Goal: Task Accomplishment & Management: Manage account settings

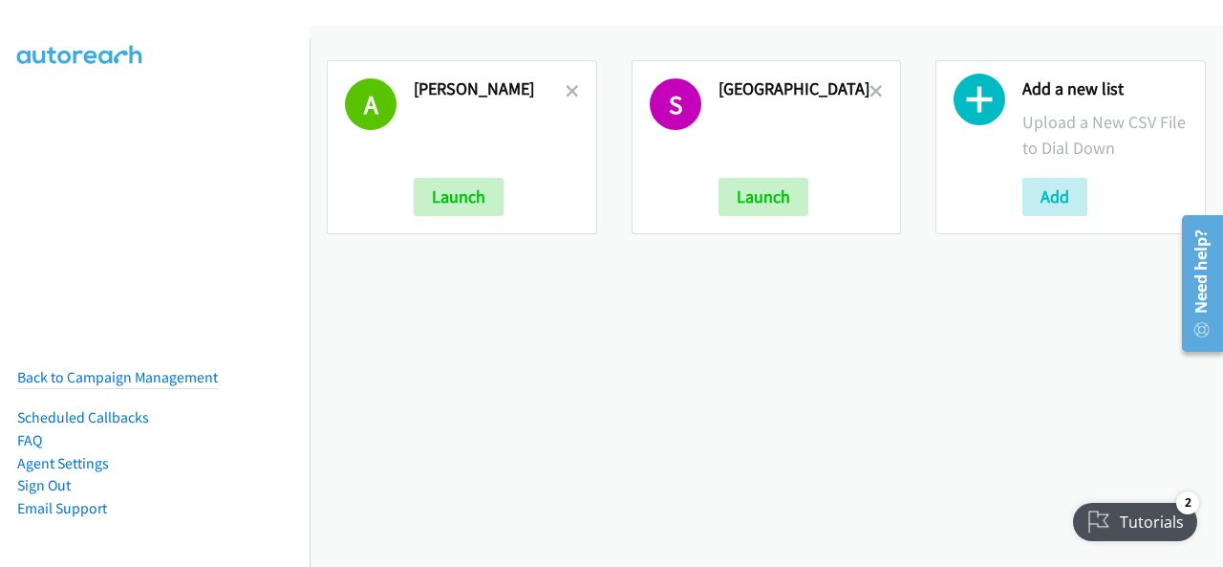
click at [560, 91] on h2 "Amy Mea" at bounding box center [490, 89] width 152 height 22
click at [570, 90] on icon at bounding box center [572, 92] width 13 height 13
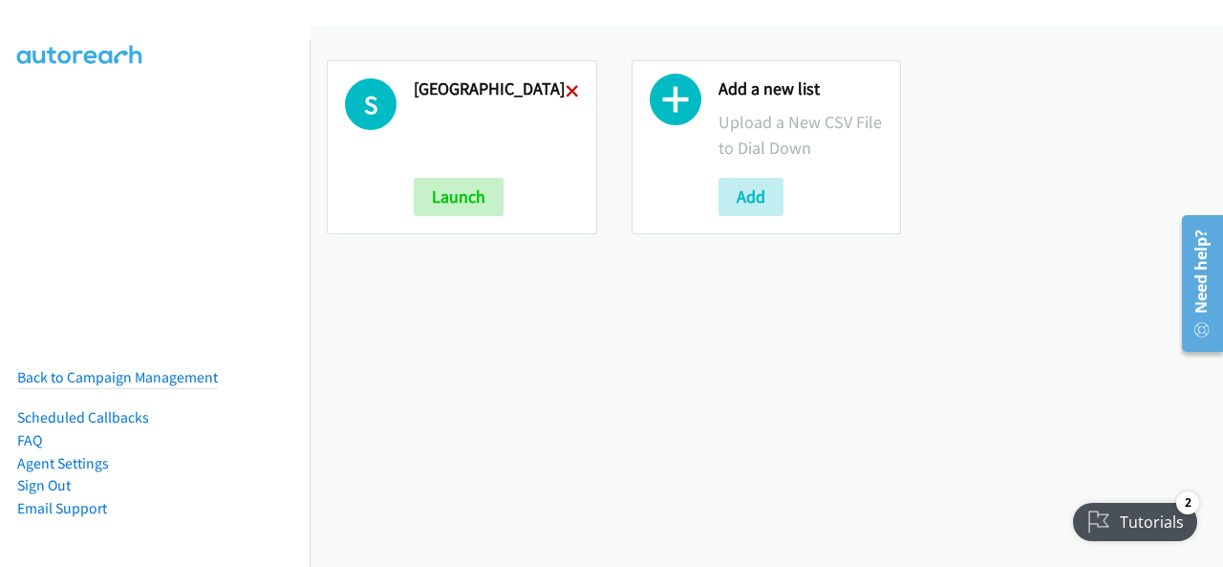
click at [570, 89] on icon at bounding box center [572, 92] width 13 height 13
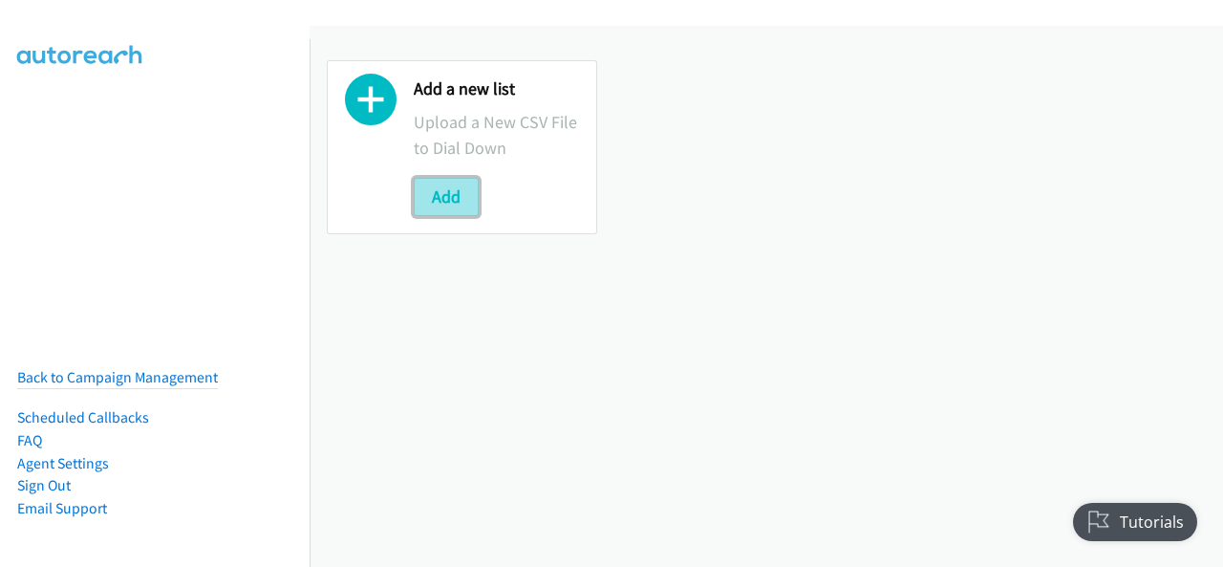
click at [436, 196] on button "Add" at bounding box center [446, 197] width 65 height 38
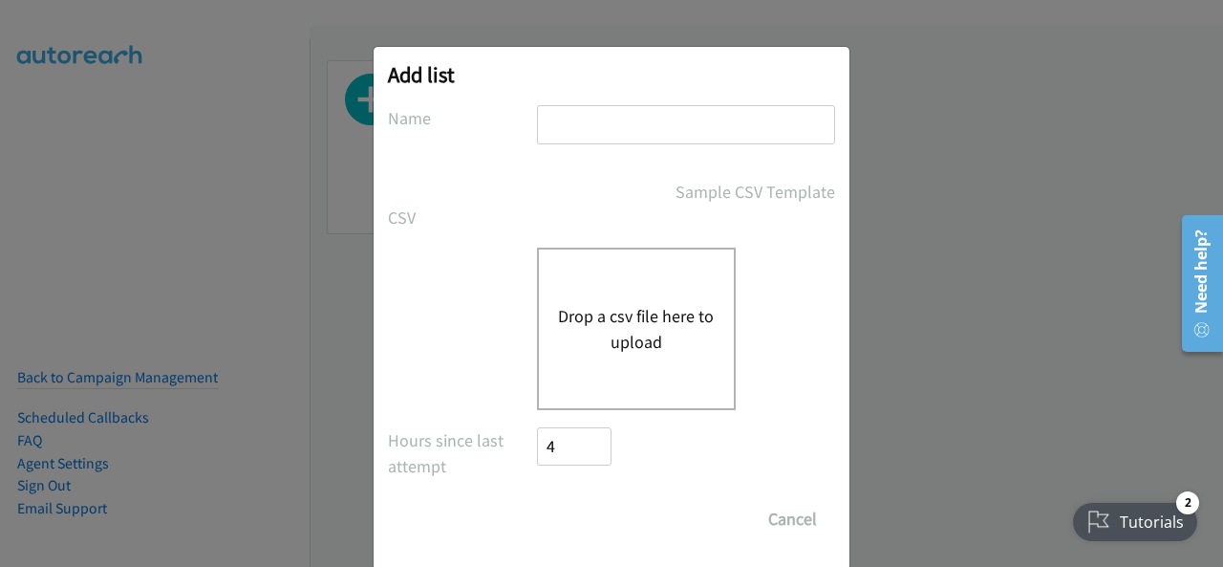
click at [538, 295] on div "Drop a csv file here to upload" at bounding box center [636, 328] width 199 height 162
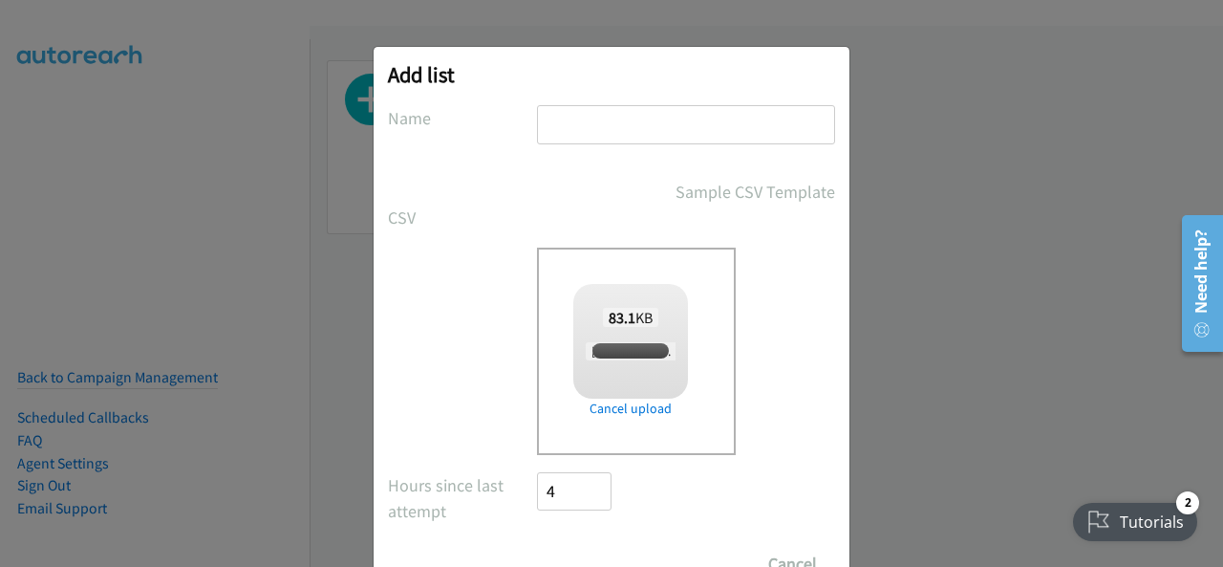
checkbox input "true"
click at [634, 135] on input "text" at bounding box center [686, 124] width 298 height 39
type input "UAE"
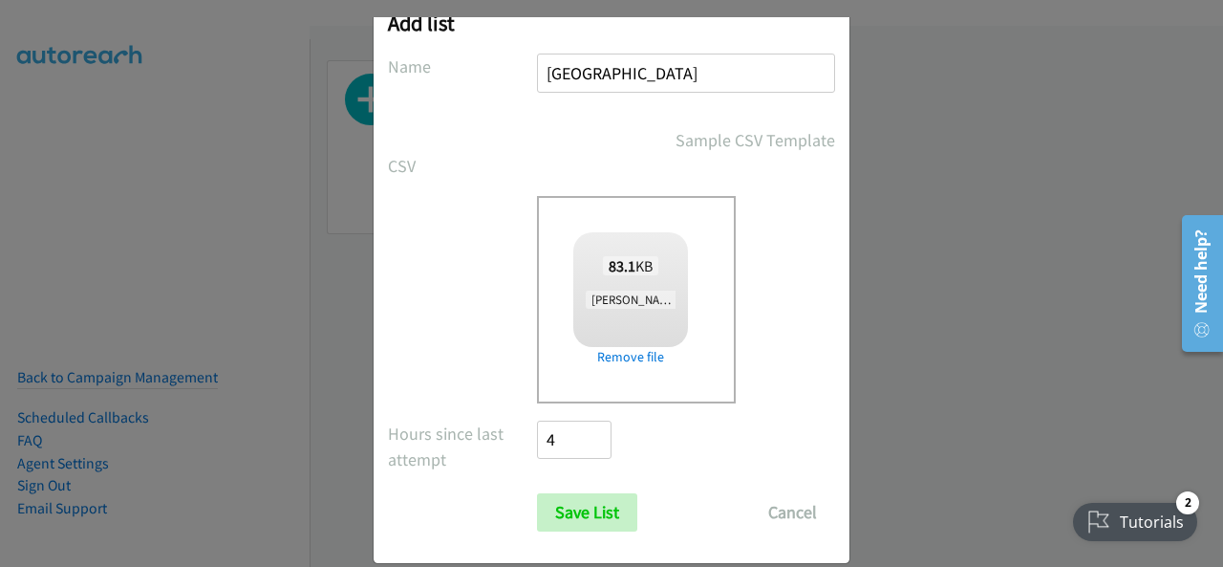
scroll to position [76, 0]
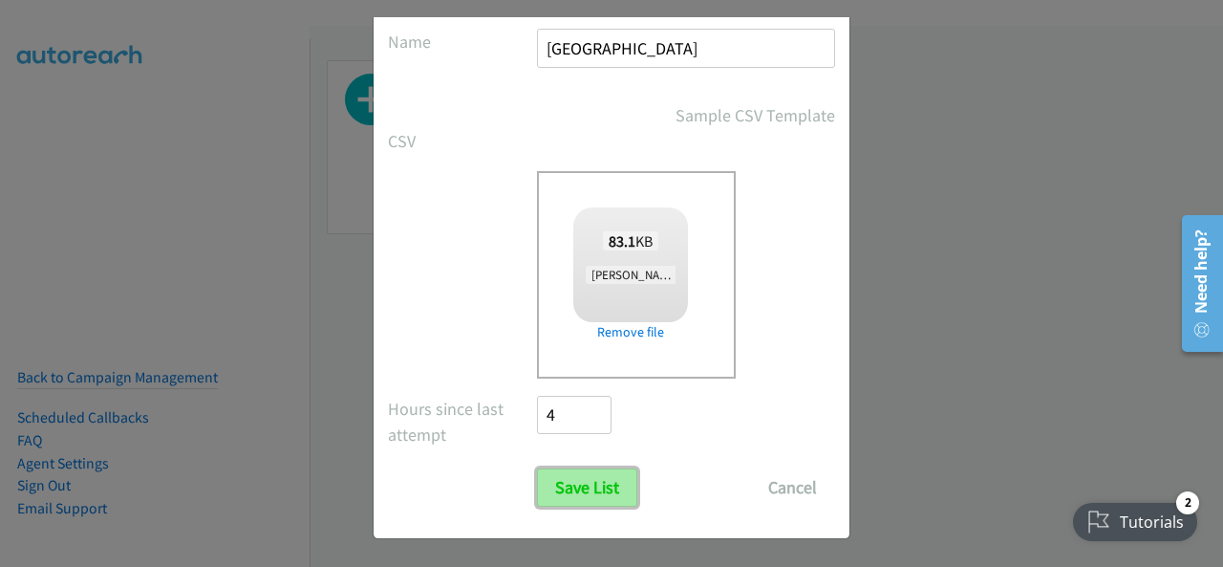
click at [546, 481] on input "Save List" at bounding box center [587, 487] width 100 height 38
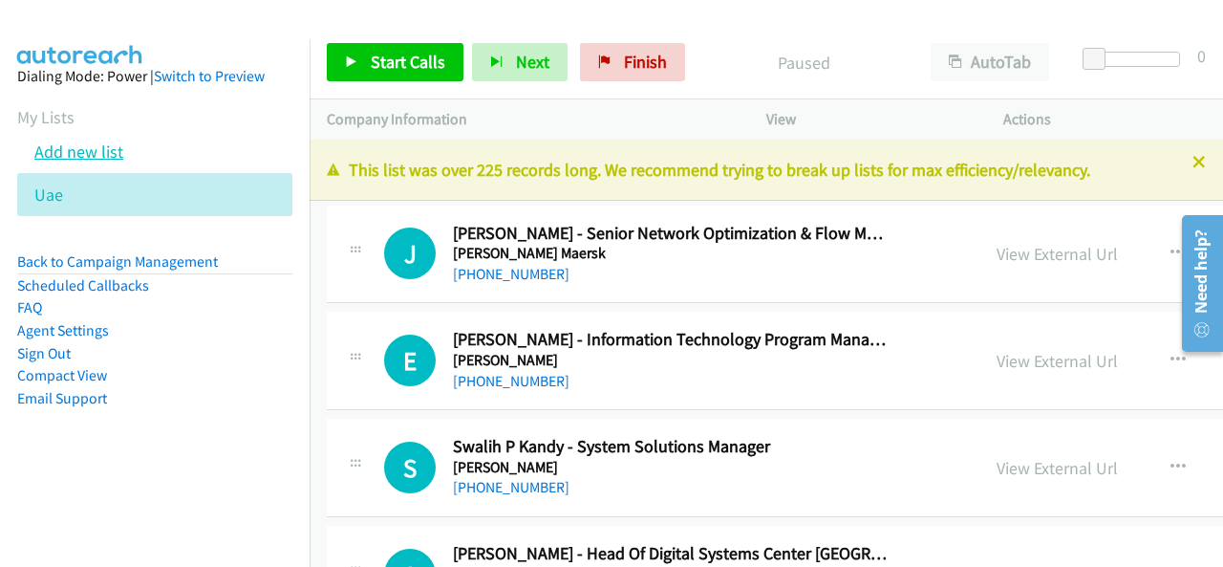
click at [92, 156] on link "Add new list" at bounding box center [78, 151] width 89 height 22
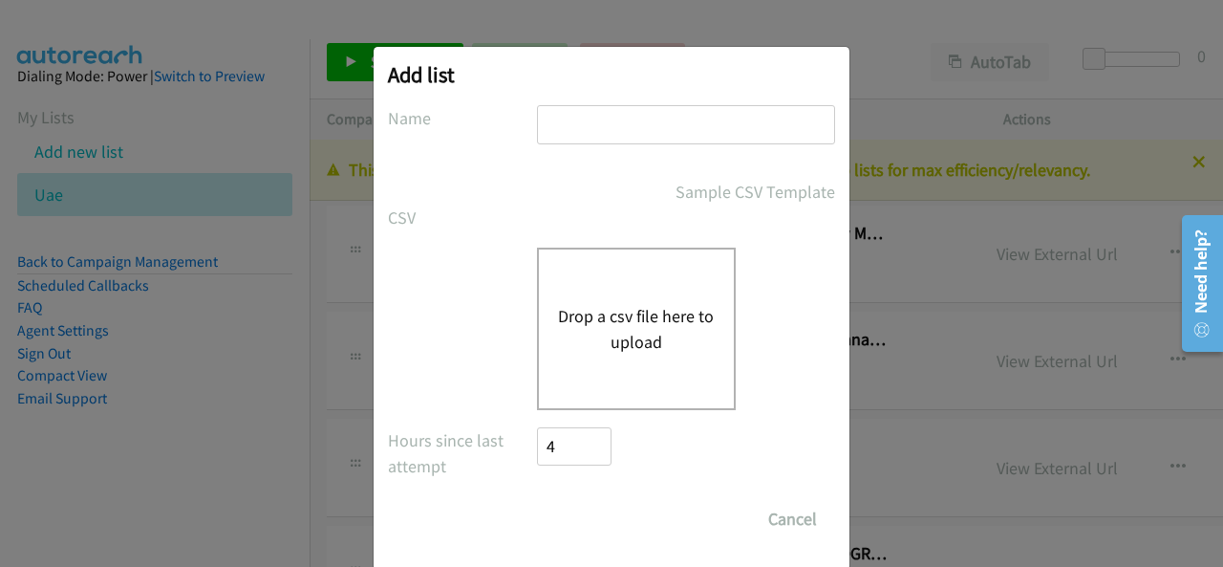
click at [636, 303] on button "Drop a csv file here to upload" at bounding box center [636, 329] width 157 height 52
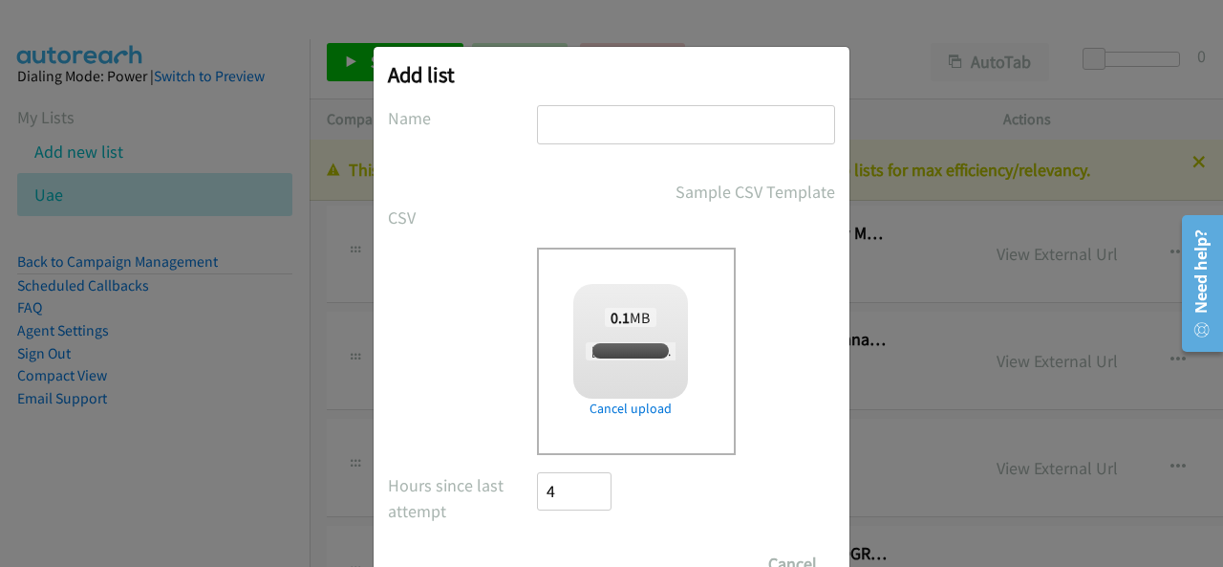
checkbox input "true"
click at [558, 120] on input "text" at bounding box center [686, 124] width 298 height 39
type input "[GEOGRAPHIC_DATA]"
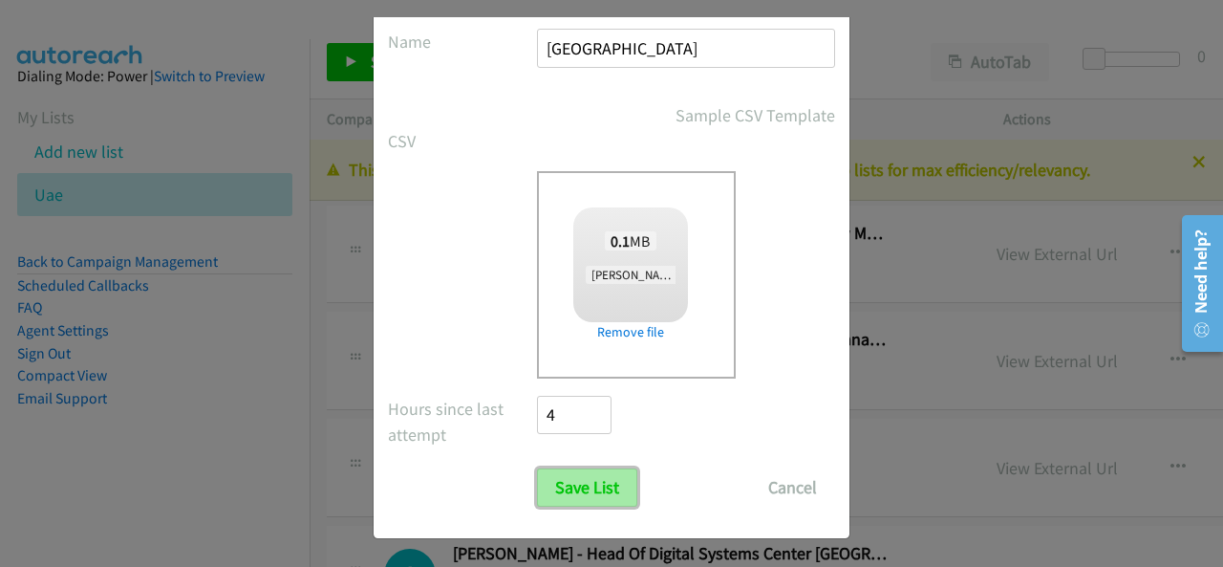
click at [596, 477] on input "Save List" at bounding box center [587, 487] width 100 height 38
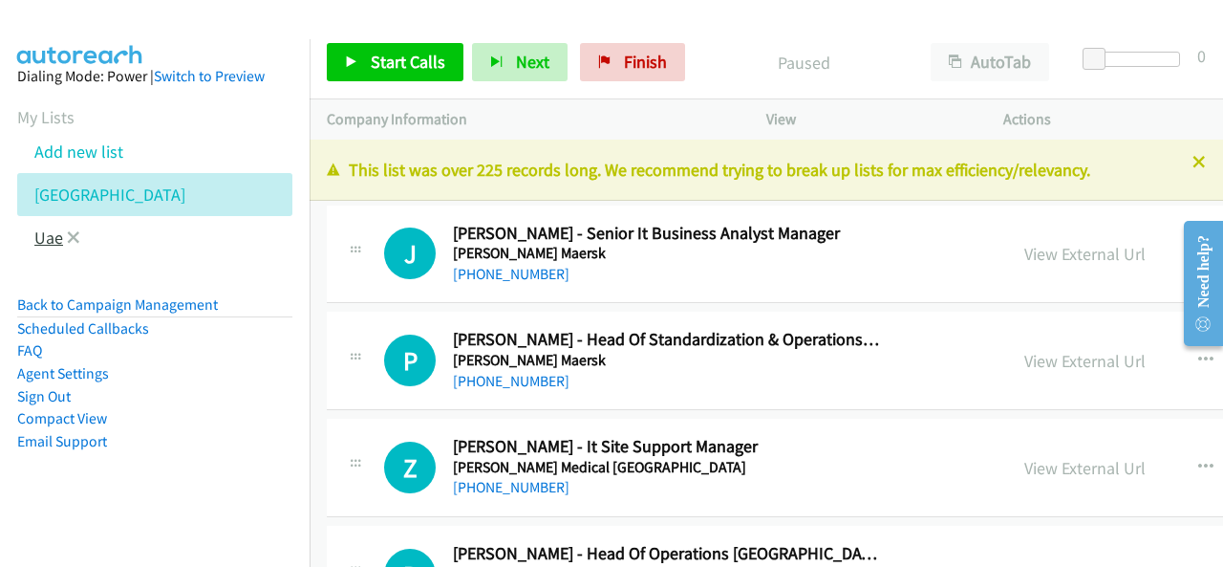
click at [48, 232] on link "Uae" at bounding box center [48, 237] width 29 height 22
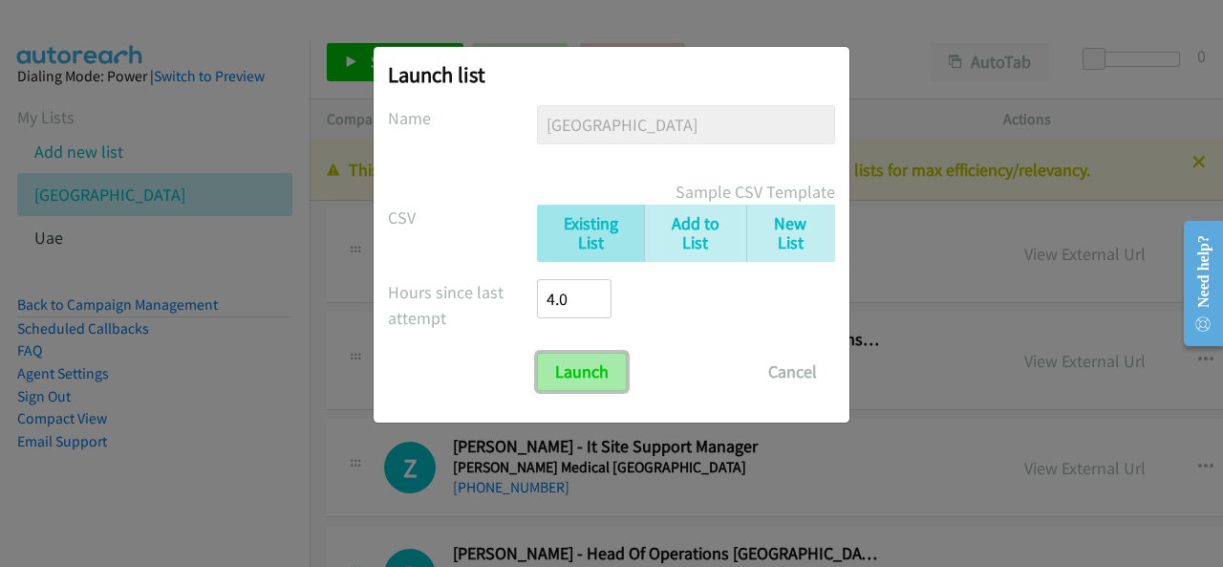
click at [608, 370] on input "Launch" at bounding box center [582, 372] width 90 height 38
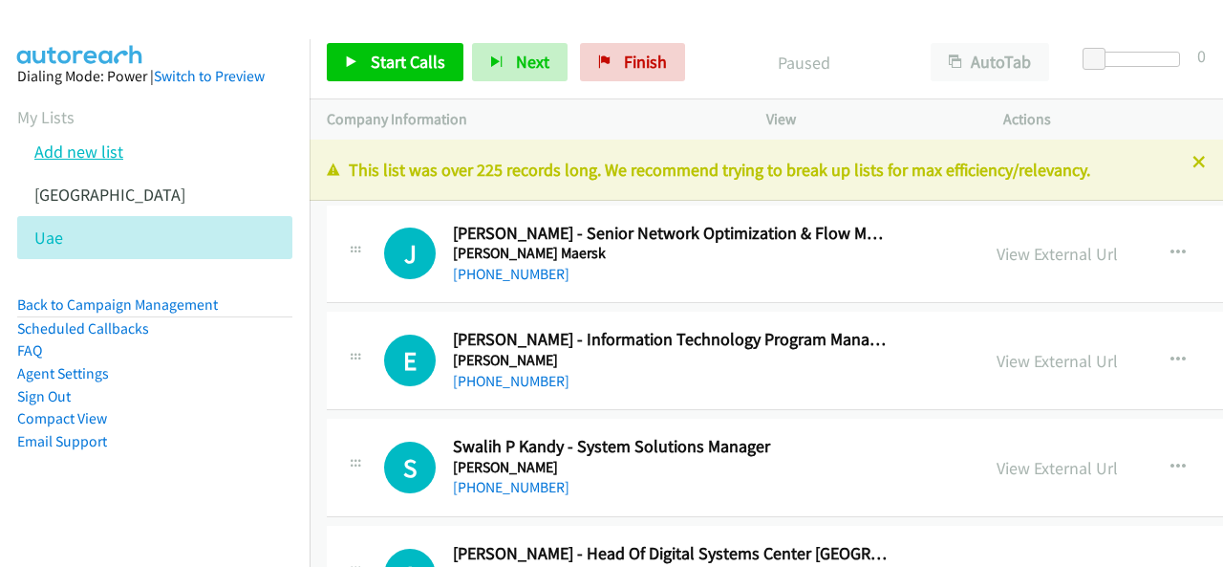
click at [48, 152] on link "Add new list" at bounding box center [78, 151] width 89 height 22
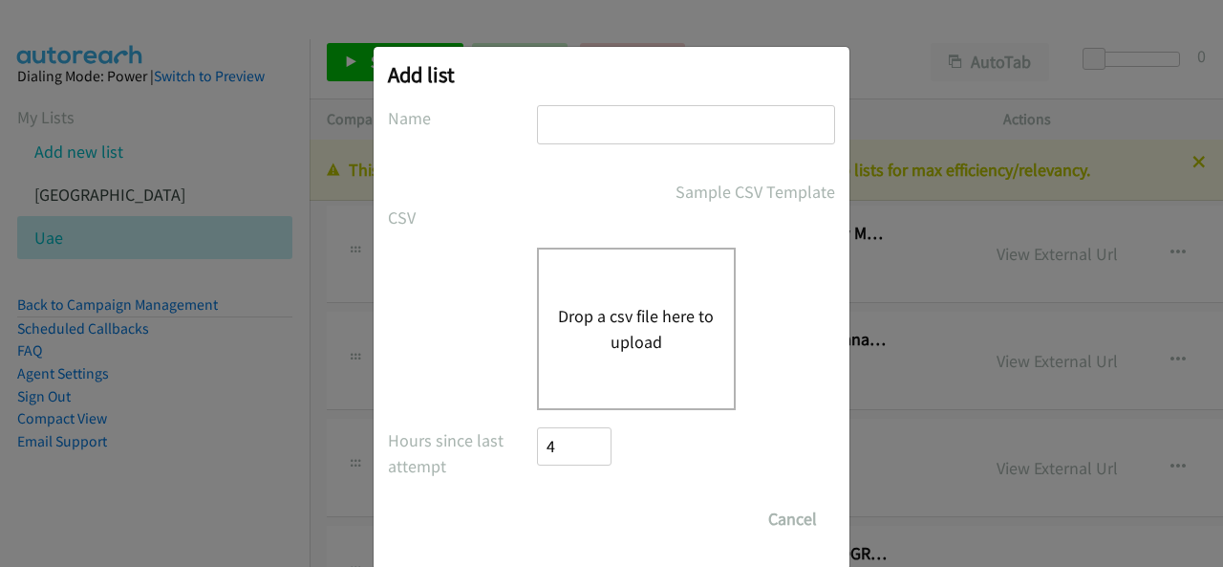
click at [686, 334] on button "Drop a csv file here to upload" at bounding box center [636, 329] width 157 height 52
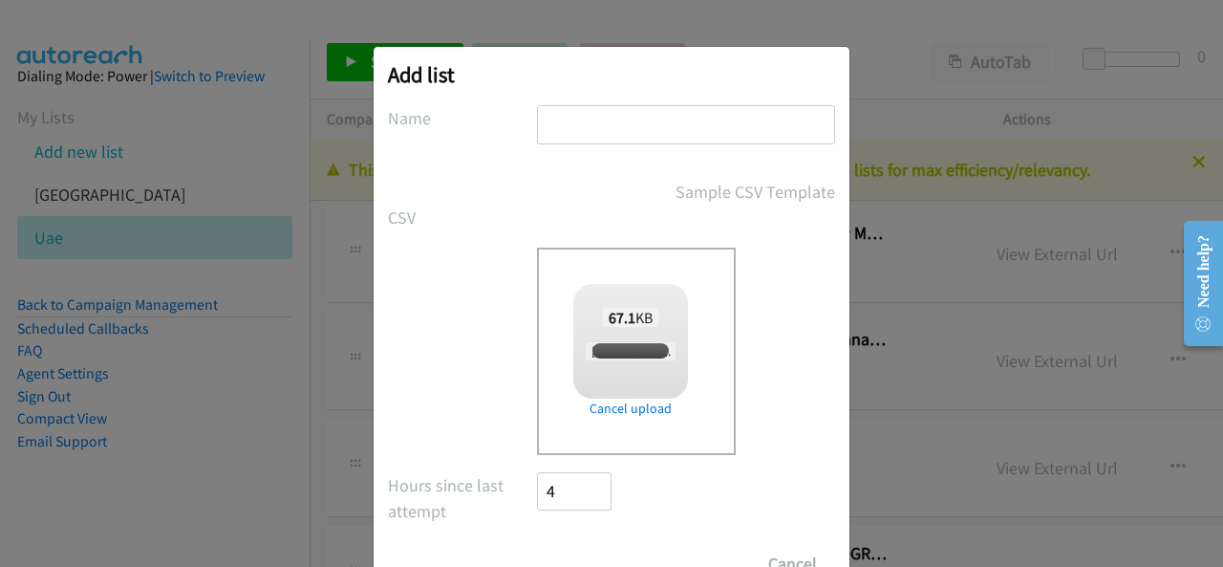
checkbox input "true"
click at [578, 124] on input "text" at bounding box center [686, 124] width 298 height 39
type input "[GEOGRAPHIC_DATA]"
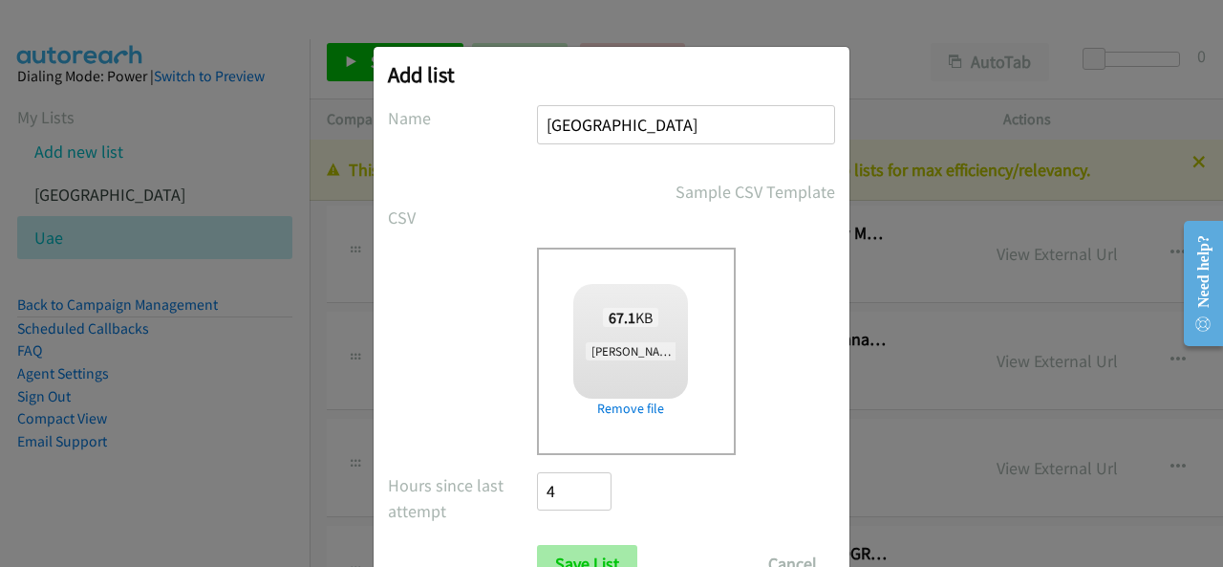
scroll to position [76, 0]
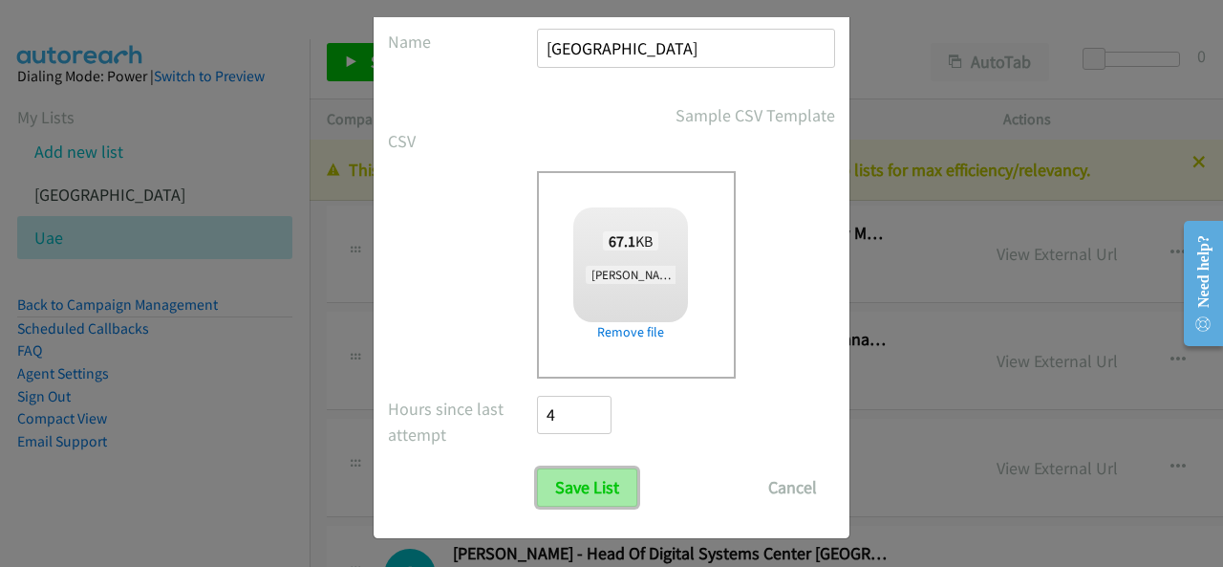
click at [608, 477] on input "Save List" at bounding box center [587, 487] width 100 height 38
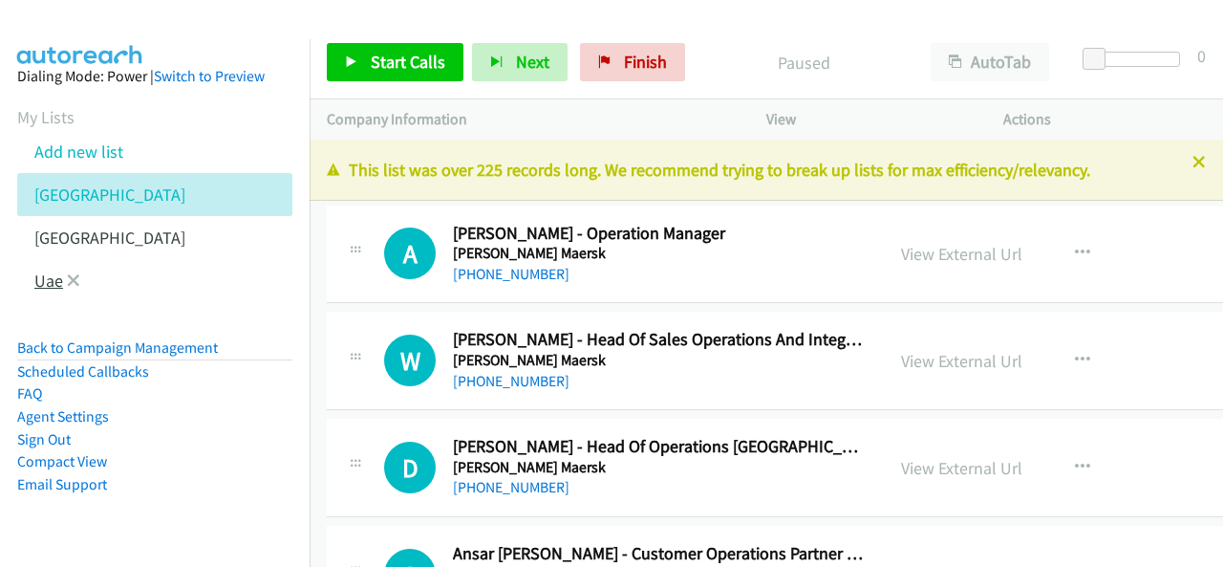
click at [40, 288] on link "Uae" at bounding box center [48, 280] width 29 height 22
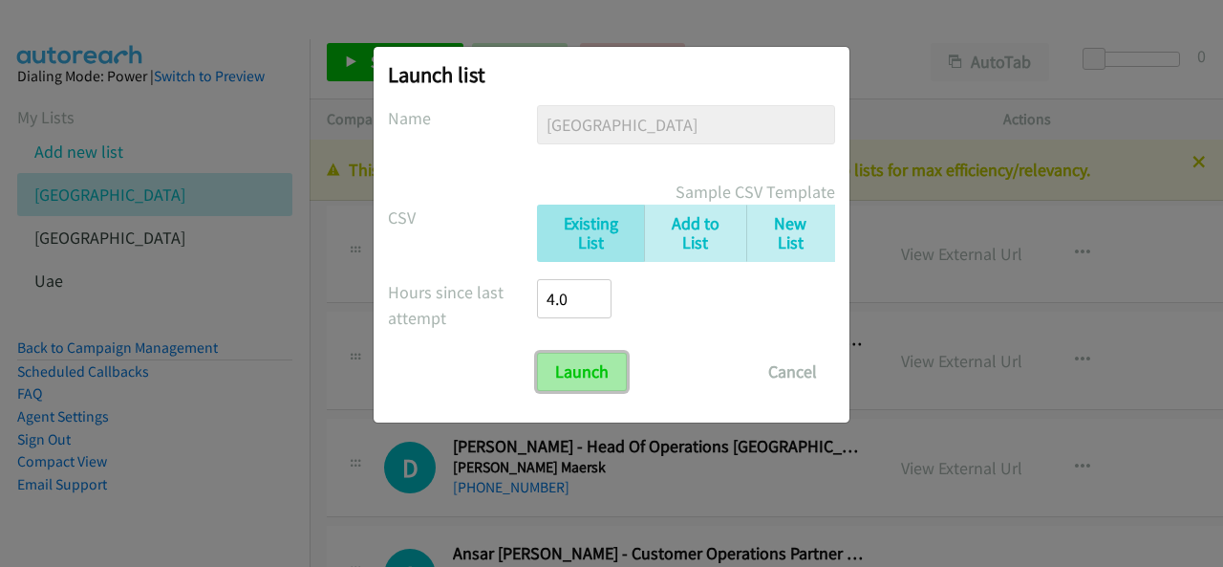
click at [590, 365] on input "Launch" at bounding box center [582, 372] width 90 height 38
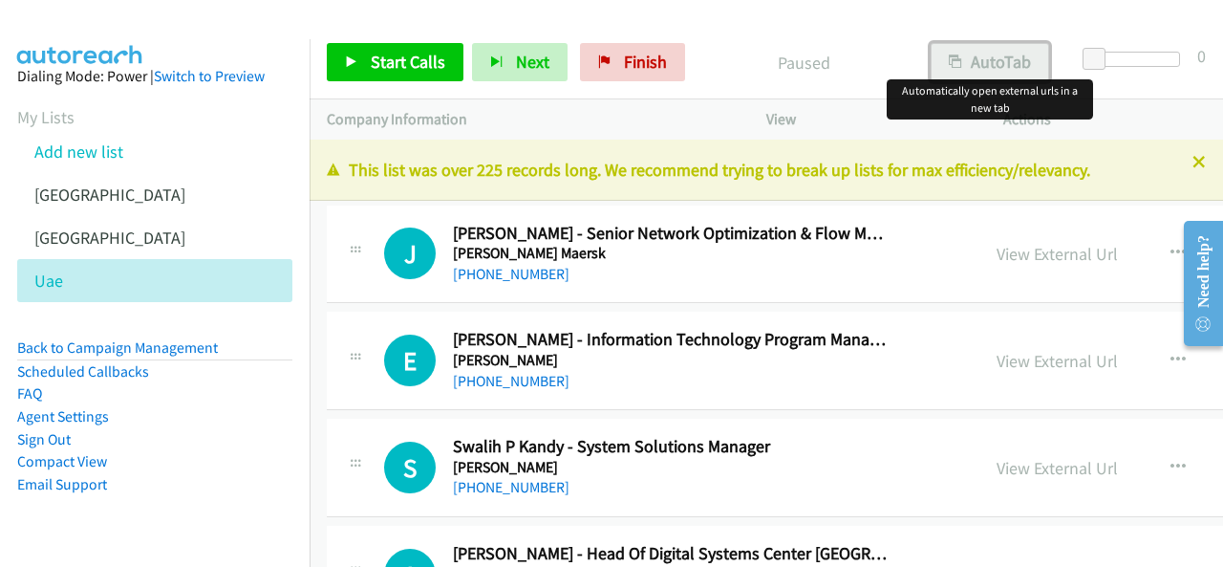
click at [994, 50] on button "AutoTab" at bounding box center [990, 62] width 118 height 38
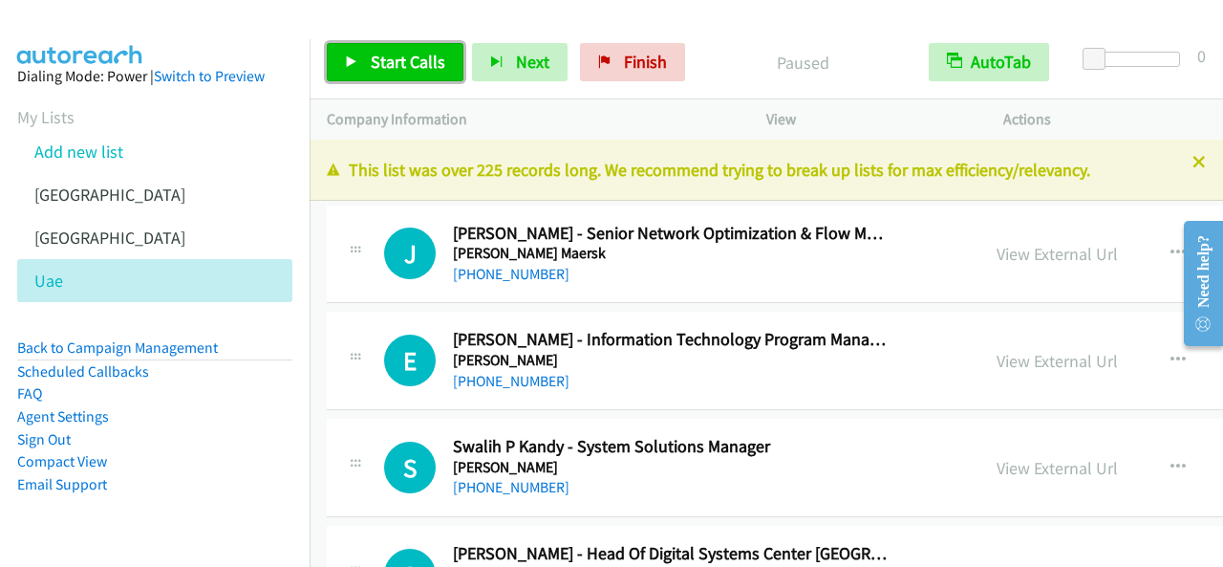
click at [447, 76] on link "Start Calls" at bounding box center [395, 62] width 137 height 38
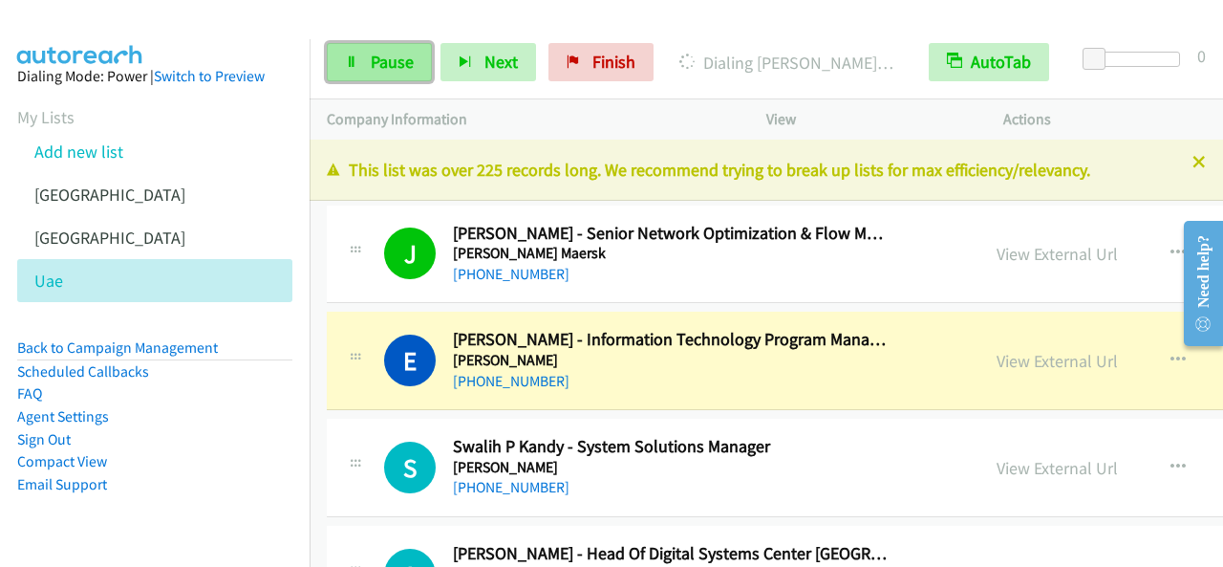
click at [395, 56] on span "Pause" at bounding box center [392, 62] width 43 height 22
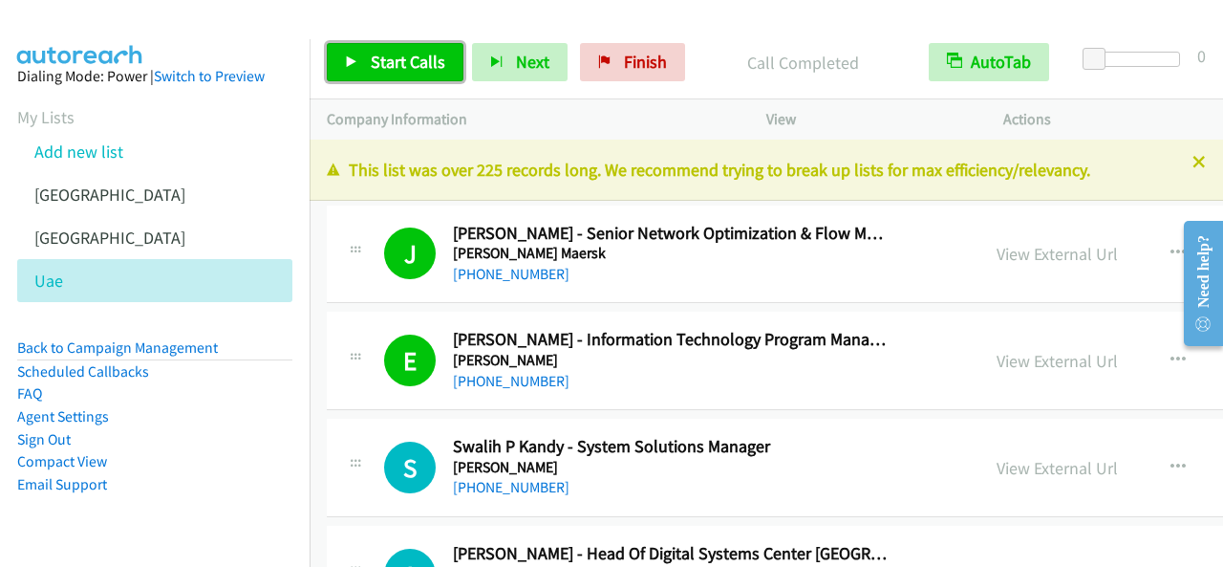
click at [413, 61] on span "Start Calls" at bounding box center [408, 62] width 75 height 22
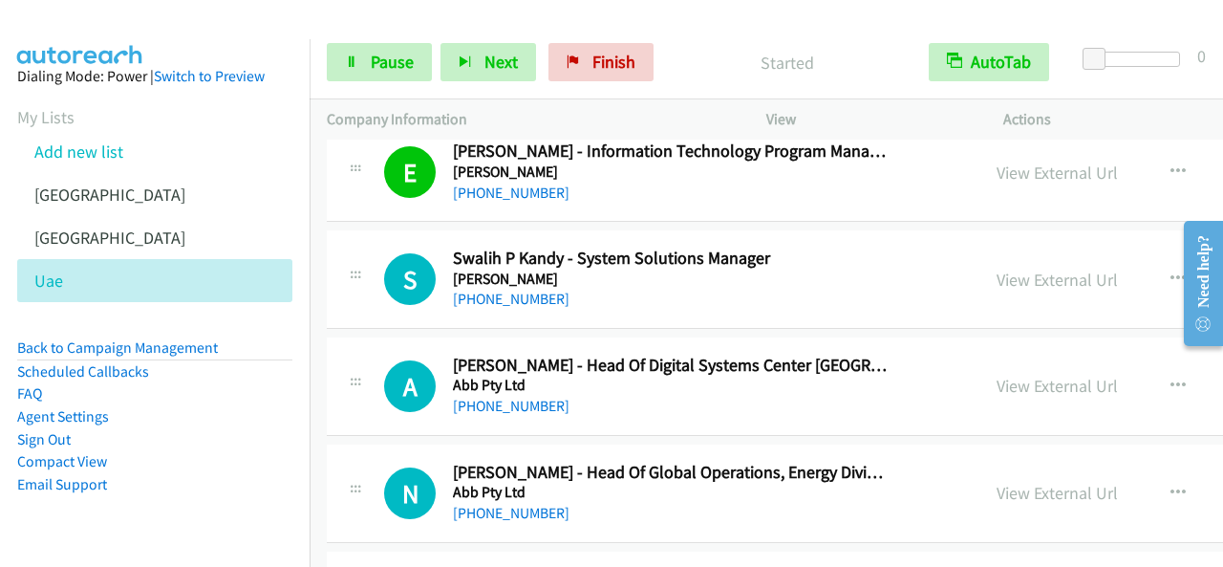
scroll to position [191, 0]
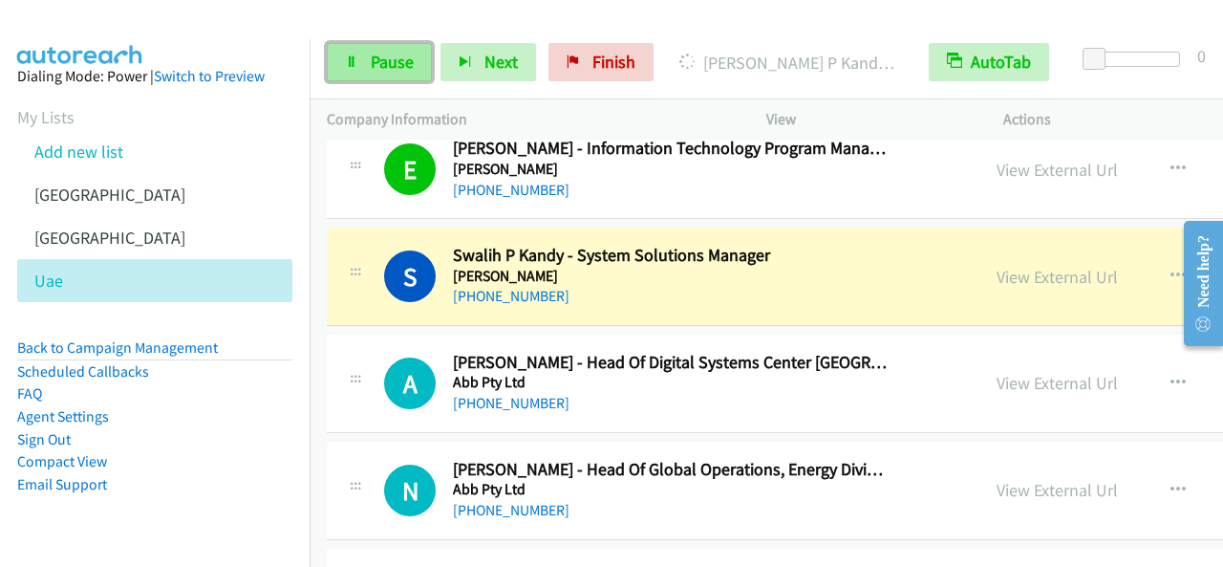
click at [377, 54] on span "Pause" at bounding box center [392, 62] width 43 height 22
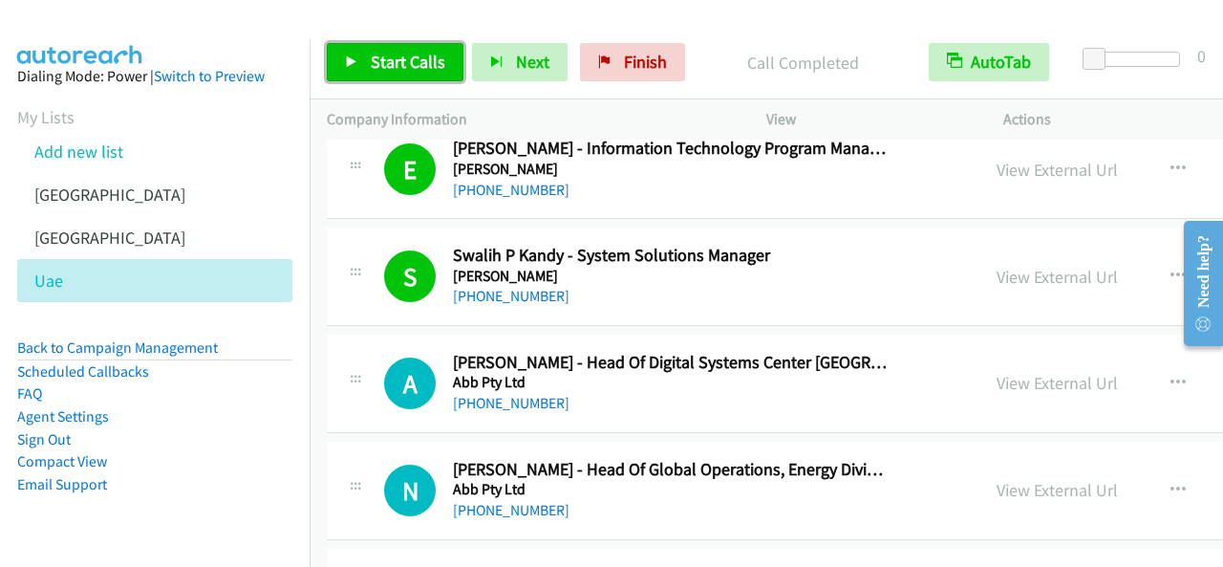
click at [400, 56] on span "Start Calls" at bounding box center [408, 62] width 75 height 22
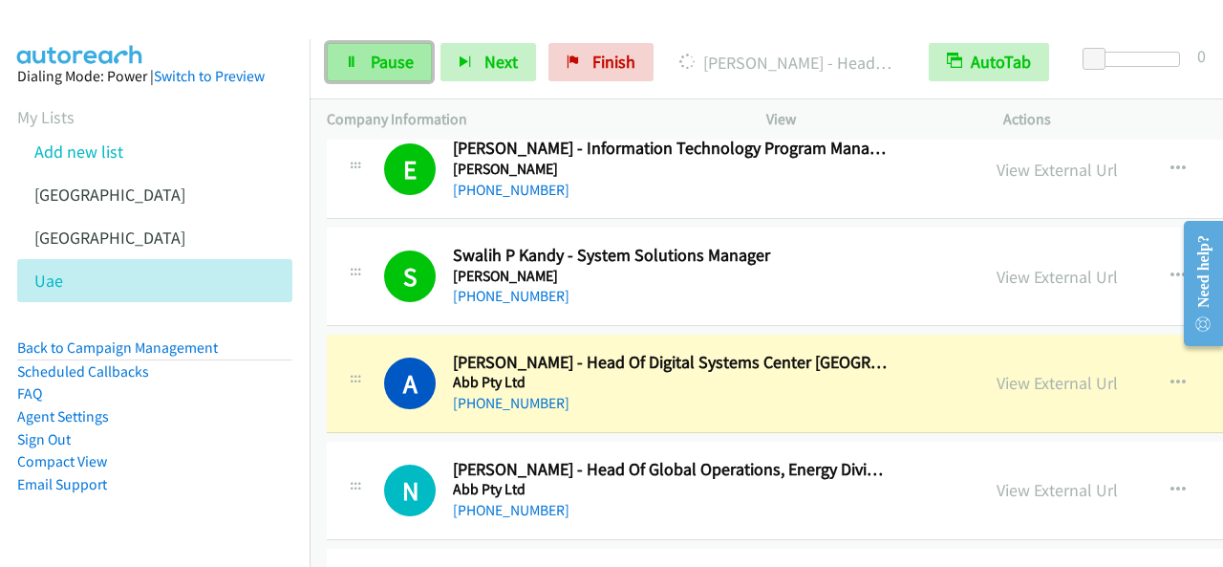
click at [395, 72] on span "Pause" at bounding box center [392, 62] width 43 height 22
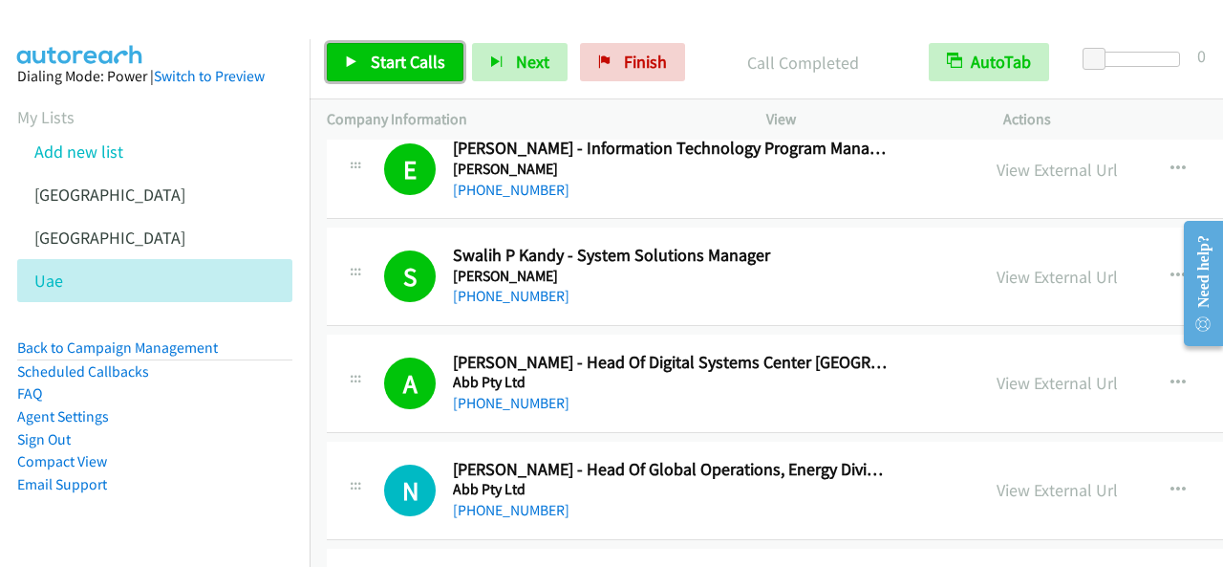
click at [384, 51] on span "Start Calls" at bounding box center [408, 62] width 75 height 22
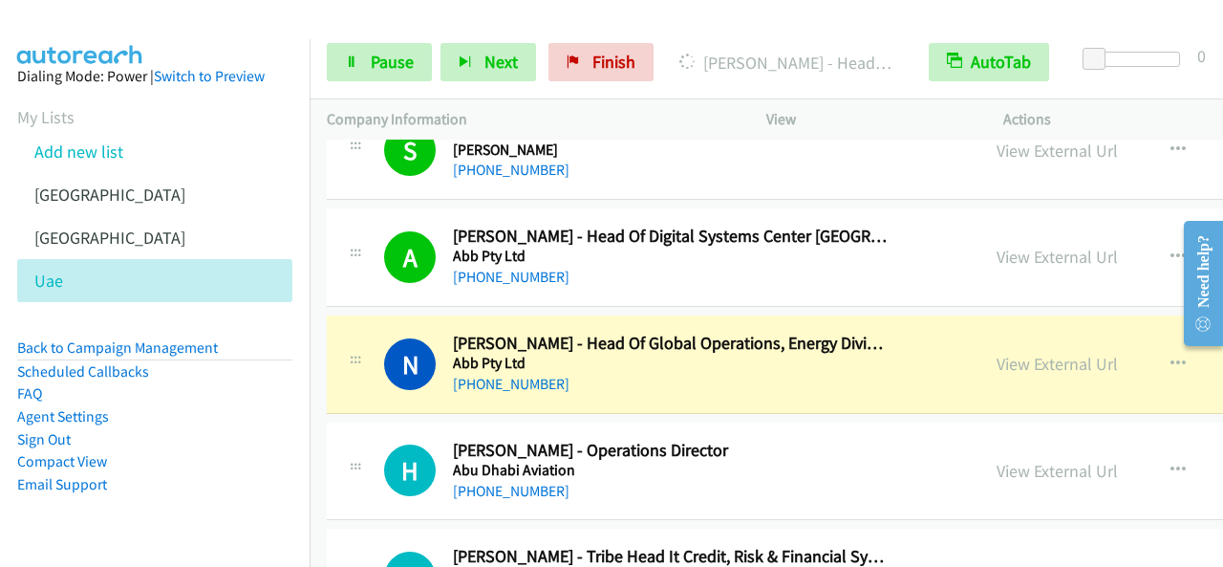
scroll to position [382, 0]
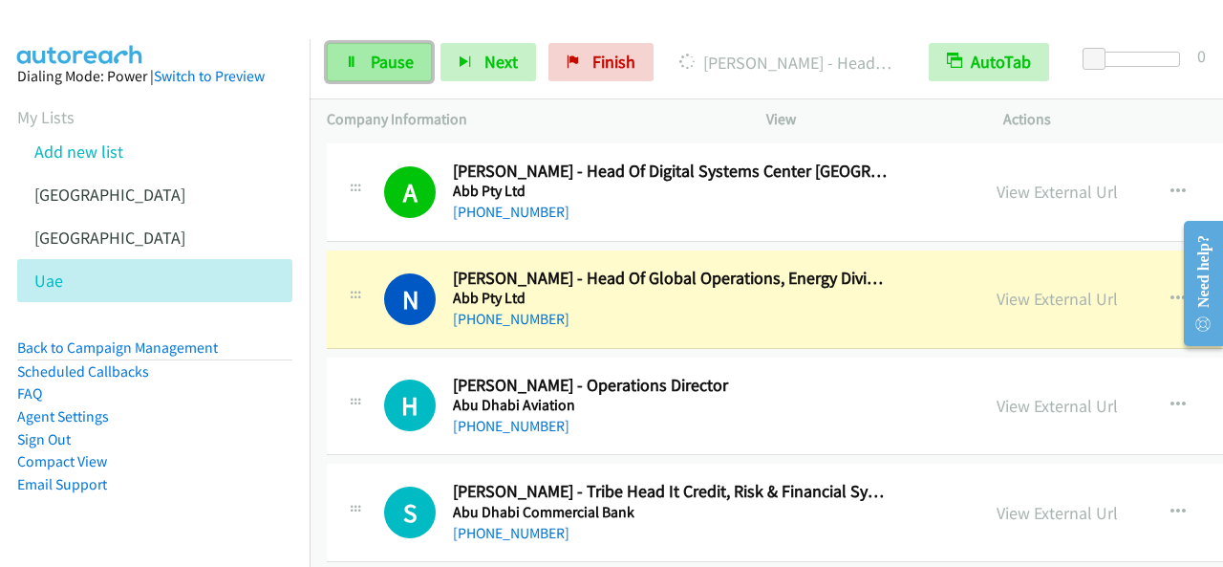
click at [392, 56] on span "Pause" at bounding box center [392, 62] width 43 height 22
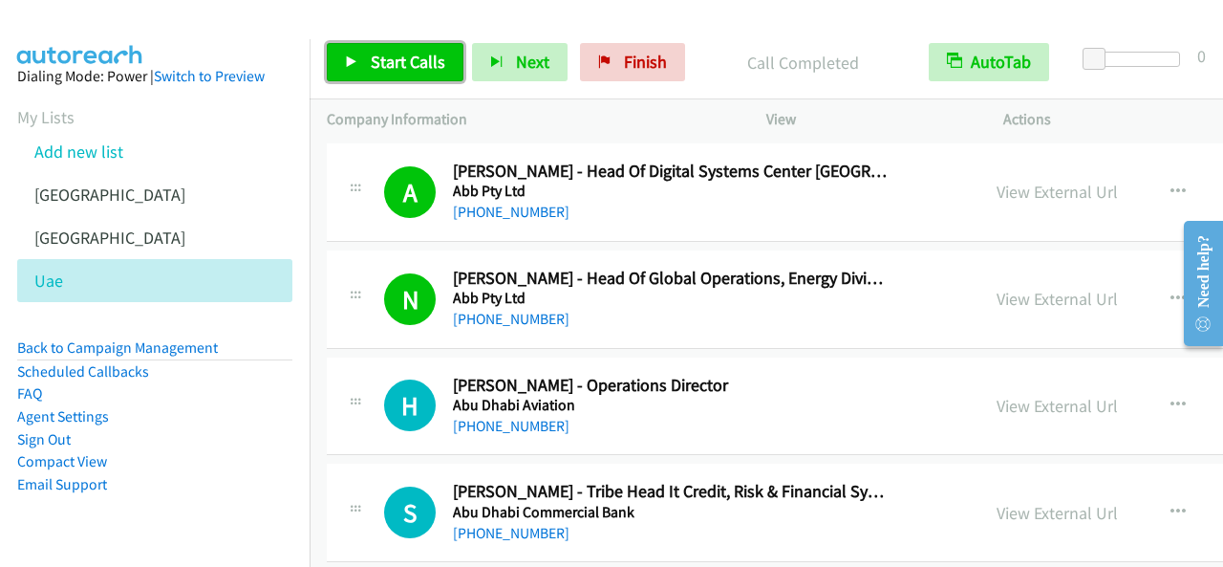
click at [407, 74] on link "Start Calls" at bounding box center [395, 62] width 137 height 38
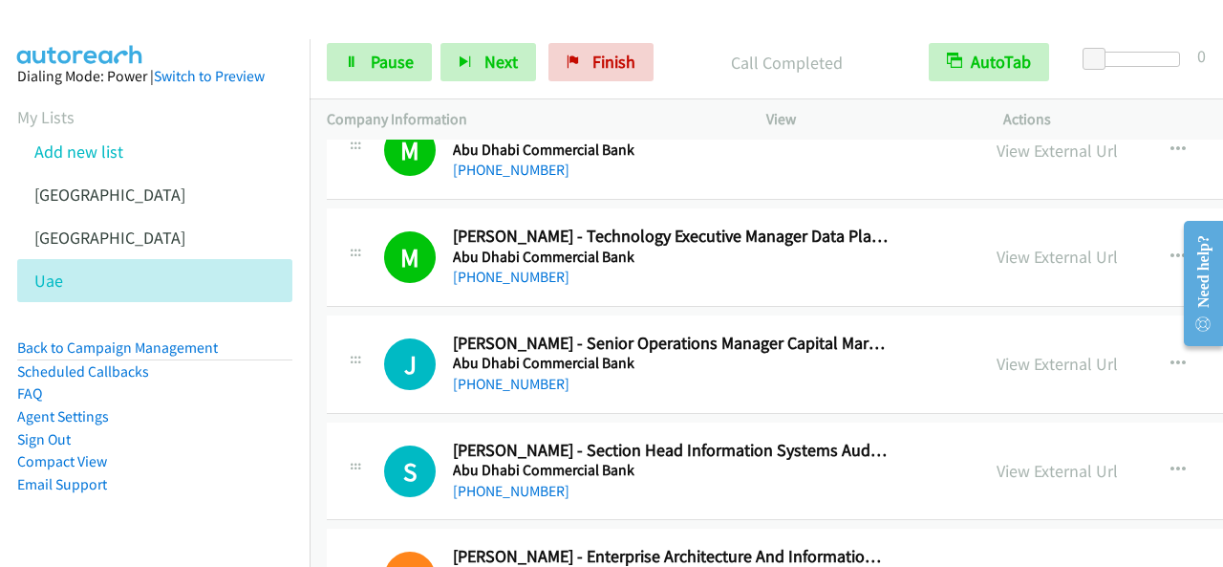
scroll to position [955, 0]
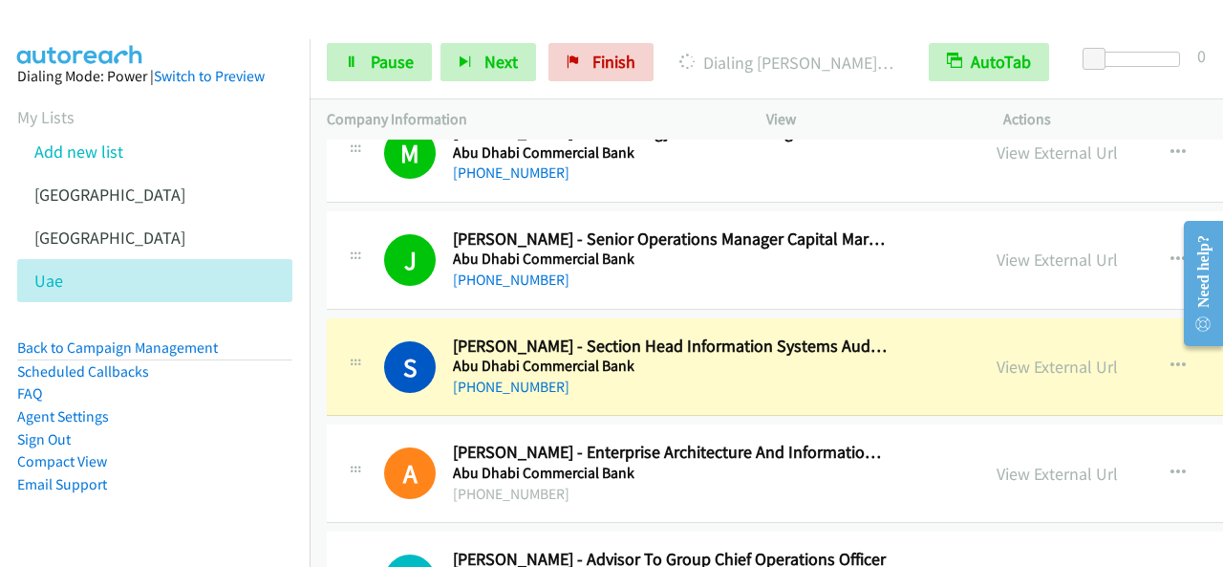
click at [637, 381] on div "+971 50 997 3538" at bounding box center [671, 386] width 436 height 23
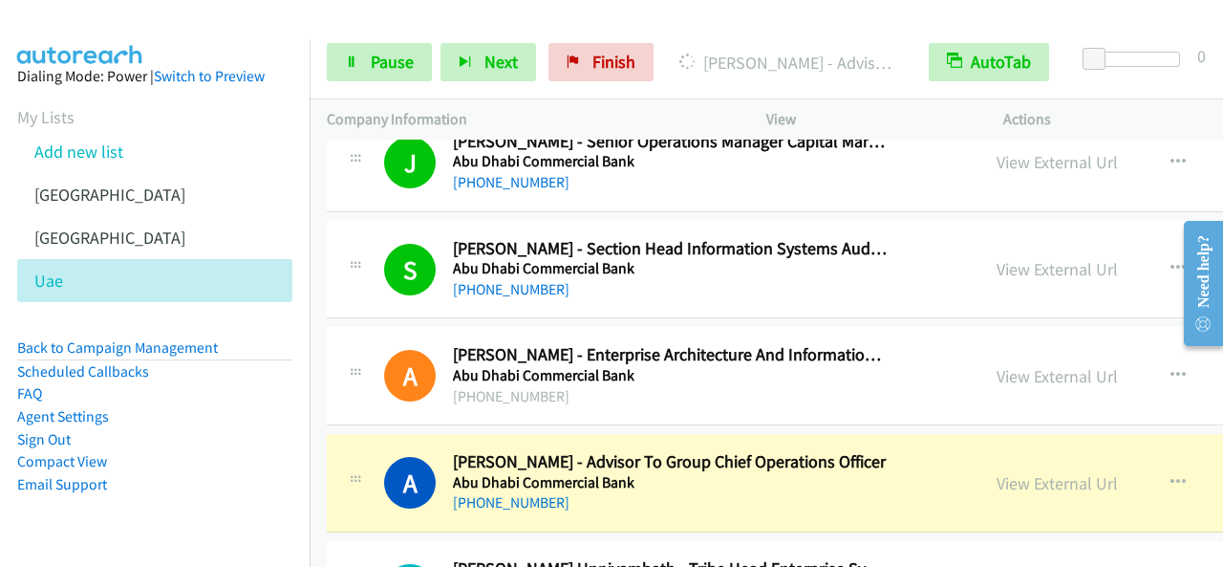
scroll to position [1146, 0]
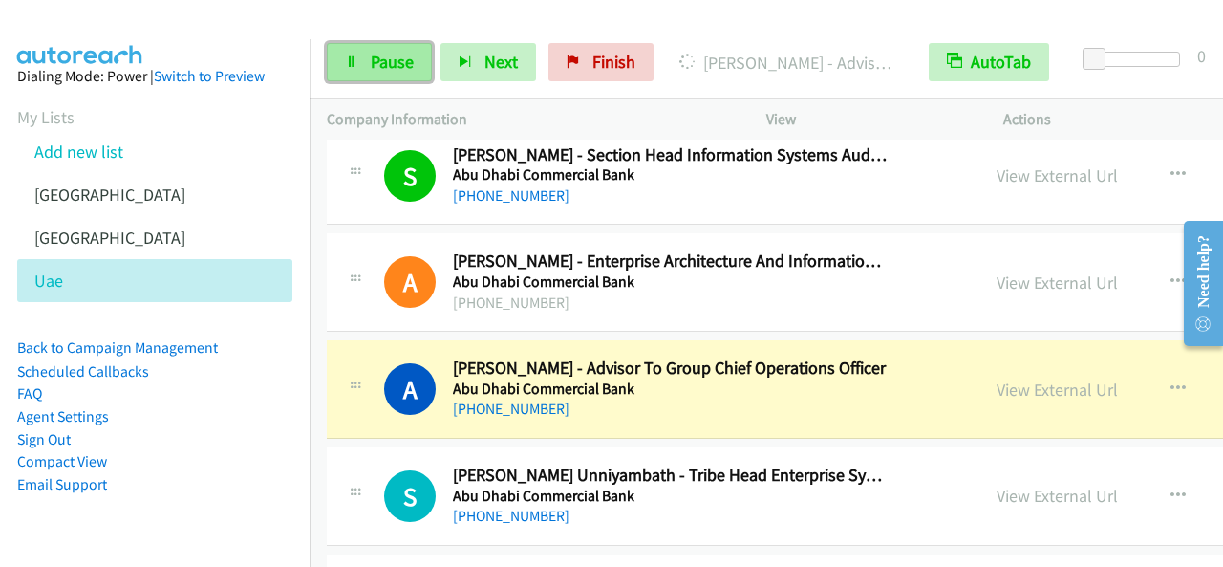
click at [365, 54] on link "Pause" at bounding box center [379, 62] width 105 height 38
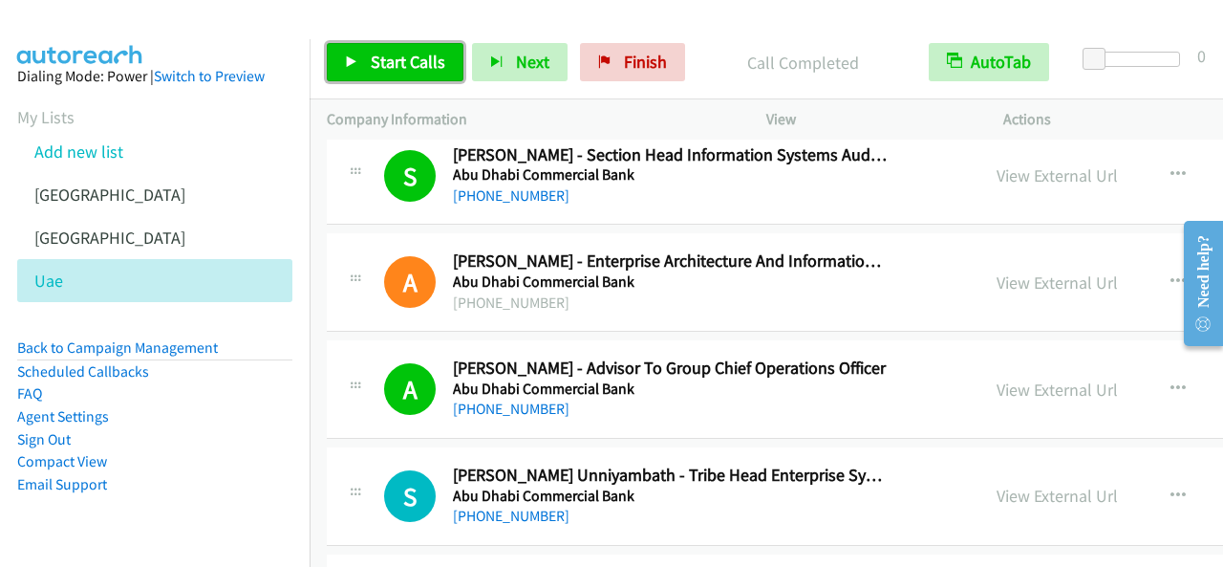
click at [387, 60] on span "Start Calls" at bounding box center [408, 62] width 75 height 22
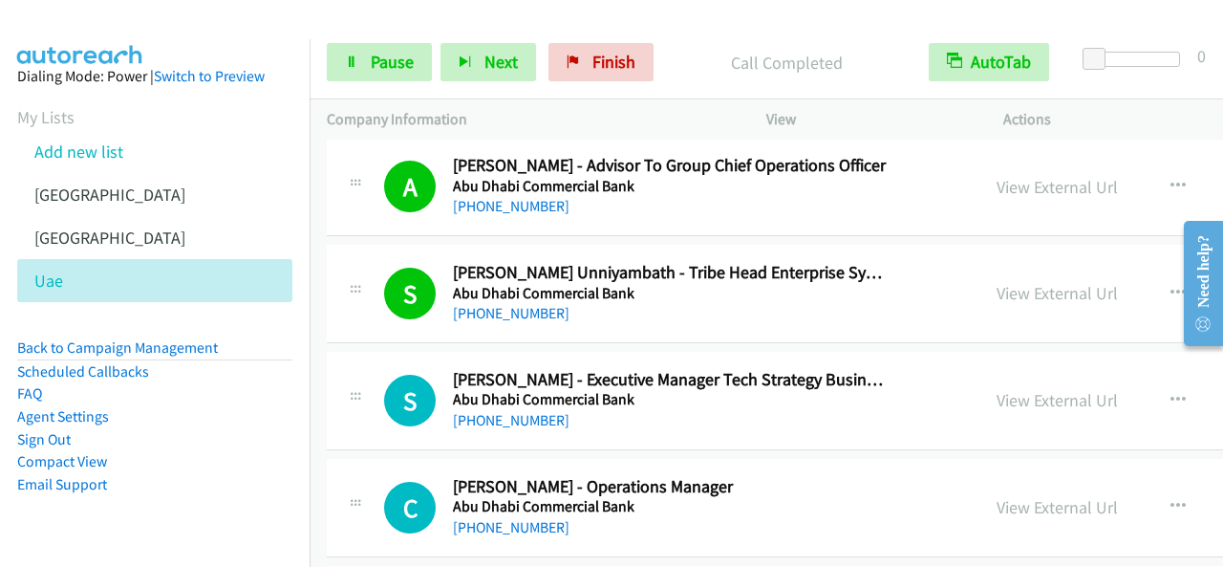
scroll to position [1433, 0]
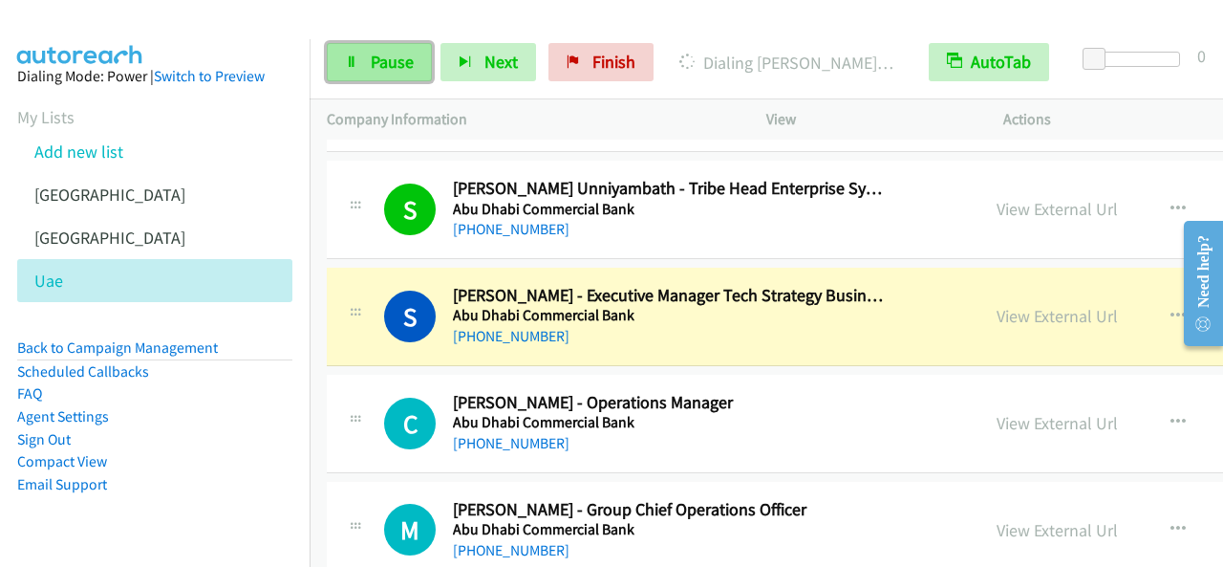
click at [353, 74] on link "Pause" at bounding box center [379, 62] width 105 height 38
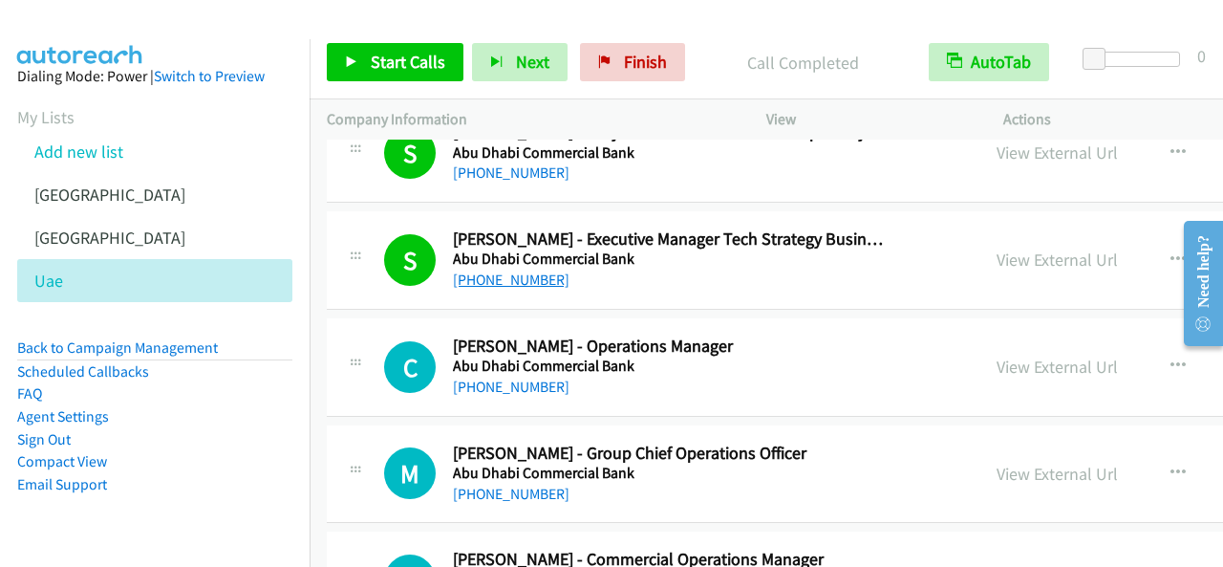
scroll to position [1529, 0]
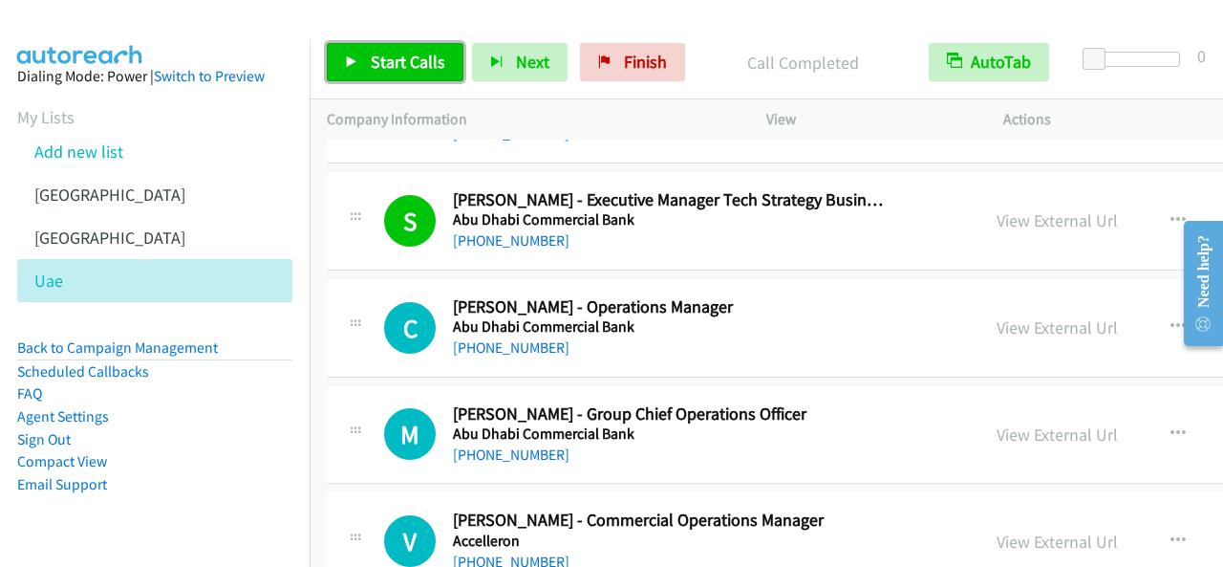
click at [396, 72] on span "Start Calls" at bounding box center [408, 62] width 75 height 22
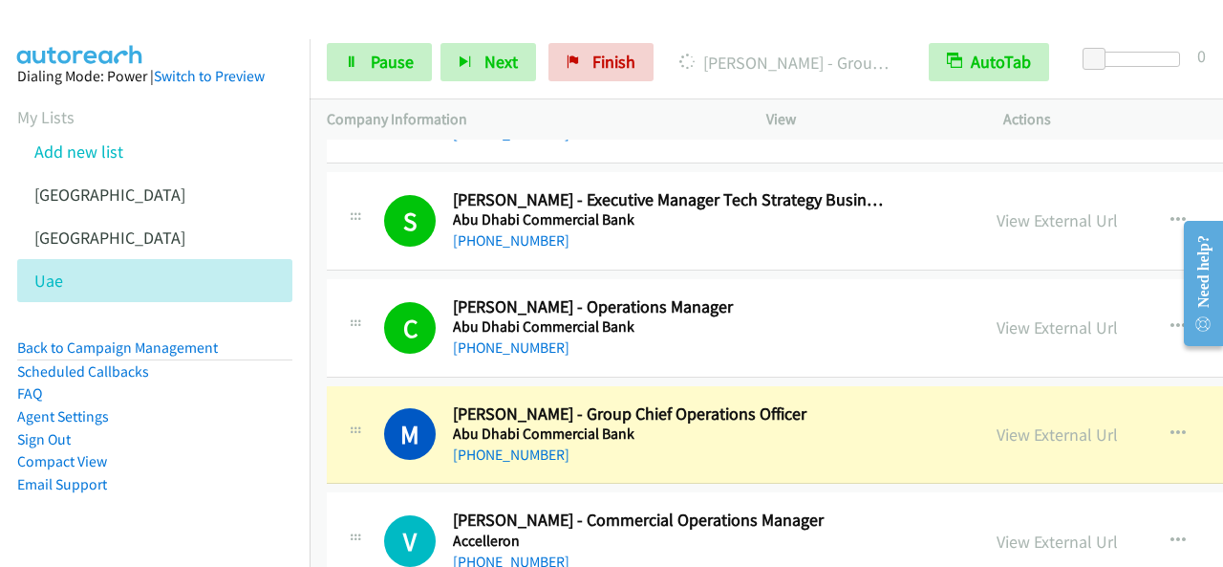
scroll to position [1720, 0]
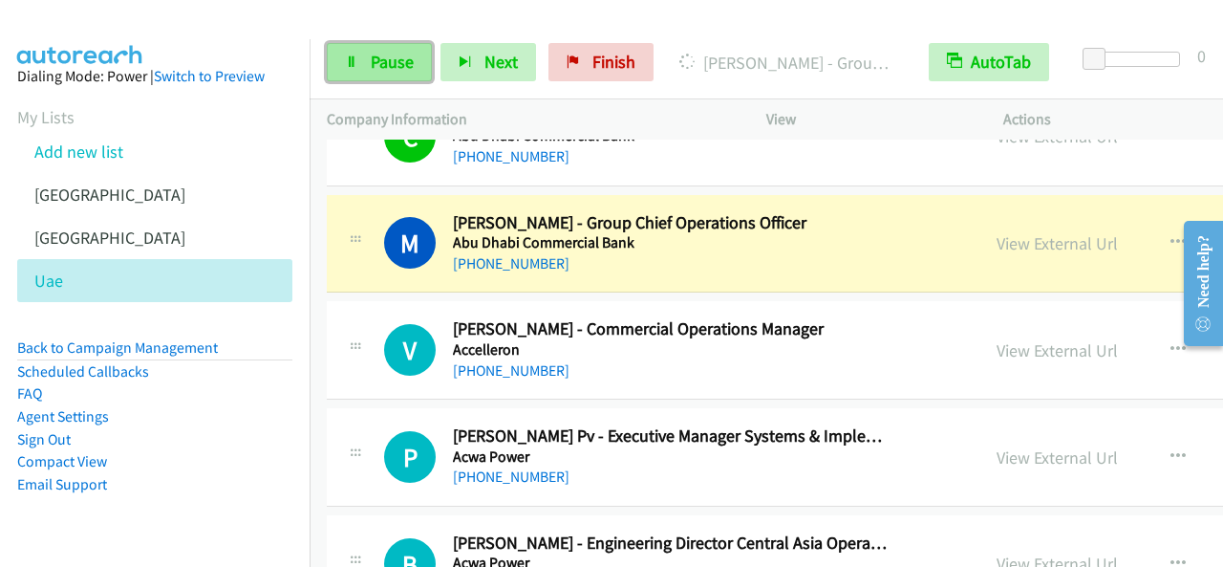
click at [396, 62] on span "Pause" at bounding box center [392, 62] width 43 height 22
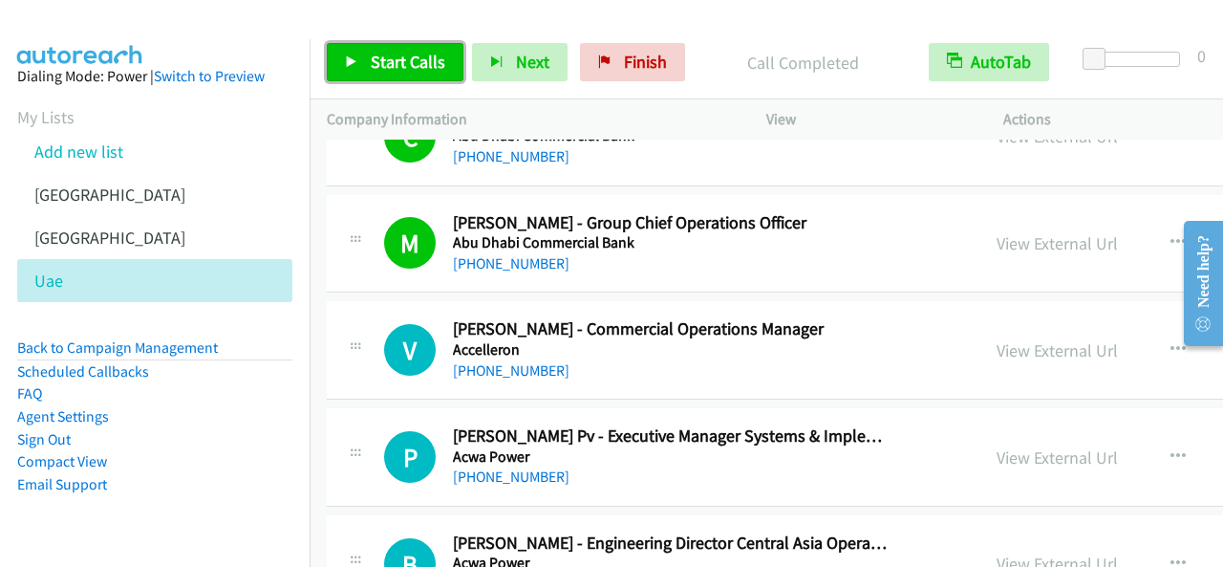
click at [405, 57] on span "Start Calls" at bounding box center [408, 62] width 75 height 22
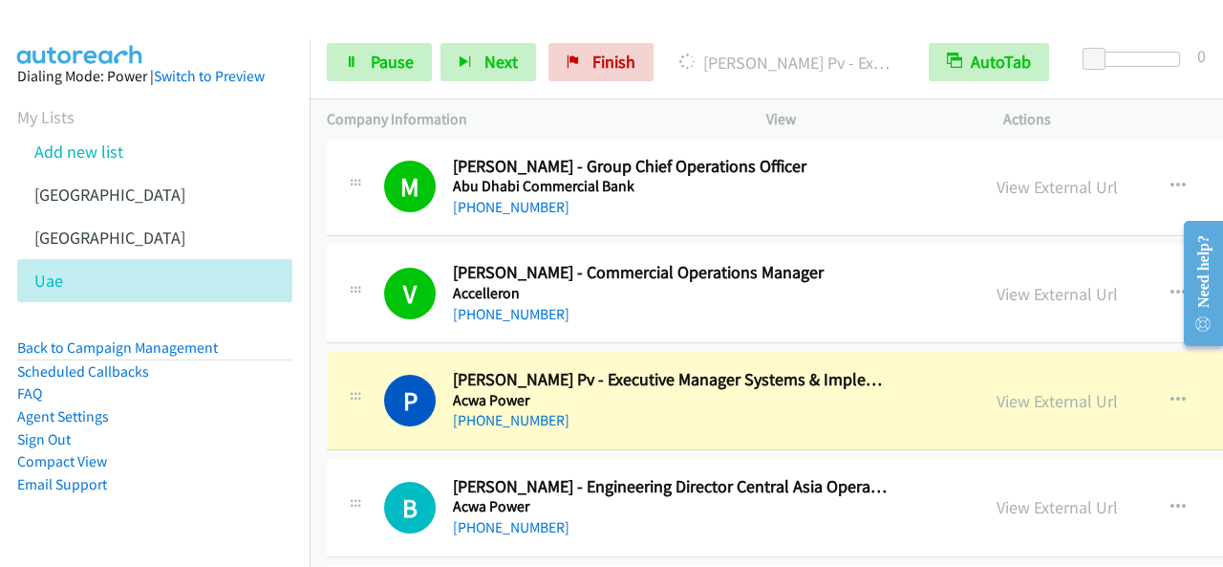
scroll to position [1815, 0]
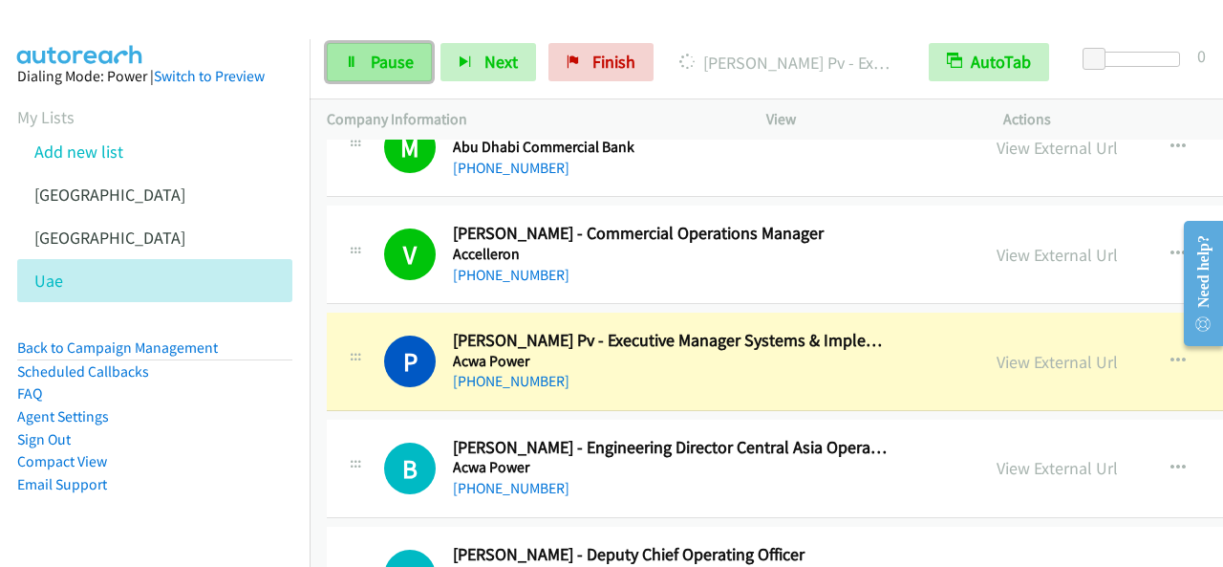
click at [417, 68] on link "Pause" at bounding box center [379, 62] width 105 height 38
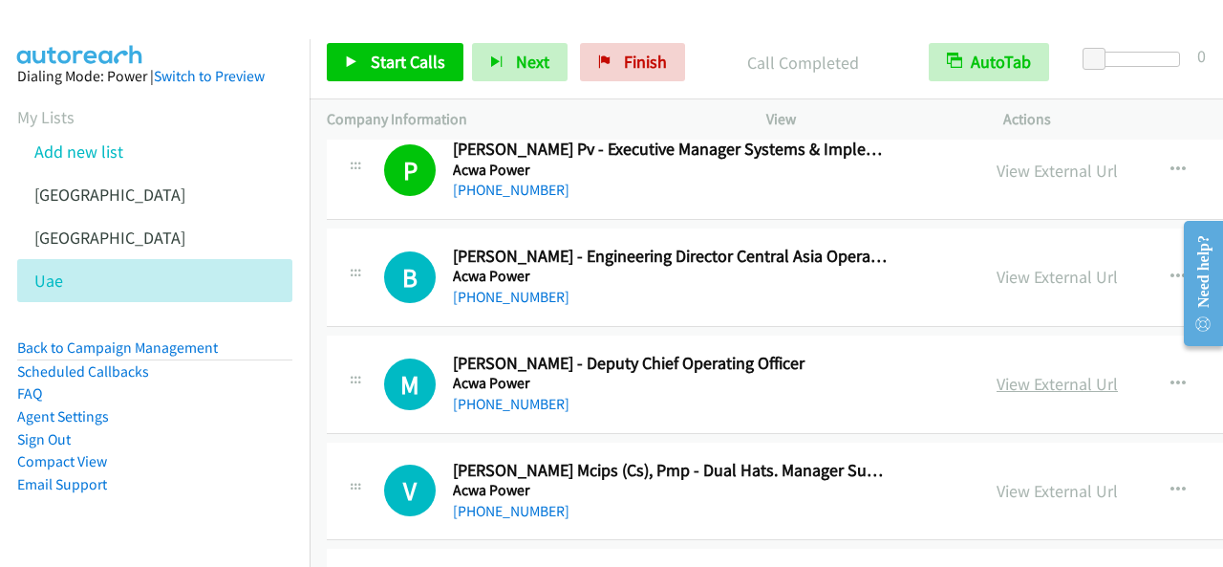
scroll to position [2102, 0]
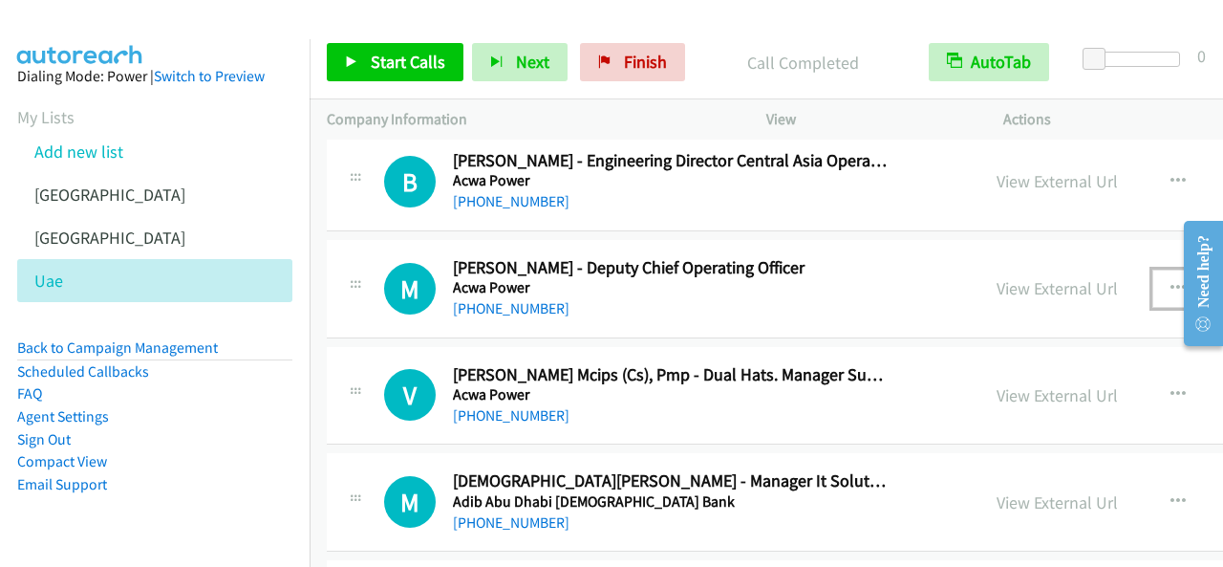
click at [1170, 281] on icon "button" at bounding box center [1177, 288] width 15 height 15
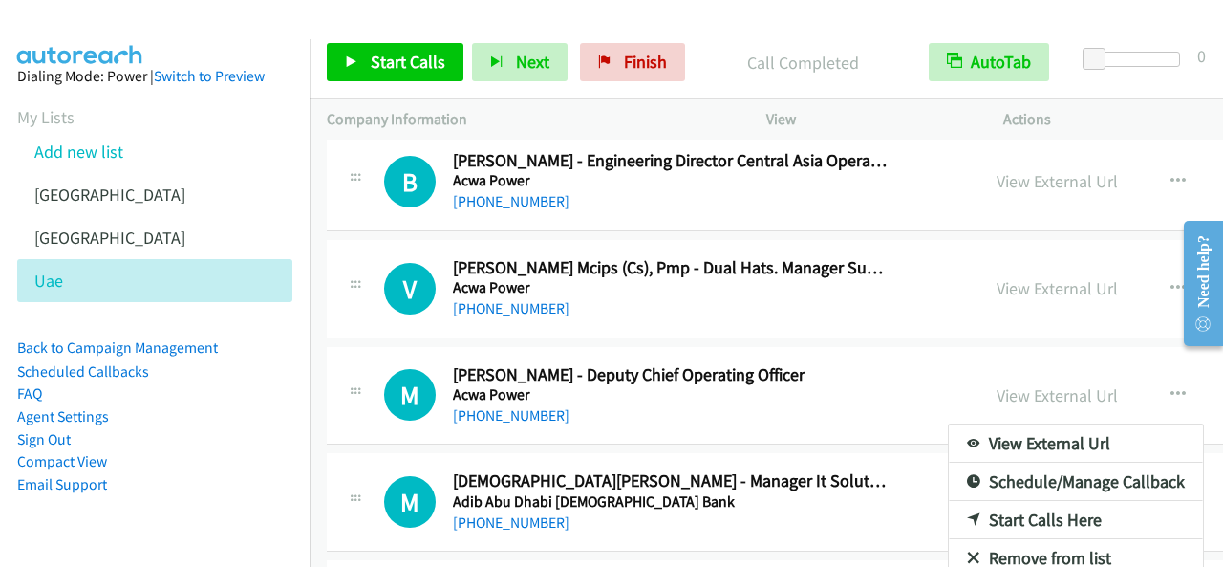
click at [392, 61] on div at bounding box center [611, 283] width 1223 height 567
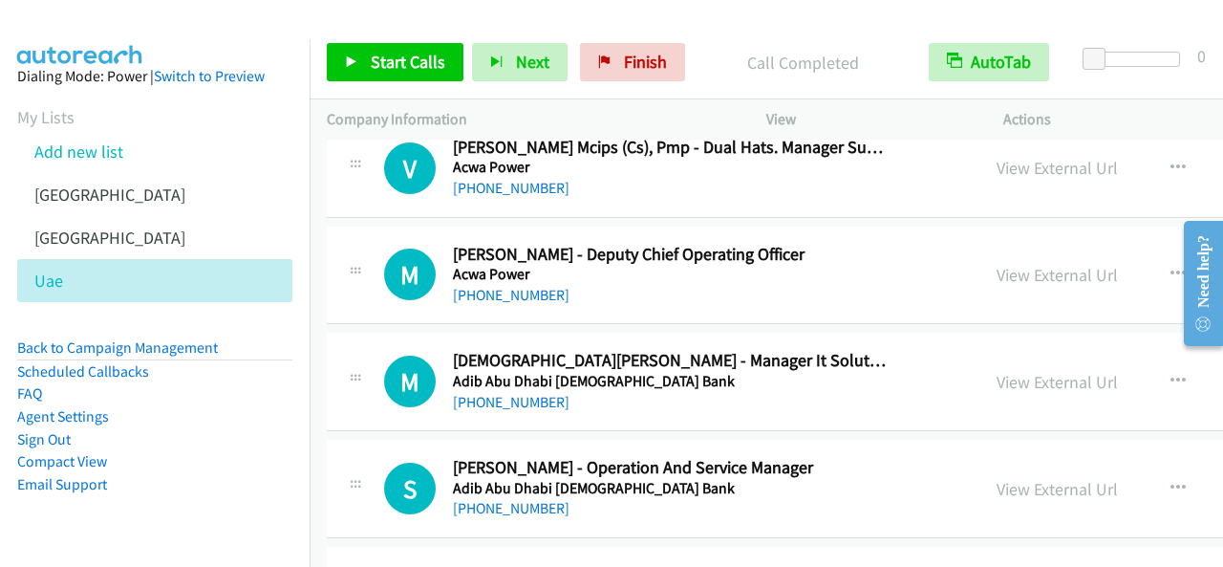
scroll to position [2197, 0]
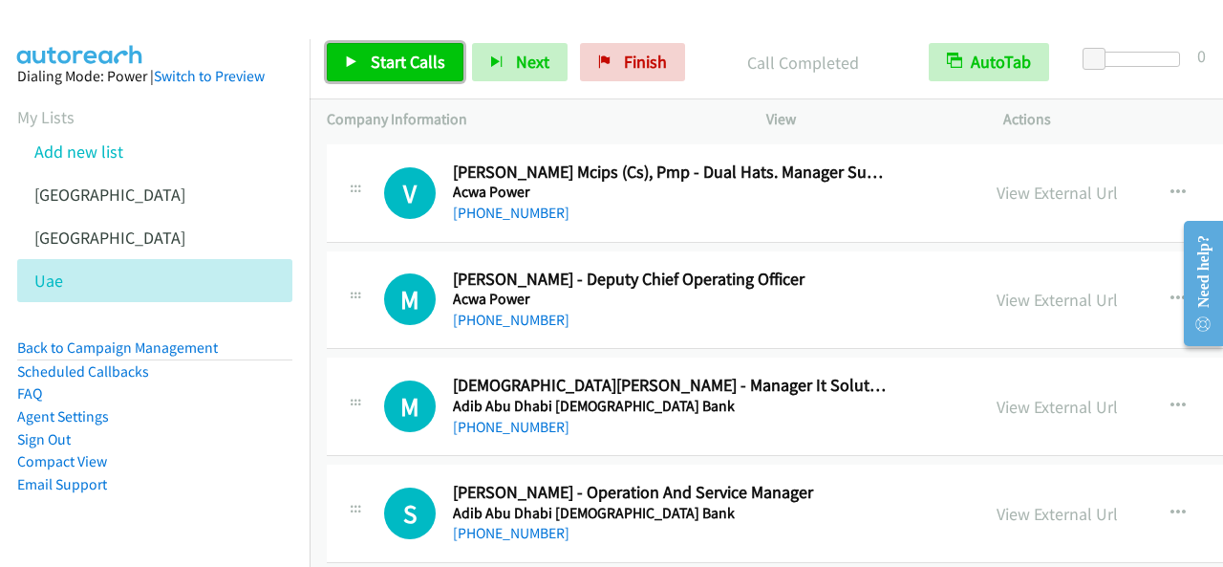
click at [399, 78] on link "Start Calls" at bounding box center [395, 62] width 137 height 38
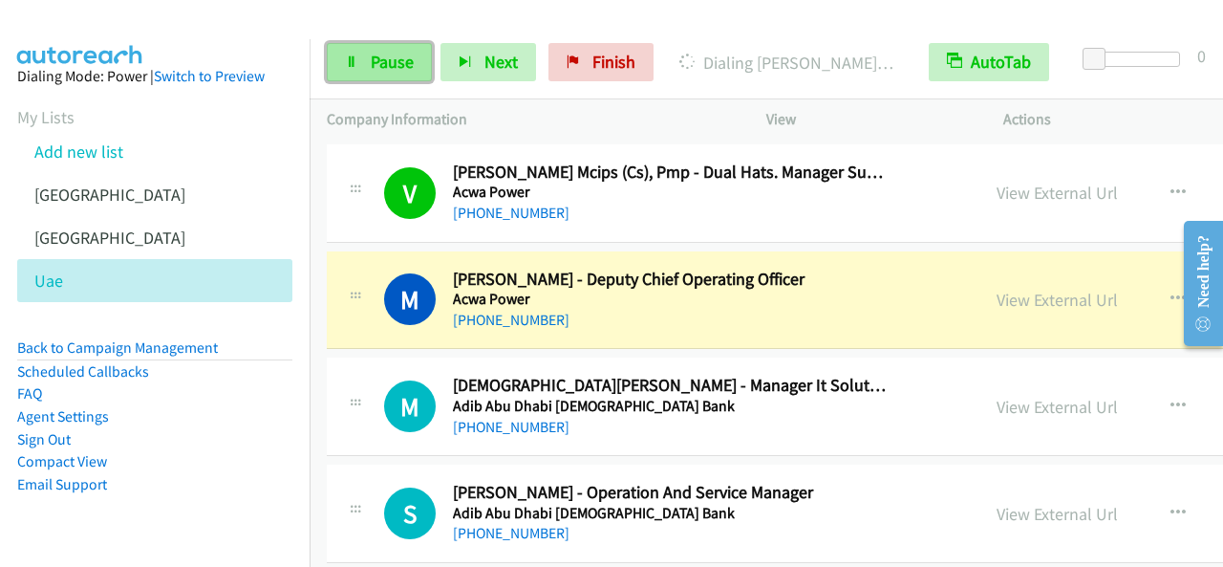
click at [411, 69] on span "Pause" at bounding box center [392, 62] width 43 height 22
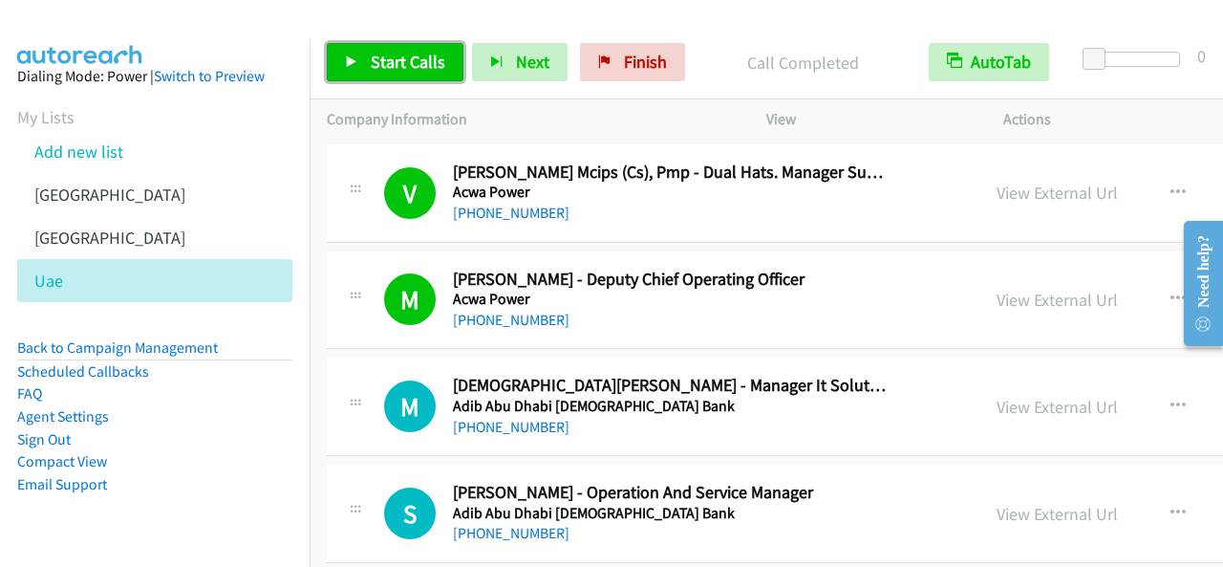
click at [405, 66] on span "Start Calls" at bounding box center [408, 62] width 75 height 22
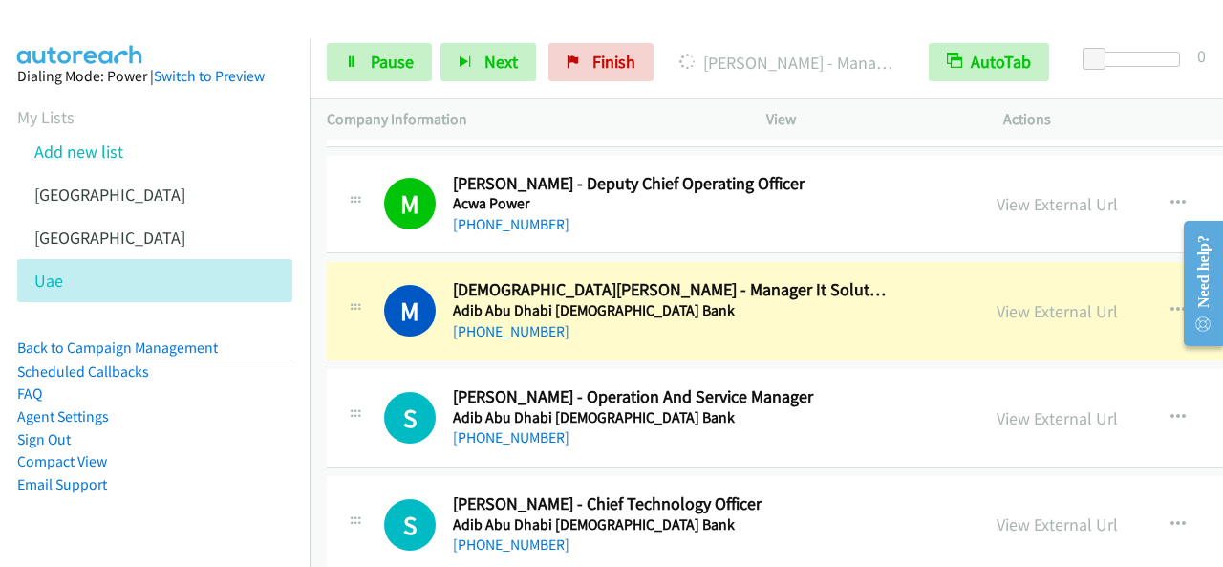
scroll to position [2388, 0]
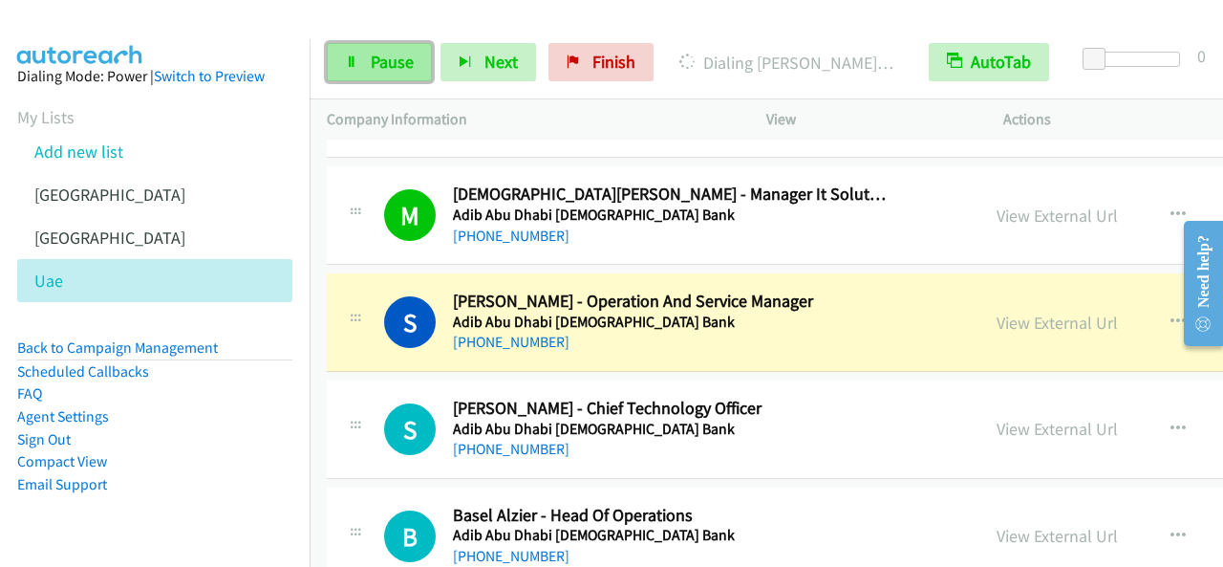
click at [388, 65] on span "Pause" at bounding box center [392, 62] width 43 height 22
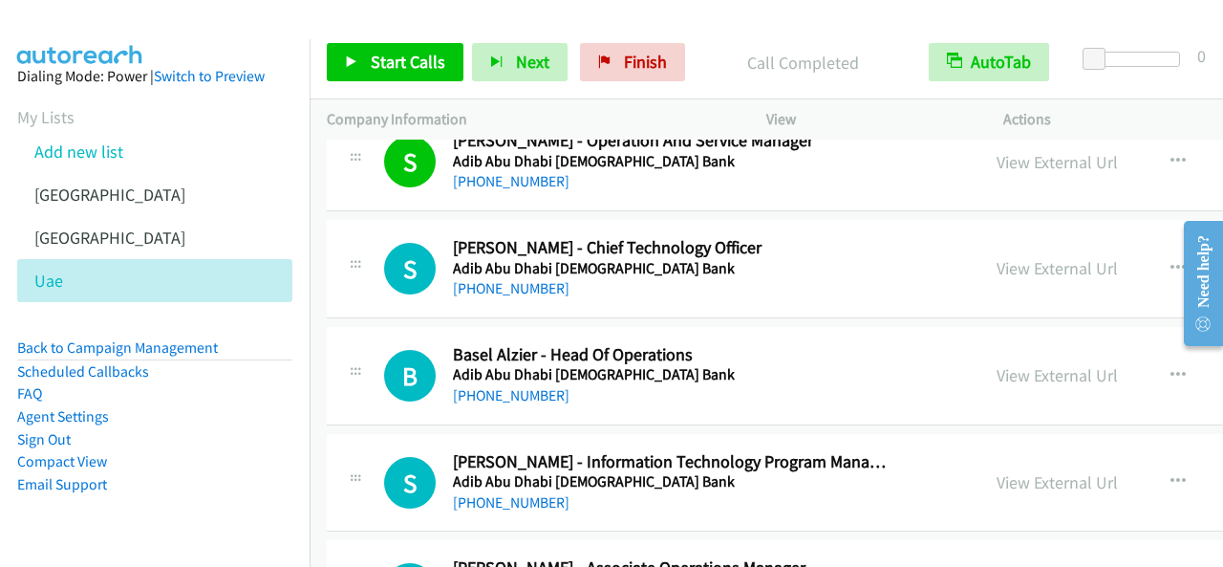
scroll to position [2579, 0]
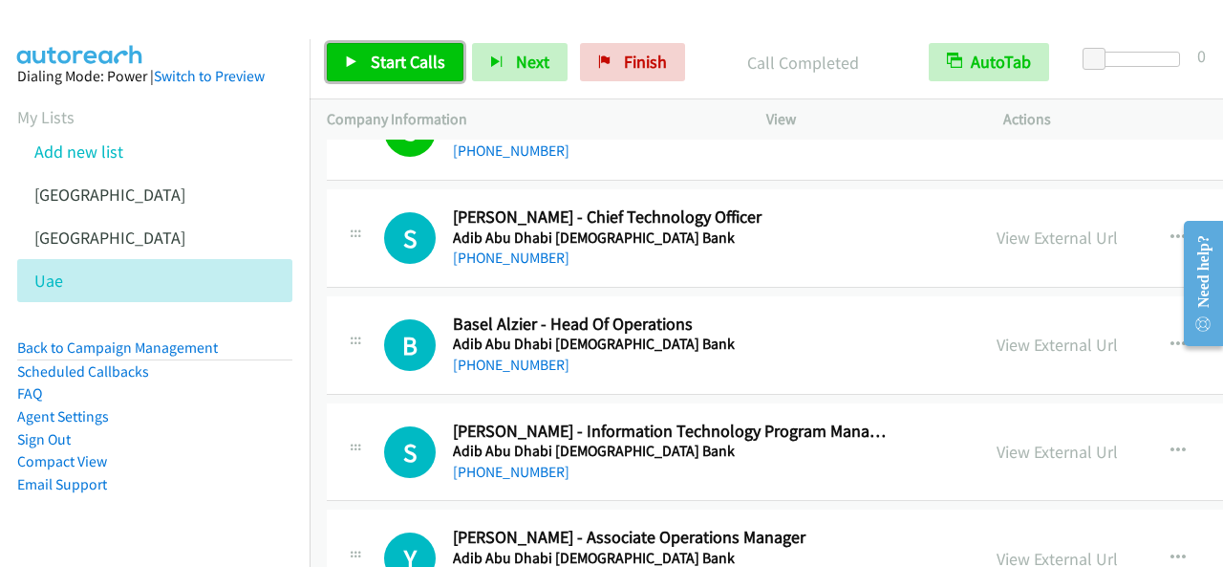
click at [367, 60] on link "Start Calls" at bounding box center [395, 62] width 137 height 38
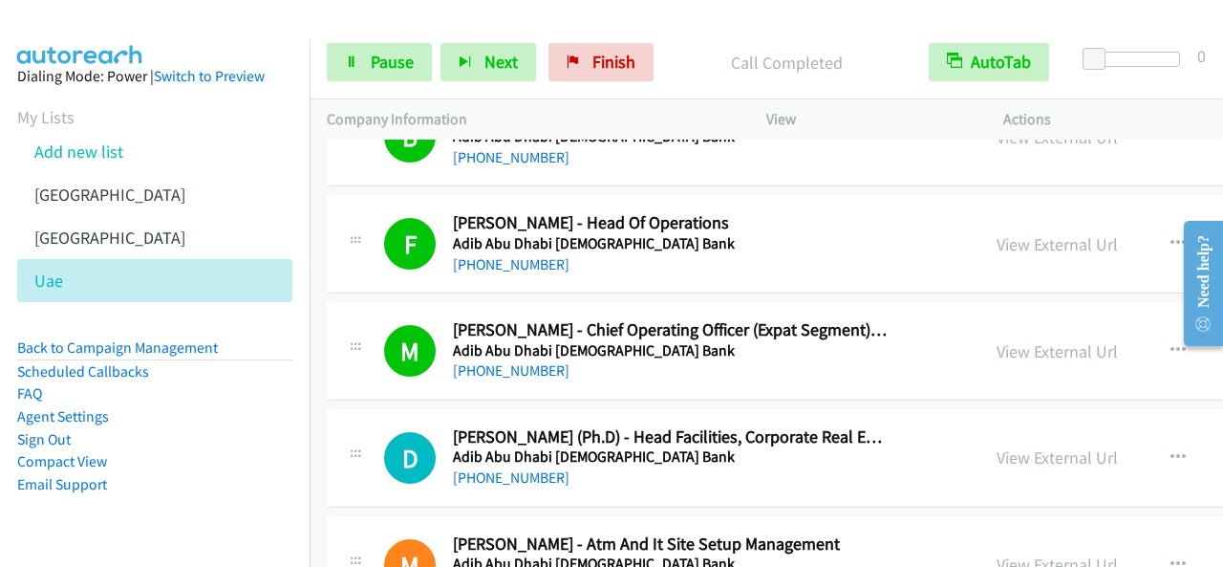
scroll to position [3630, 0]
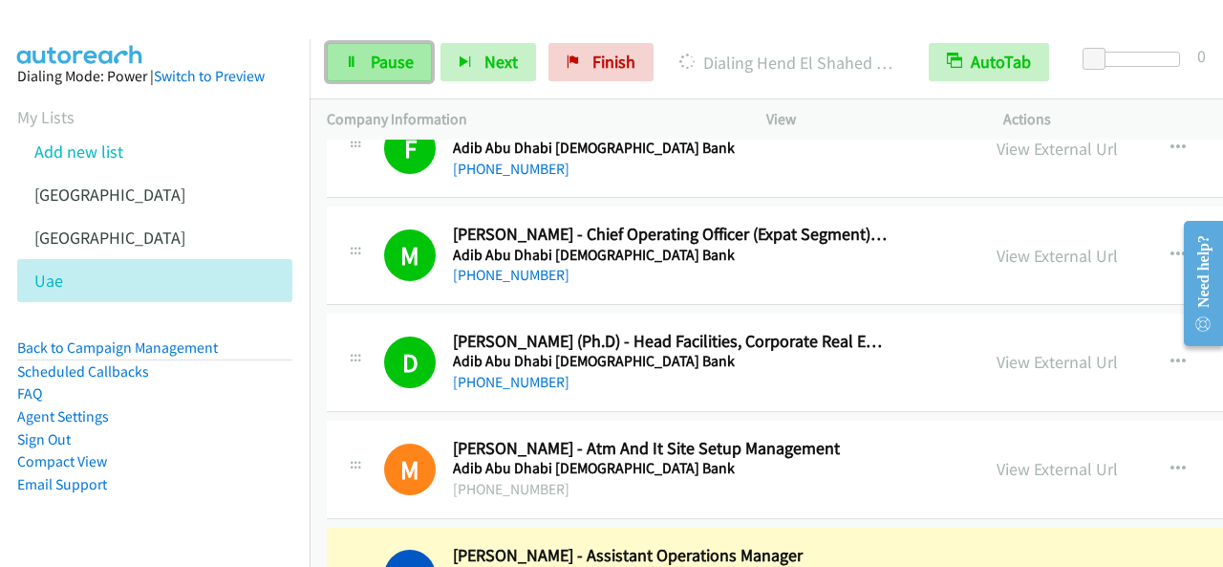
click at [401, 72] on link "Pause" at bounding box center [379, 62] width 105 height 38
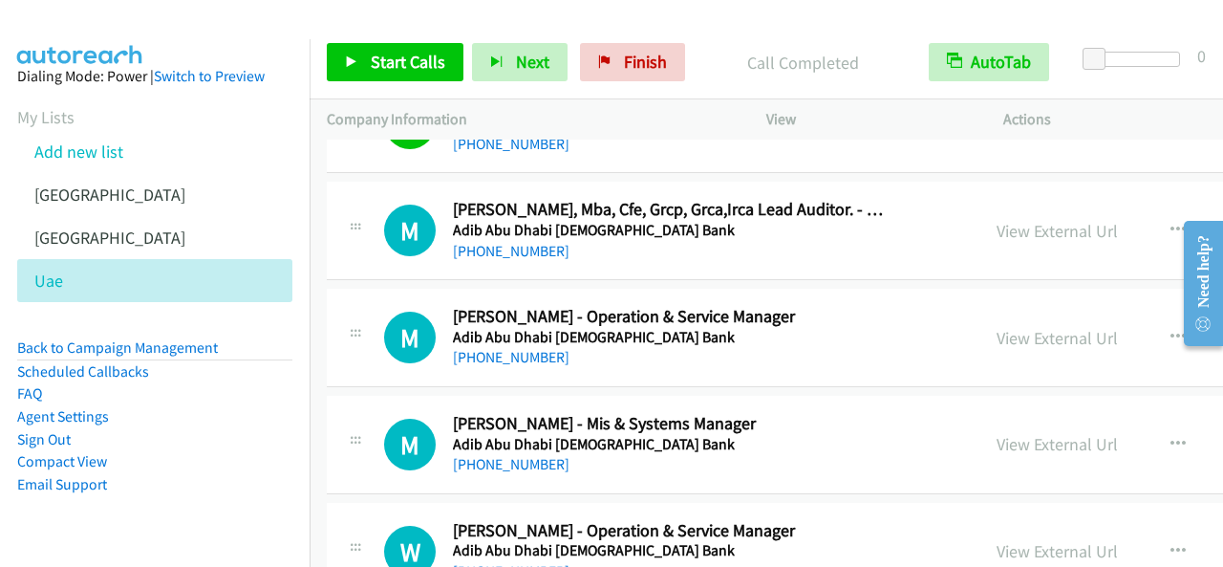
scroll to position [4108, 0]
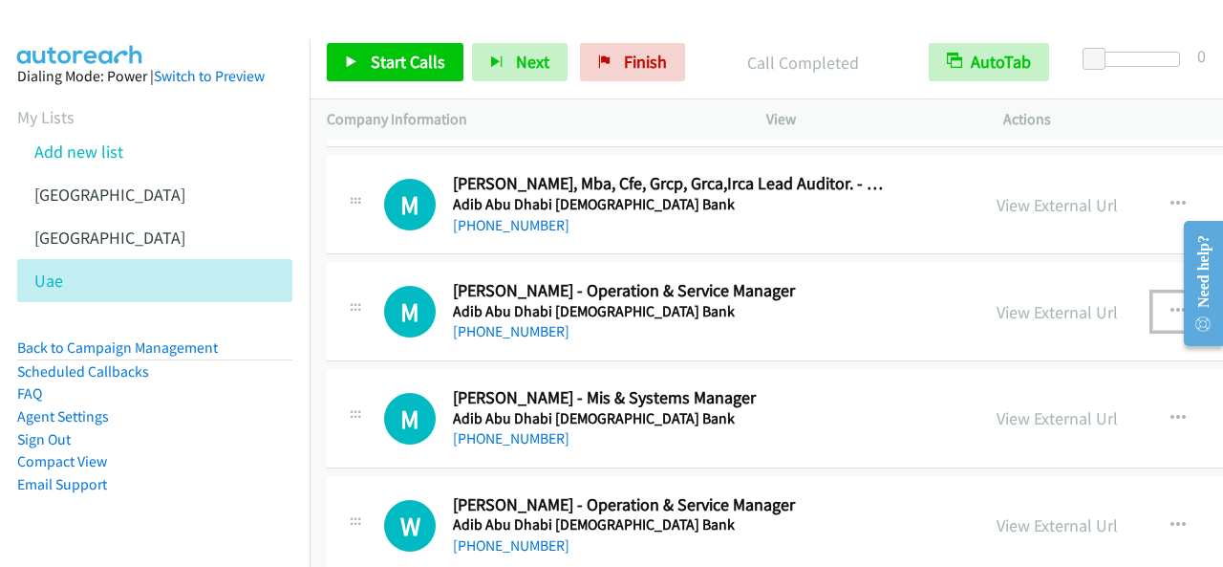
click at [1152, 292] on button "button" at bounding box center [1178, 311] width 52 height 38
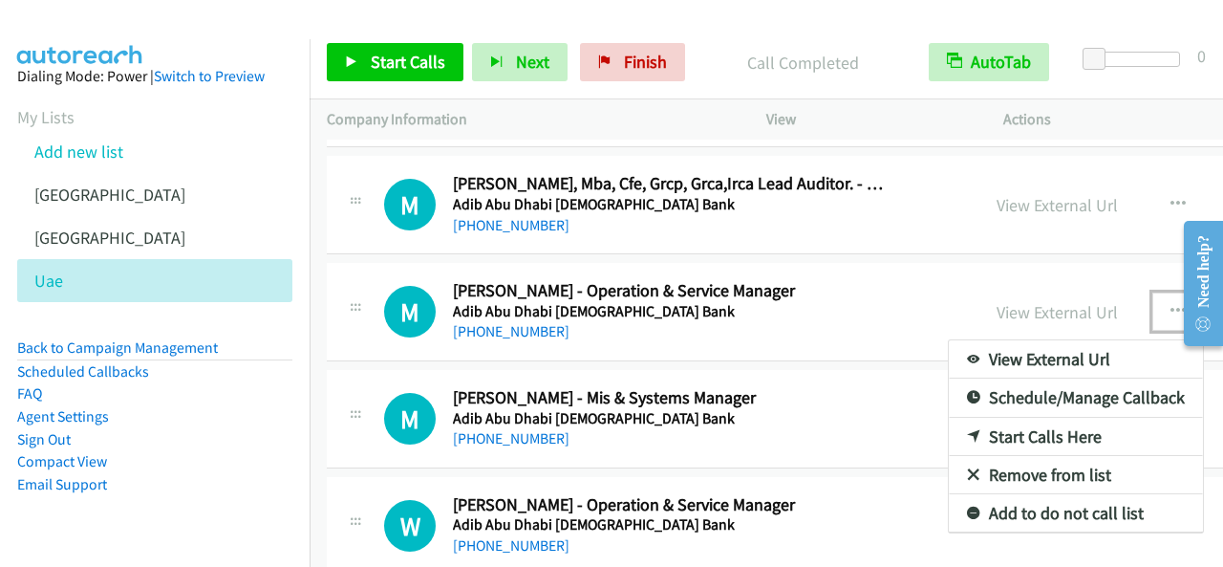
click at [949, 425] on link "Start Calls Here" at bounding box center [1076, 436] width 254 height 38
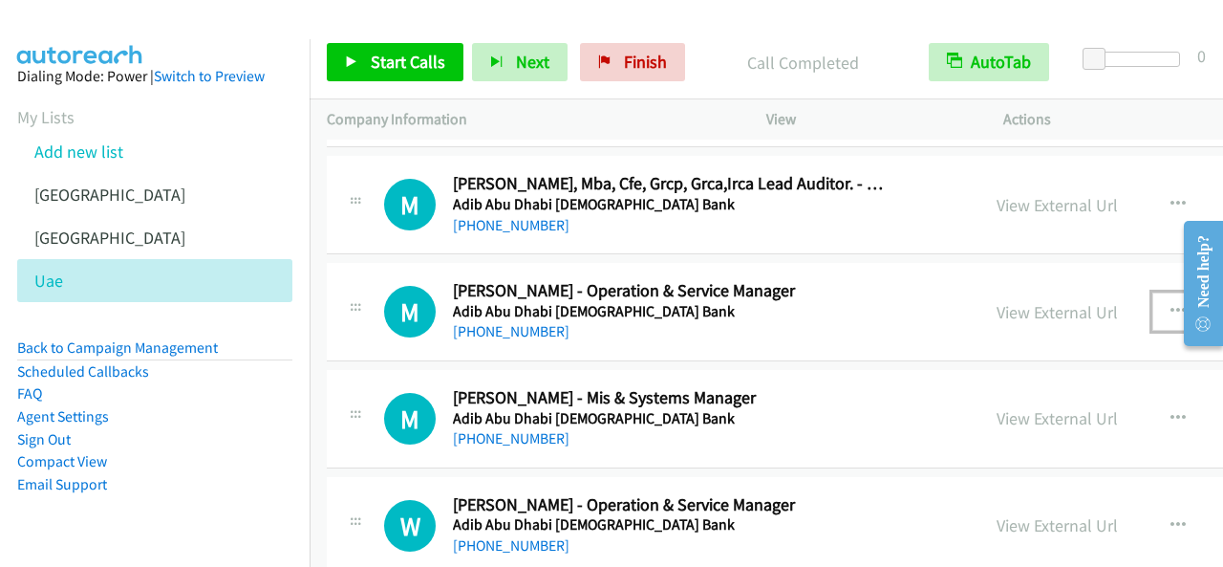
click at [1170, 304] on icon "button" at bounding box center [1177, 311] width 15 height 15
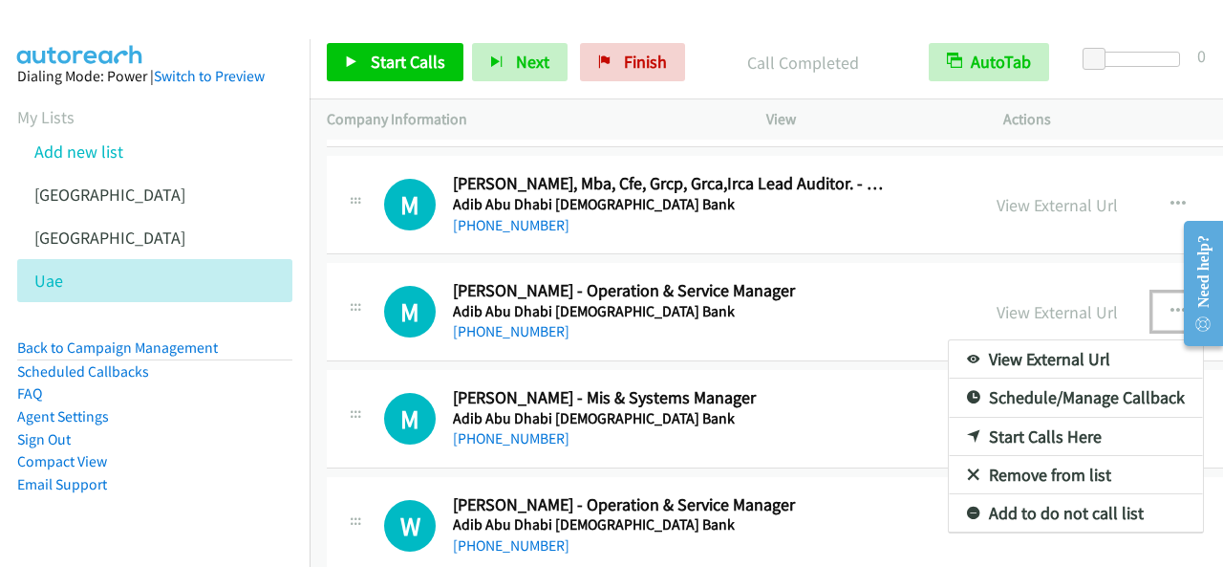
click at [971, 417] on link "Start Calls Here" at bounding box center [1076, 436] width 254 height 38
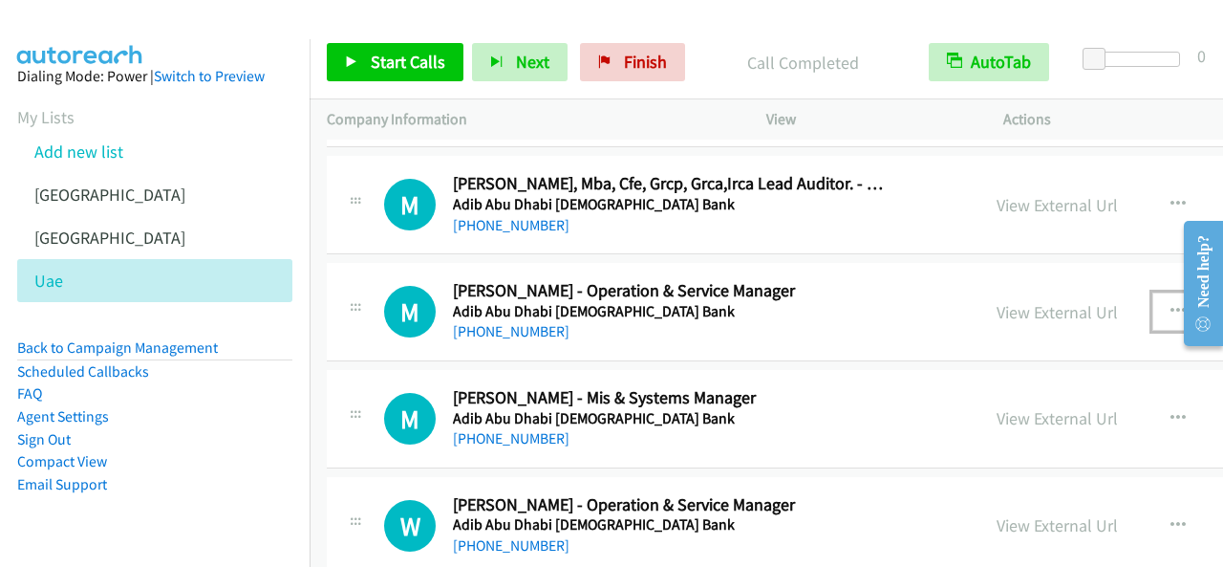
click at [1152, 292] on button "button" at bounding box center [1178, 311] width 52 height 38
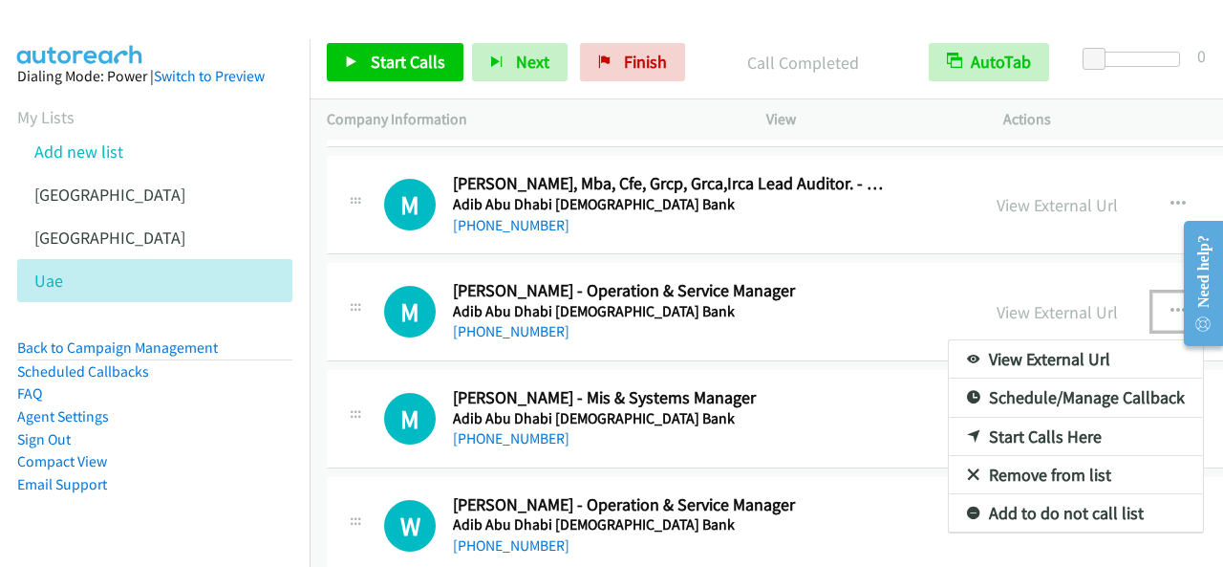
click at [949, 418] on link "Start Calls Here" at bounding box center [1076, 436] width 254 height 38
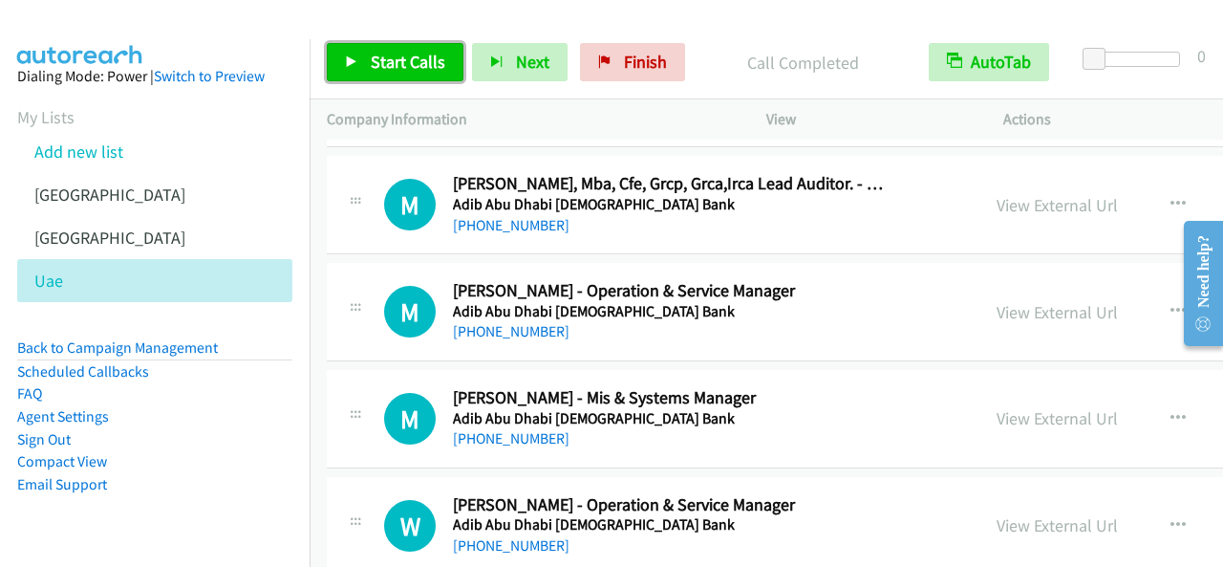
click at [433, 65] on span "Start Calls" at bounding box center [408, 62] width 75 height 22
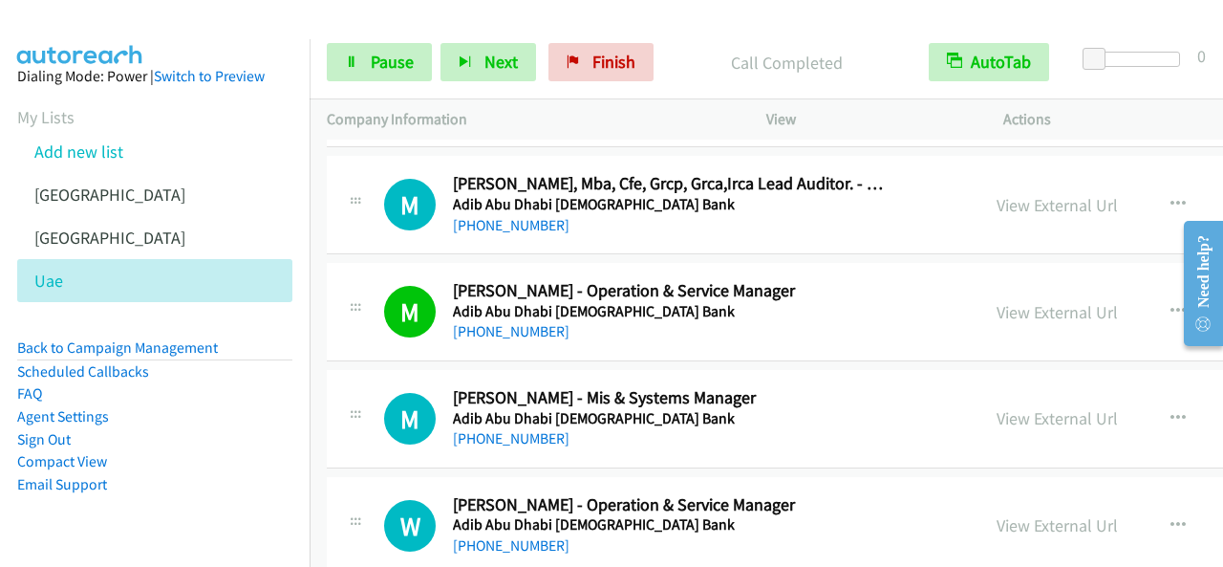
scroll to position [4204, 0]
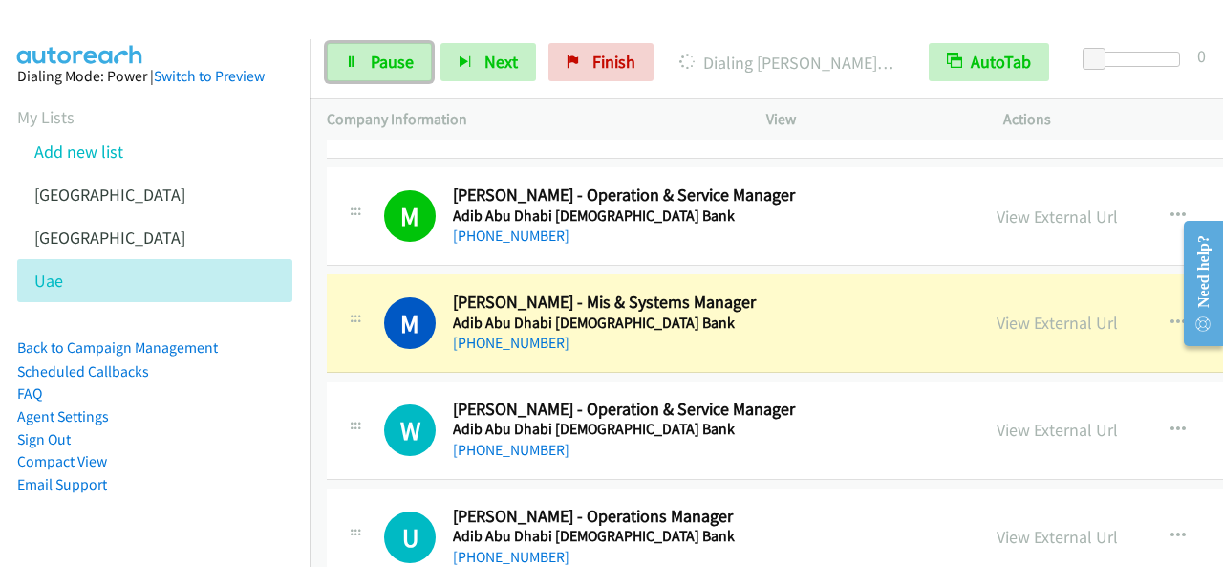
drag, startPoint x: 373, startPoint y: 53, endPoint x: 480, endPoint y: 180, distance: 166.1
click at [373, 53] on span "Pause" at bounding box center [392, 62] width 43 height 22
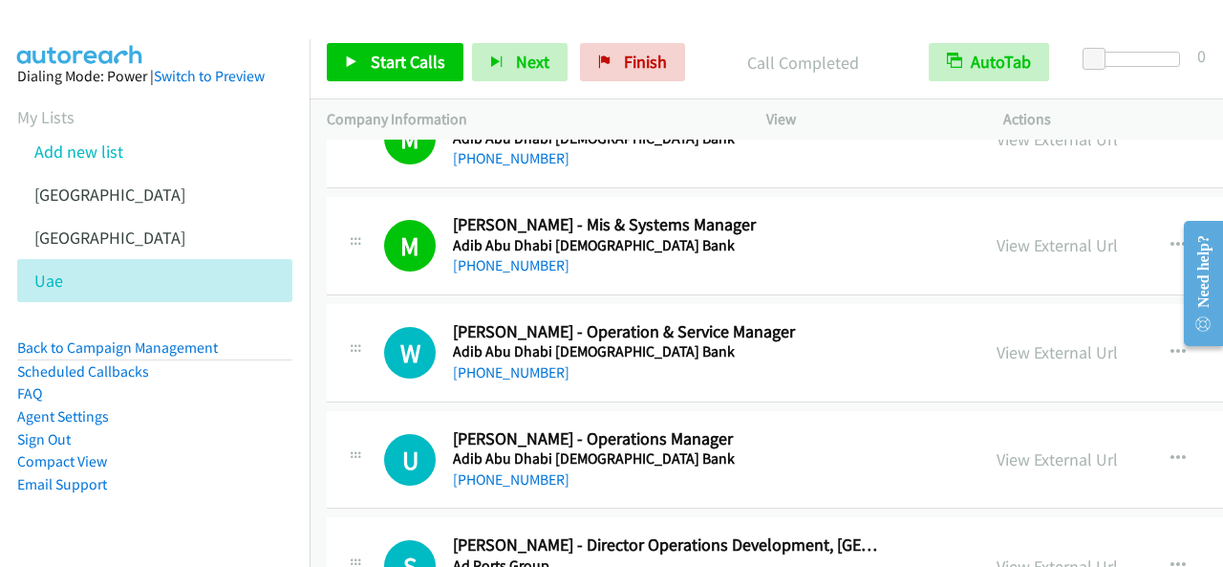
scroll to position [4299, 0]
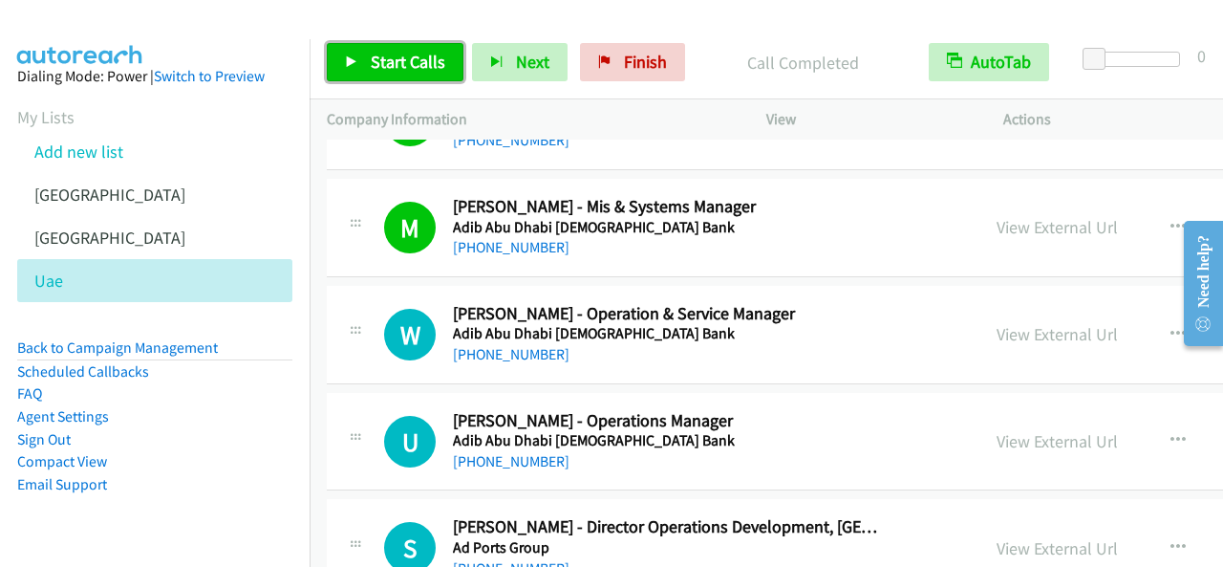
click at [372, 55] on span "Start Calls" at bounding box center [408, 62] width 75 height 22
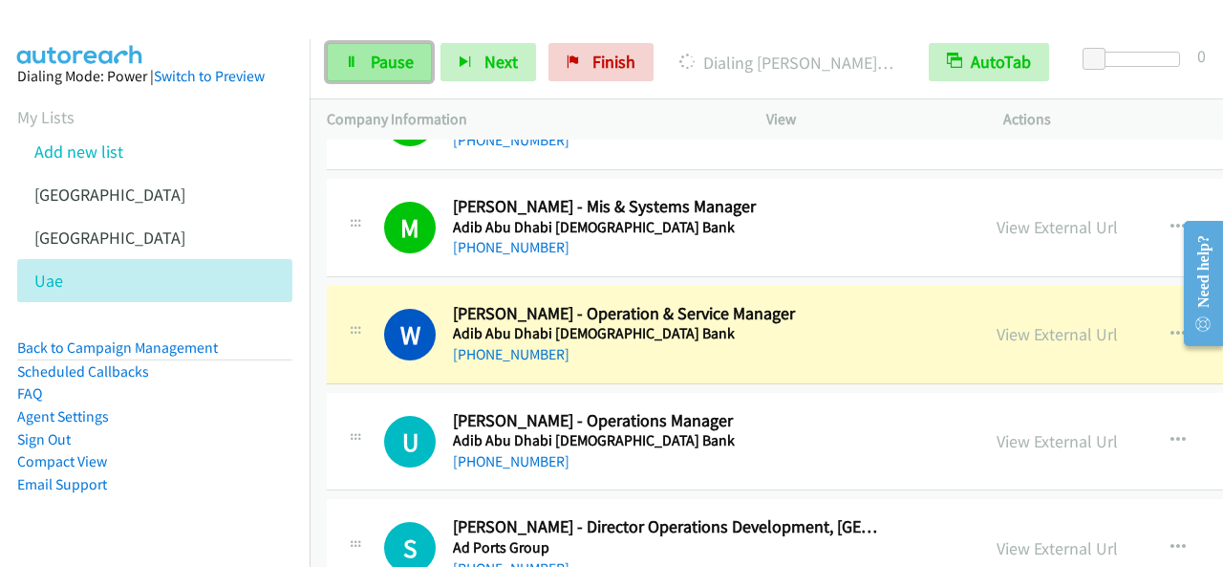
click at [348, 53] on link "Pause" at bounding box center [379, 62] width 105 height 38
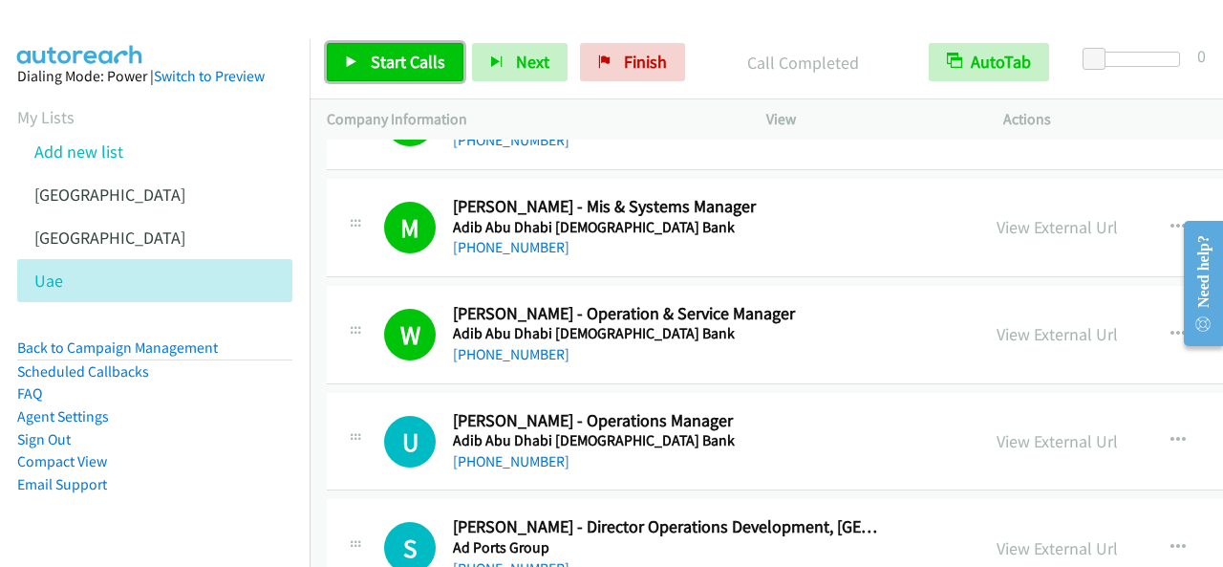
click at [359, 60] on link "Start Calls" at bounding box center [395, 62] width 137 height 38
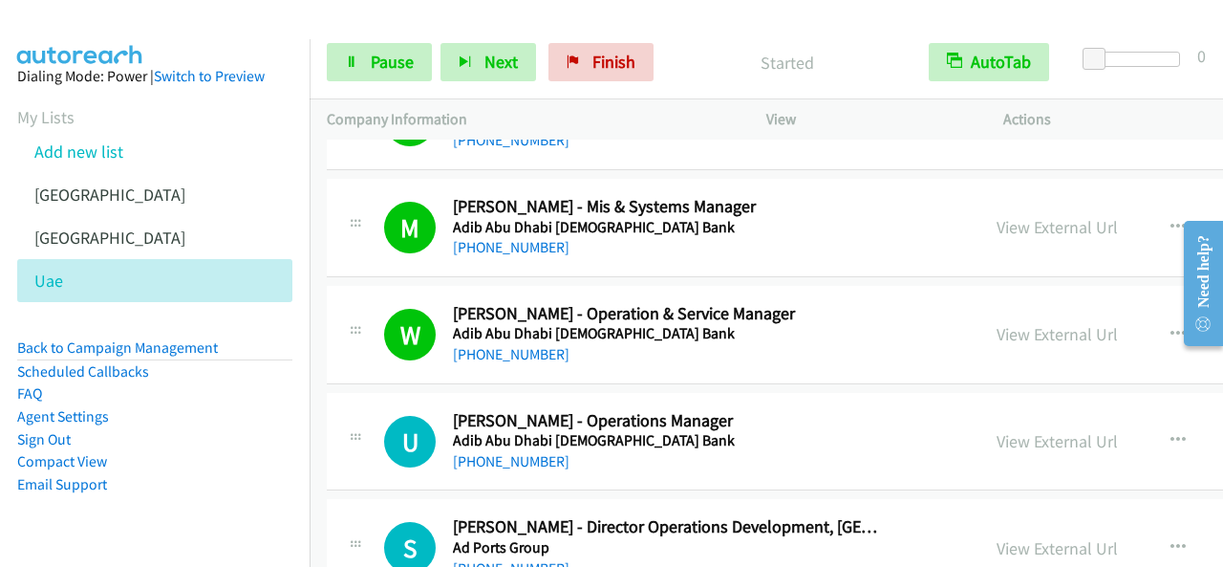
scroll to position [4395, 0]
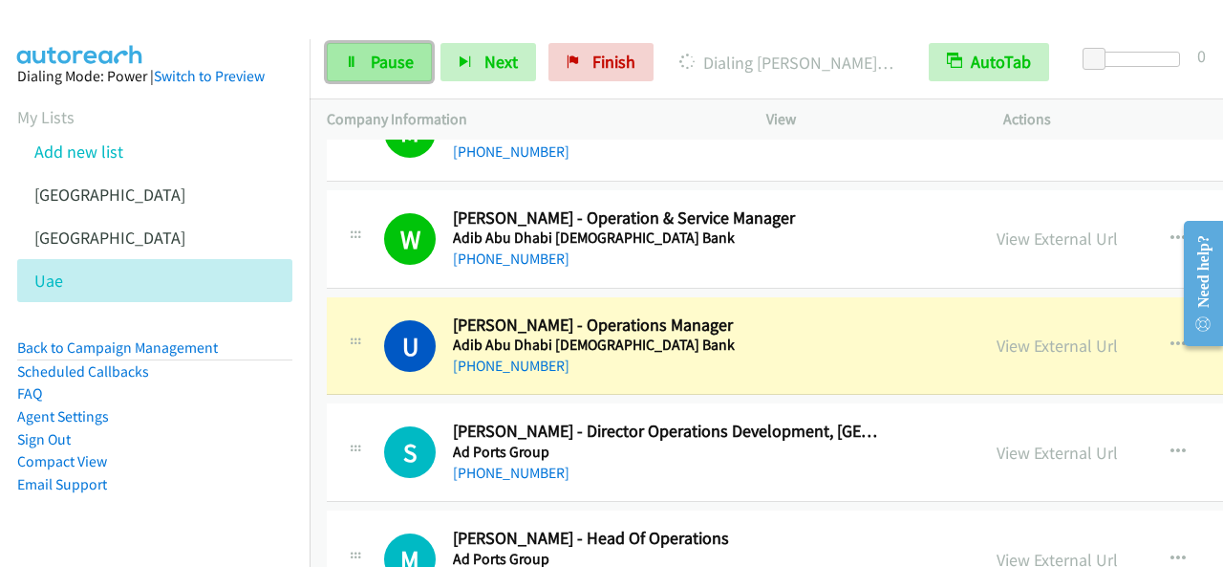
click at [375, 56] on span "Pause" at bounding box center [392, 62] width 43 height 22
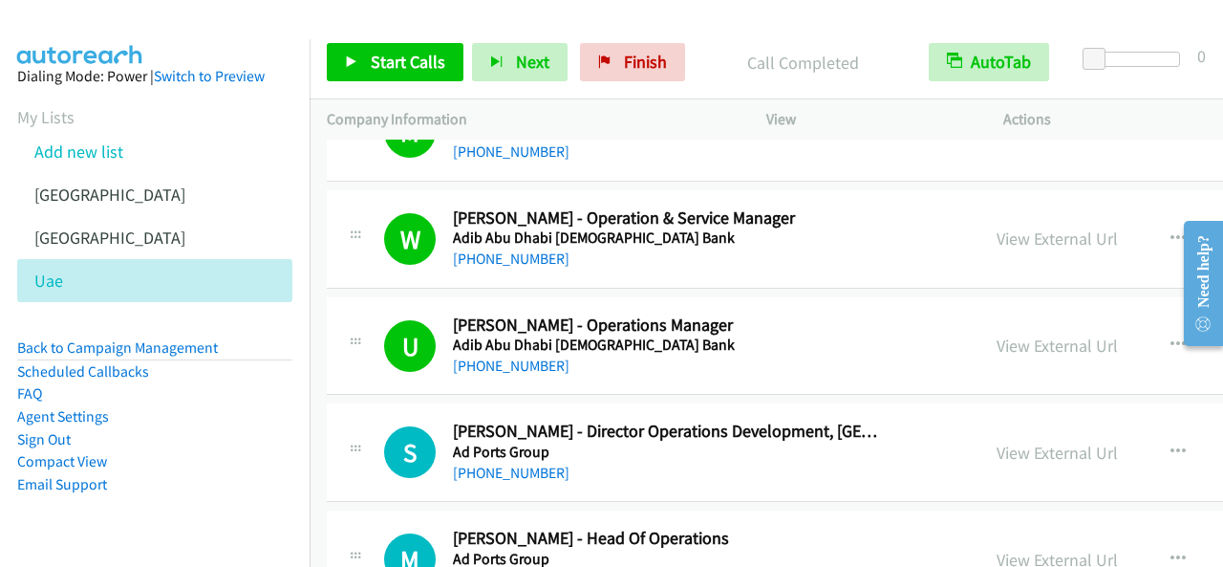
scroll to position [4490, 0]
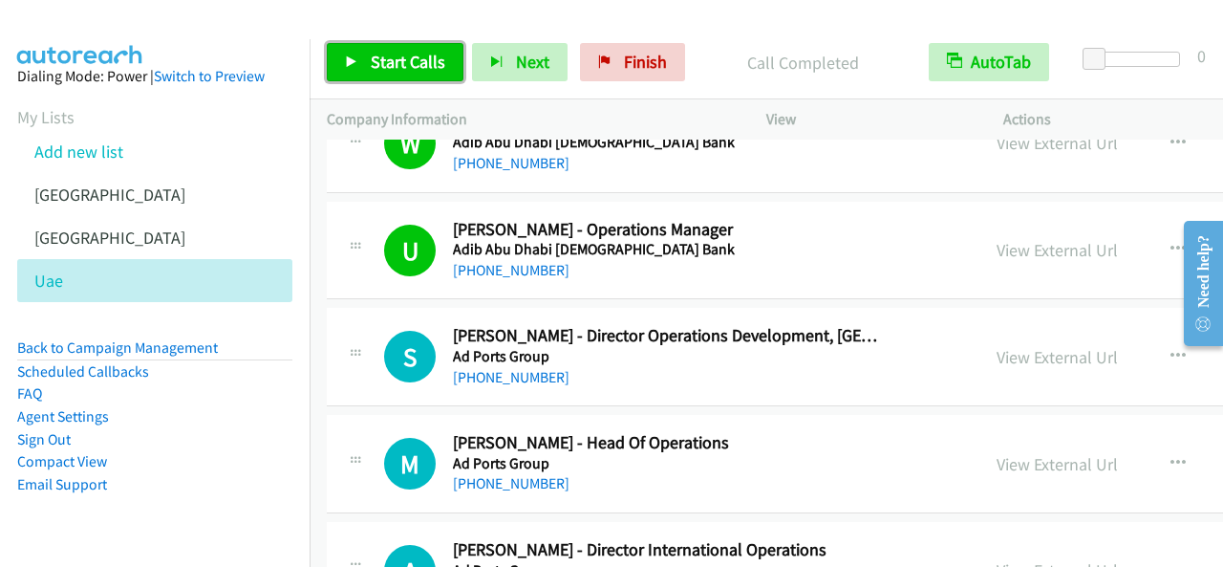
click at [396, 66] on span "Start Calls" at bounding box center [408, 62] width 75 height 22
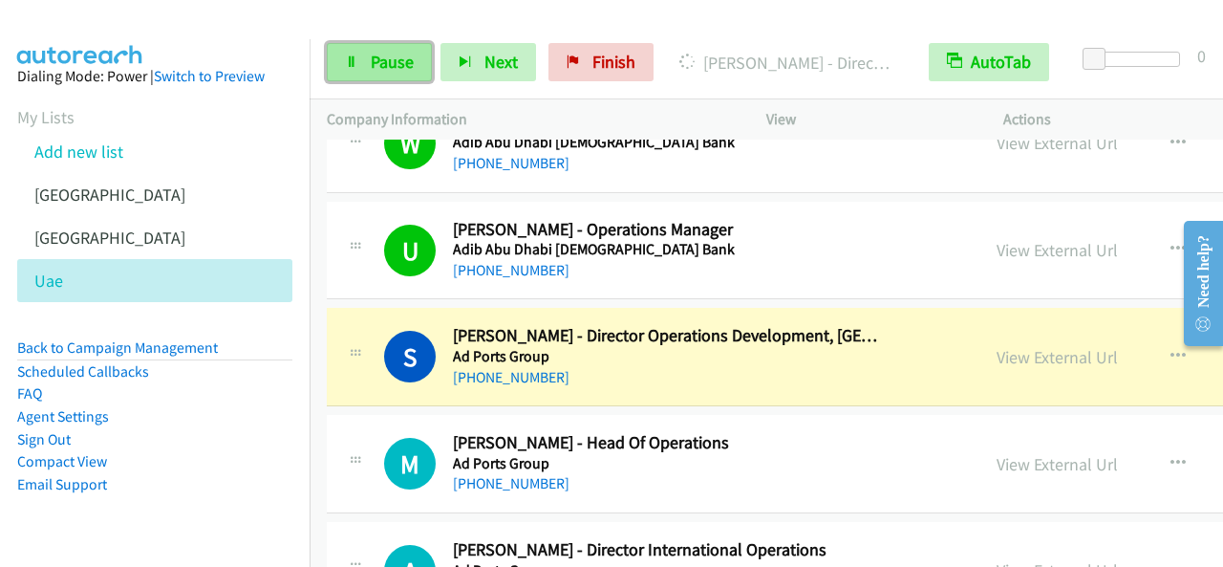
click at [360, 64] on link "Pause" at bounding box center [379, 62] width 105 height 38
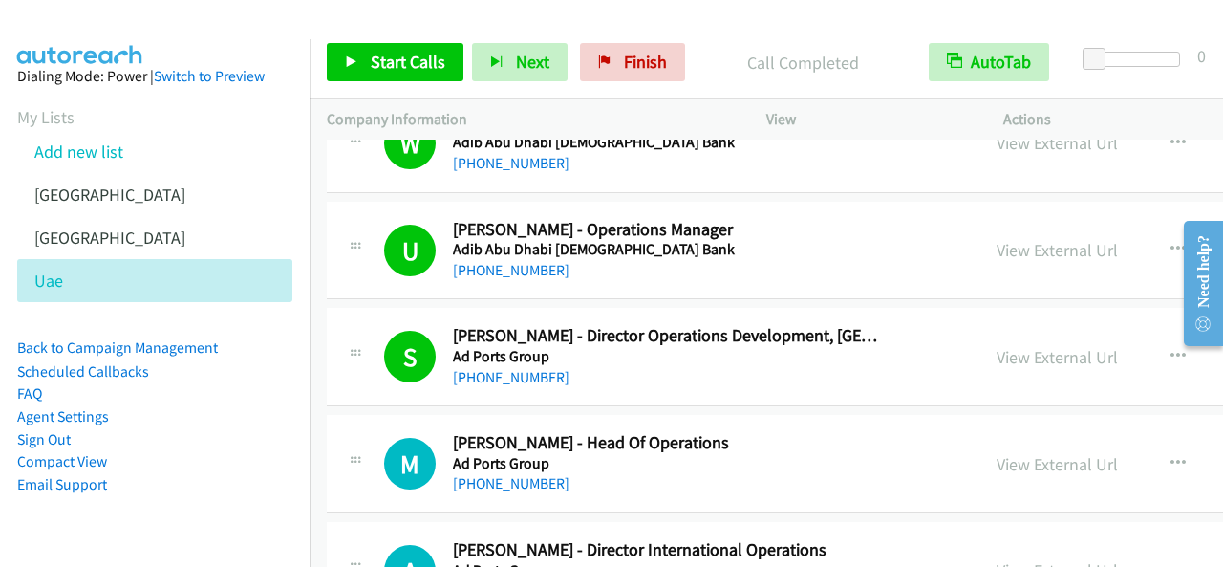
scroll to position [4586, 0]
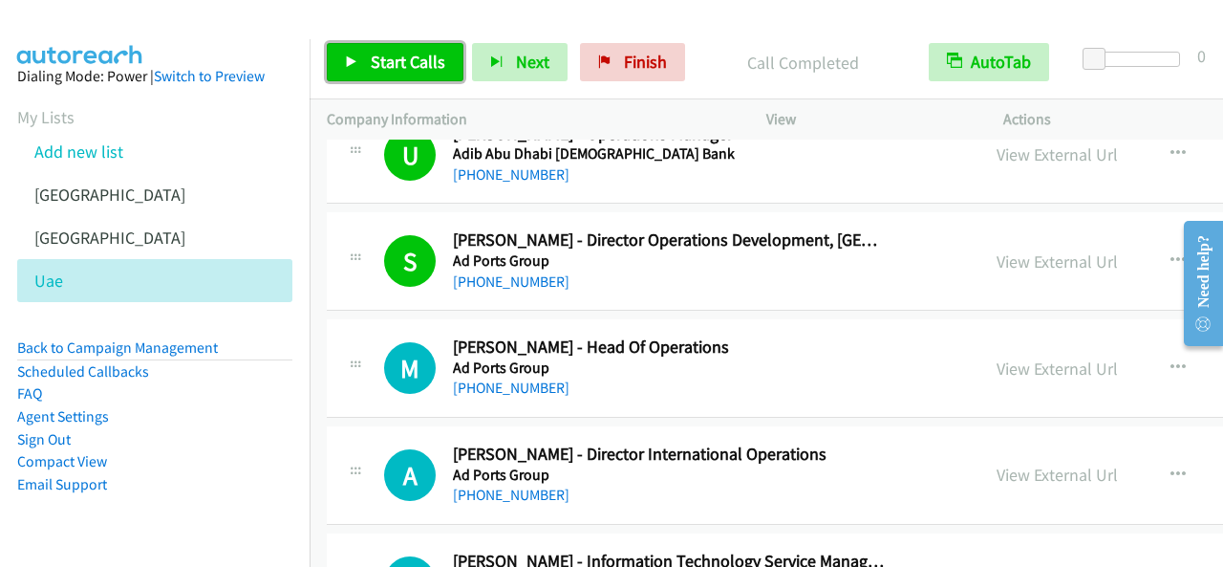
click at [405, 58] on span "Start Calls" at bounding box center [408, 62] width 75 height 22
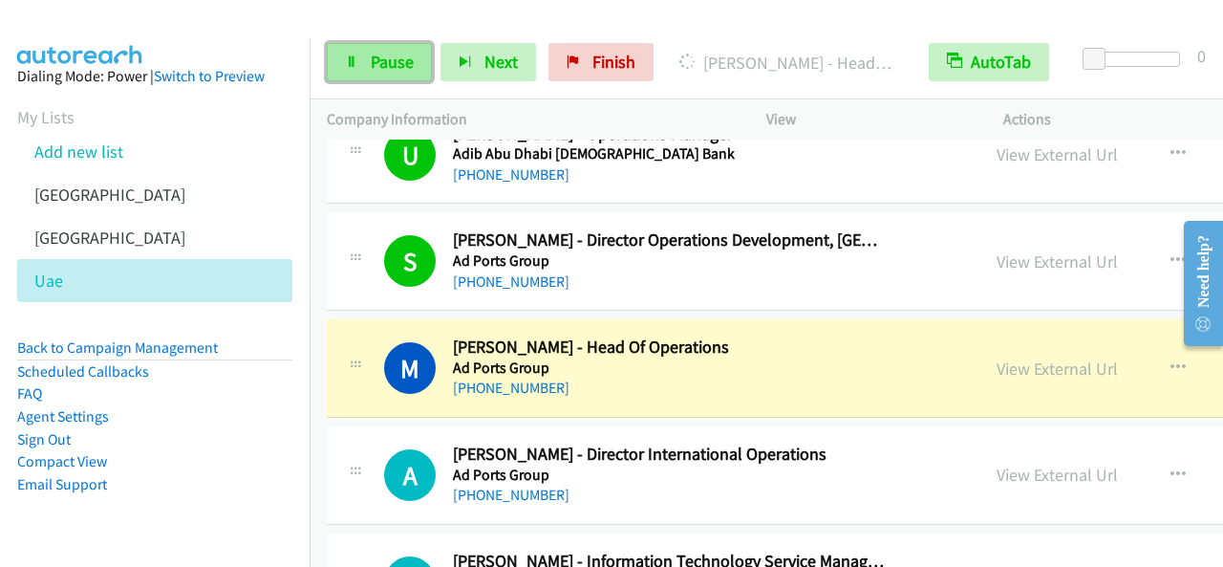
click at [359, 53] on link "Pause" at bounding box center [379, 62] width 105 height 38
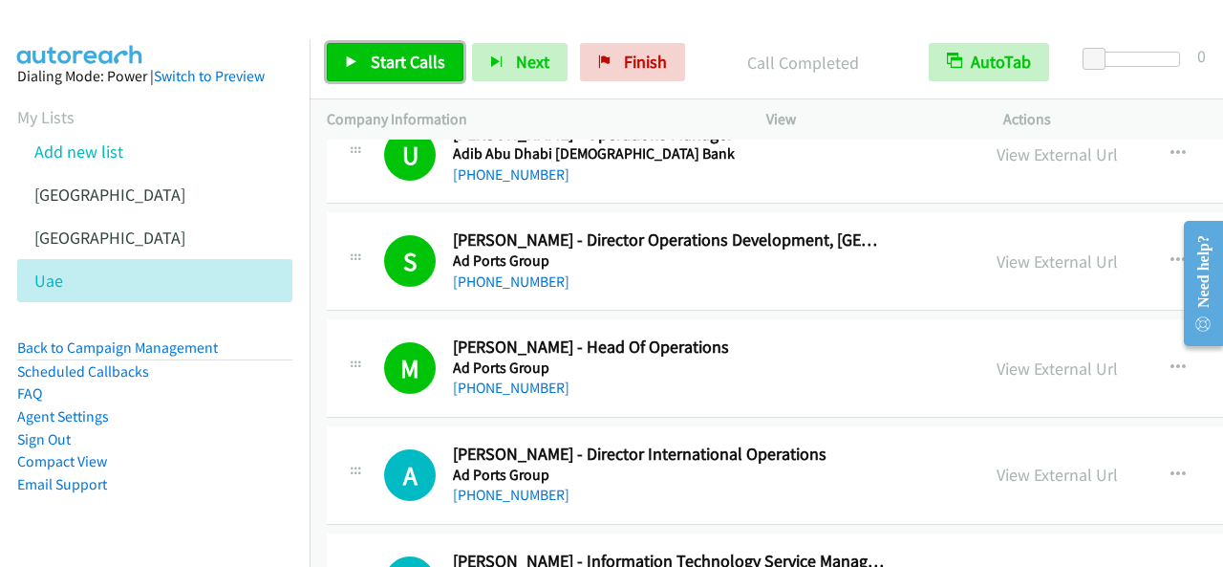
drag, startPoint x: 384, startPoint y: 57, endPoint x: 392, endPoint y: 65, distance: 10.8
click at [386, 56] on span "Start Calls" at bounding box center [408, 62] width 75 height 22
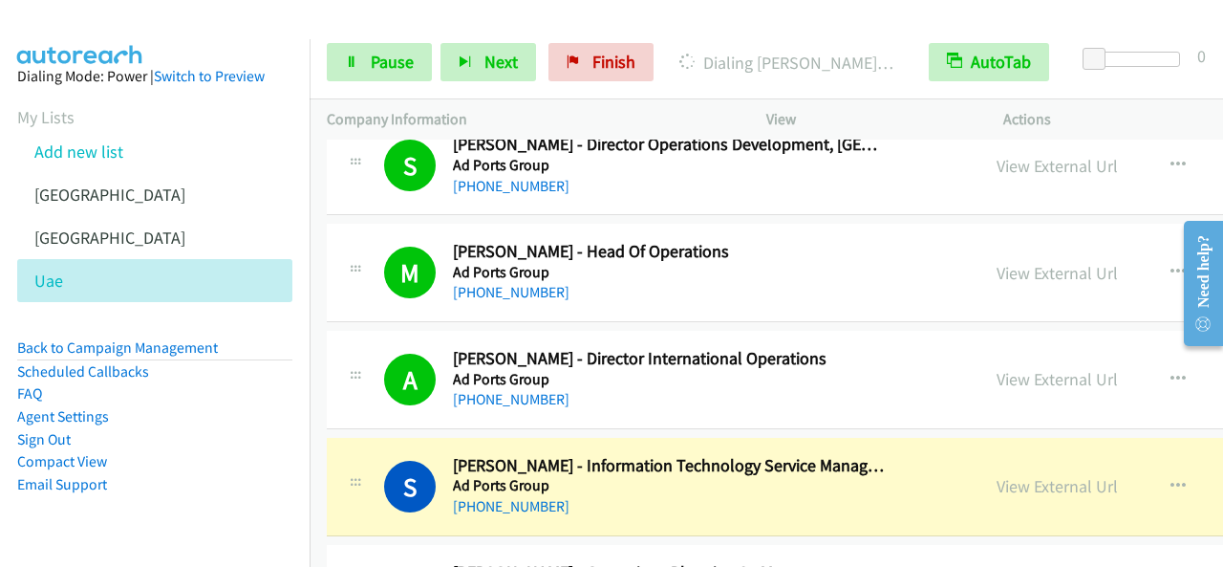
scroll to position [4777, 0]
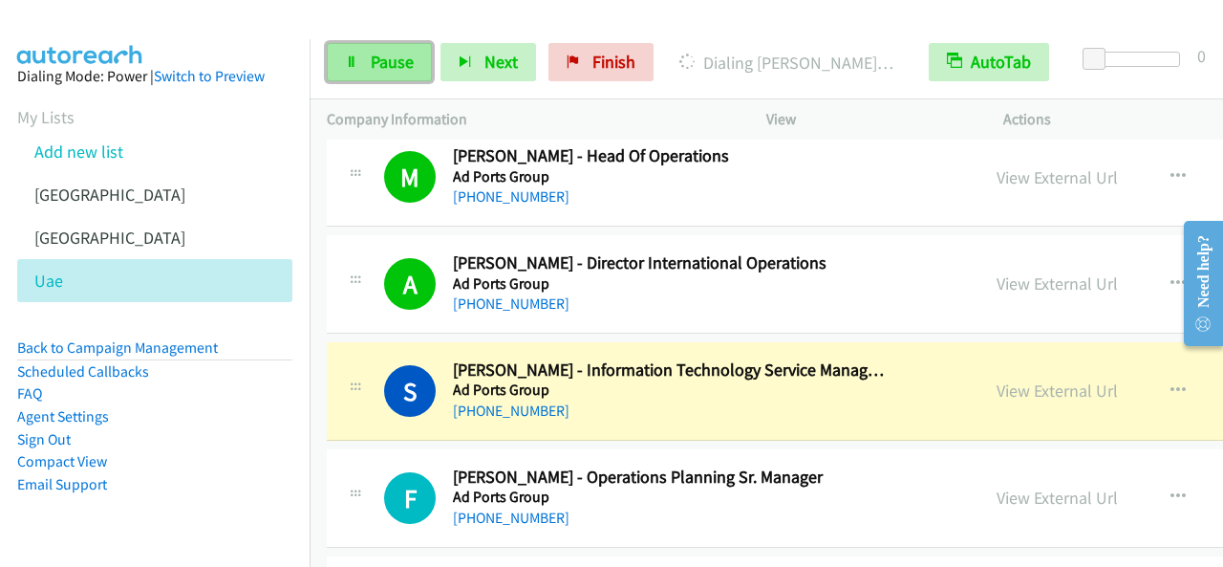
click at [388, 66] on span "Pause" at bounding box center [392, 62] width 43 height 22
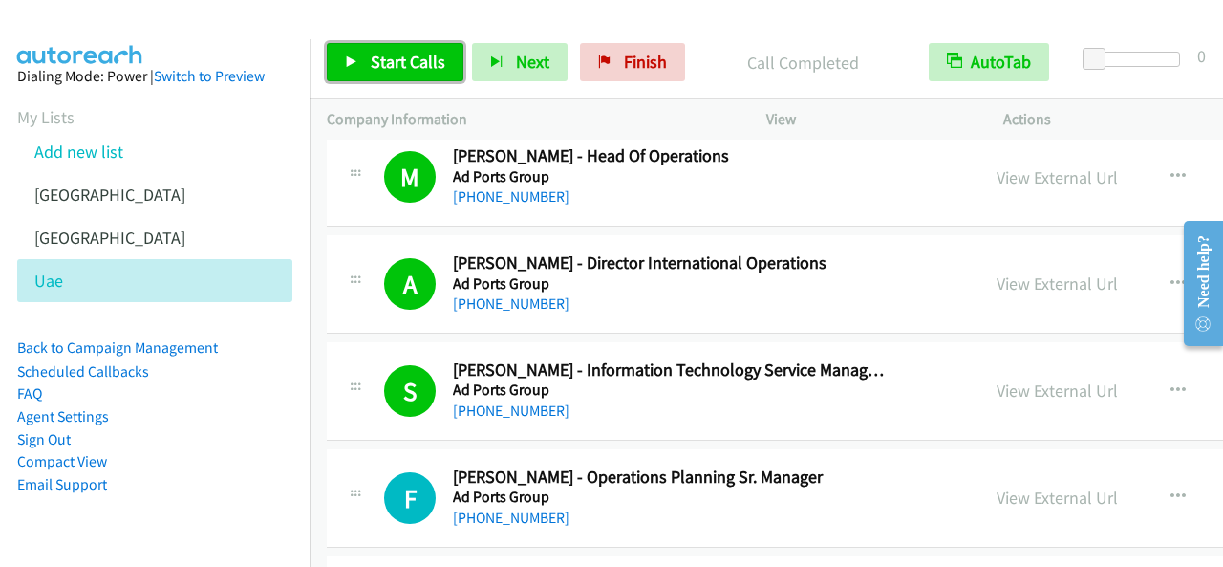
click at [415, 60] on span "Start Calls" at bounding box center [408, 62] width 75 height 22
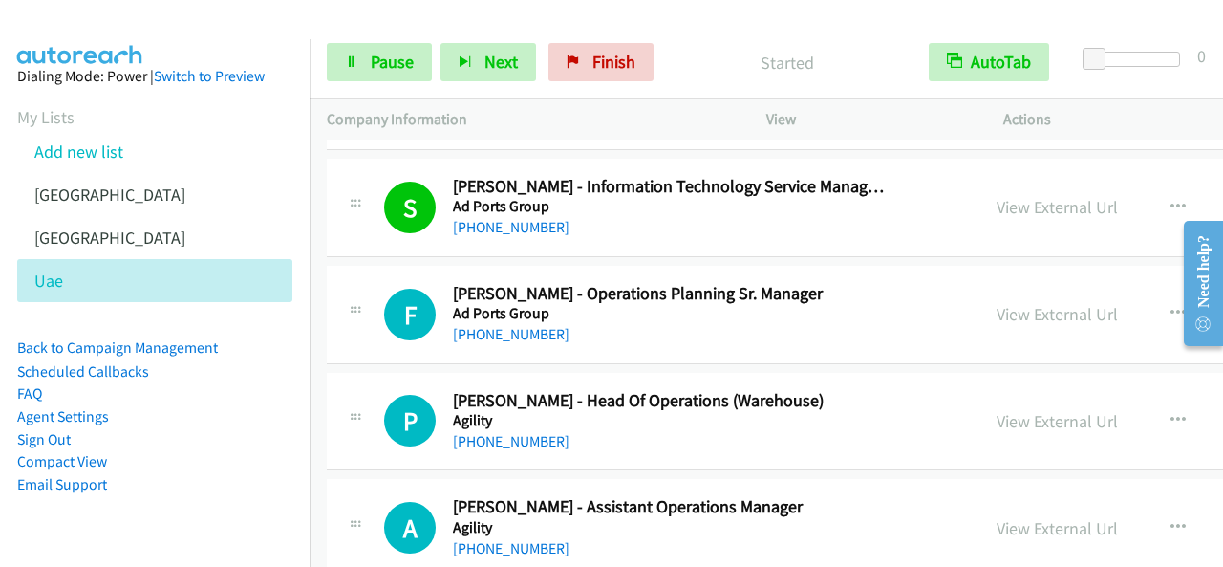
scroll to position [4968, 0]
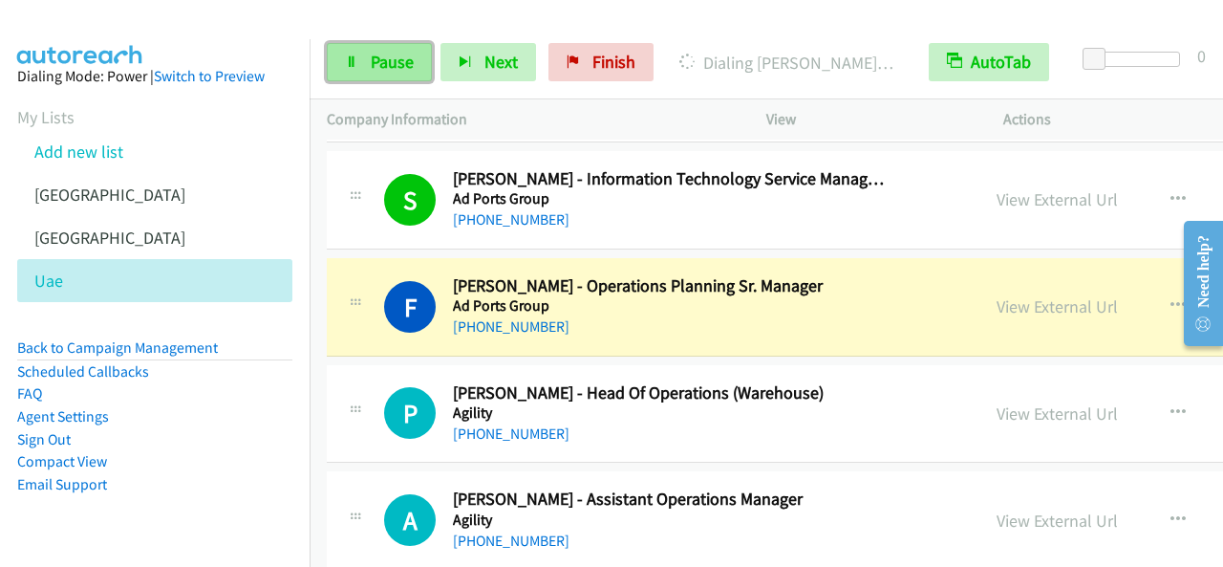
click at [396, 58] on span "Pause" at bounding box center [392, 62] width 43 height 22
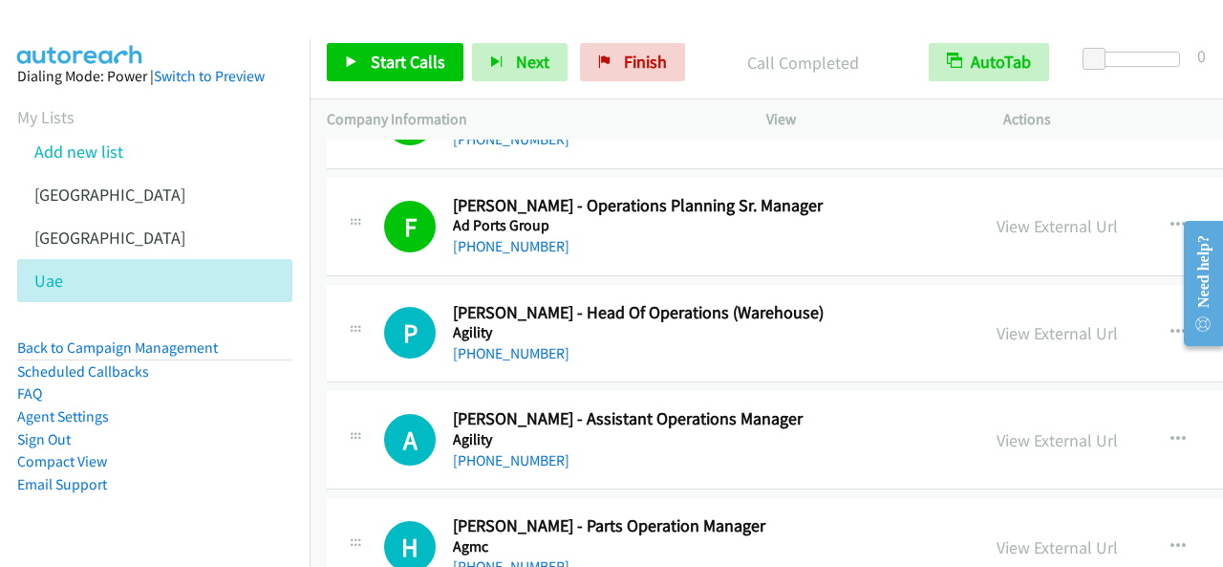
scroll to position [5063, 0]
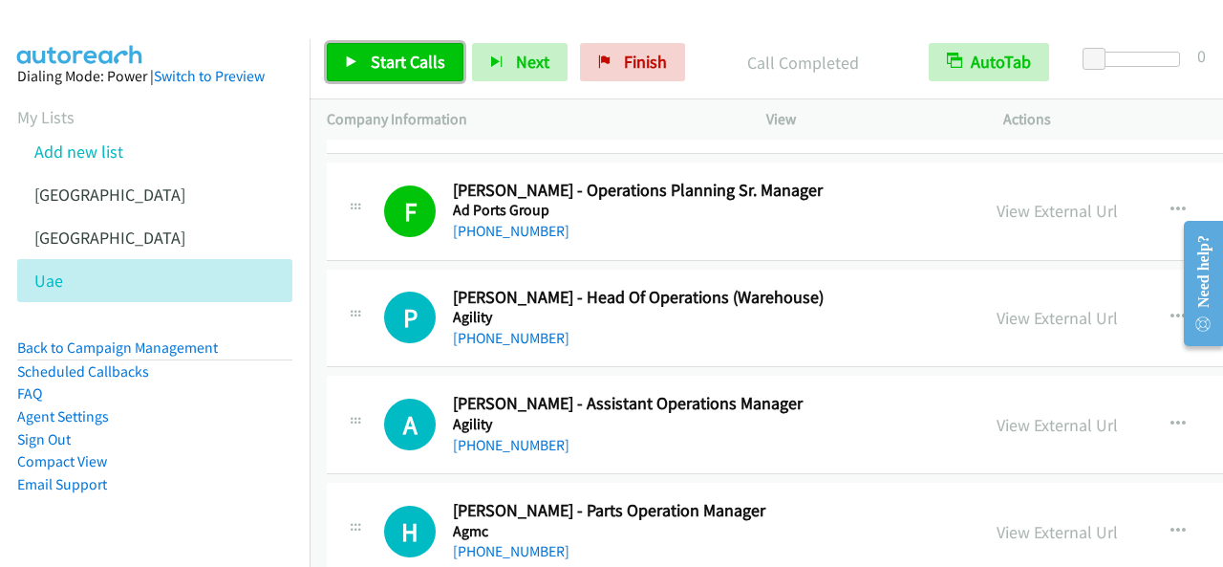
click at [401, 66] on span "Start Calls" at bounding box center [408, 62] width 75 height 22
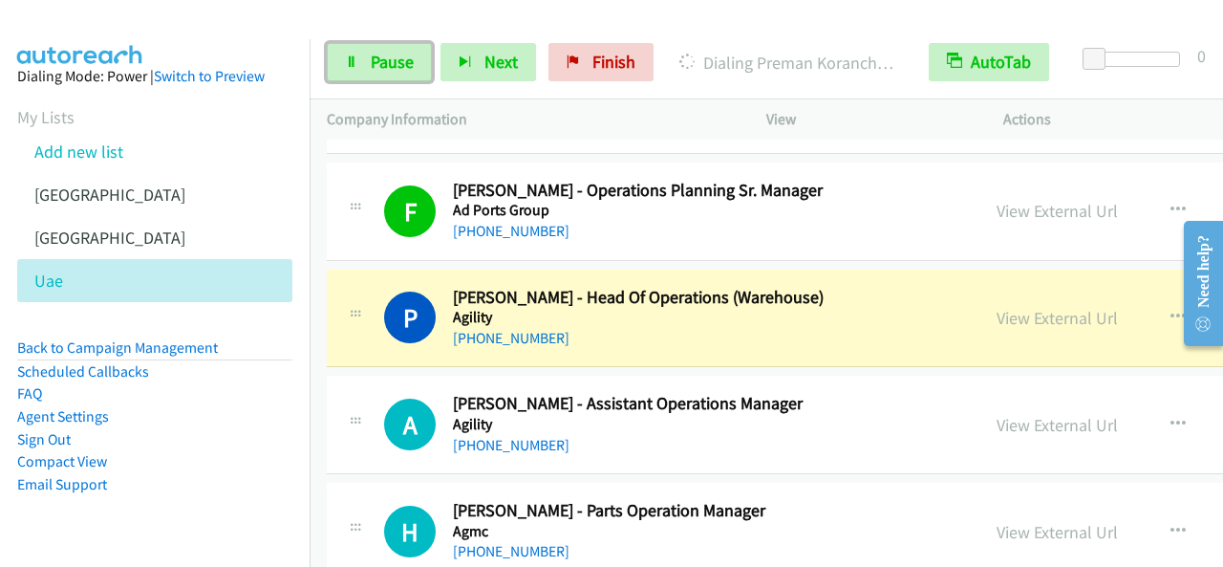
drag, startPoint x: 379, startPoint y: 49, endPoint x: 556, endPoint y: 20, distance: 179.1
click at [380, 49] on link "Pause" at bounding box center [379, 62] width 105 height 38
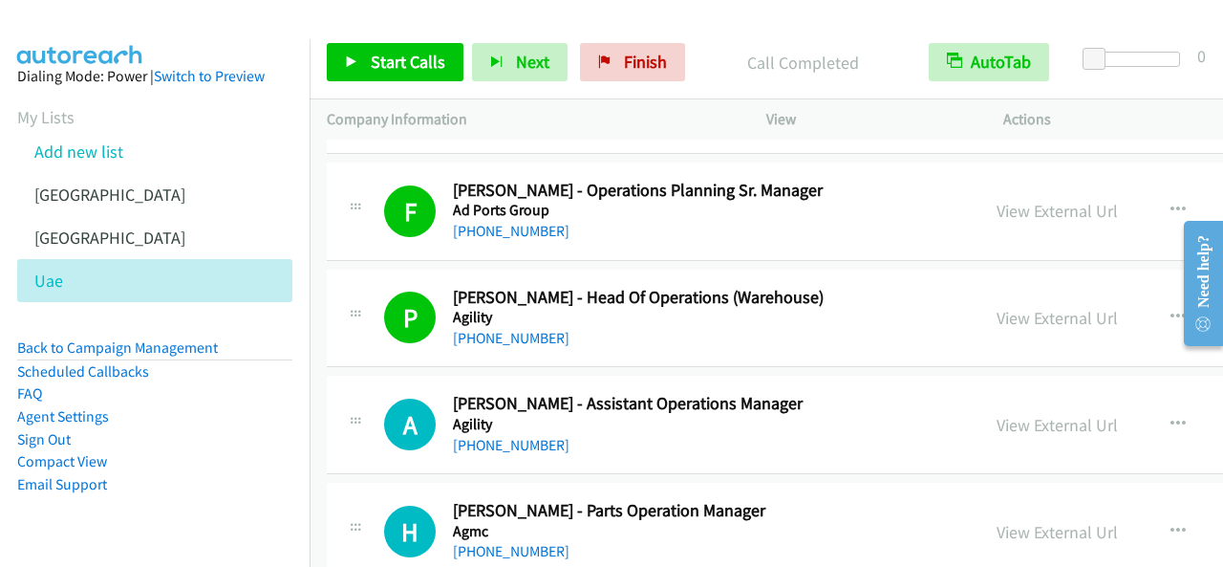
scroll to position [5159, 0]
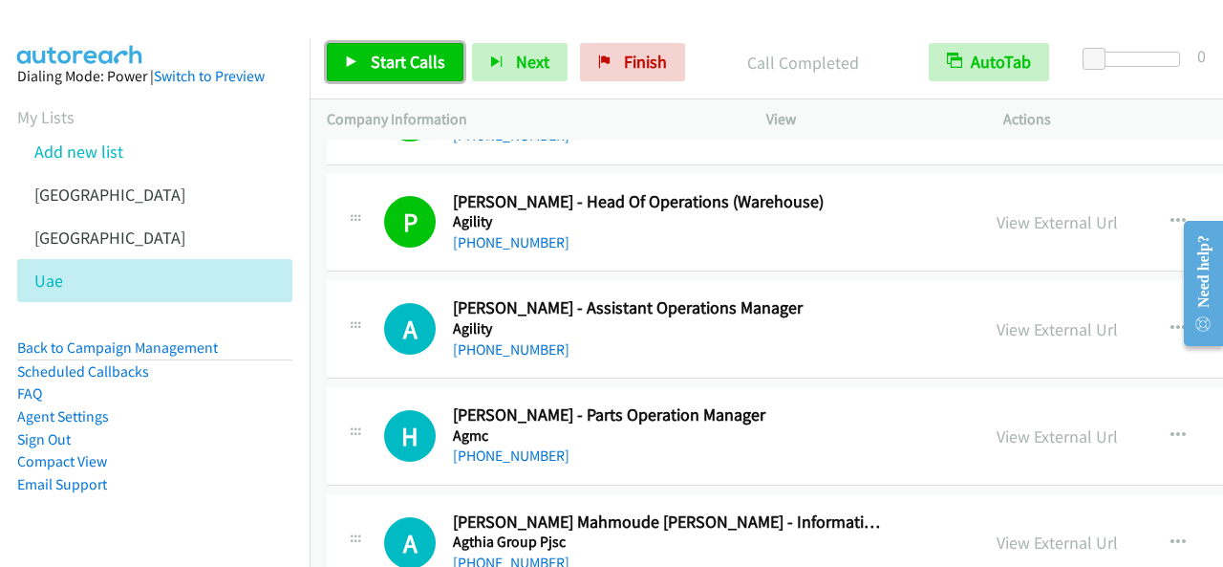
click at [388, 58] on span "Start Calls" at bounding box center [408, 62] width 75 height 22
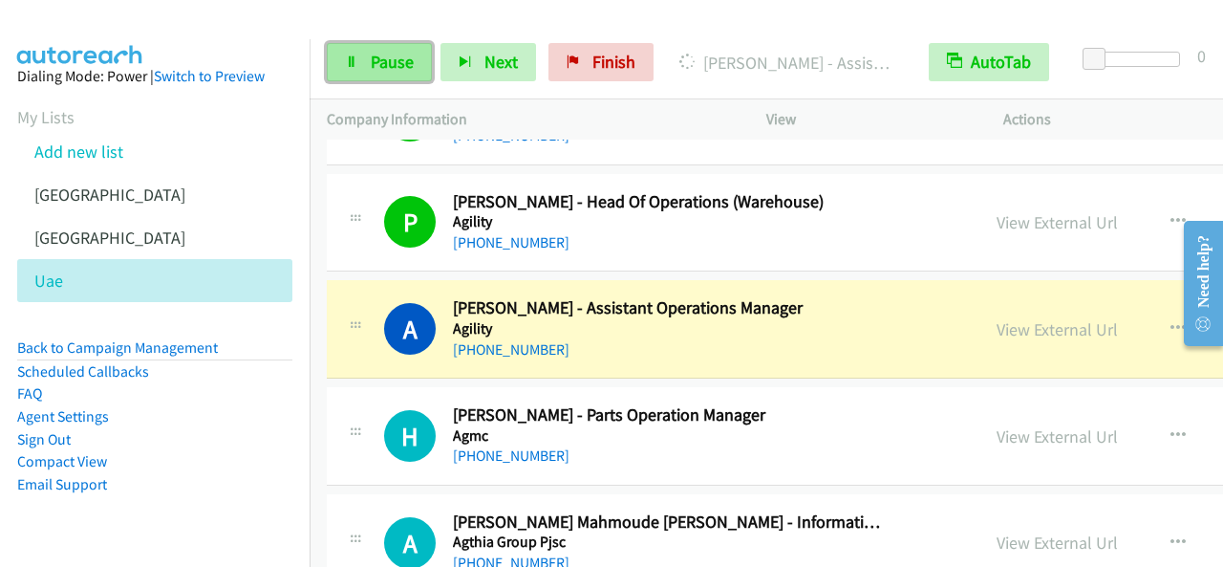
click at [405, 52] on span "Pause" at bounding box center [392, 62] width 43 height 22
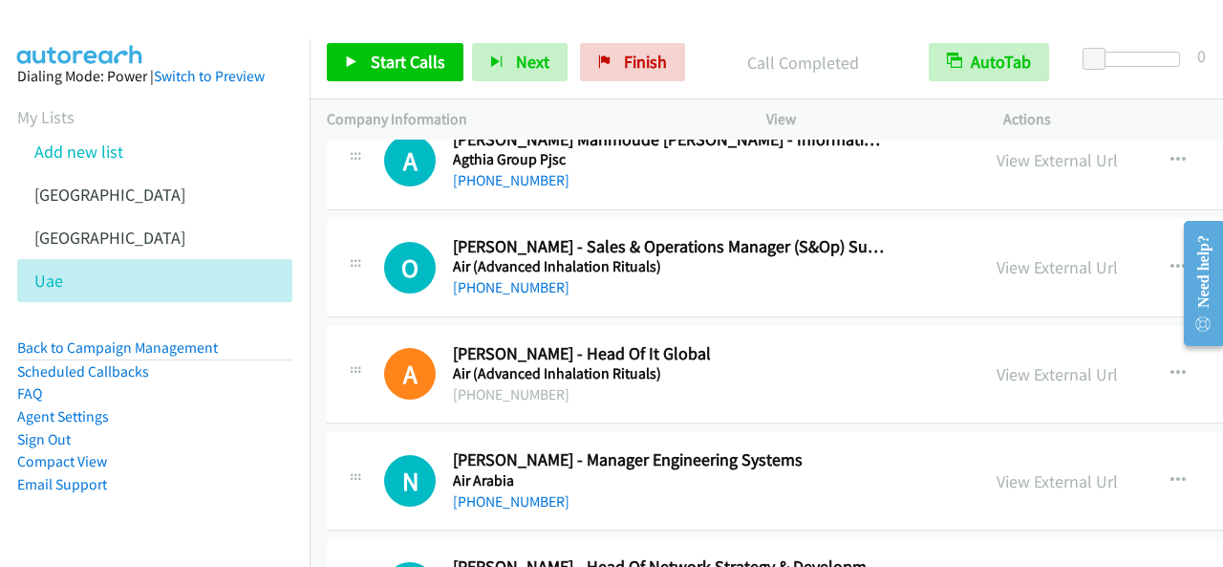
scroll to position [5446, 0]
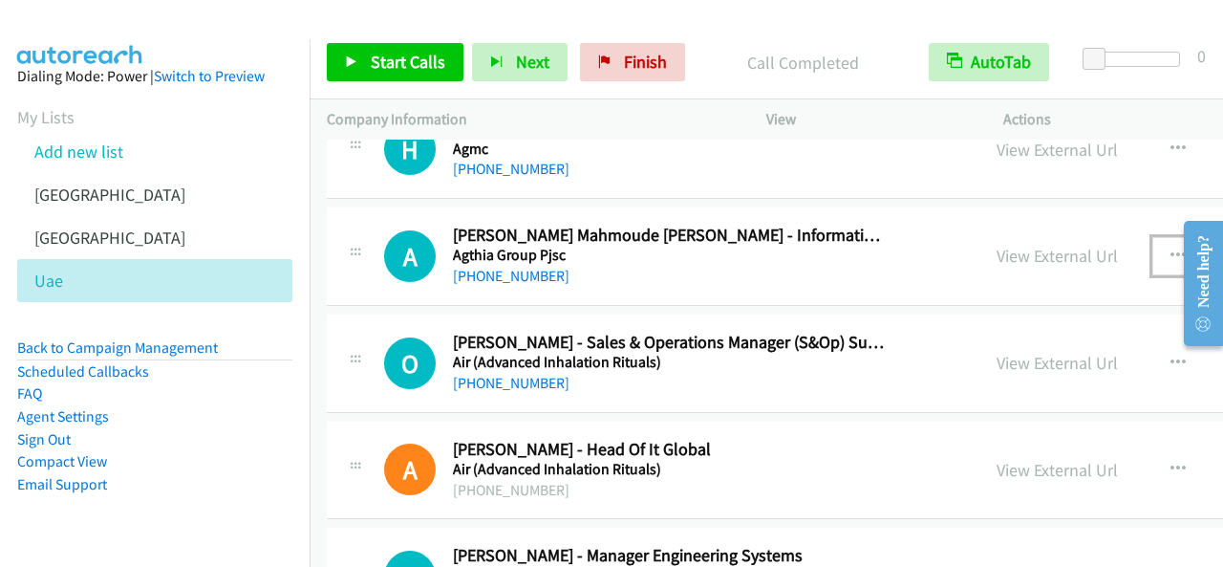
click at [1170, 248] on icon "button" at bounding box center [1177, 255] width 15 height 15
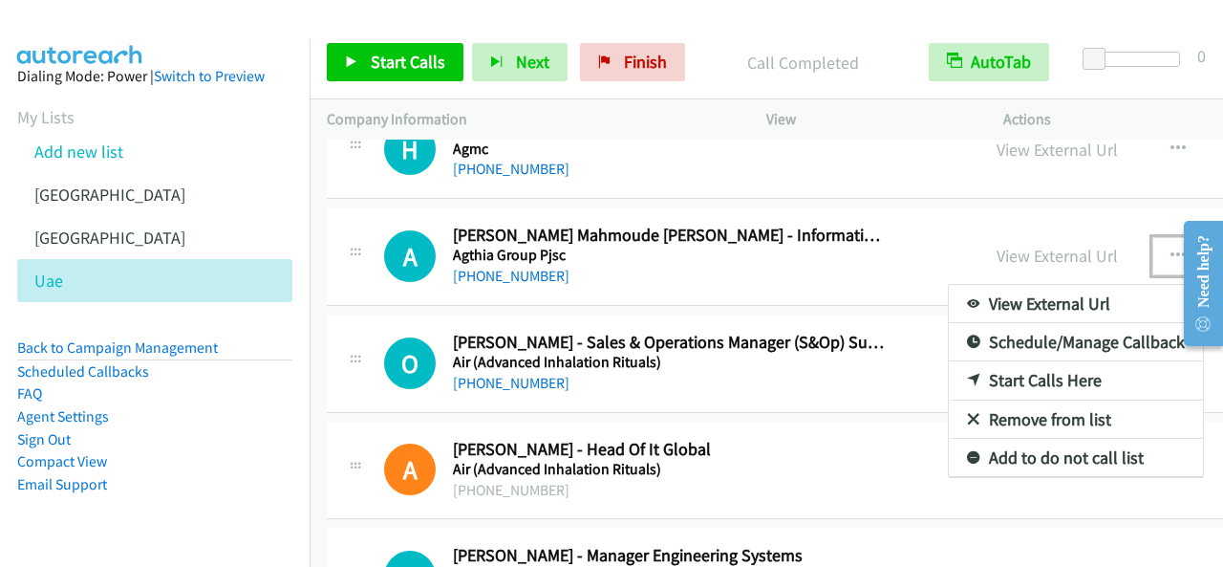
click at [969, 361] on link "Start Calls Here" at bounding box center [1076, 380] width 254 height 38
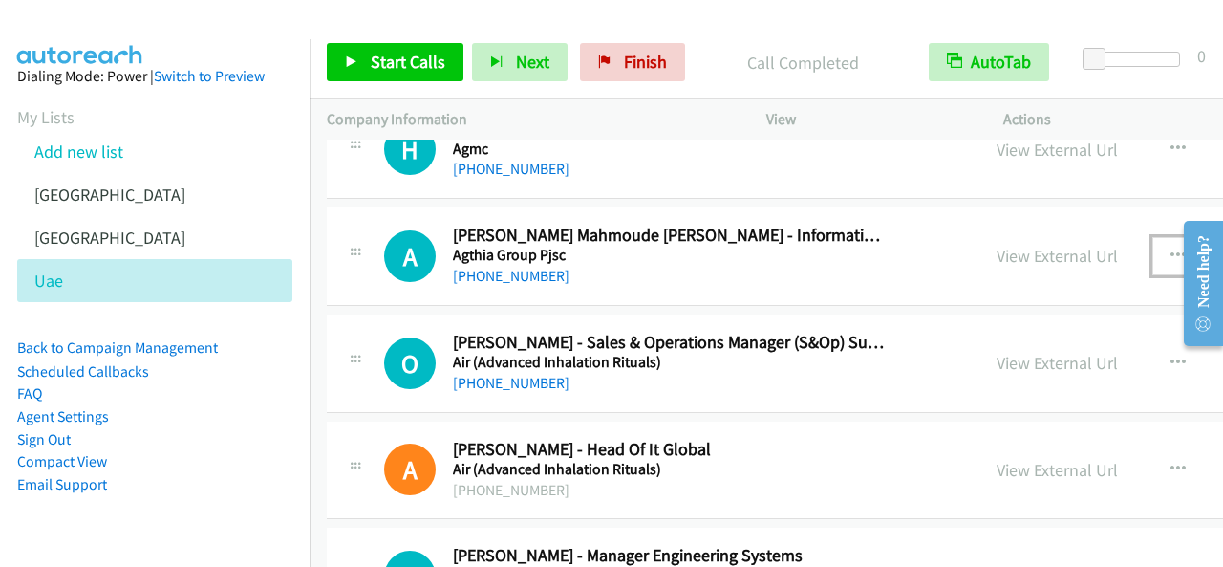
click at [1170, 248] on icon "button" at bounding box center [1177, 255] width 15 height 15
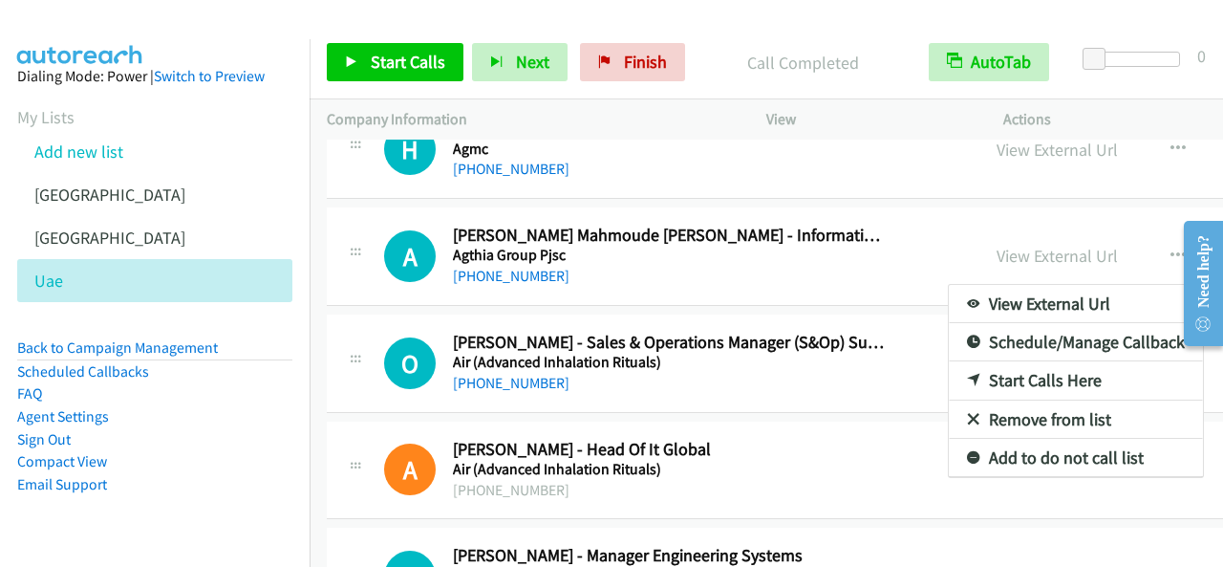
click at [406, 58] on div at bounding box center [611, 283] width 1223 height 567
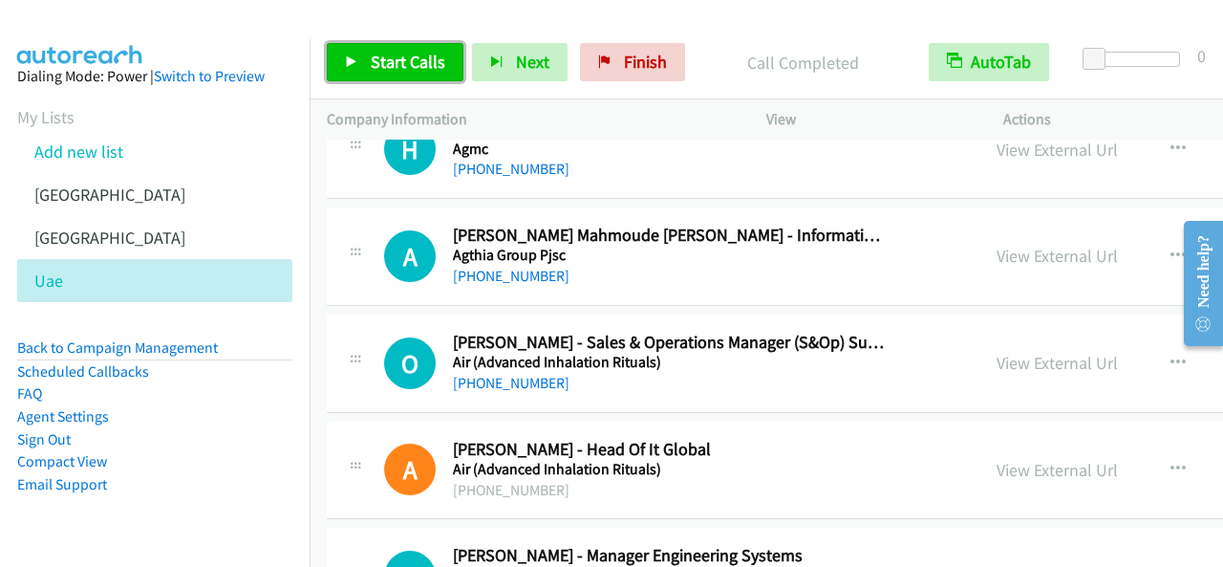
click at [424, 62] on span "Start Calls" at bounding box center [408, 62] width 75 height 22
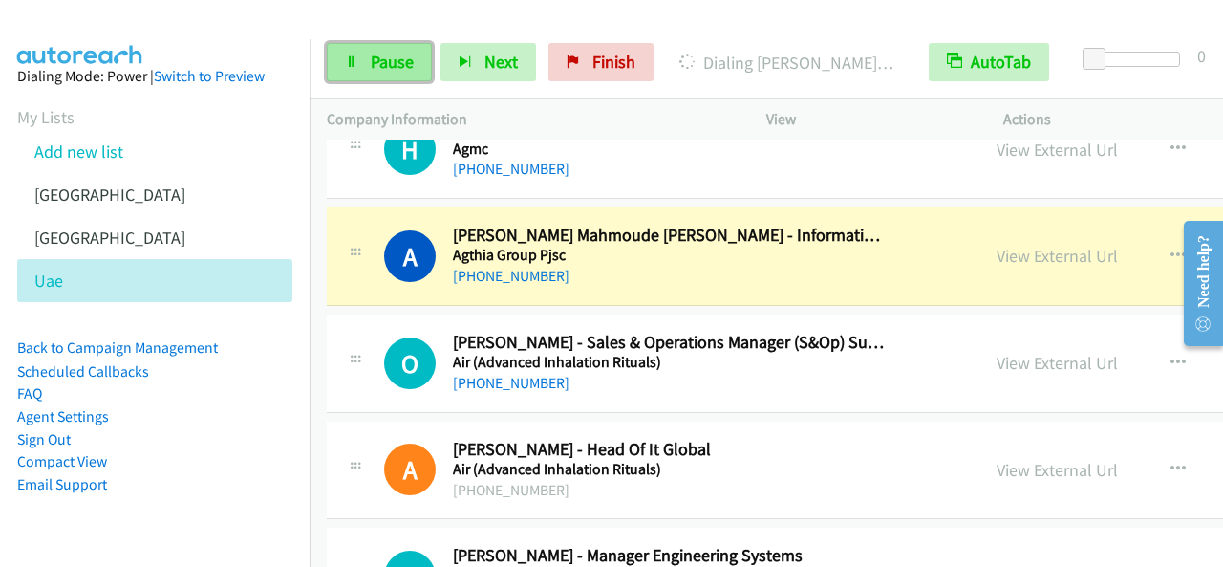
click at [384, 58] on span "Pause" at bounding box center [392, 62] width 43 height 22
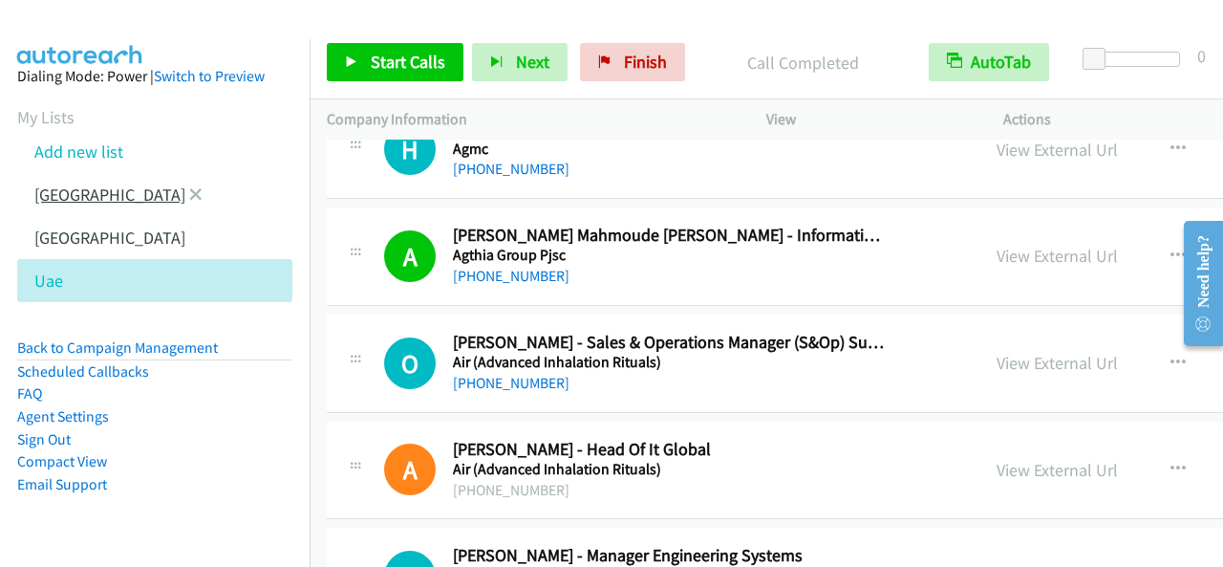
click at [64, 197] on link "[GEOGRAPHIC_DATA]" at bounding box center [109, 194] width 151 height 22
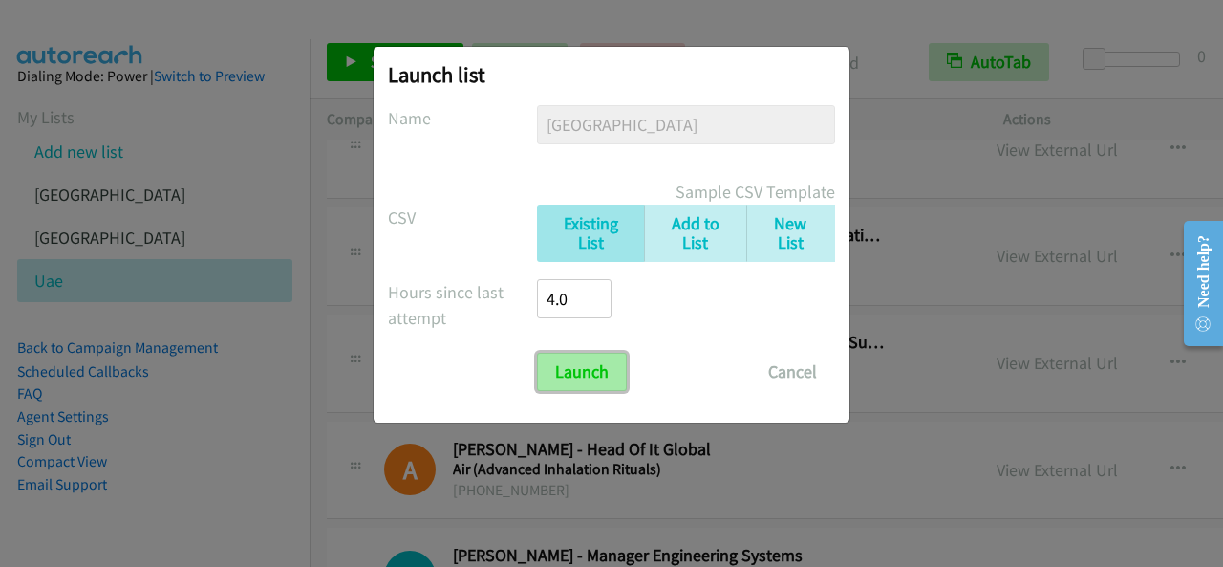
click at [570, 353] on input "Launch" at bounding box center [582, 372] width 90 height 38
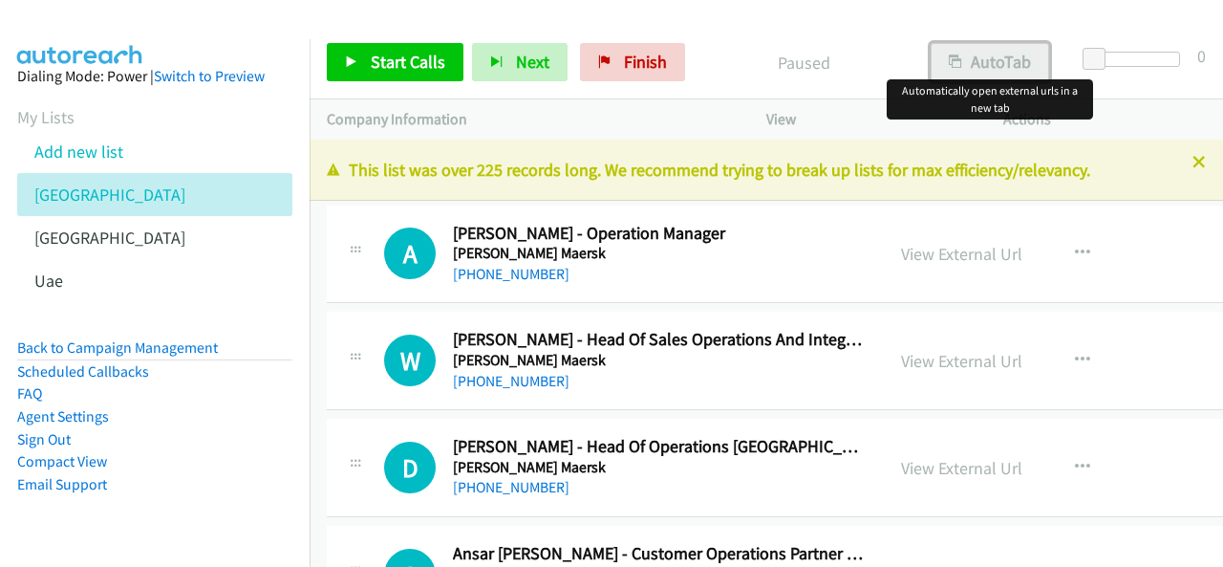
click at [956, 56] on icon "button" at bounding box center [955, 62] width 13 height 13
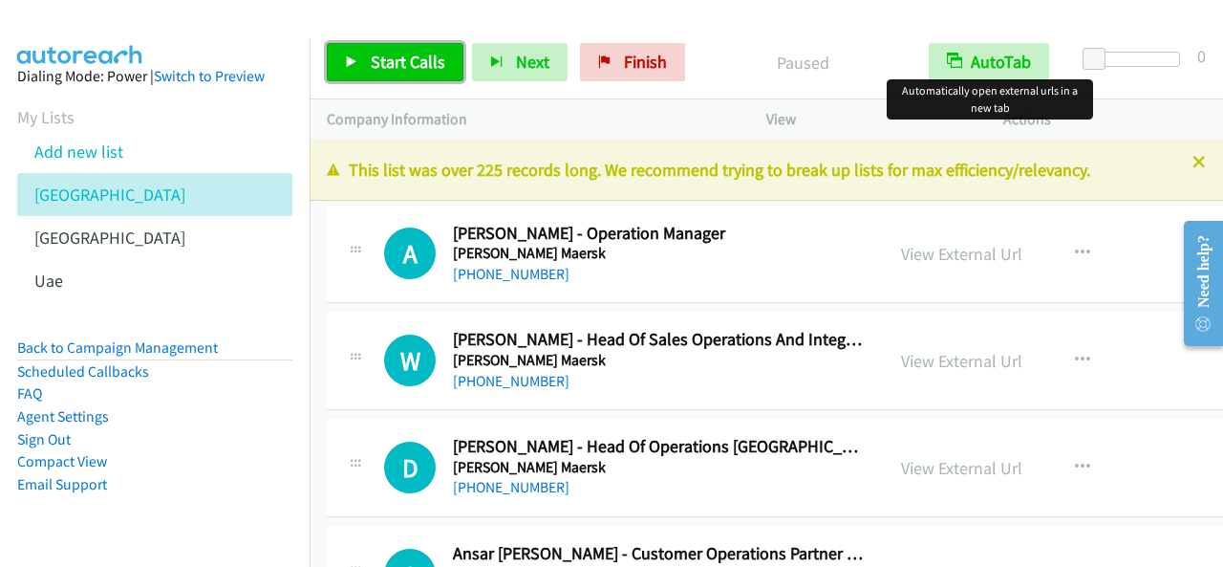
click at [407, 72] on span "Start Calls" at bounding box center [408, 62] width 75 height 22
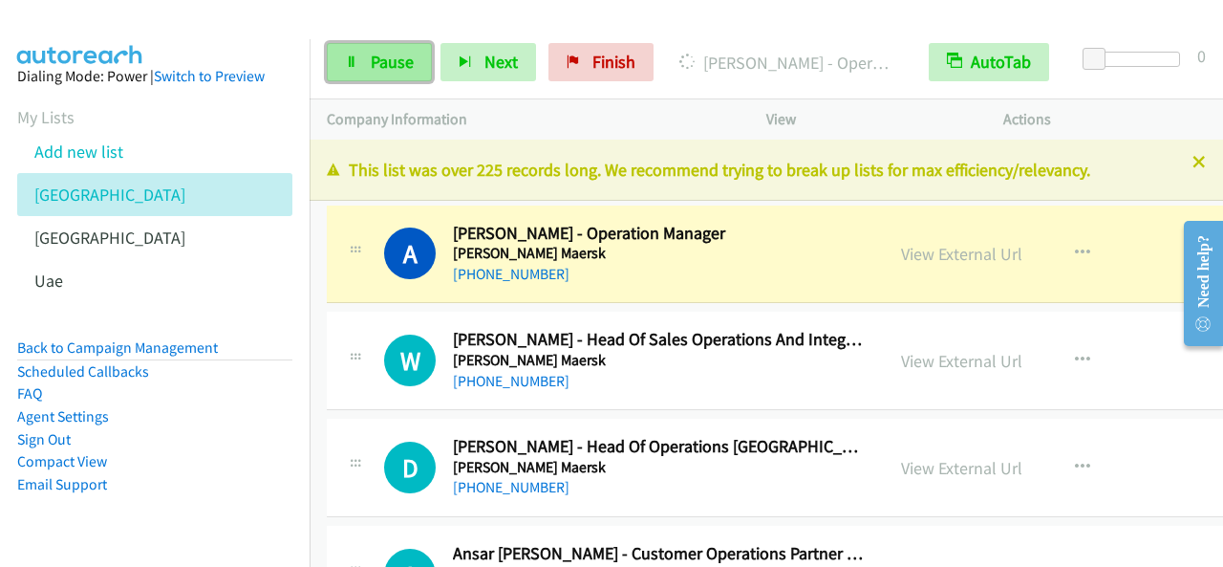
click at [389, 64] on span "Pause" at bounding box center [392, 62] width 43 height 22
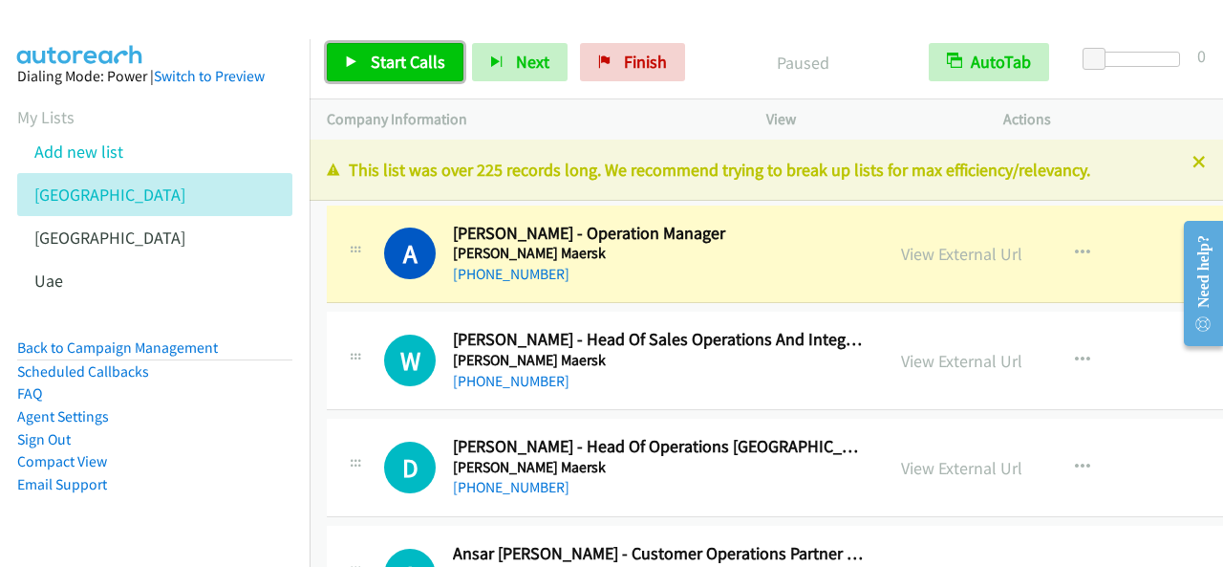
click at [397, 49] on link "Start Calls" at bounding box center [395, 62] width 137 height 38
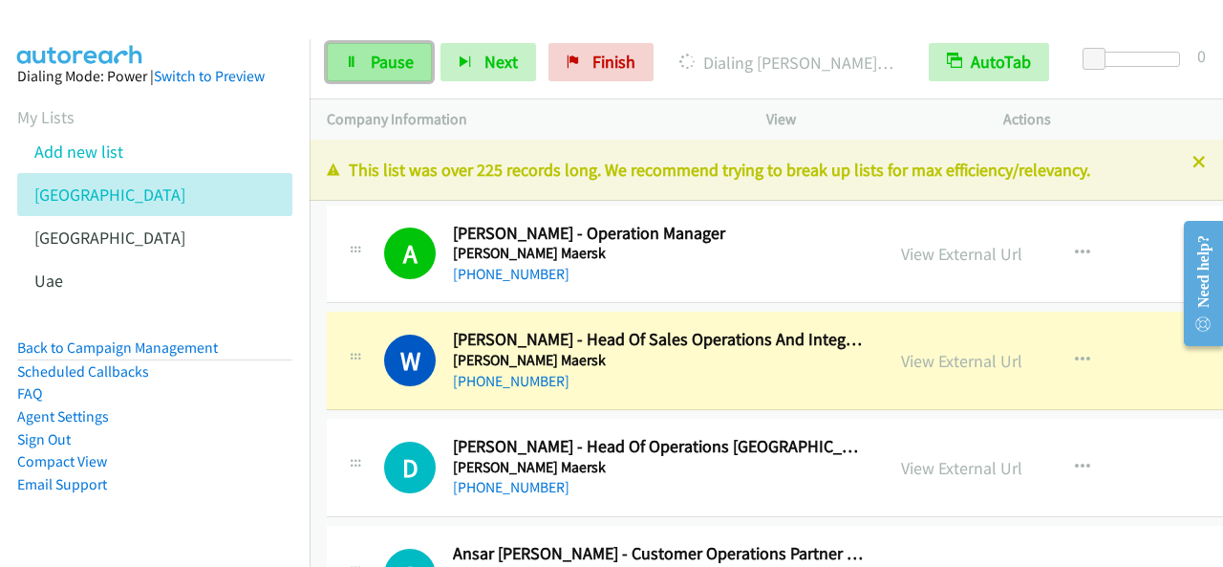
click at [397, 53] on span "Pause" at bounding box center [392, 62] width 43 height 22
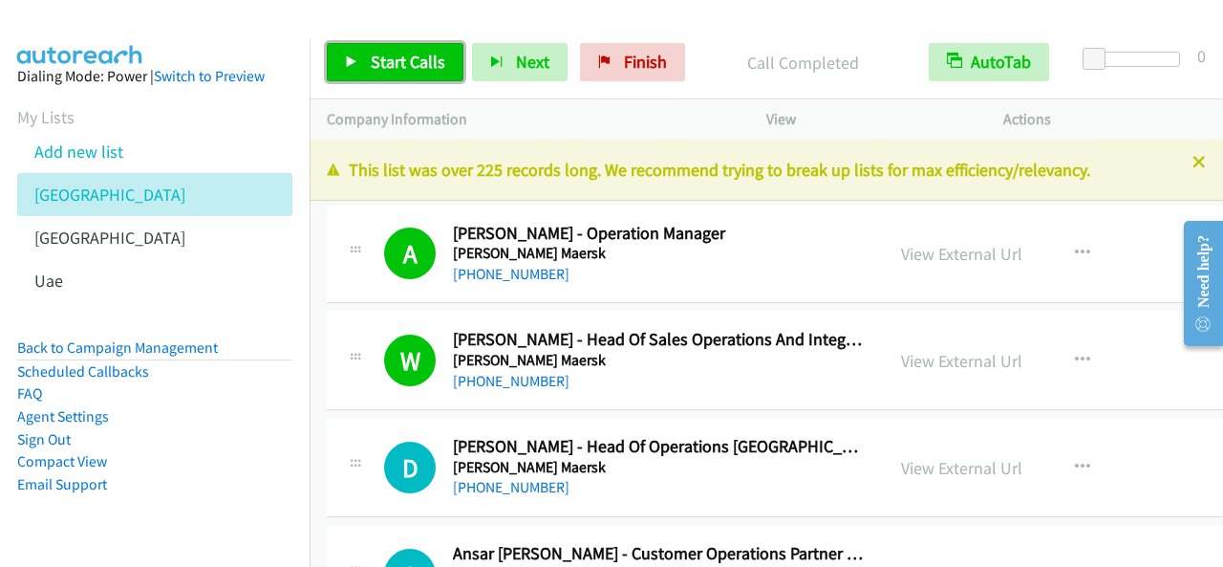
click at [367, 53] on link "Start Calls" at bounding box center [395, 62] width 137 height 38
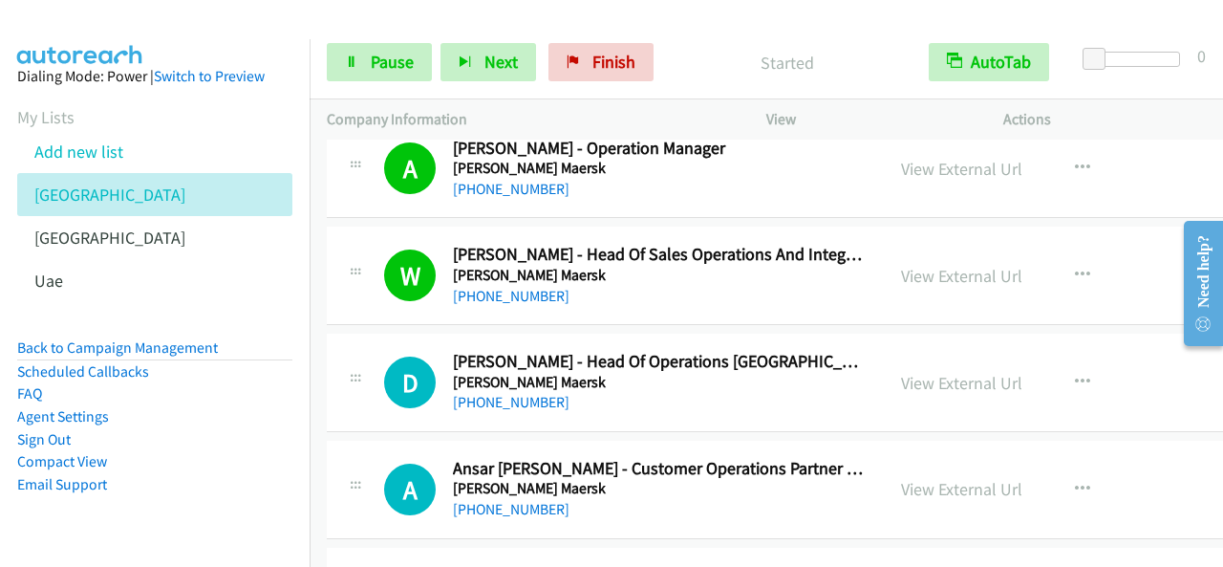
scroll to position [191, 0]
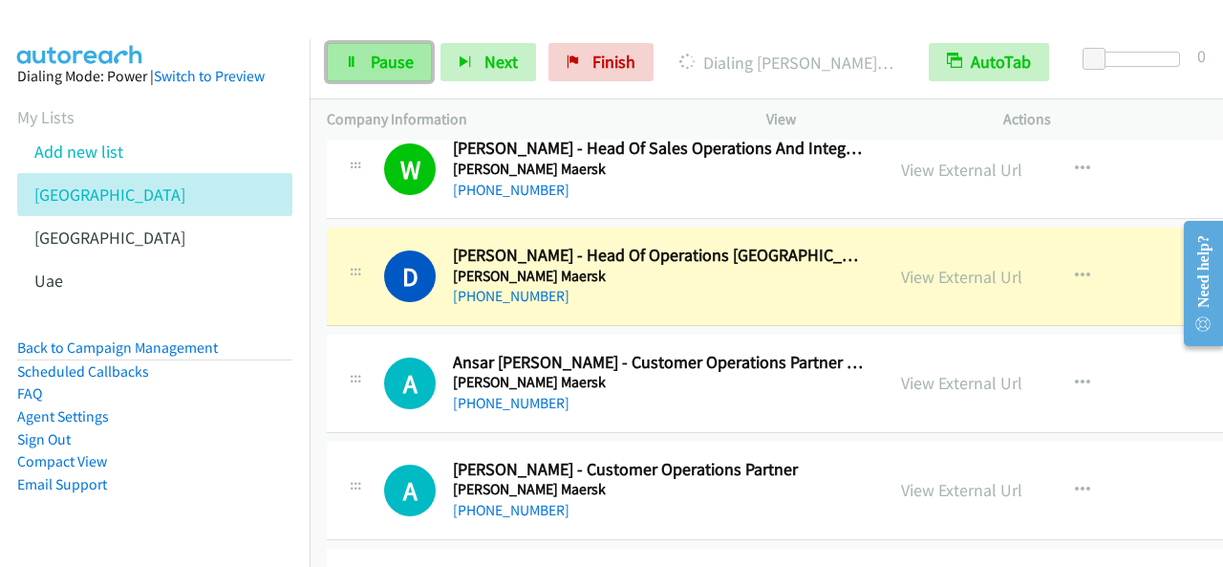
click at [344, 54] on link "Pause" at bounding box center [379, 62] width 105 height 38
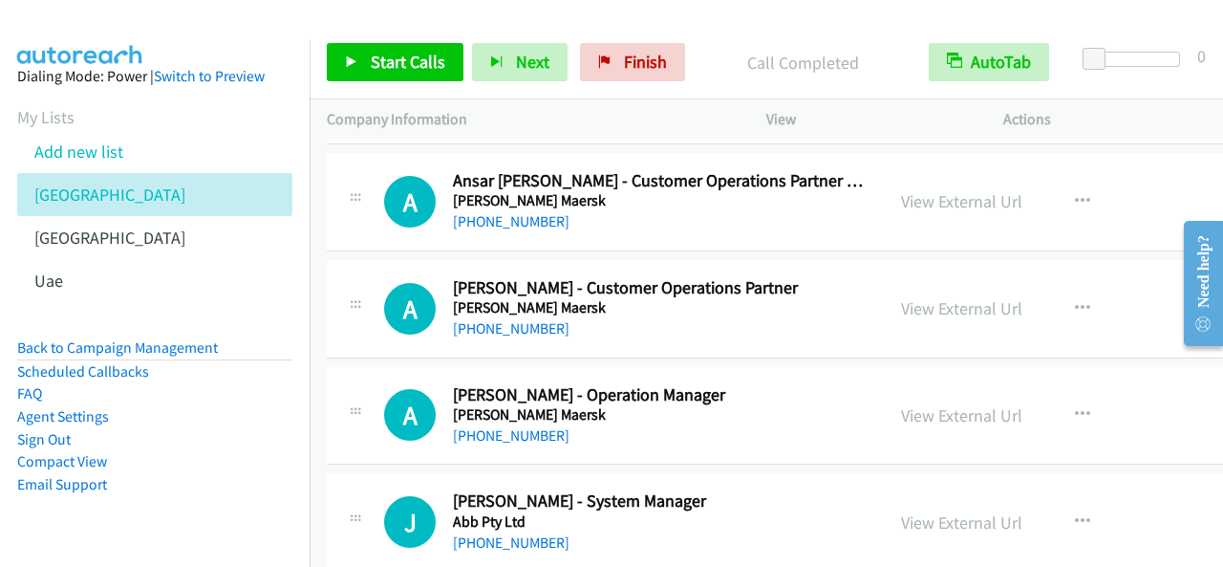
scroll to position [382, 0]
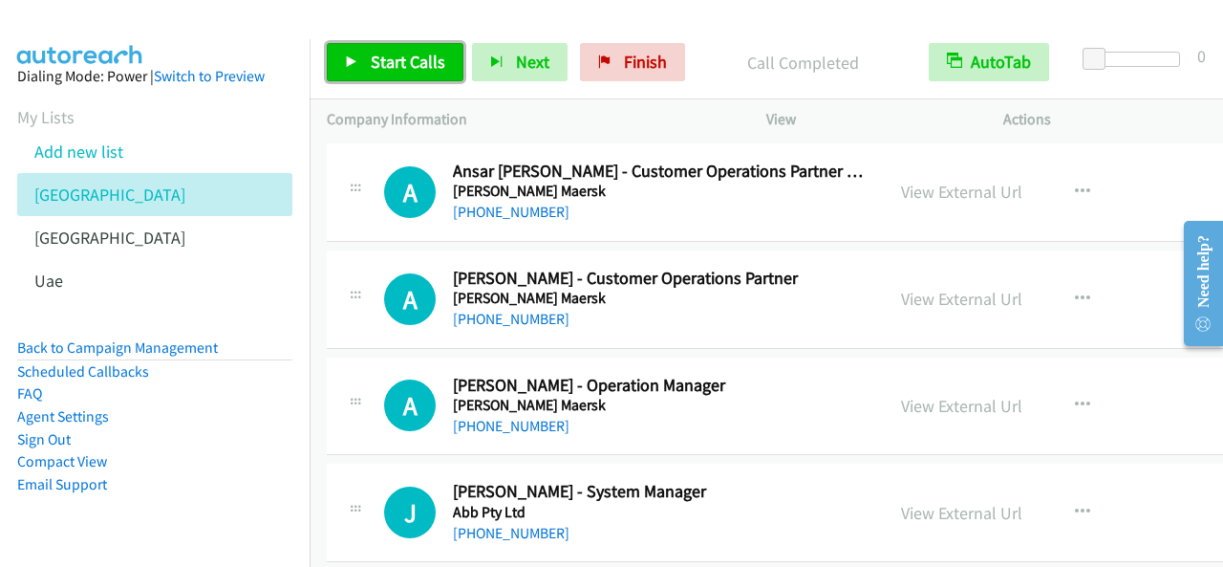
click at [431, 74] on link "Start Calls" at bounding box center [395, 62] width 137 height 38
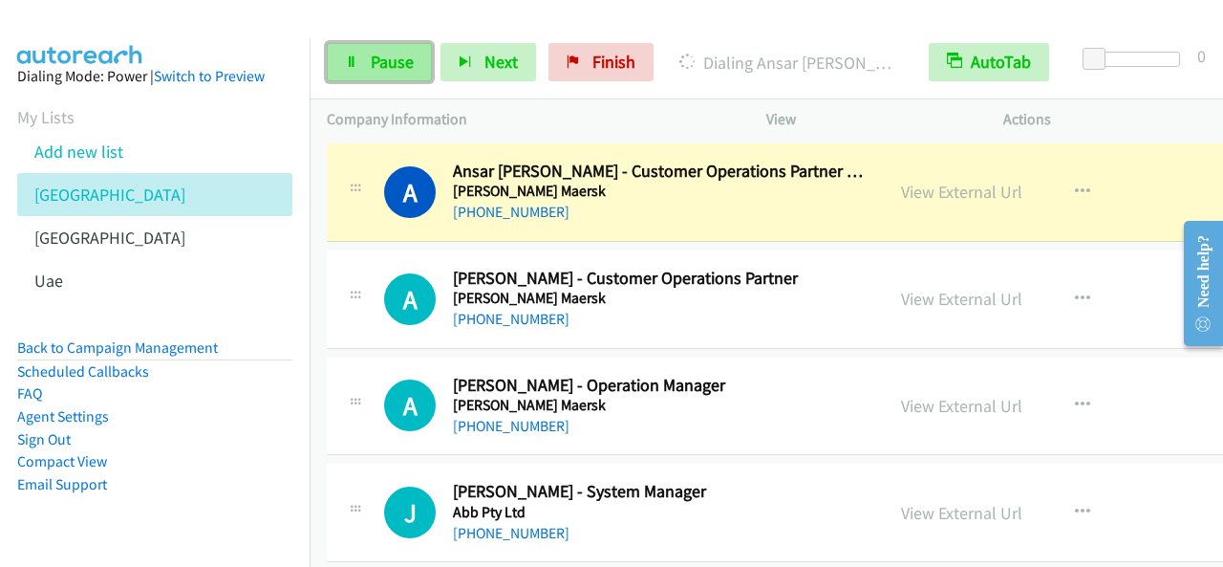
click at [394, 56] on span "Pause" at bounding box center [392, 62] width 43 height 22
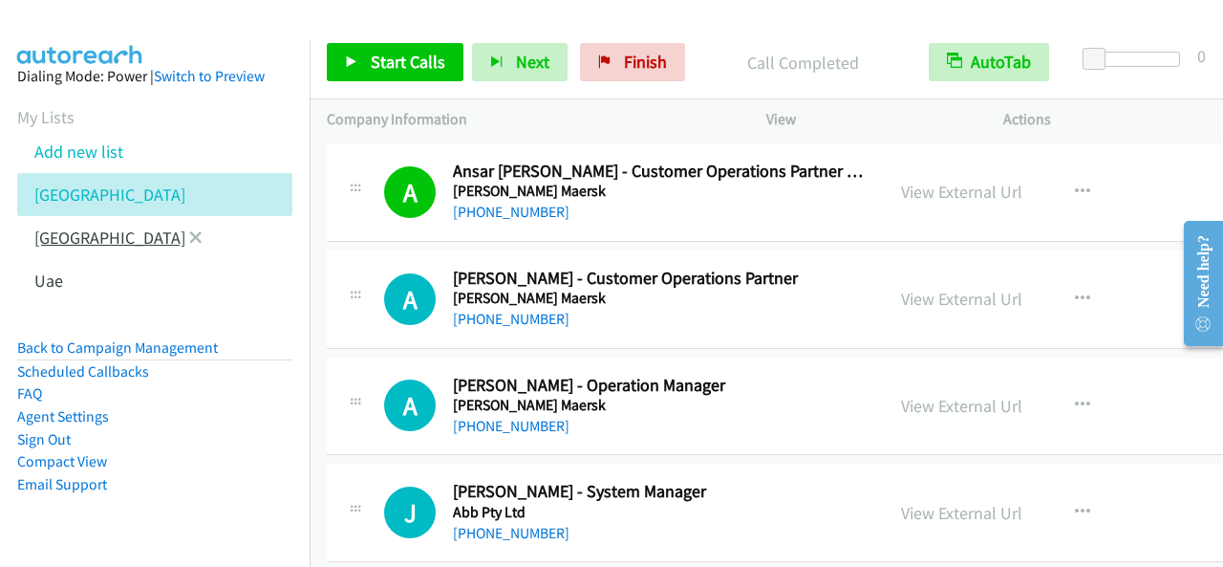
click at [55, 236] on link "[GEOGRAPHIC_DATA]" at bounding box center [109, 237] width 151 height 22
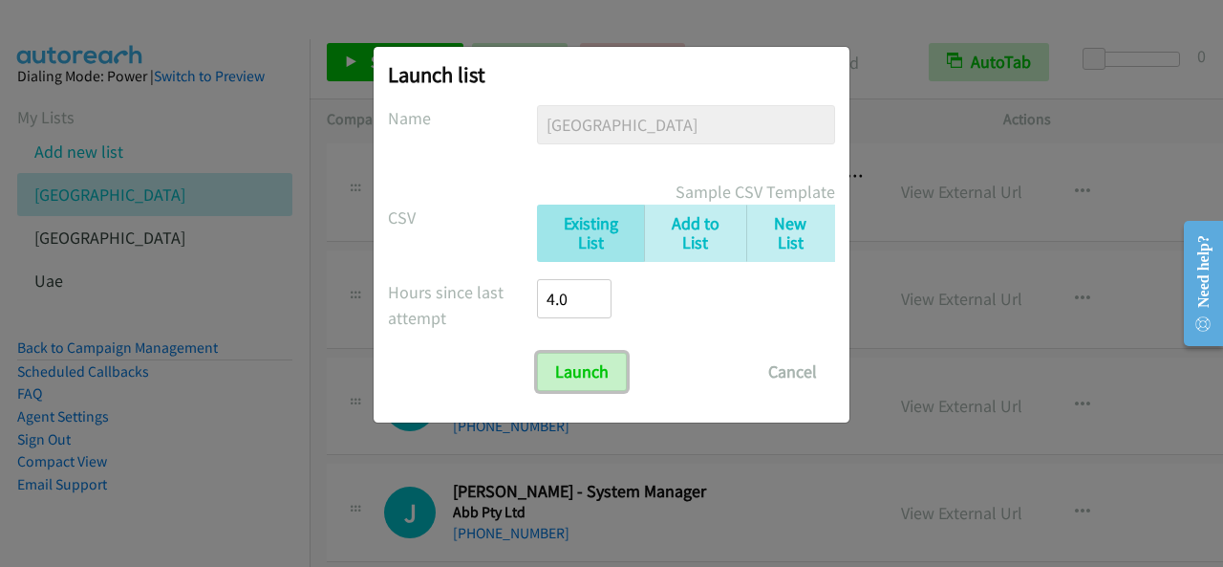
drag, startPoint x: 600, startPoint y: 374, endPoint x: 835, endPoint y: 276, distance: 254.4
click at [600, 374] on input "Launch" at bounding box center [582, 372] width 90 height 38
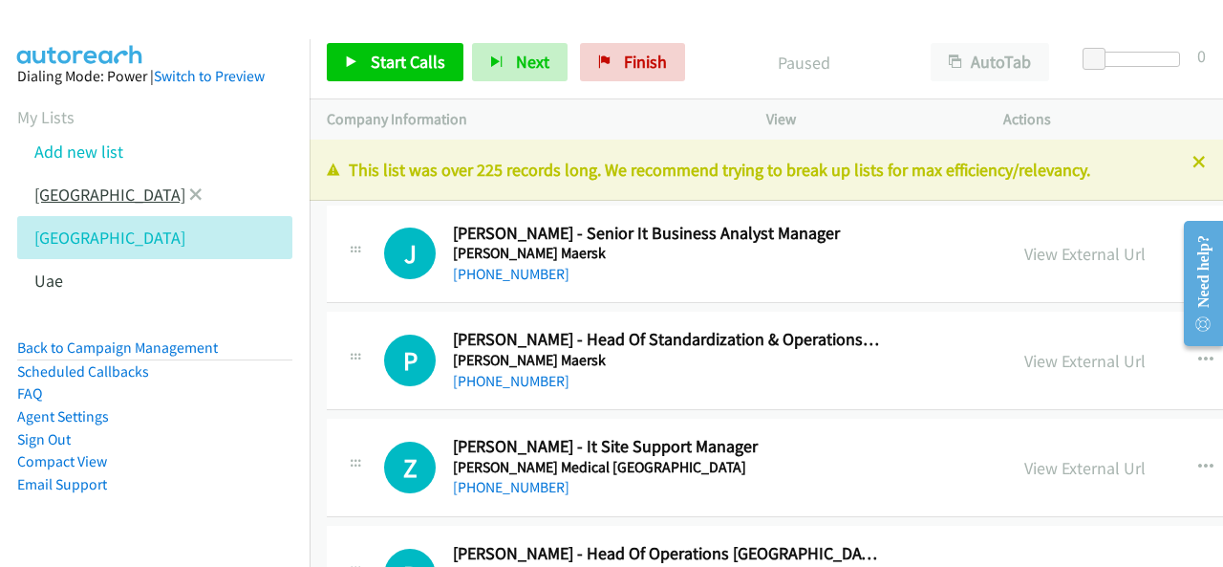
click at [81, 195] on link "[GEOGRAPHIC_DATA]" at bounding box center [109, 194] width 151 height 22
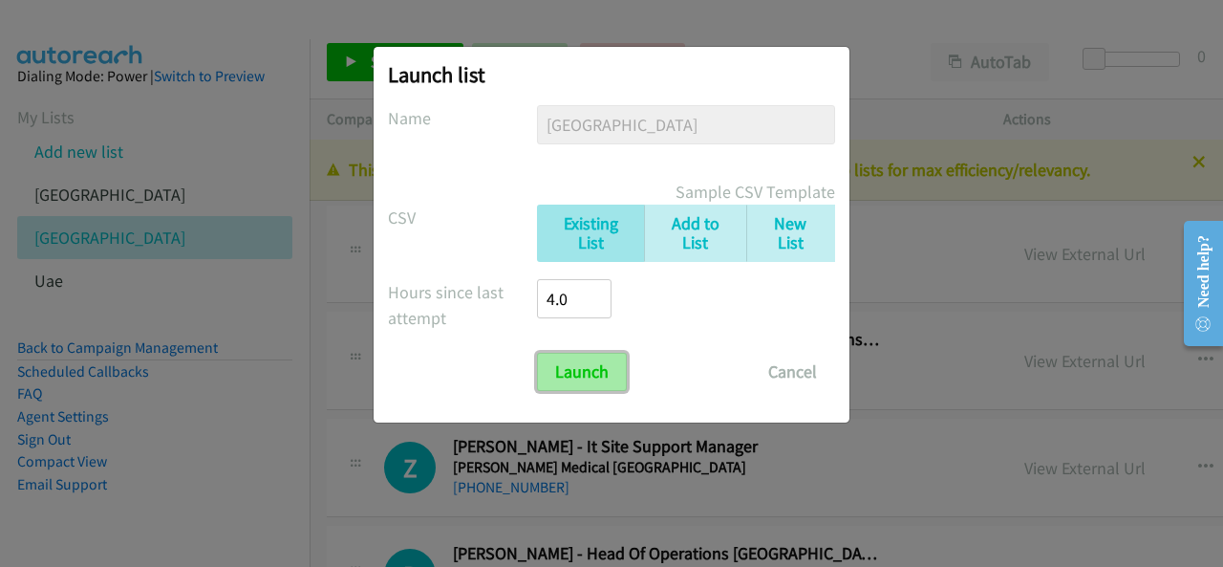
click at [602, 368] on input "Launch" at bounding box center [582, 372] width 90 height 38
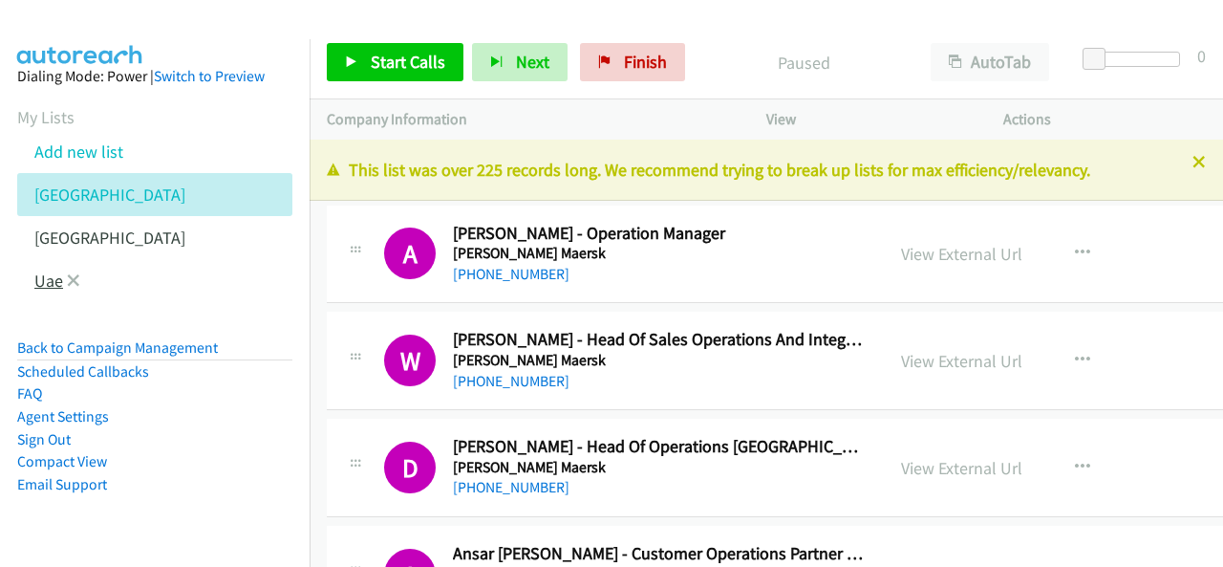
click at [47, 280] on link "Uae" at bounding box center [48, 280] width 29 height 22
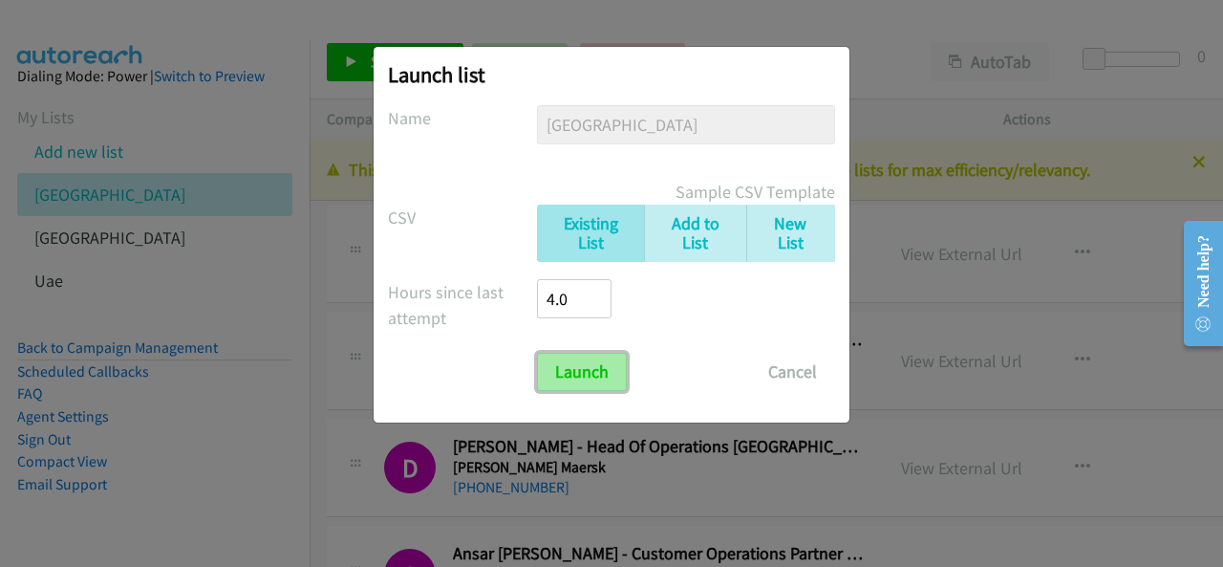
click at [589, 367] on input "Launch" at bounding box center [582, 372] width 90 height 38
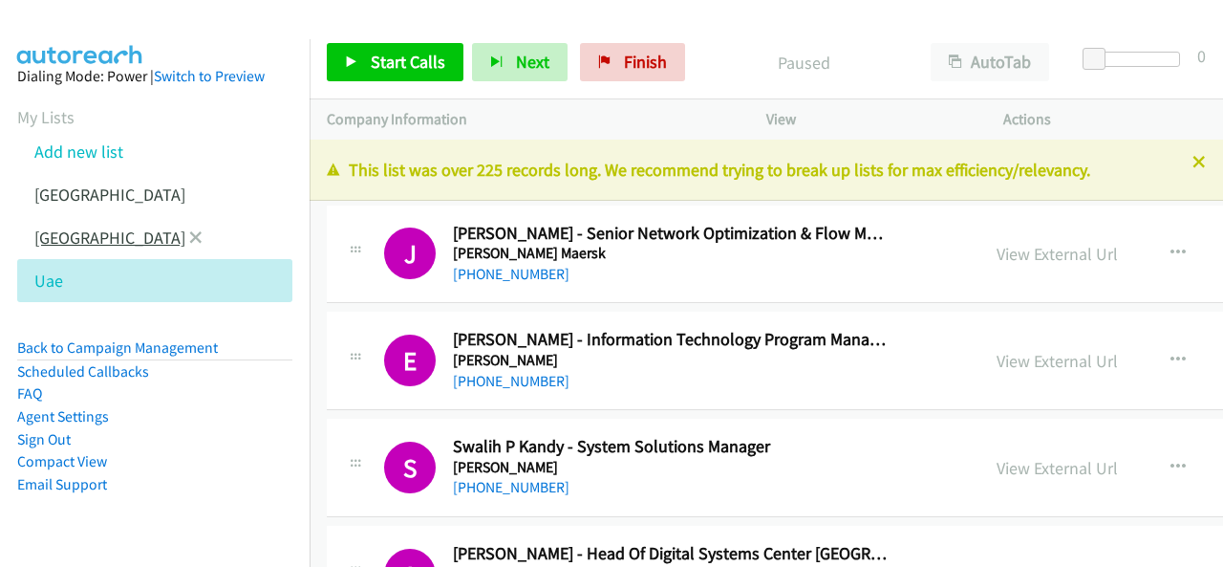
click at [56, 246] on link "[GEOGRAPHIC_DATA]" at bounding box center [109, 237] width 151 height 22
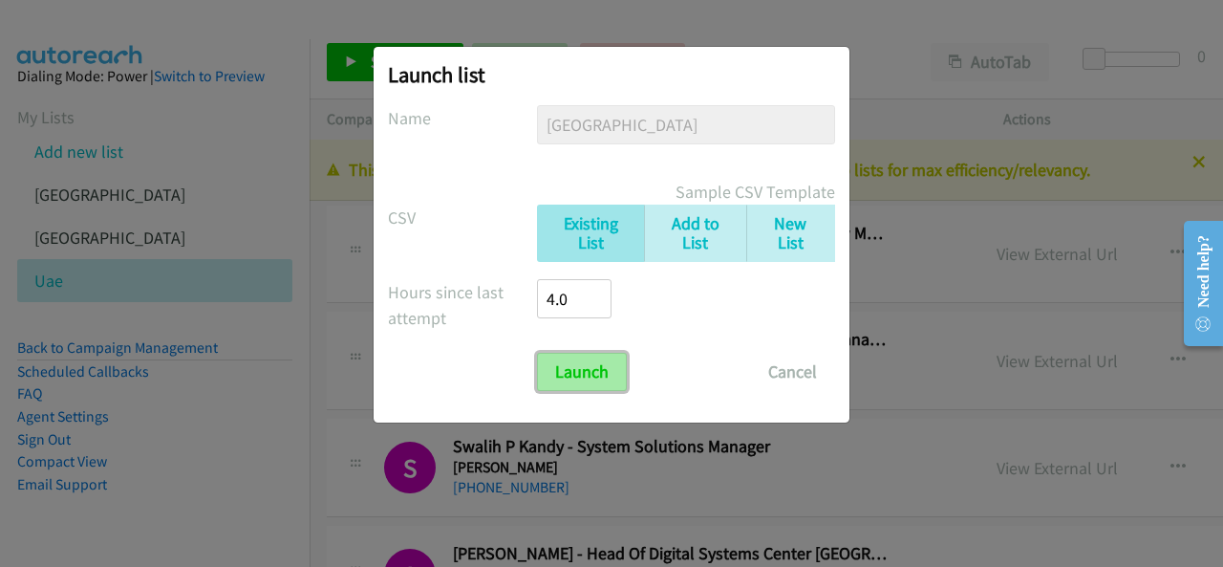
click at [573, 354] on input "Launch" at bounding box center [582, 372] width 90 height 38
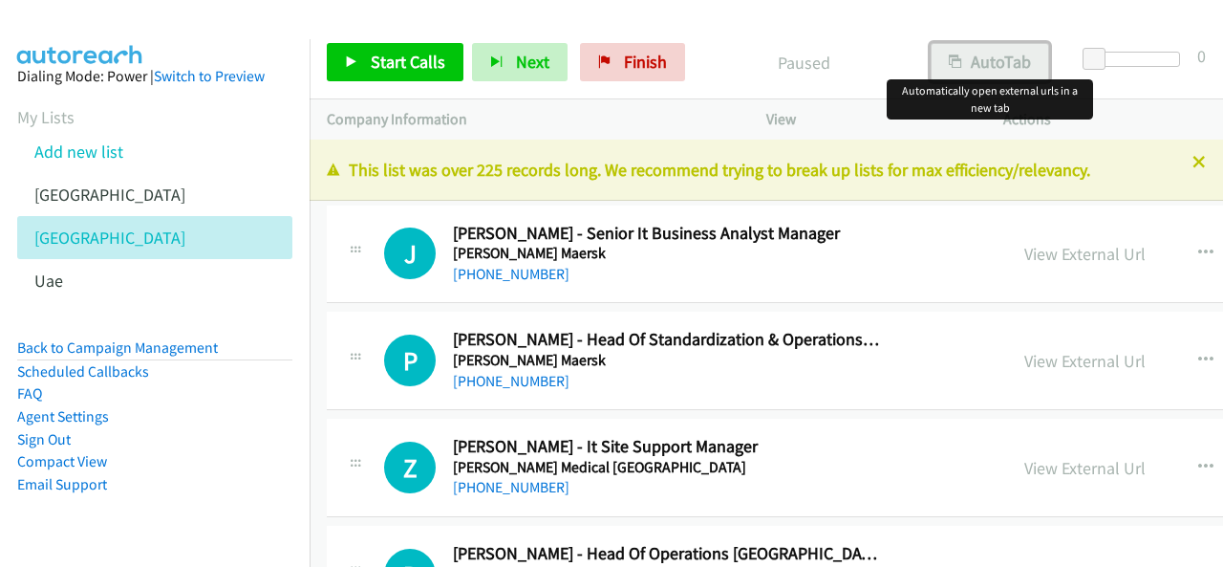
click at [1030, 72] on button "AutoTab" at bounding box center [990, 62] width 118 height 38
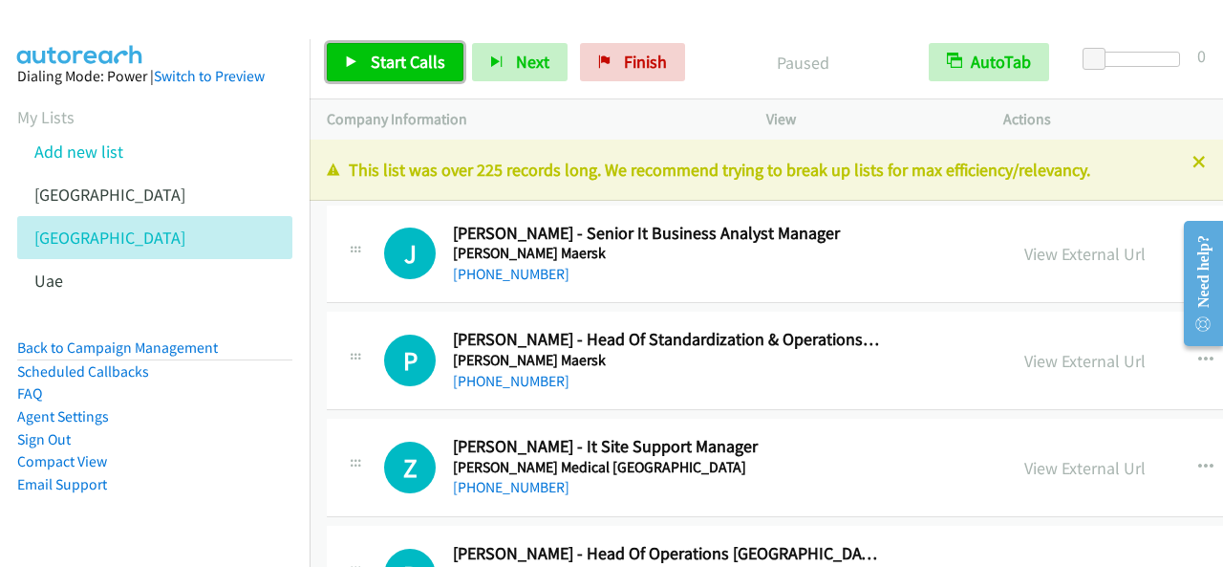
click at [398, 51] on span "Start Calls" at bounding box center [408, 62] width 75 height 22
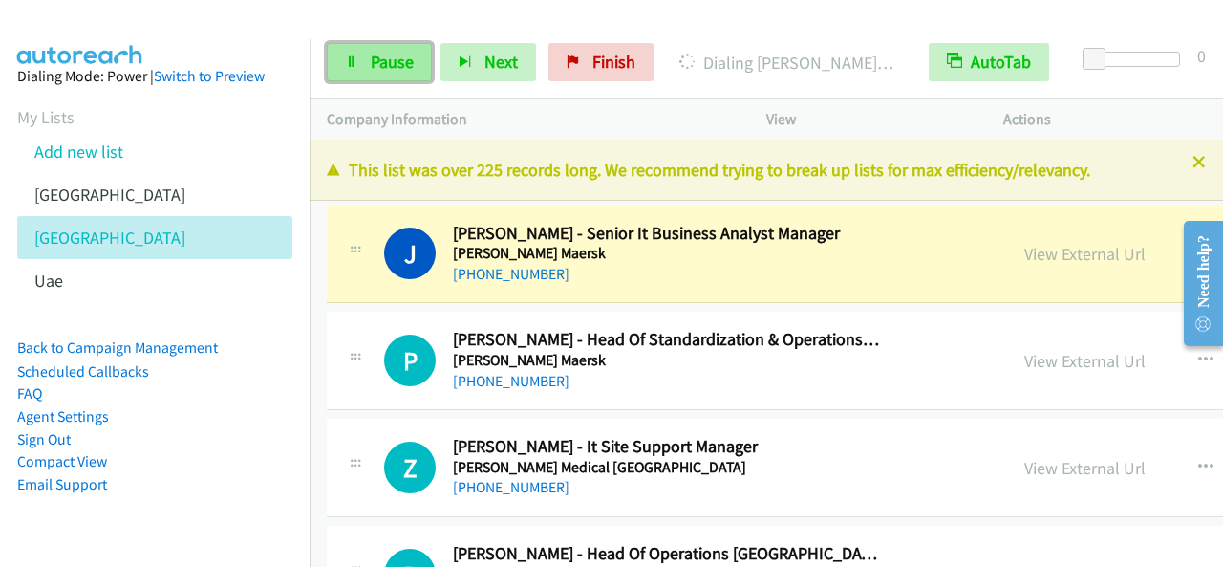
click at [414, 61] on link "Pause" at bounding box center [379, 62] width 105 height 38
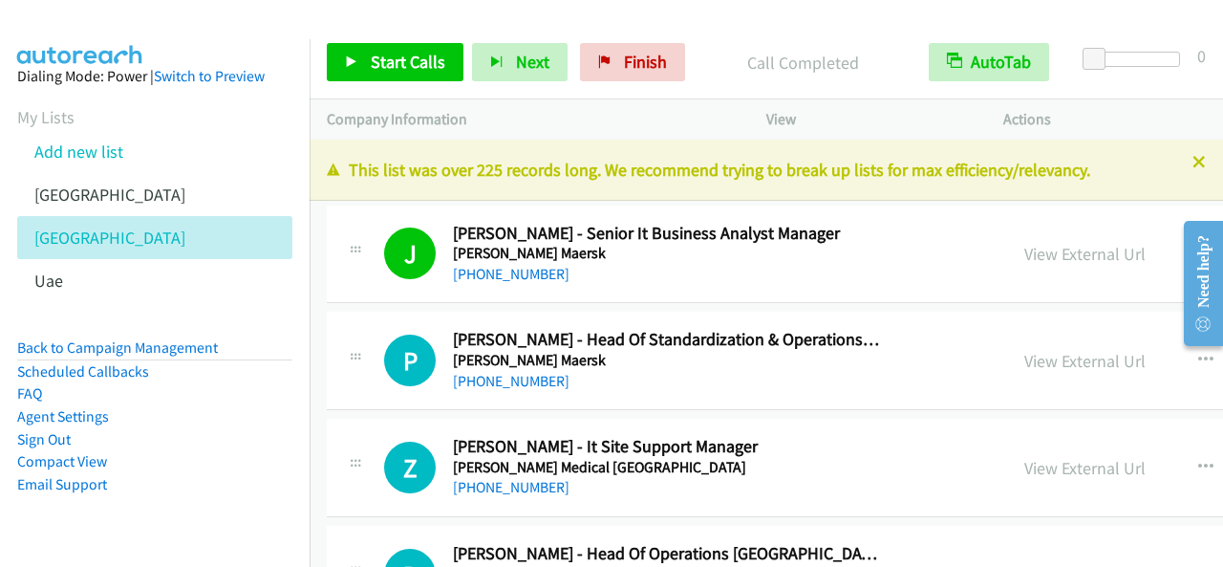
click at [222, 422] on li "Agent Settings" at bounding box center [154, 416] width 275 height 23
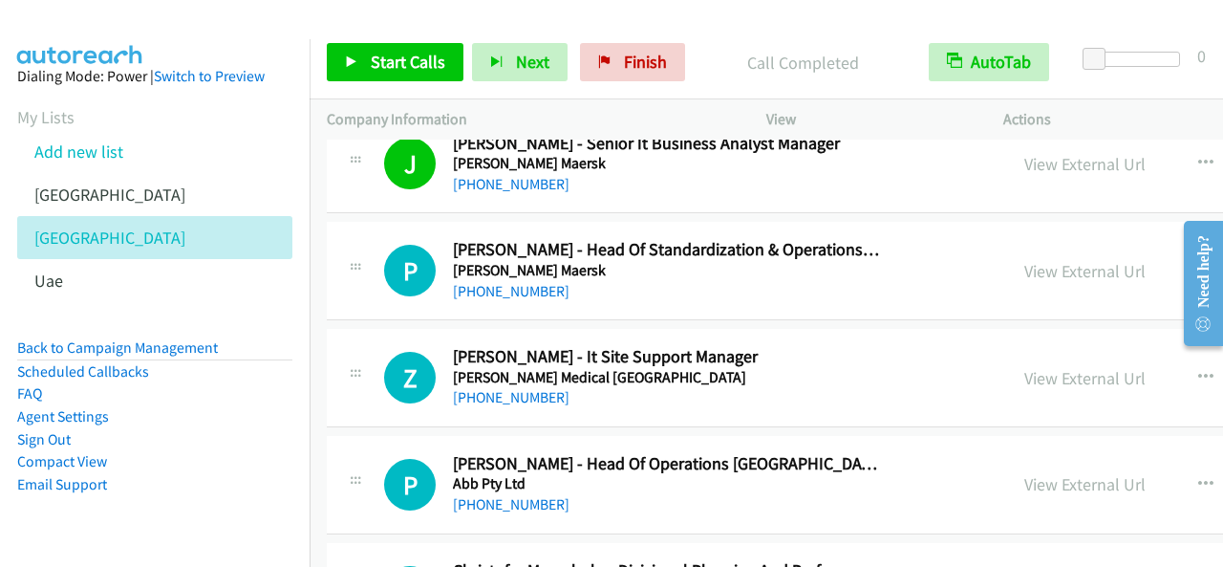
scroll to position [96, 0]
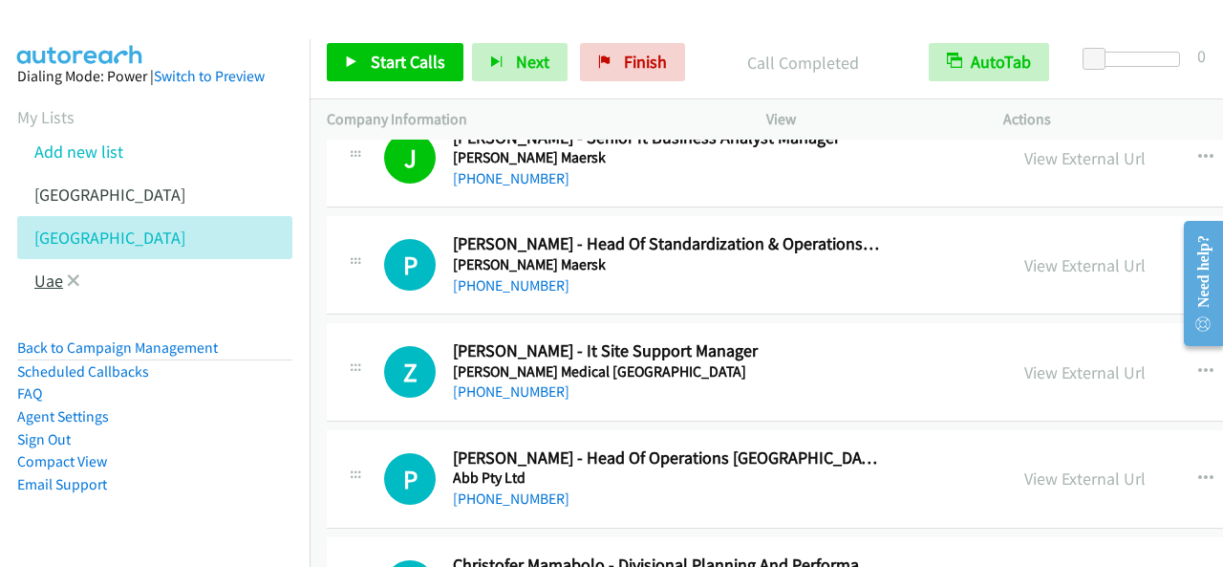
click at [56, 286] on link "Uae" at bounding box center [48, 280] width 29 height 22
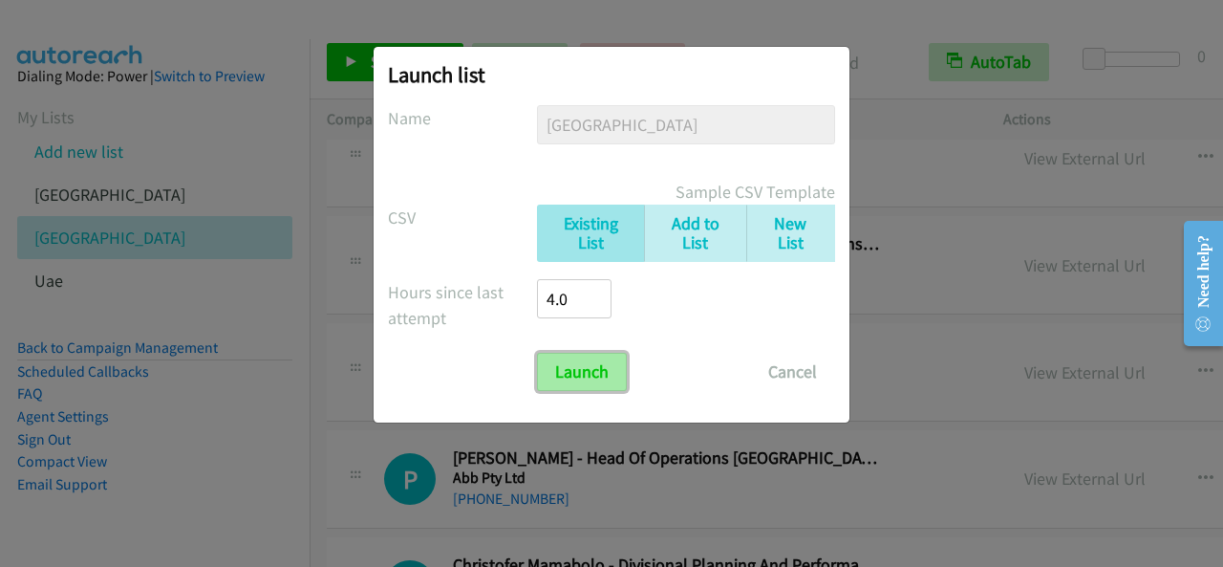
click at [619, 366] on input "Launch" at bounding box center [582, 372] width 90 height 38
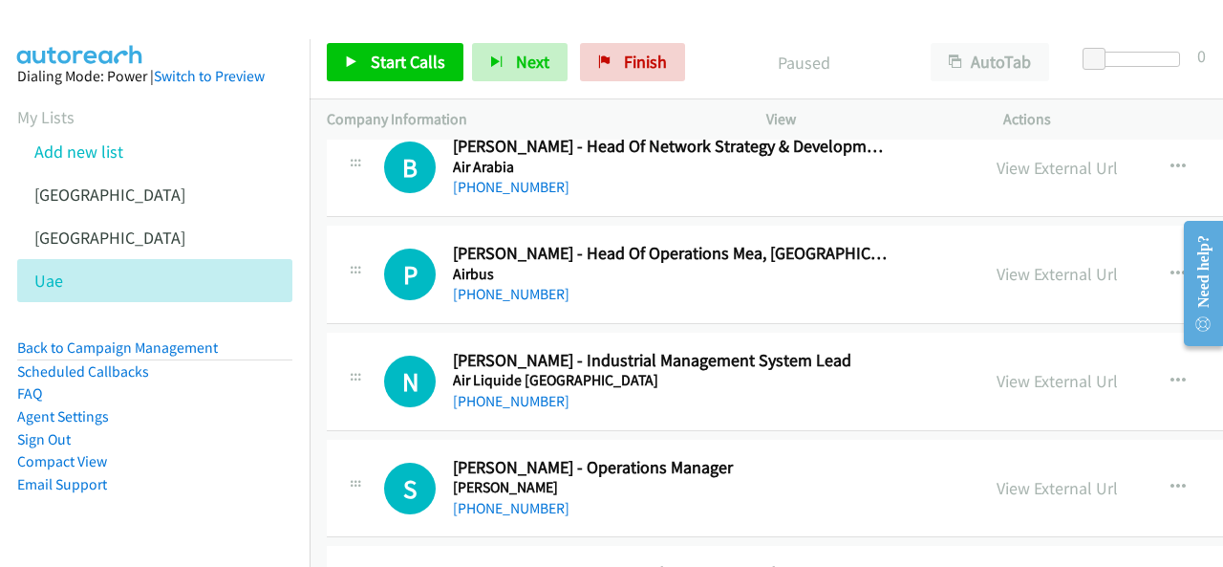
scroll to position [6019, 0]
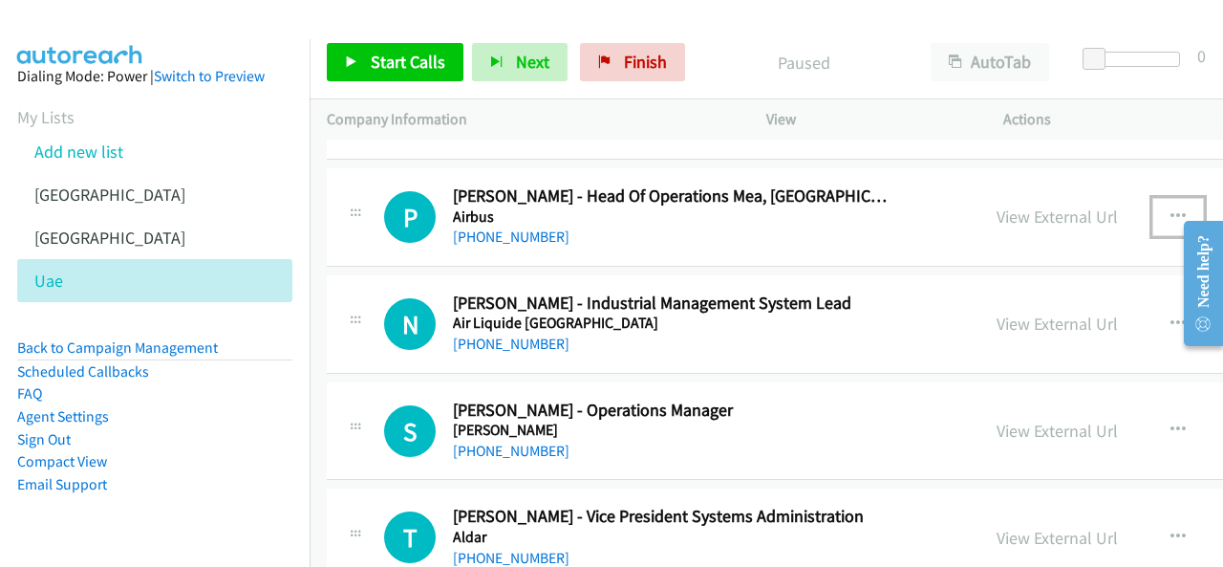
click at [1152, 203] on button "button" at bounding box center [1178, 217] width 52 height 38
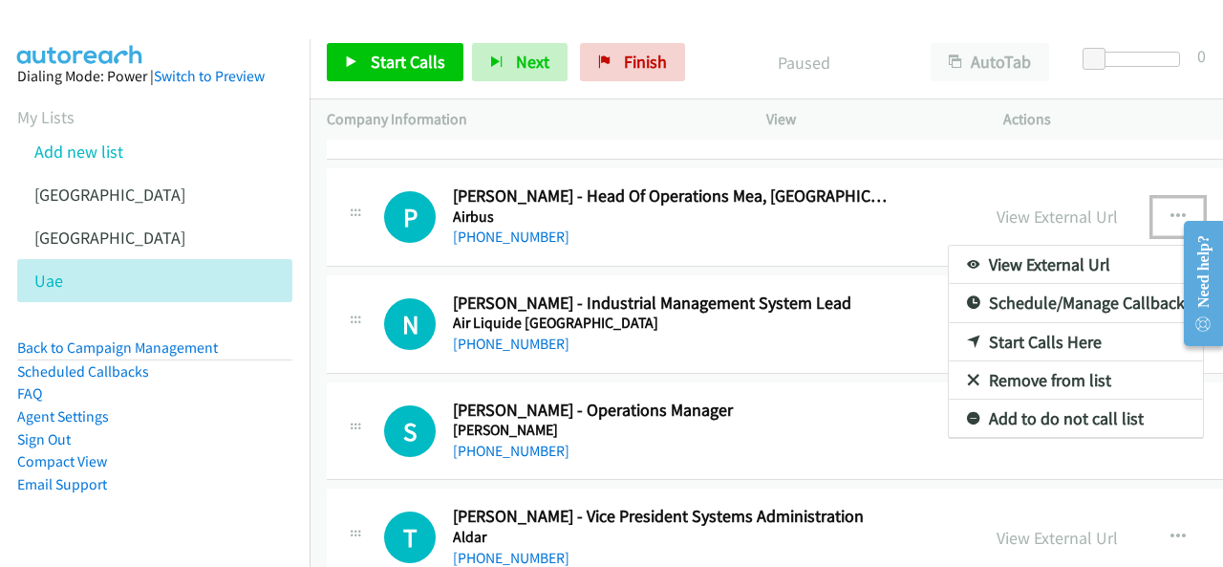
click at [950, 323] on link "Start Calls Here" at bounding box center [1076, 342] width 254 height 38
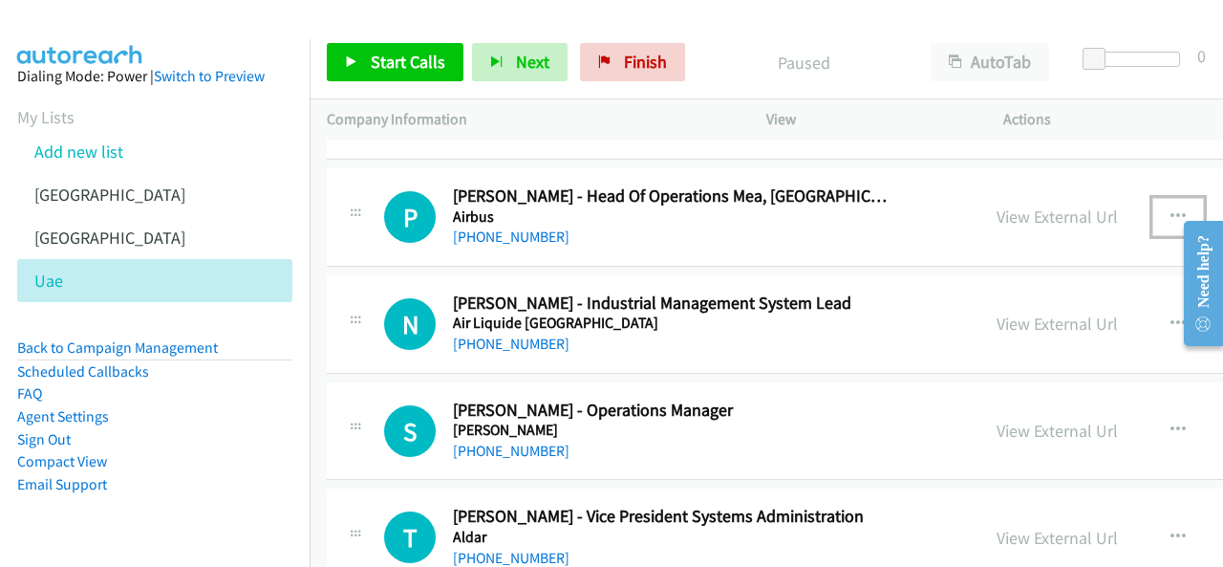
click at [1152, 198] on button "button" at bounding box center [1178, 217] width 52 height 38
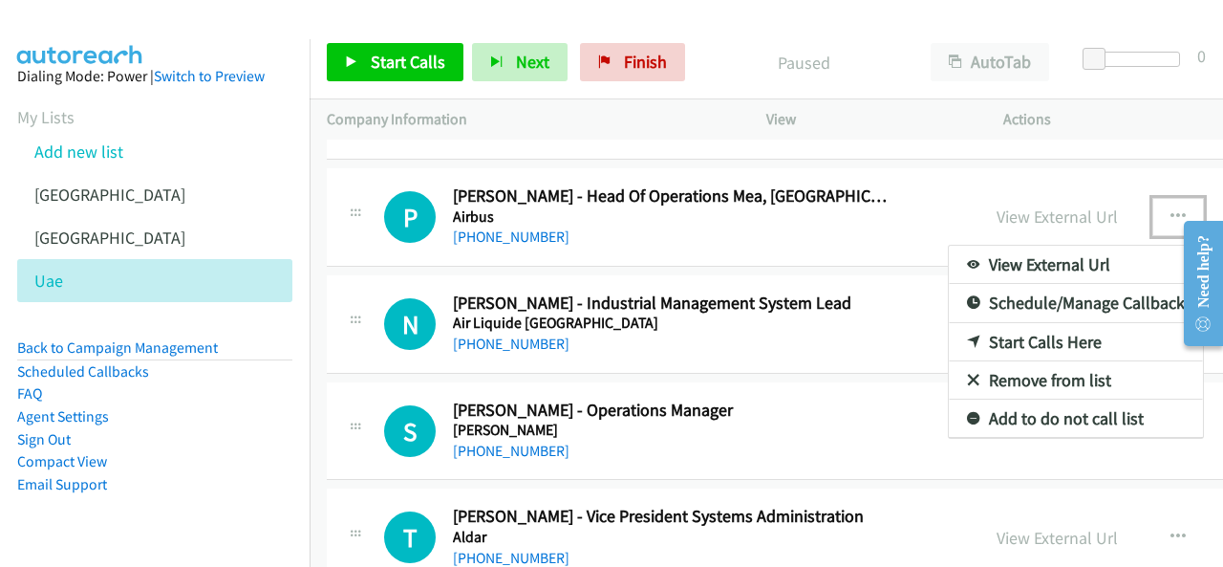
click at [949, 323] on link "Start Calls Here" at bounding box center [1076, 342] width 254 height 38
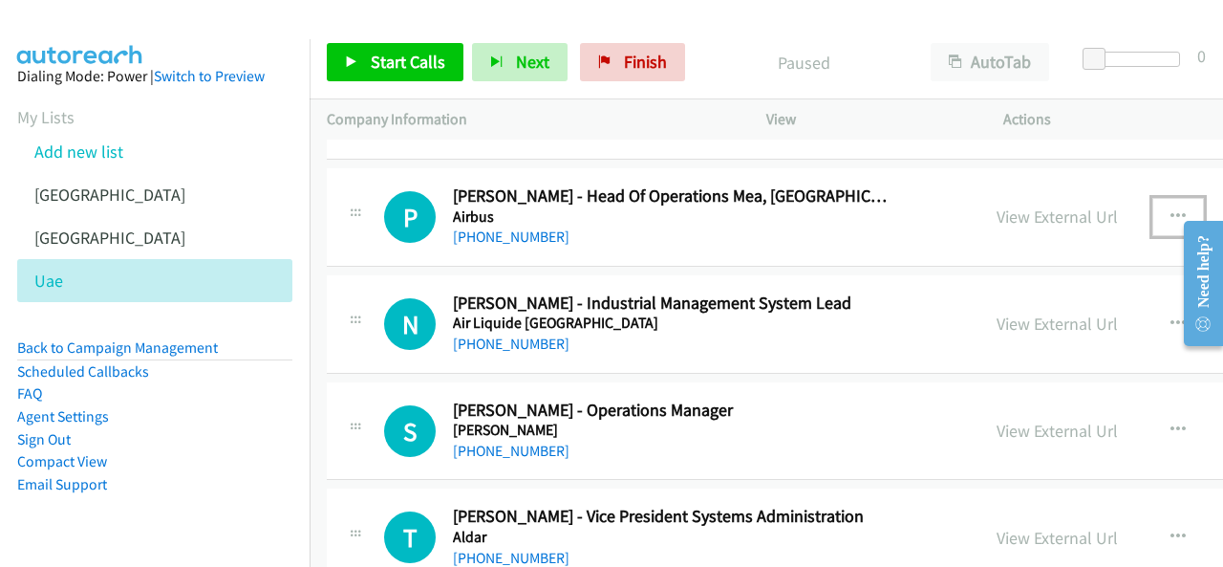
click at [1152, 198] on button "button" at bounding box center [1178, 217] width 52 height 38
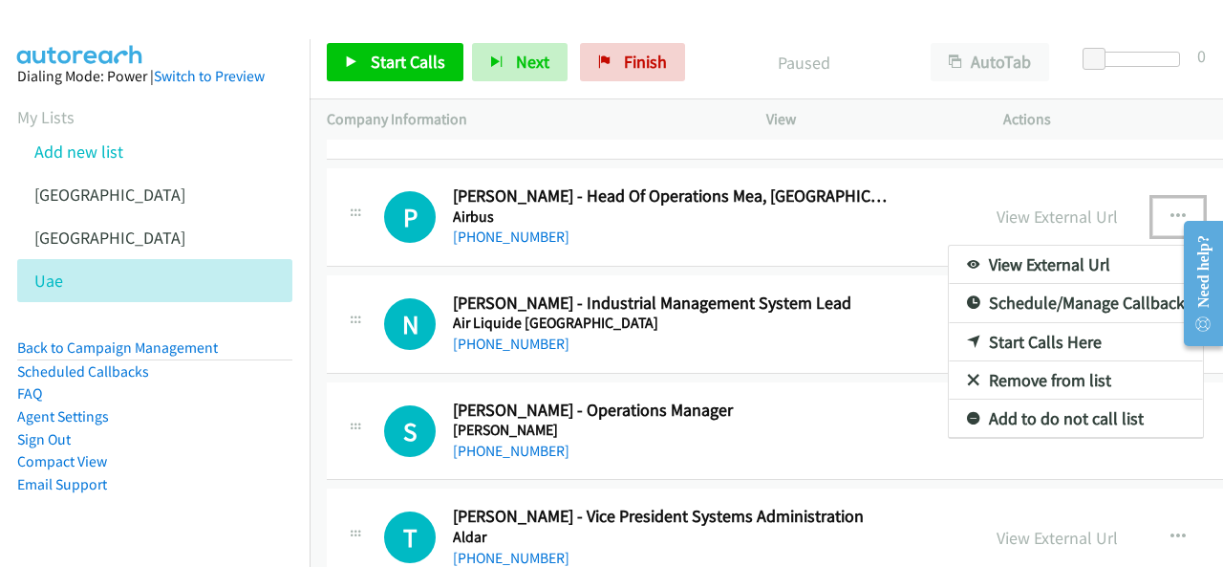
click at [949, 329] on link "Start Calls Here" at bounding box center [1076, 342] width 254 height 38
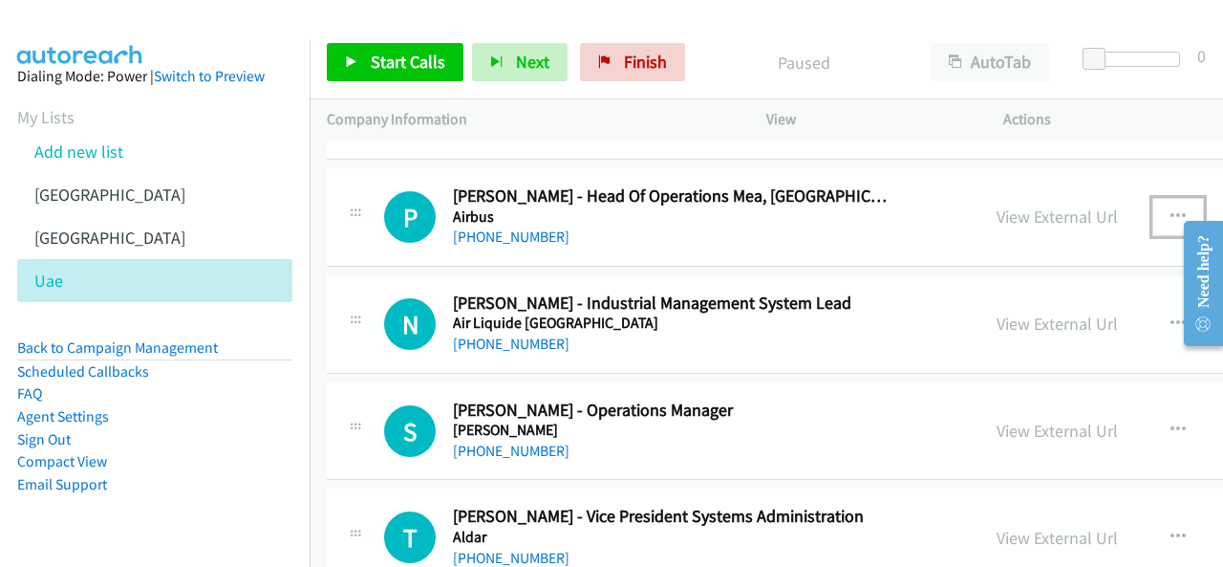
drag, startPoint x: 1122, startPoint y: 196, endPoint x: 1106, endPoint y: 212, distance: 22.3
click at [1152, 198] on button "button" at bounding box center [1178, 217] width 52 height 38
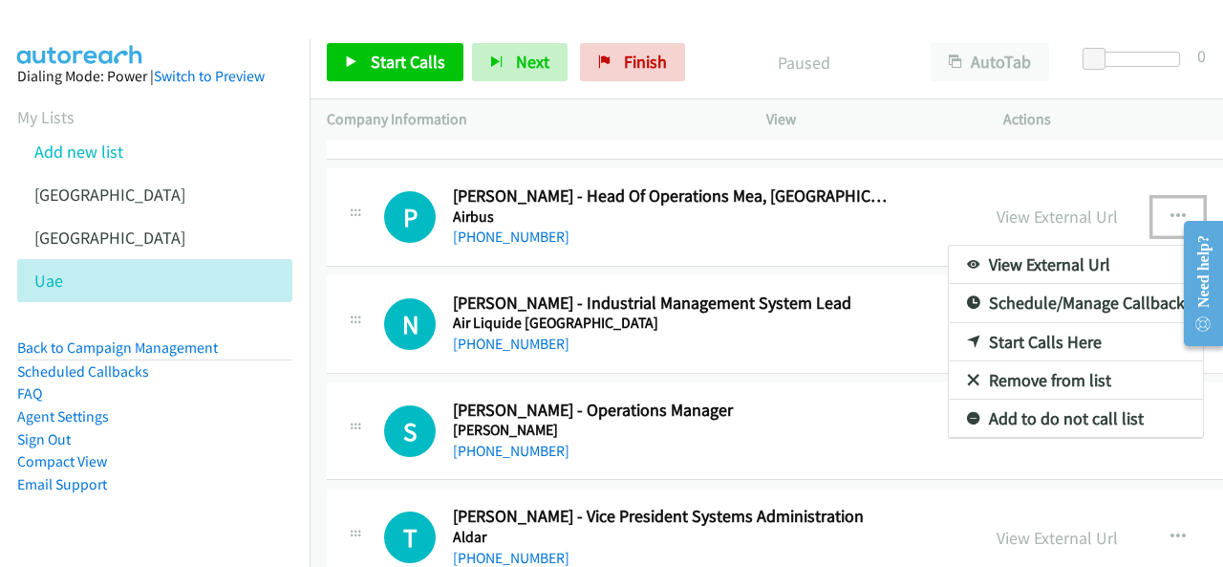
click at [949, 323] on link "Start Calls Here" at bounding box center [1076, 342] width 254 height 38
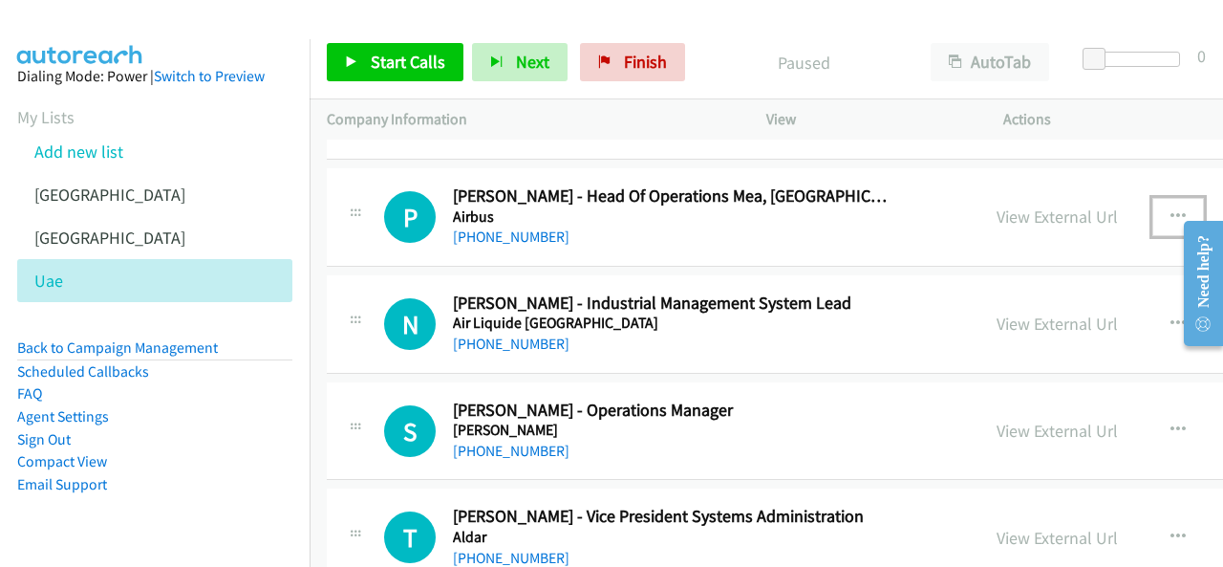
click at [1152, 198] on button "button" at bounding box center [1178, 217] width 52 height 38
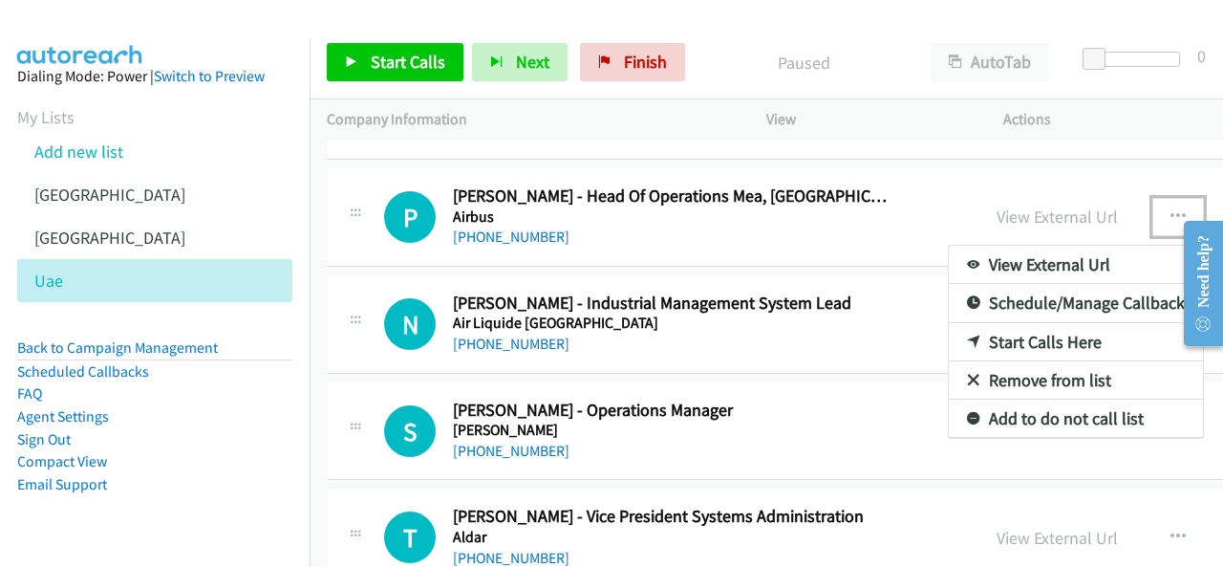
drag, startPoint x: 1021, startPoint y: 312, endPoint x: 406, endPoint y: 98, distance: 651.4
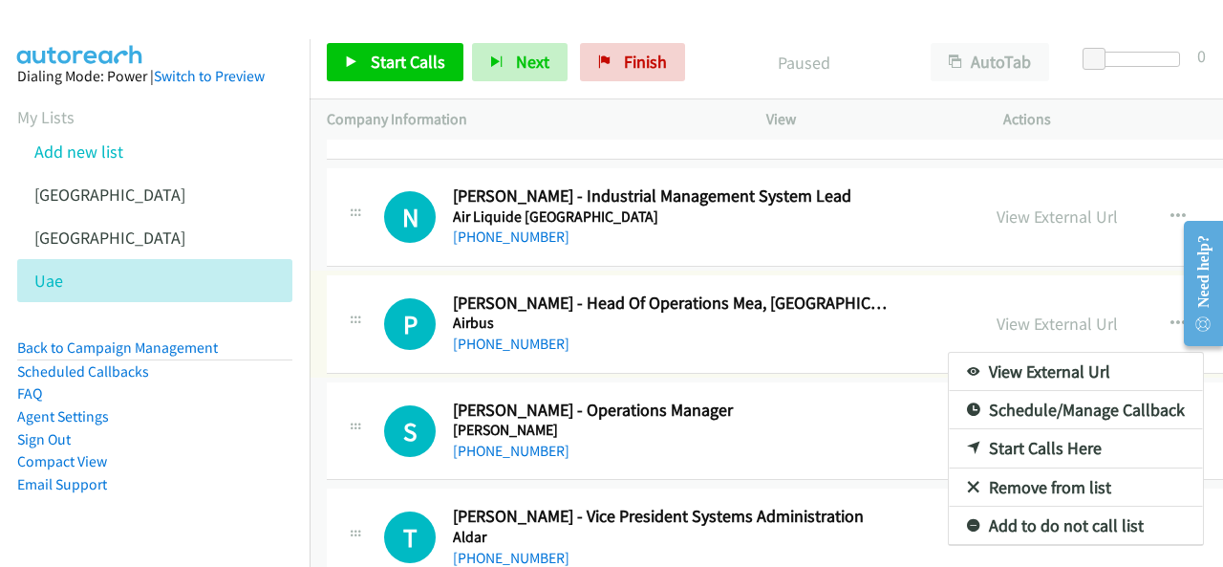
click at [392, 68] on div at bounding box center [611, 283] width 1223 height 567
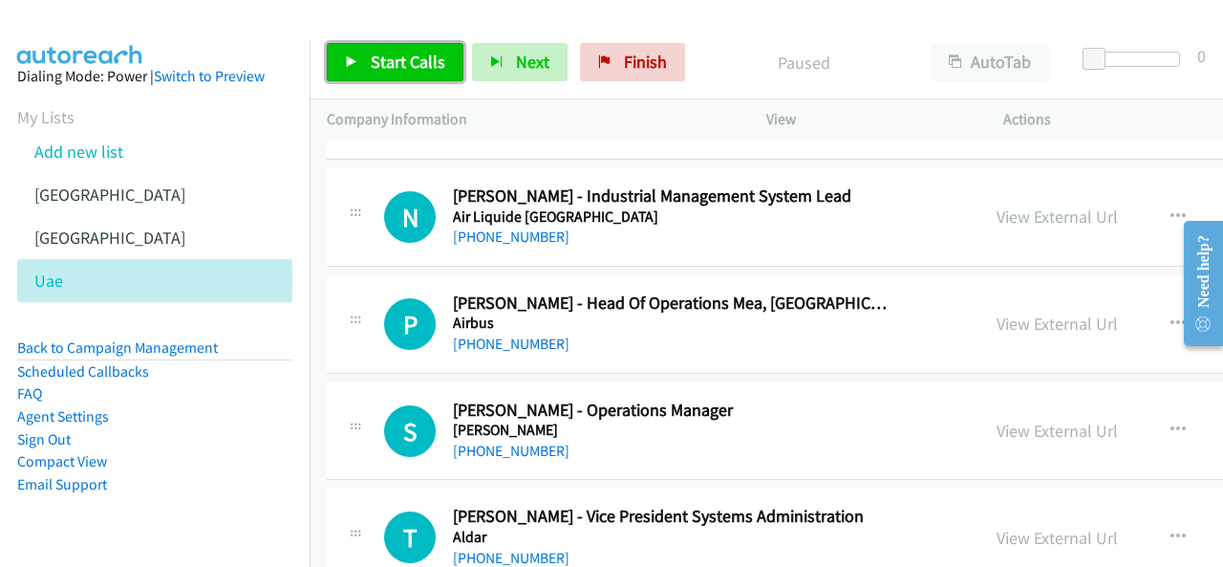
click at [403, 58] on span "Start Calls" at bounding box center [408, 62] width 75 height 22
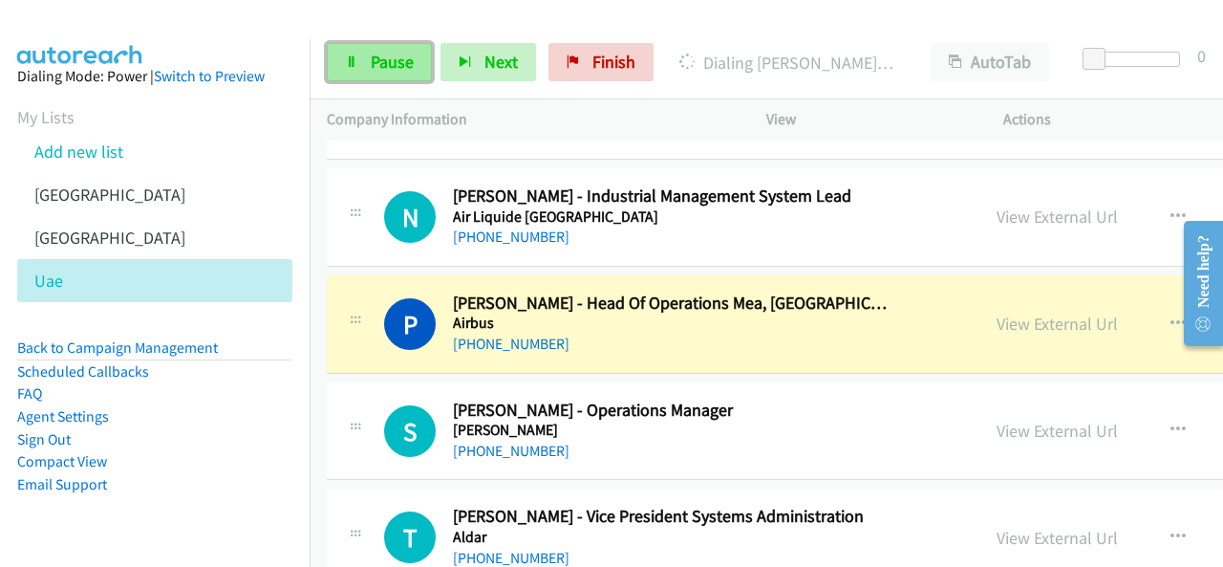
click at [380, 61] on span "Pause" at bounding box center [392, 62] width 43 height 22
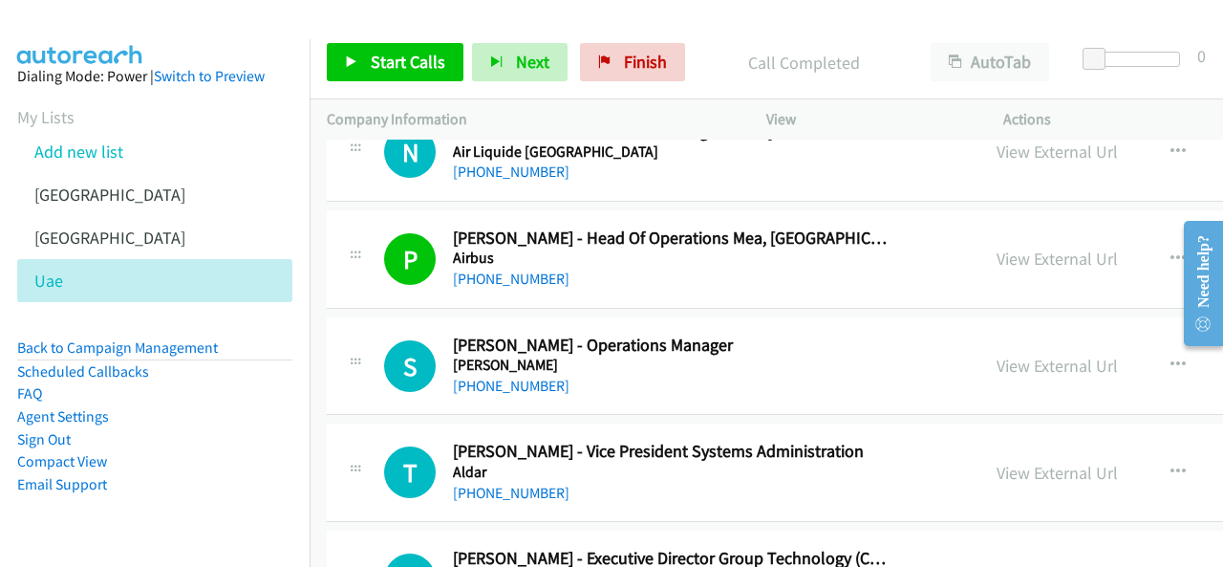
scroll to position [6114, 0]
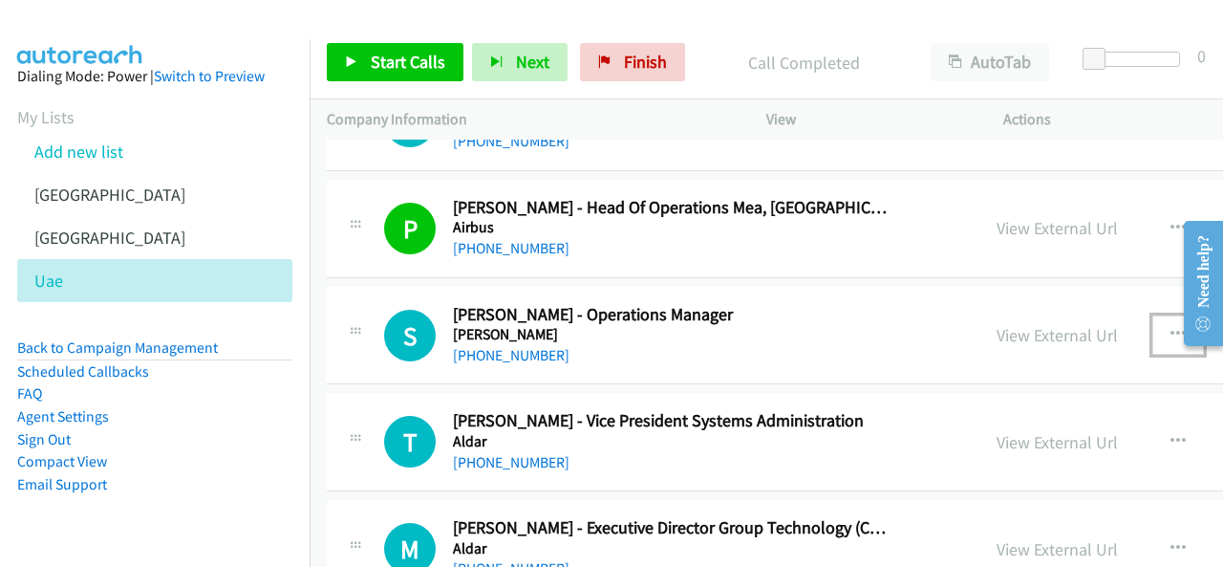
click at [1170, 327] on icon "button" at bounding box center [1177, 334] width 15 height 15
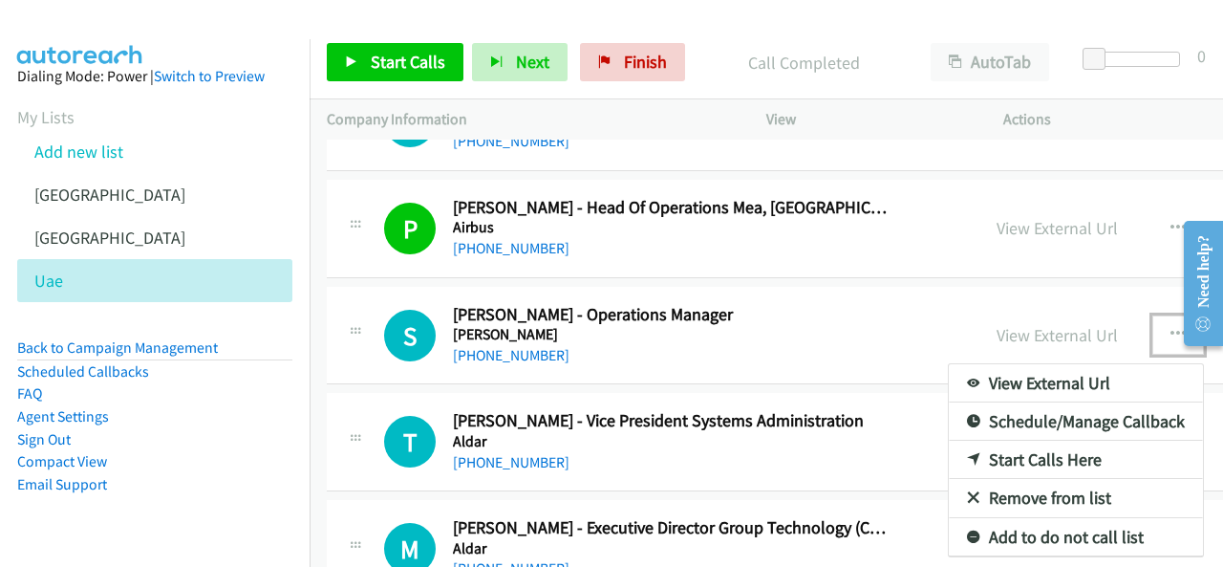
click at [949, 440] on link "Start Calls Here" at bounding box center [1076, 459] width 254 height 38
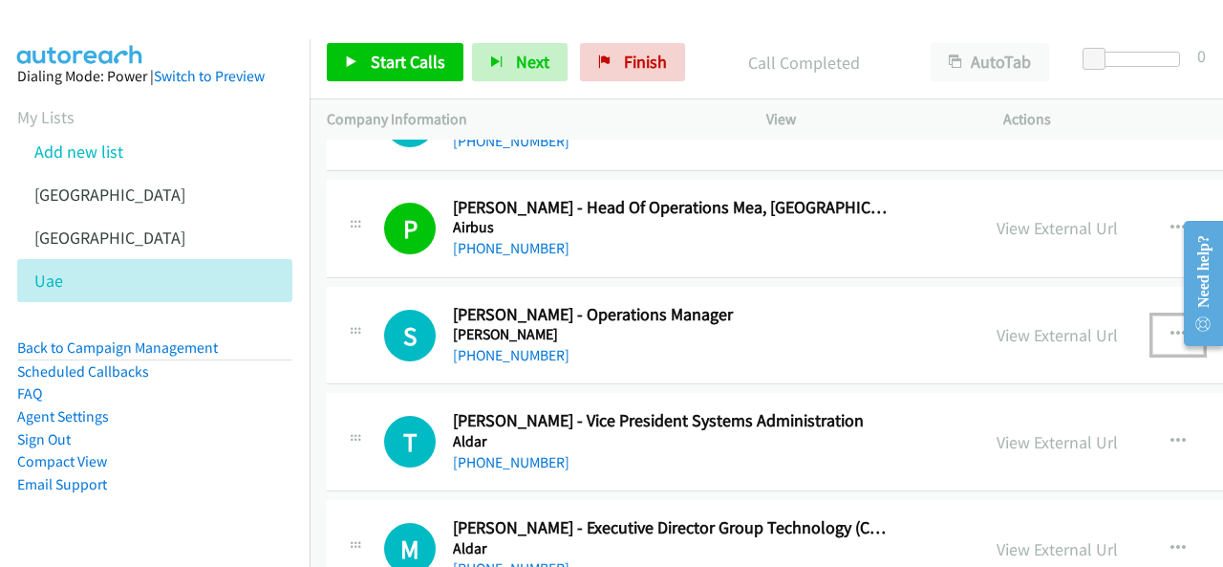
click at [1152, 315] on button "button" at bounding box center [1178, 334] width 52 height 38
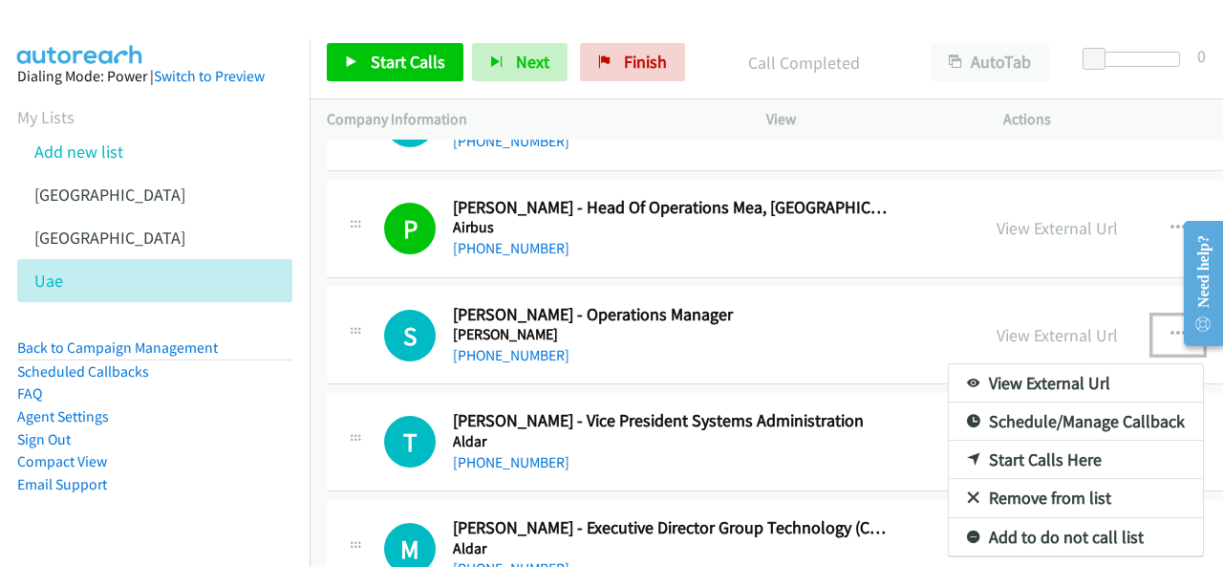
click at [949, 440] on link "Start Calls Here" at bounding box center [1076, 459] width 254 height 38
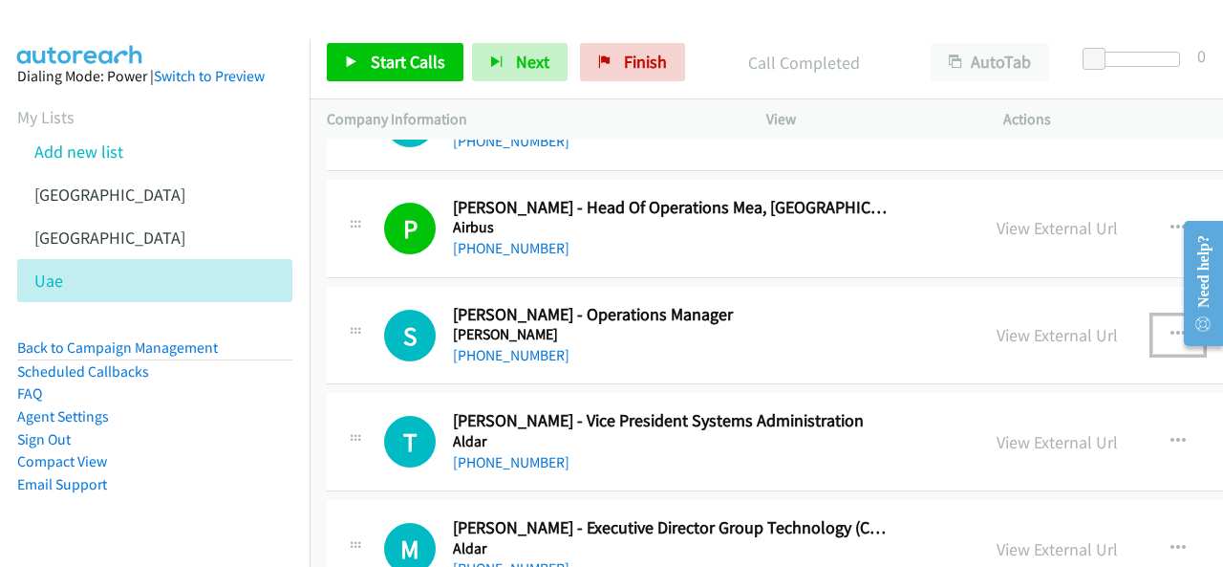
click at [1170, 327] on icon "button" at bounding box center [1177, 334] width 15 height 15
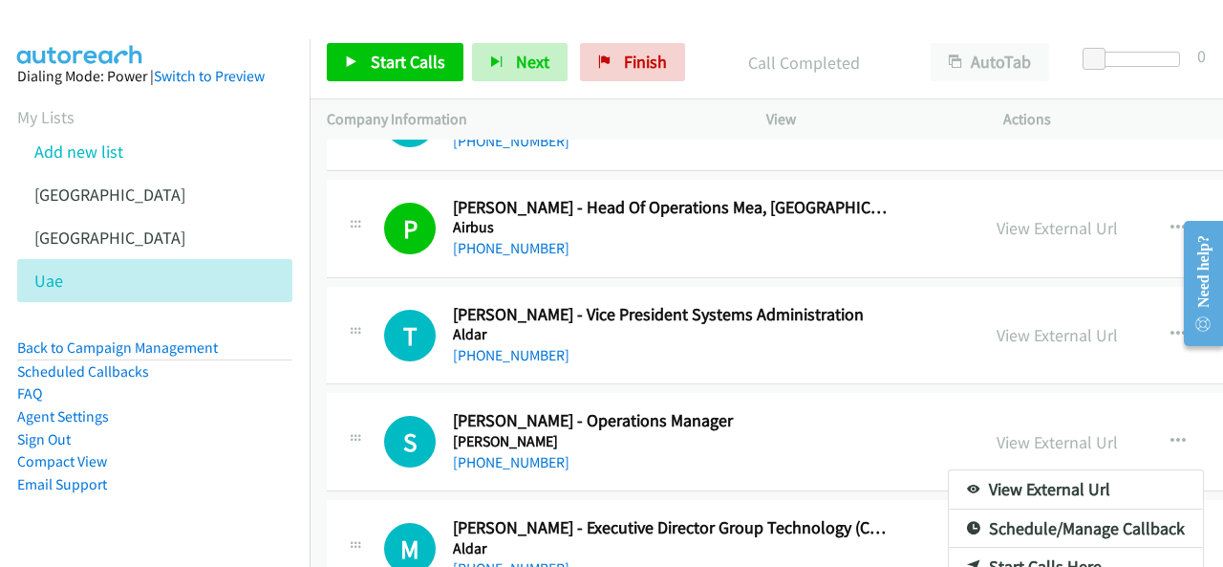
drag, startPoint x: 821, startPoint y: 416, endPoint x: 354, endPoint y: 7, distance: 620.1
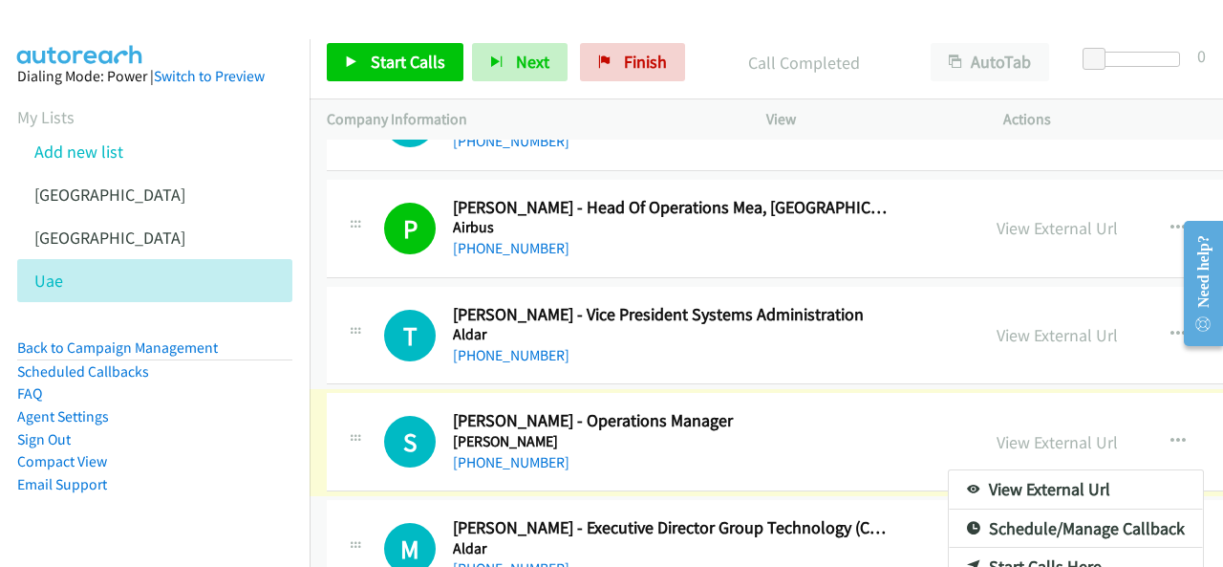
click at [365, 53] on div at bounding box center [611, 283] width 1223 height 567
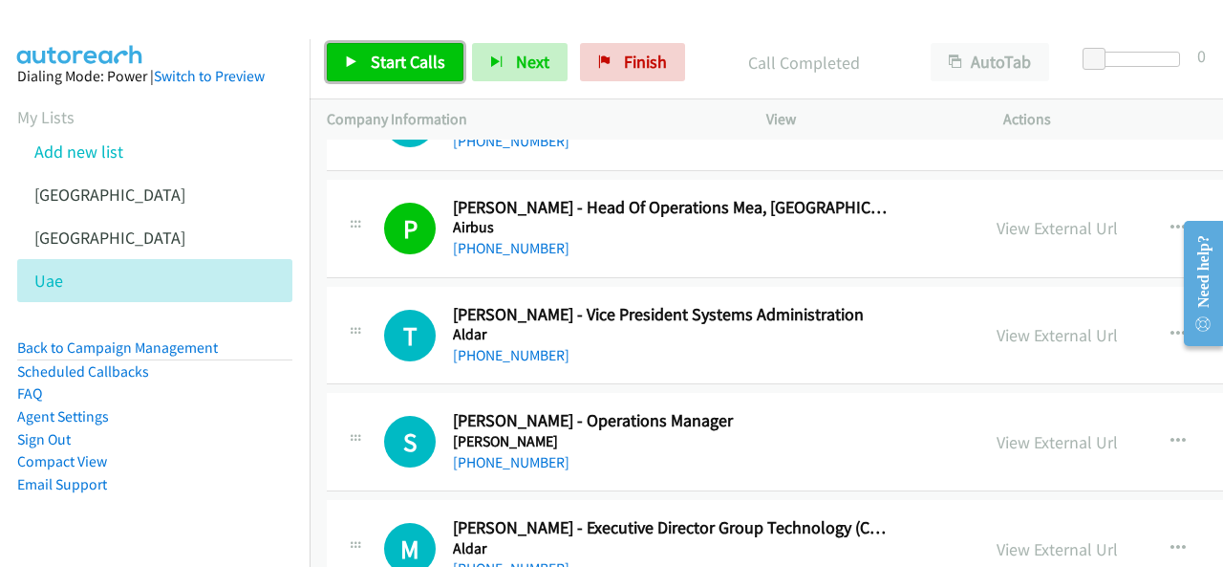
click at [426, 58] on span "Start Calls" at bounding box center [408, 62] width 75 height 22
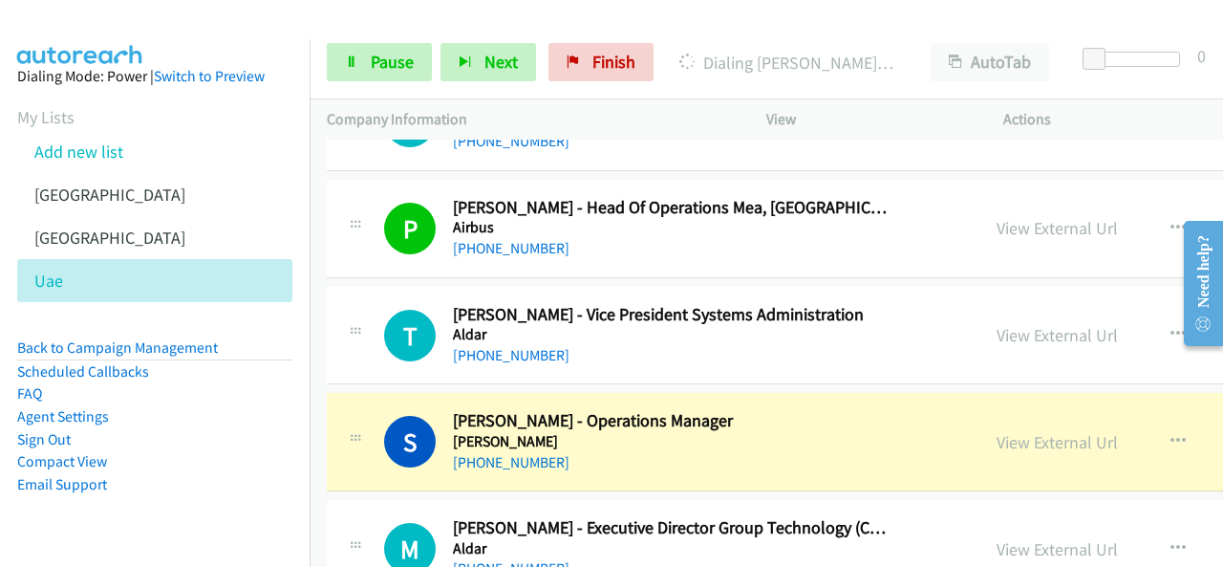
scroll to position [6210, 0]
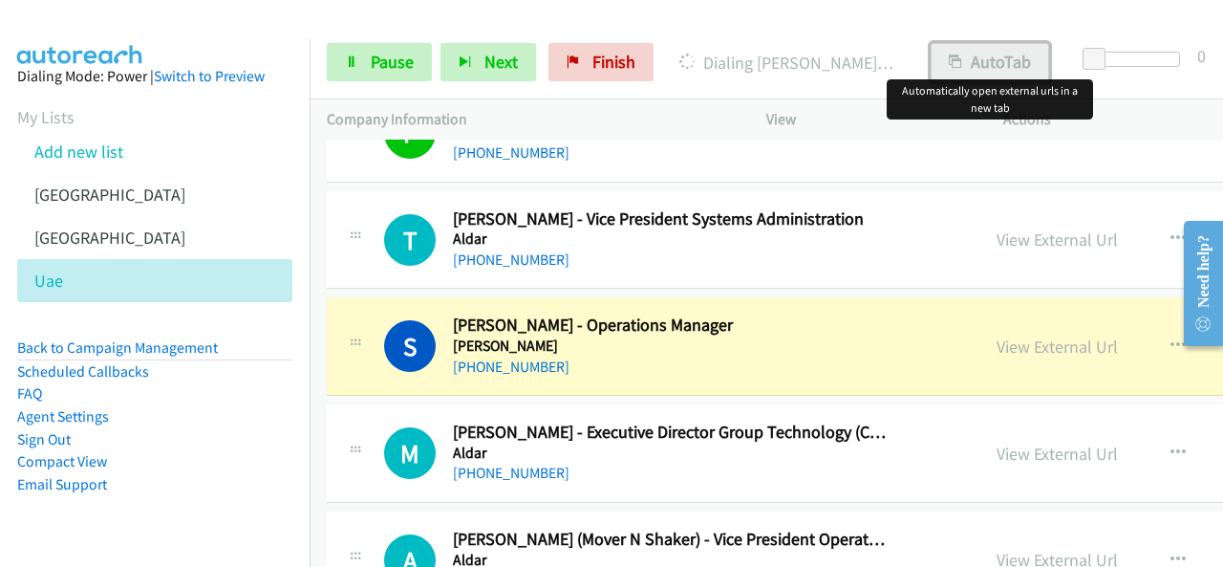
click at [1011, 57] on button "AutoTab" at bounding box center [990, 62] width 118 height 38
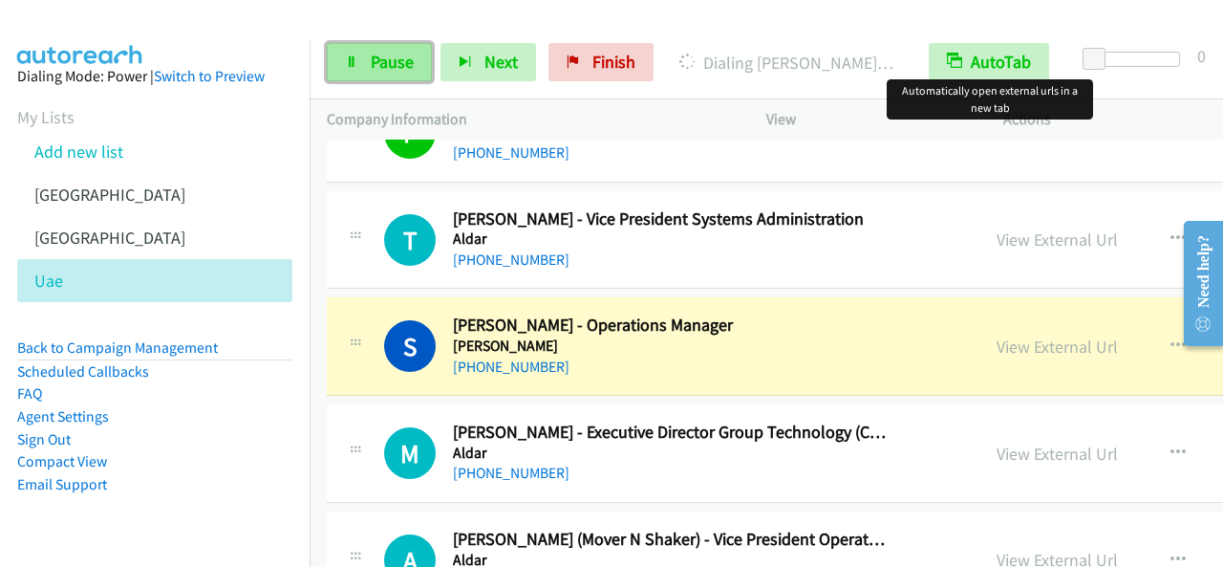
click at [371, 45] on link "Pause" at bounding box center [379, 62] width 105 height 38
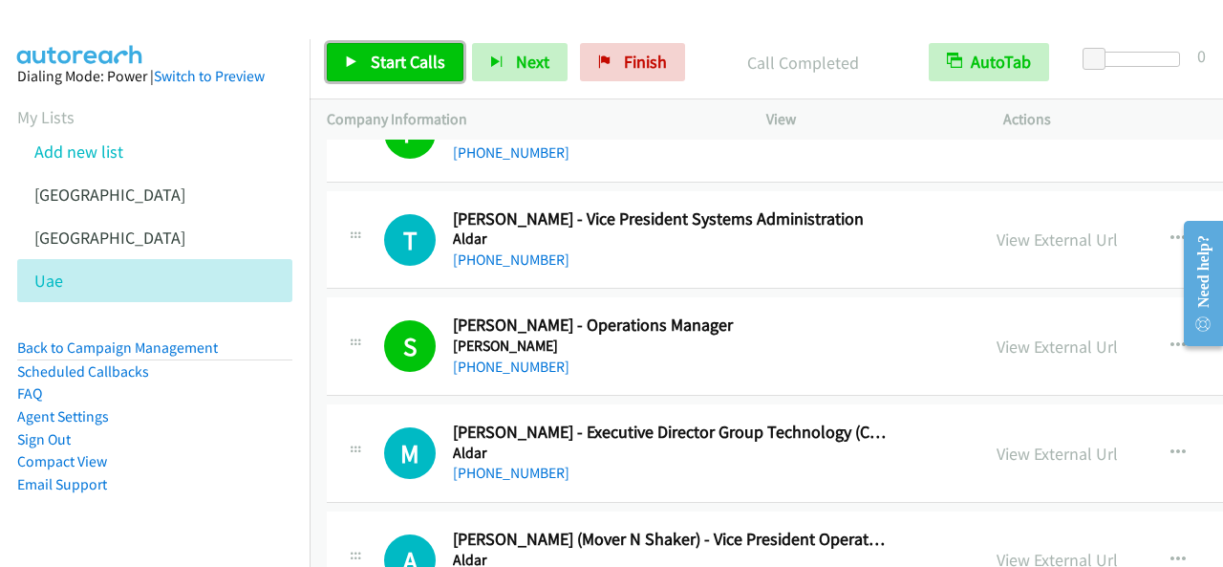
click at [366, 50] on link "Start Calls" at bounding box center [395, 62] width 137 height 38
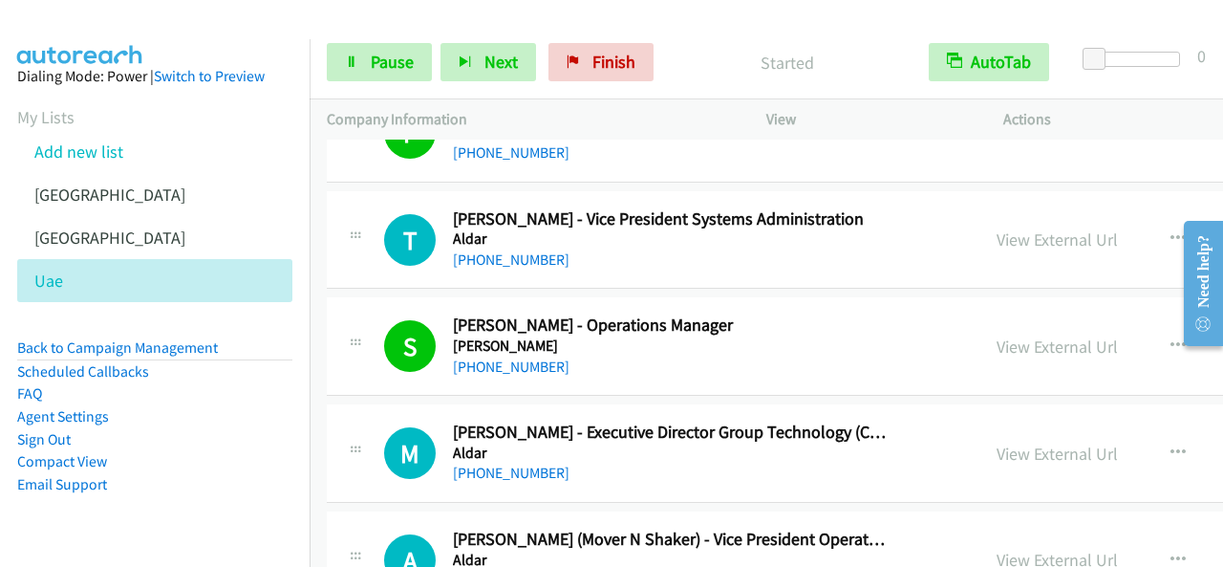
scroll to position [6305, 0]
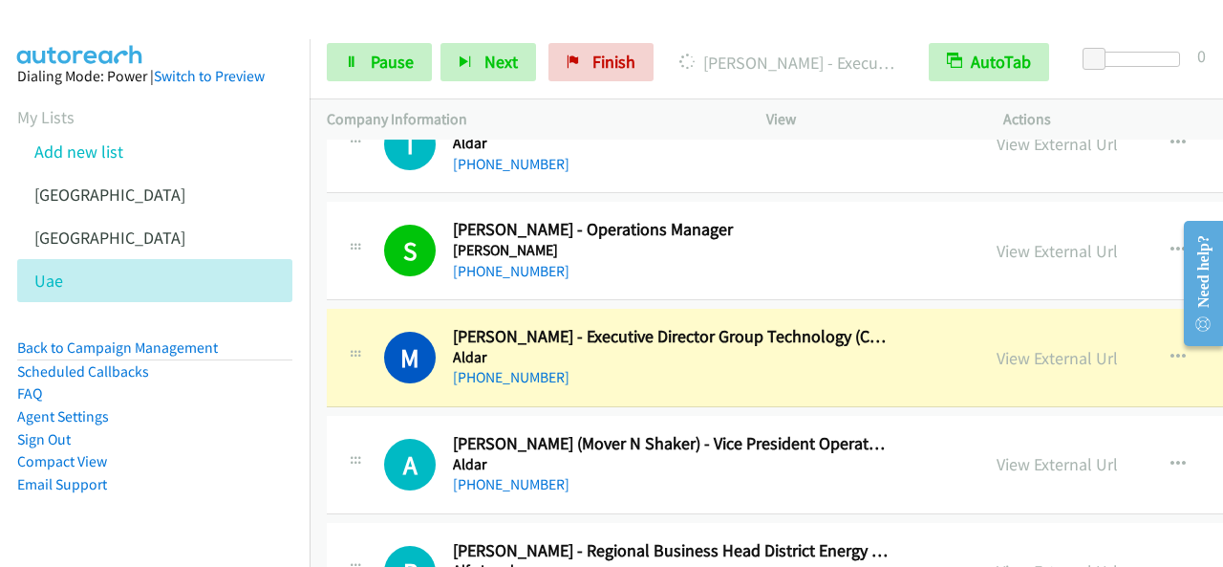
click at [357, 42] on div "Start Calls Pause Next Finish Dialing Mounir Abdel Moujoud - Executive Director…" at bounding box center [766, 63] width 913 height 74
click at [389, 68] on span "Pause" at bounding box center [392, 62] width 43 height 22
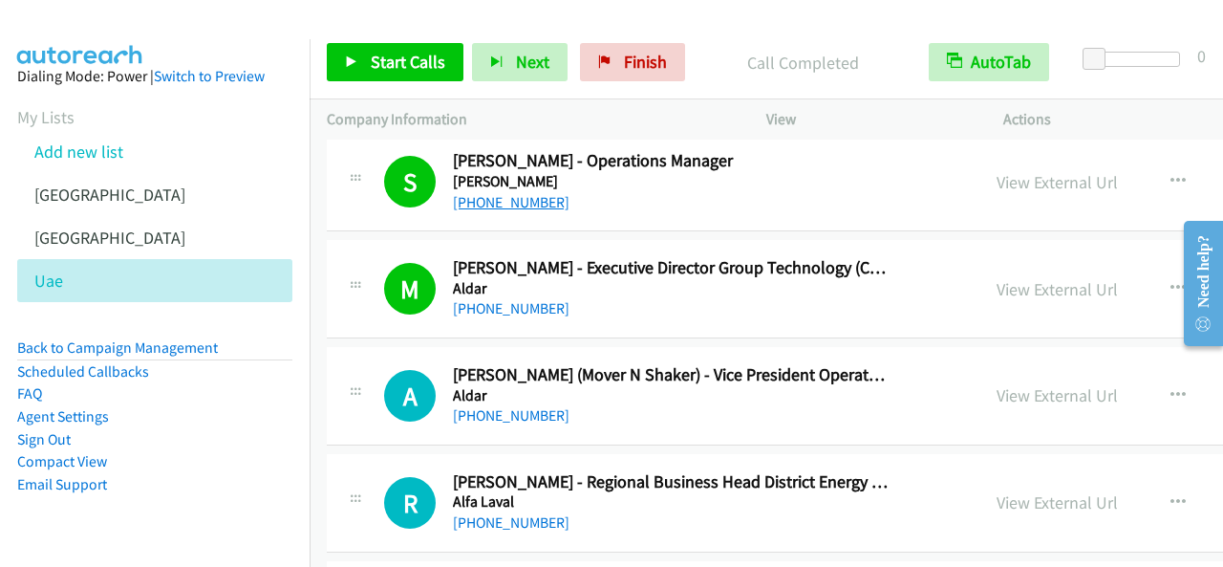
scroll to position [6401, 0]
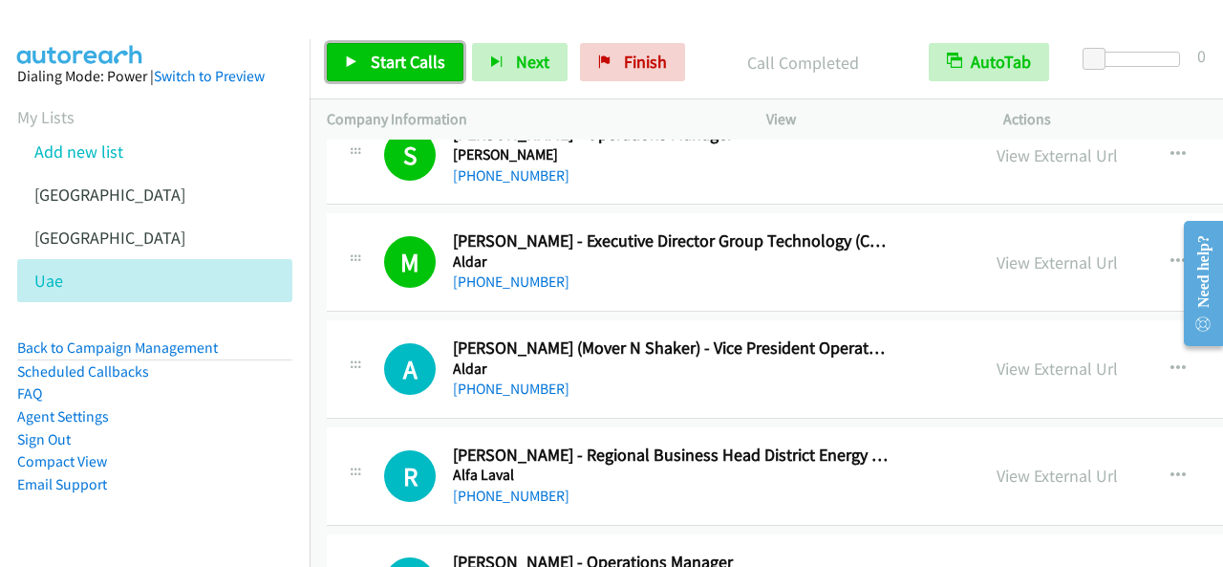
click at [417, 66] on span "Start Calls" at bounding box center [408, 62] width 75 height 22
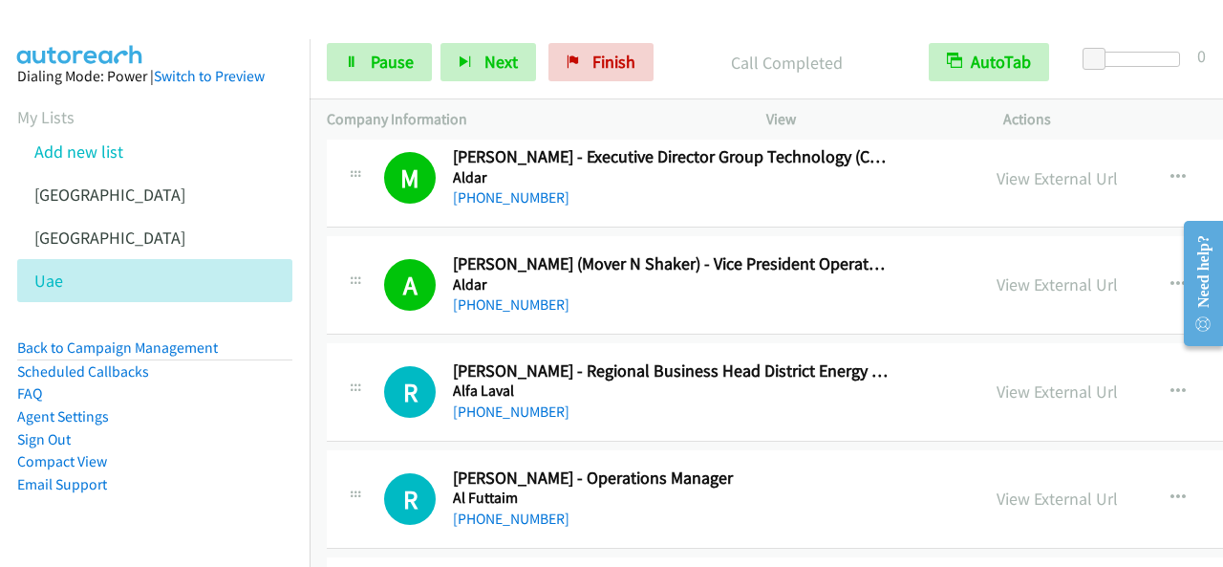
scroll to position [6592, 0]
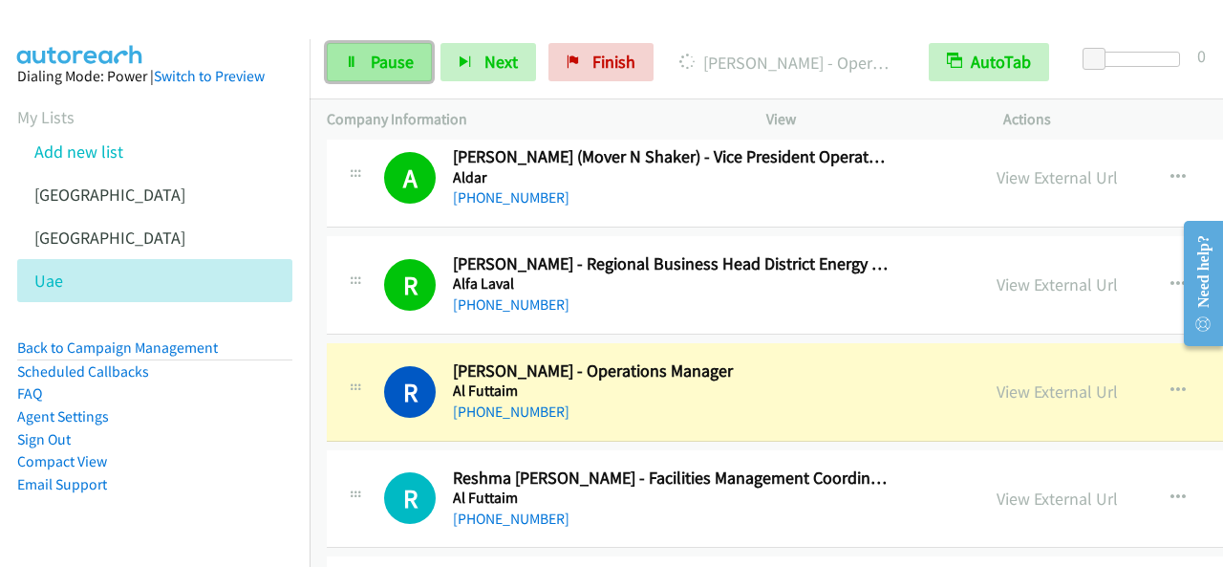
click at [399, 72] on span "Pause" at bounding box center [392, 62] width 43 height 22
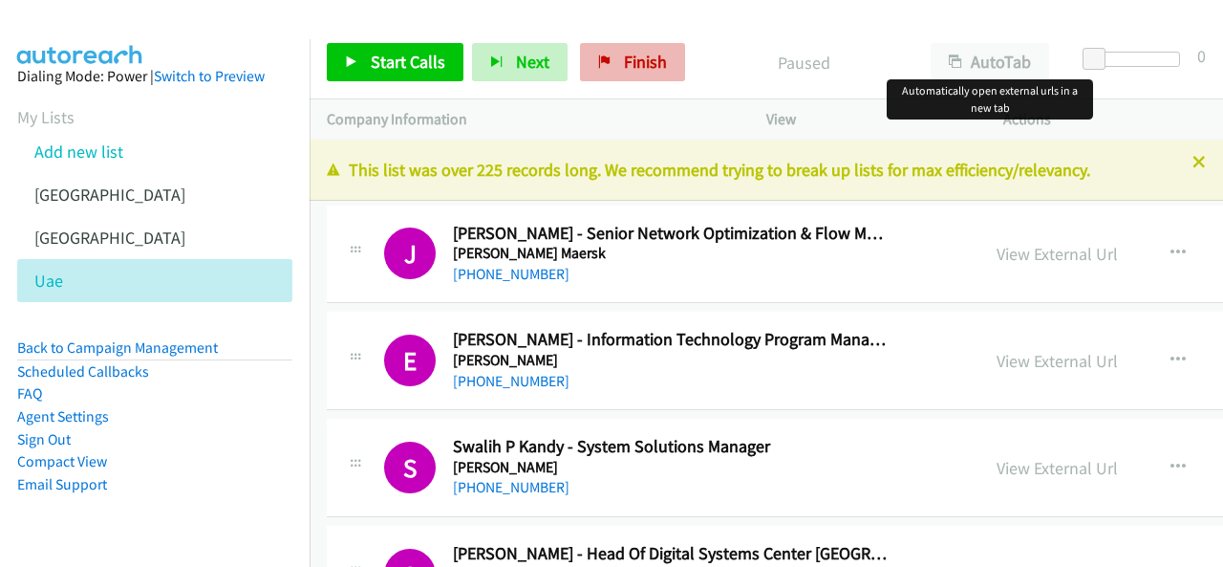
click at [984, 58] on div at bounding box center [611, 283] width 1223 height 567
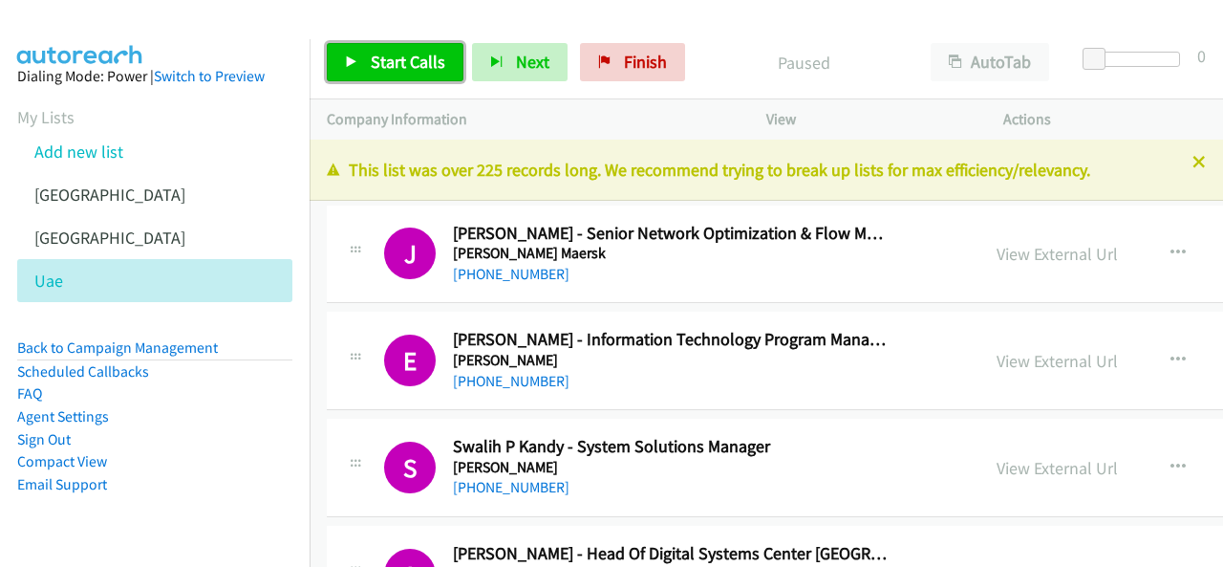
click at [417, 63] on span "Start Calls" at bounding box center [408, 62] width 75 height 22
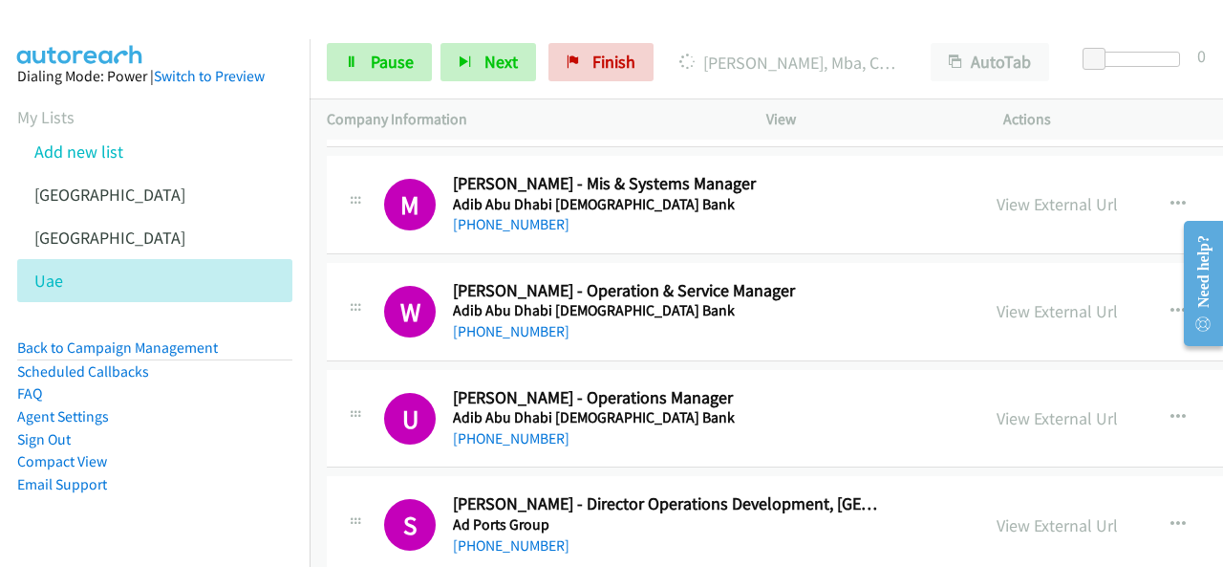
scroll to position [4204, 0]
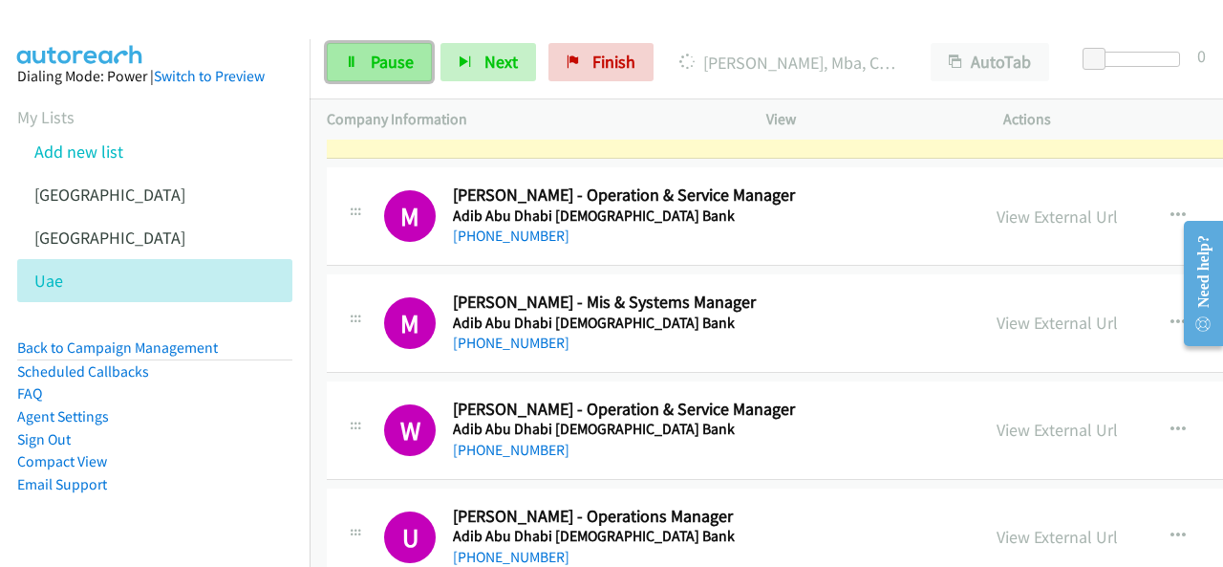
click at [396, 53] on span "Pause" at bounding box center [392, 62] width 43 height 22
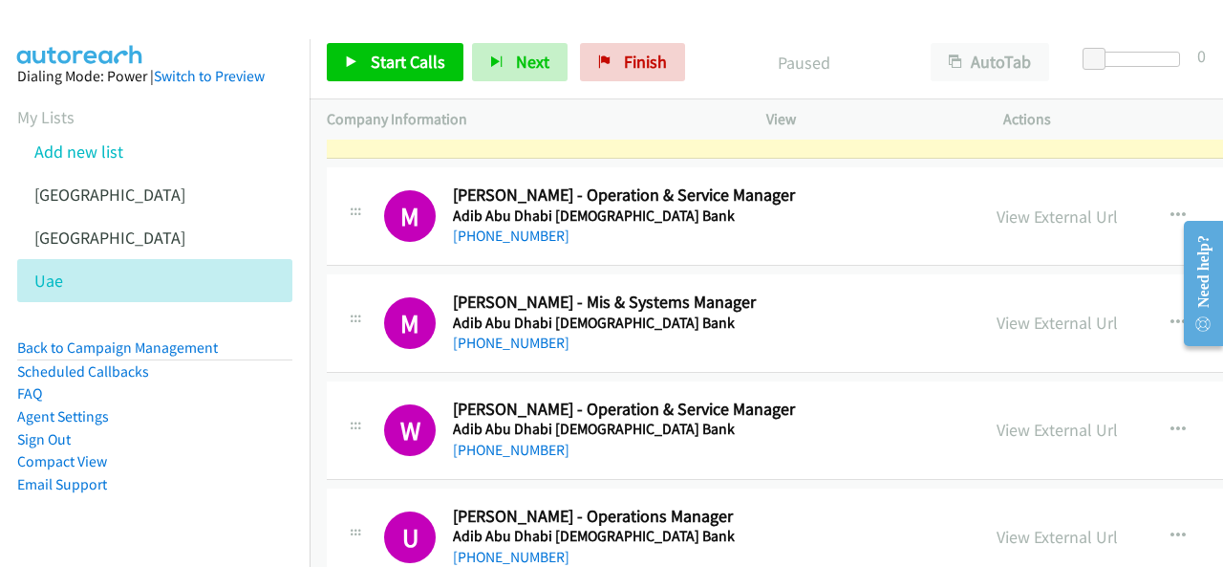
scroll to position [4490, 0]
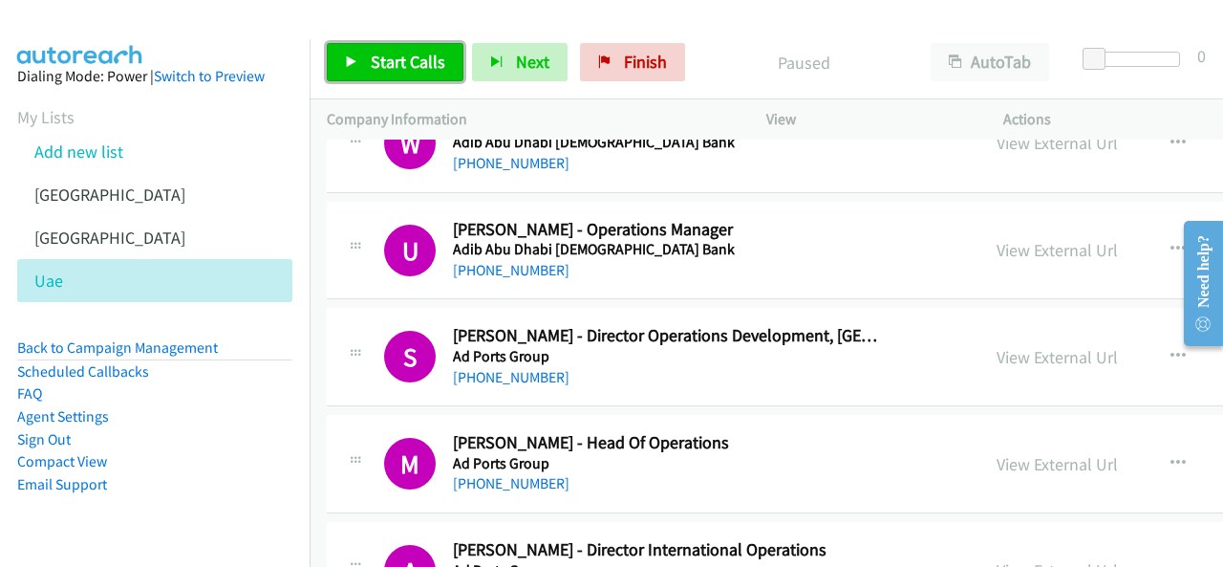
click at [375, 51] on span "Start Calls" at bounding box center [408, 62] width 75 height 22
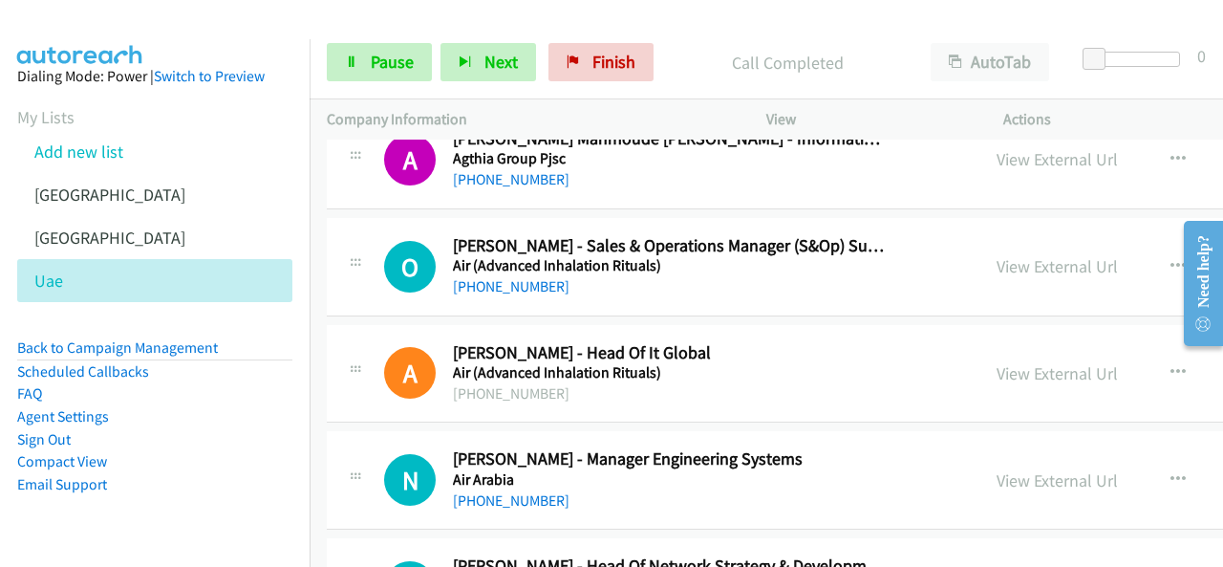
scroll to position [5541, 0]
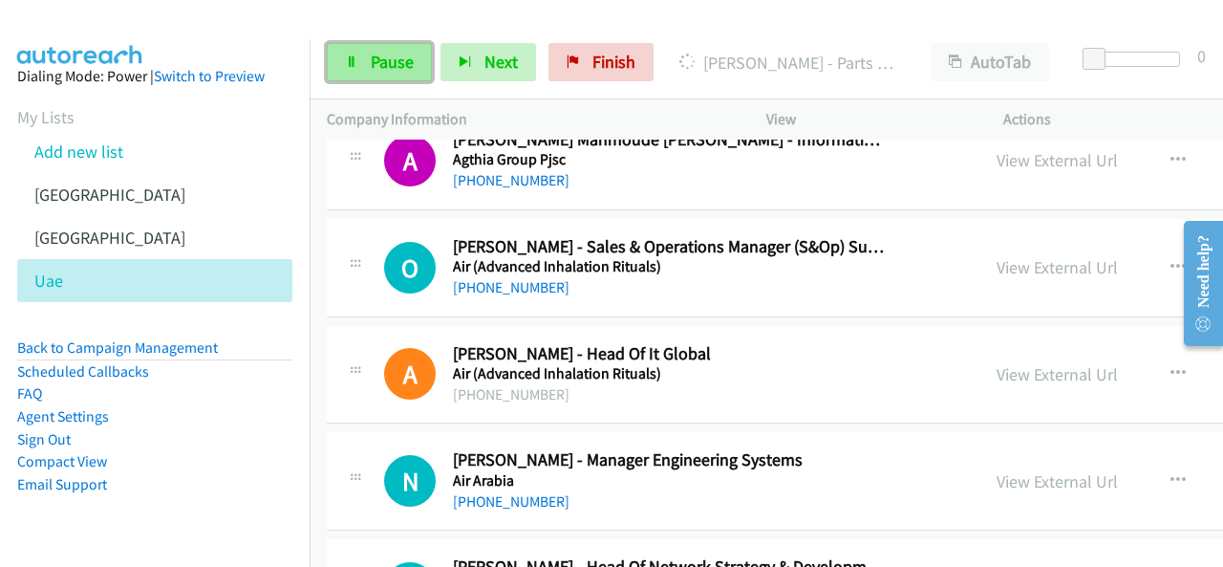
click at [422, 73] on link "Pause" at bounding box center [379, 62] width 105 height 38
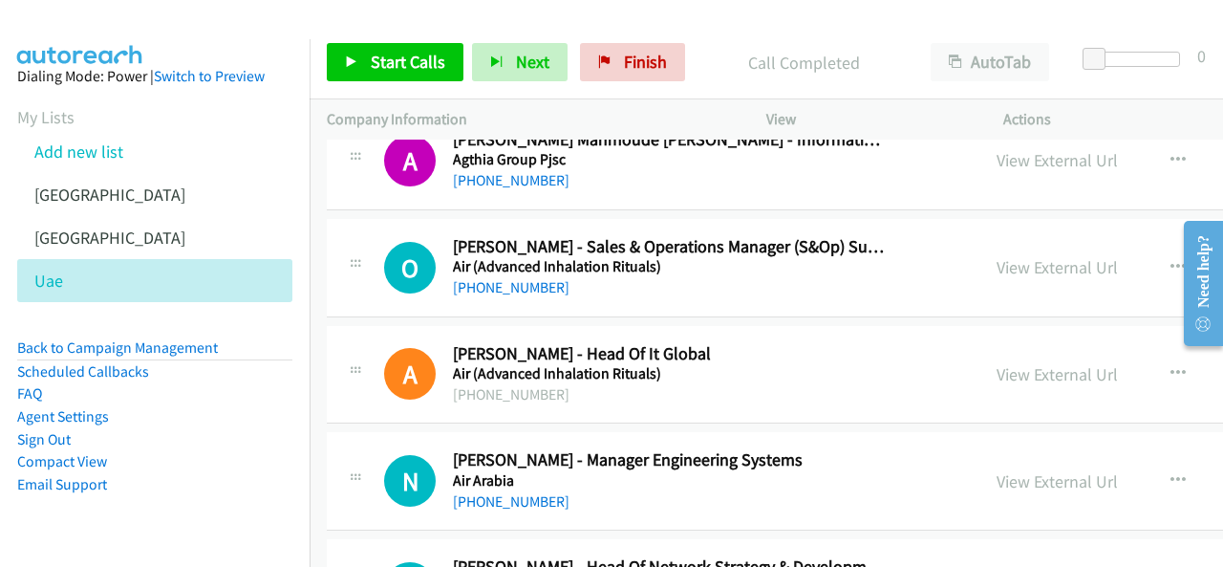
scroll to position [5350, 0]
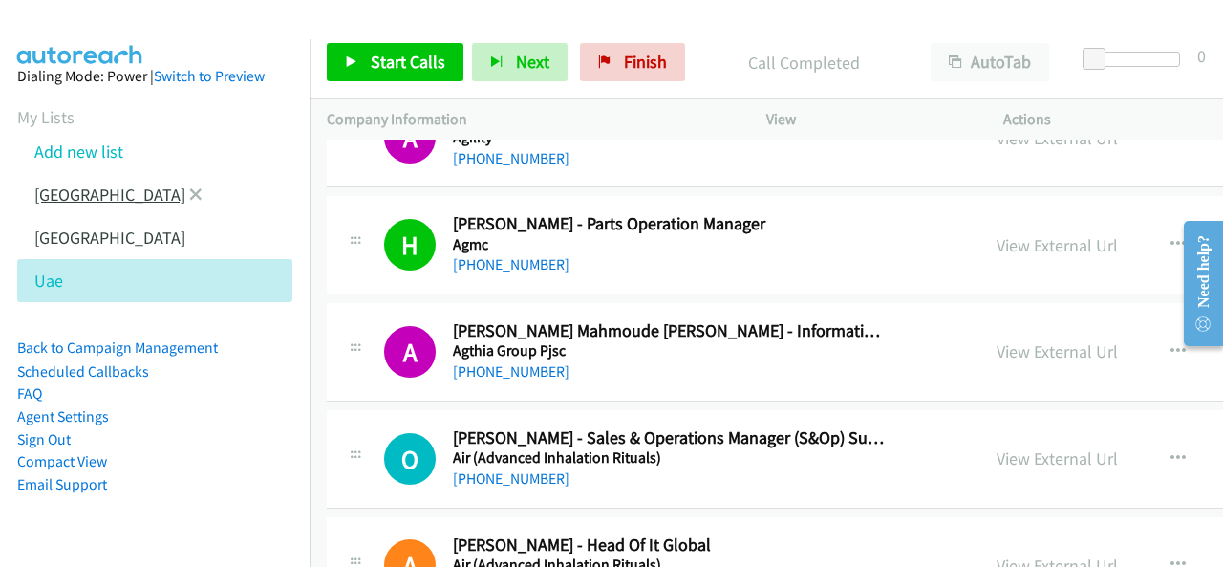
click at [76, 188] on link "[GEOGRAPHIC_DATA]" at bounding box center [109, 194] width 151 height 22
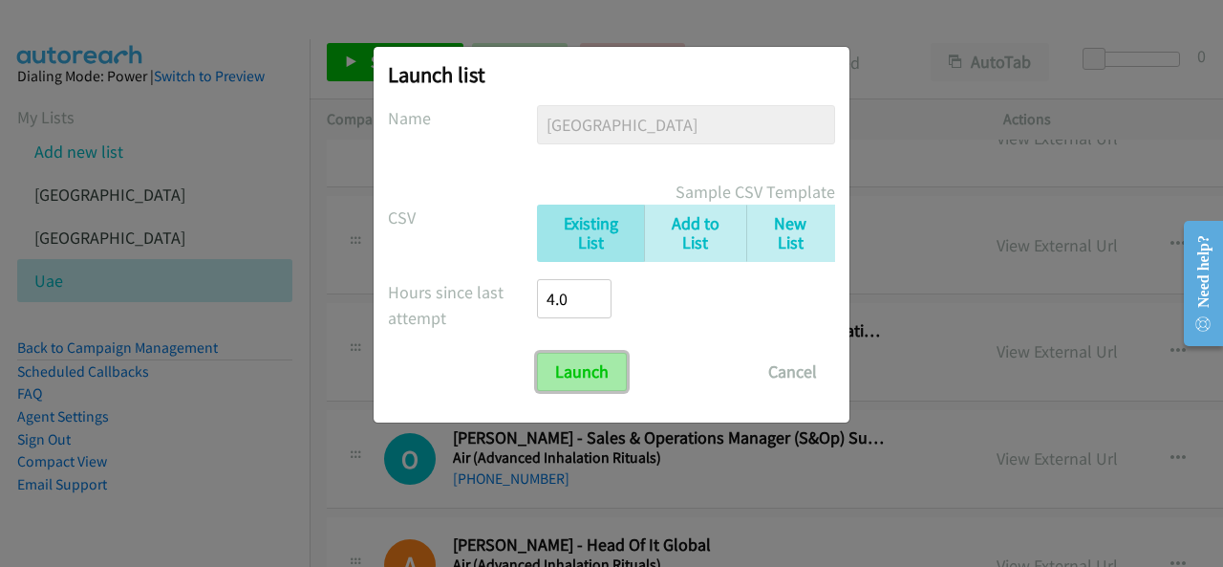
click at [562, 378] on input "Launch" at bounding box center [582, 372] width 90 height 38
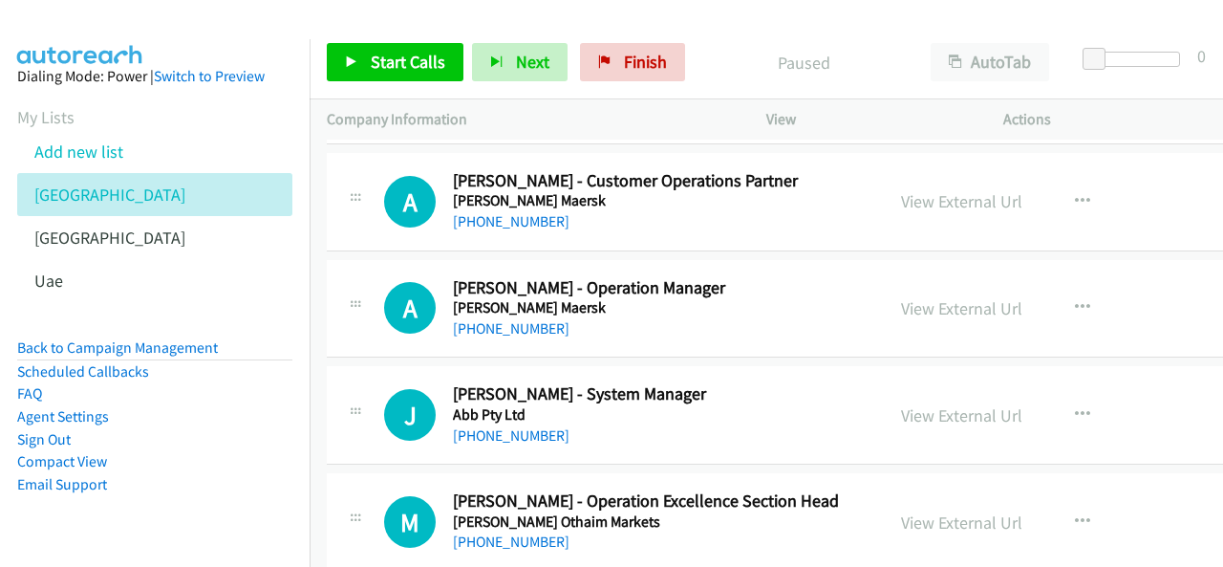
scroll to position [478, 0]
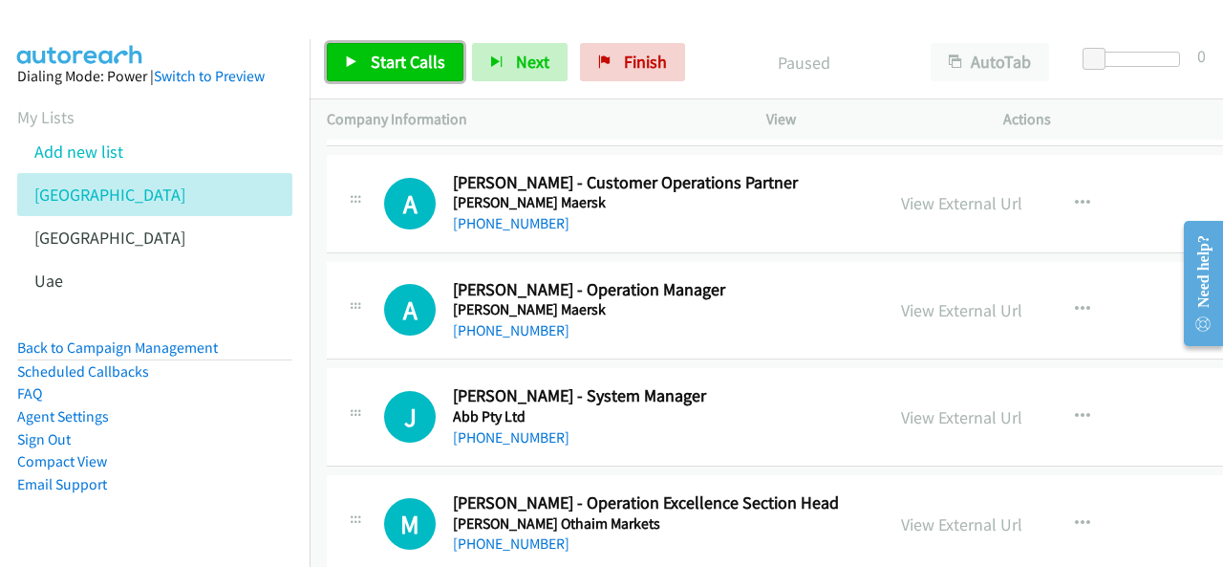
click at [403, 79] on link "Start Calls" at bounding box center [395, 62] width 137 height 38
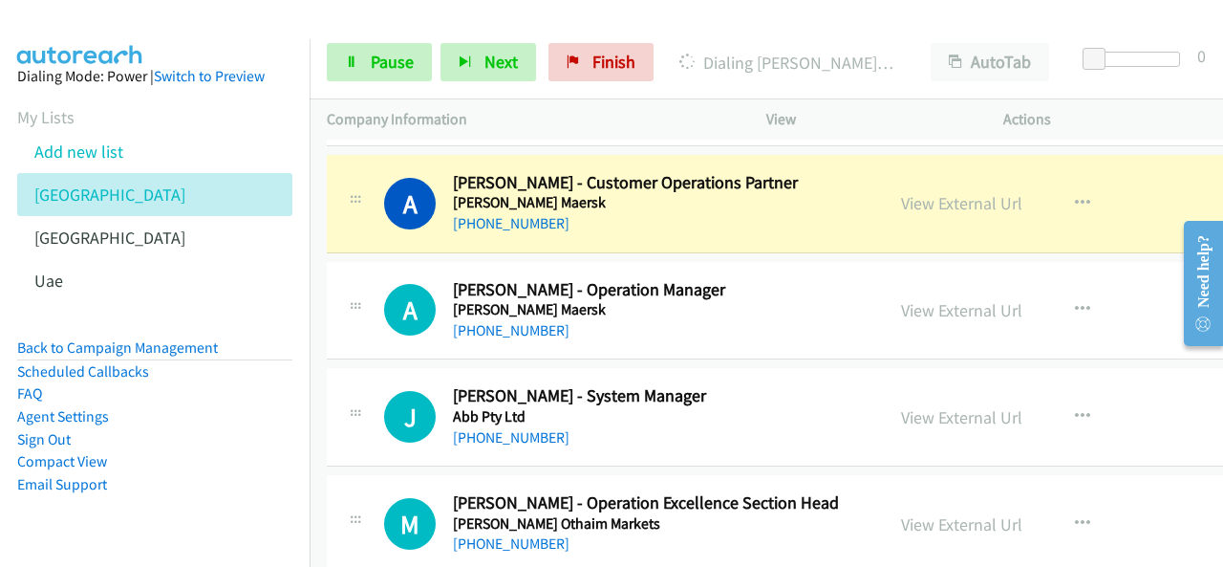
click at [398, 81] on div "Start Calls Pause Next Finish Dialing [PERSON_NAME] - Customer Operations Partn…" at bounding box center [766, 63] width 913 height 74
drag, startPoint x: 410, startPoint y: 75, endPoint x: 460, endPoint y: 74, distance: 50.7
click at [411, 75] on link "Pause" at bounding box center [379, 62] width 105 height 38
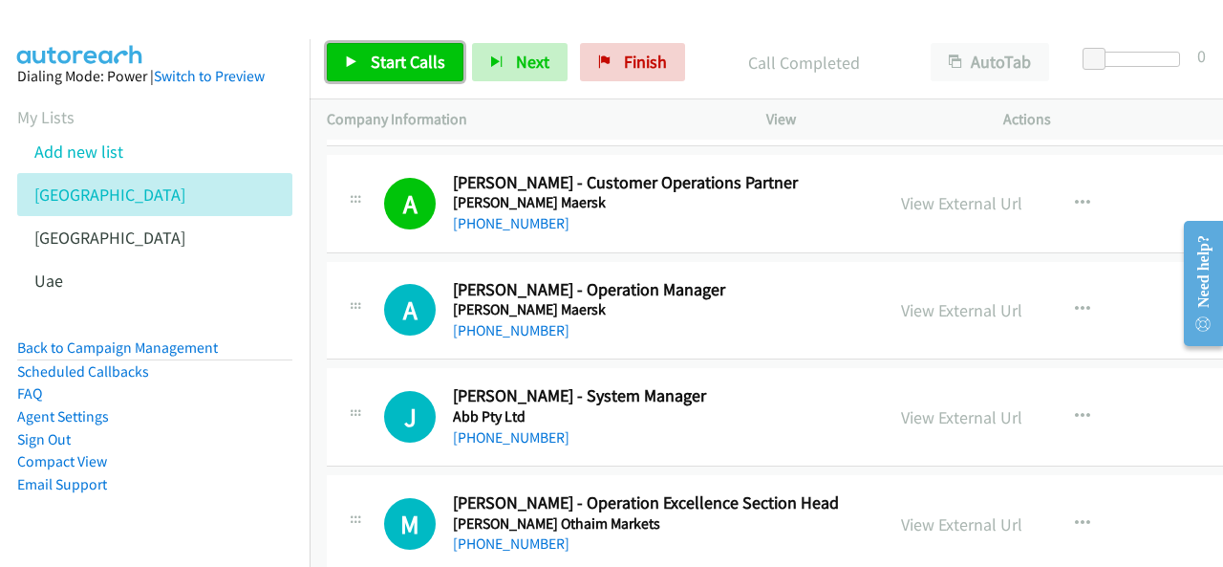
click at [407, 64] on span "Start Calls" at bounding box center [408, 62] width 75 height 22
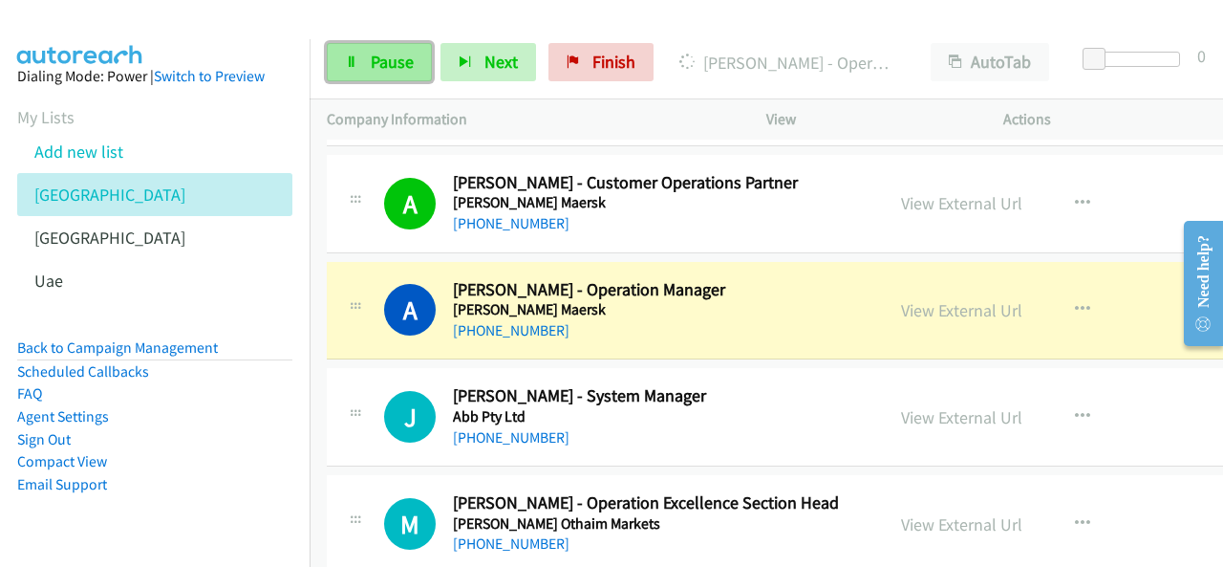
click at [372, 75] on link "Pause" at bounding box center [379, 62] width 105 height 38
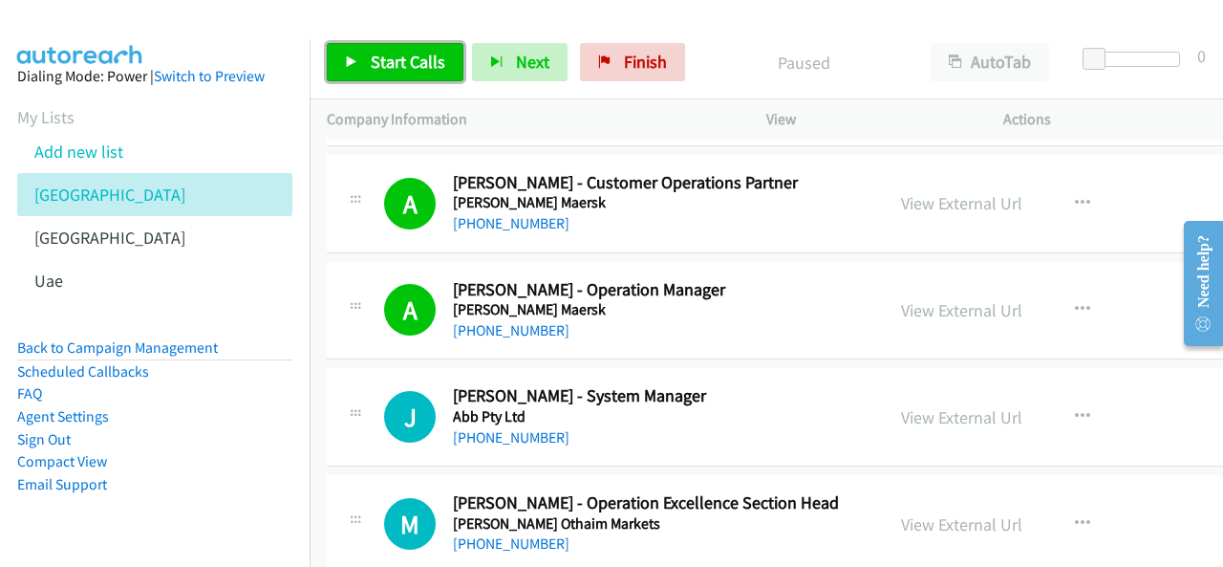
click at [431, 71] on span "Start Calls" at bounding box center [408, 62] width 75 height 22
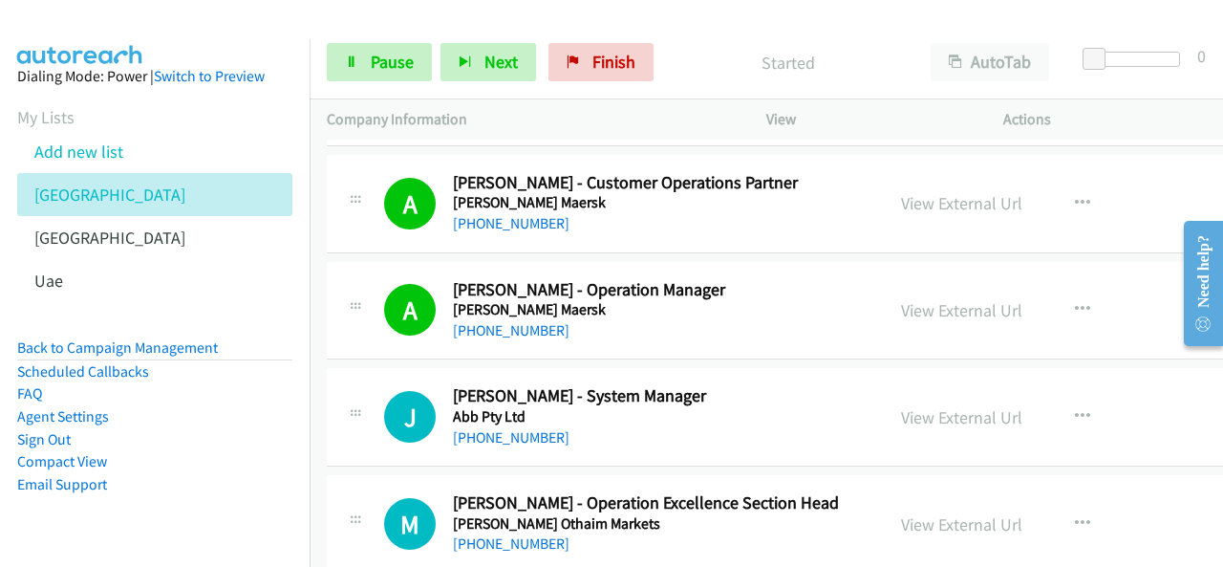
scroll to position [573, 0]
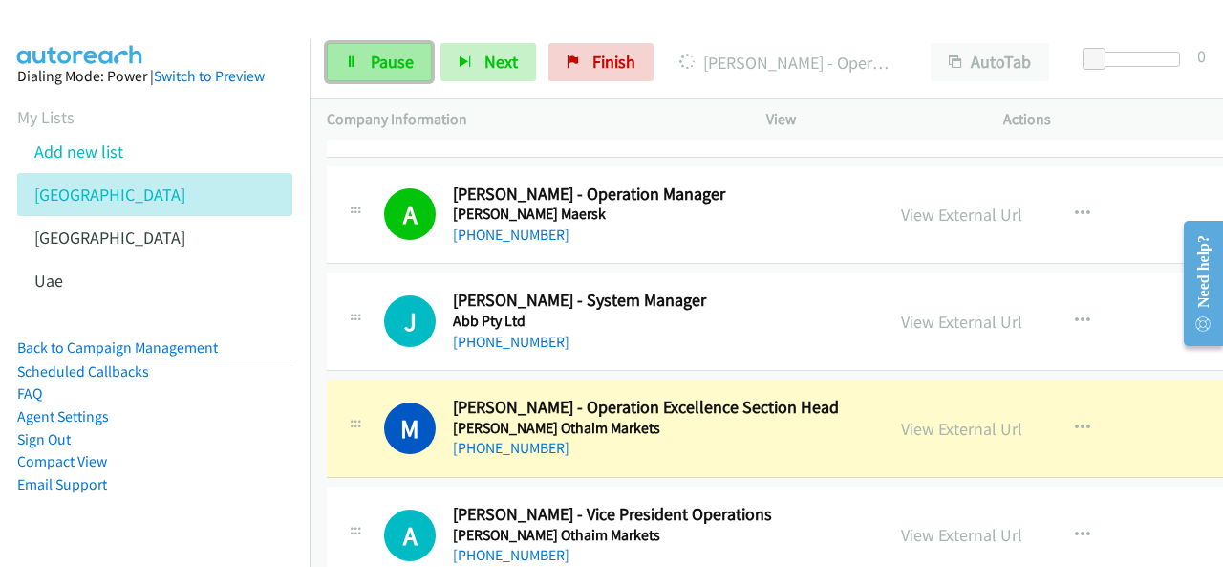
click at [361, 53] on link "Pause" at bounding box center [379, 62] width 105 height 38
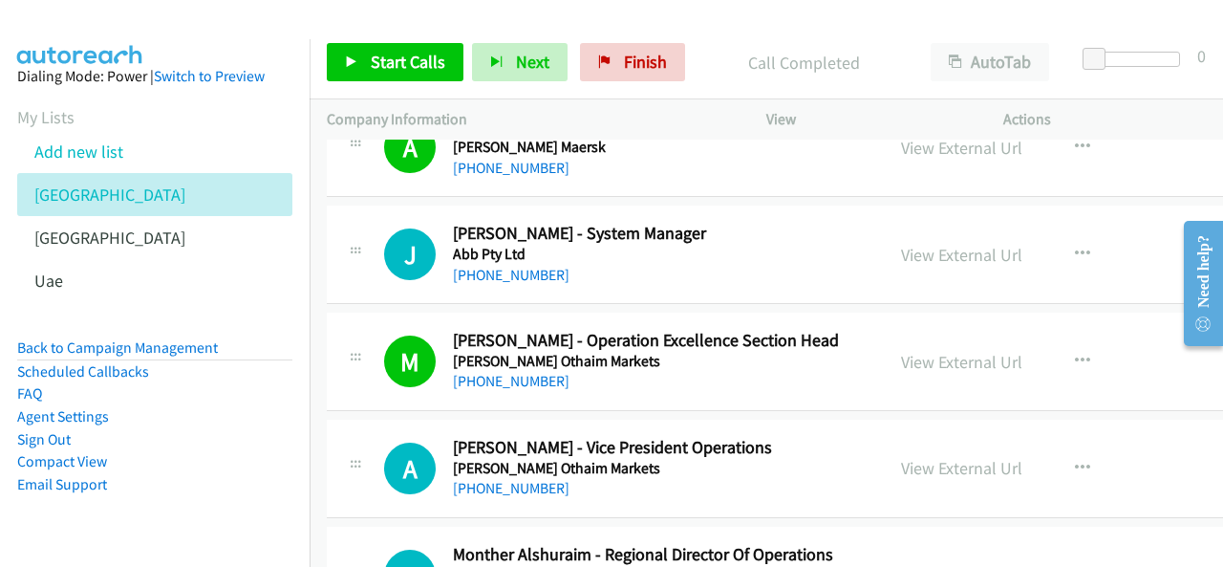
scroll to position [669, 0]
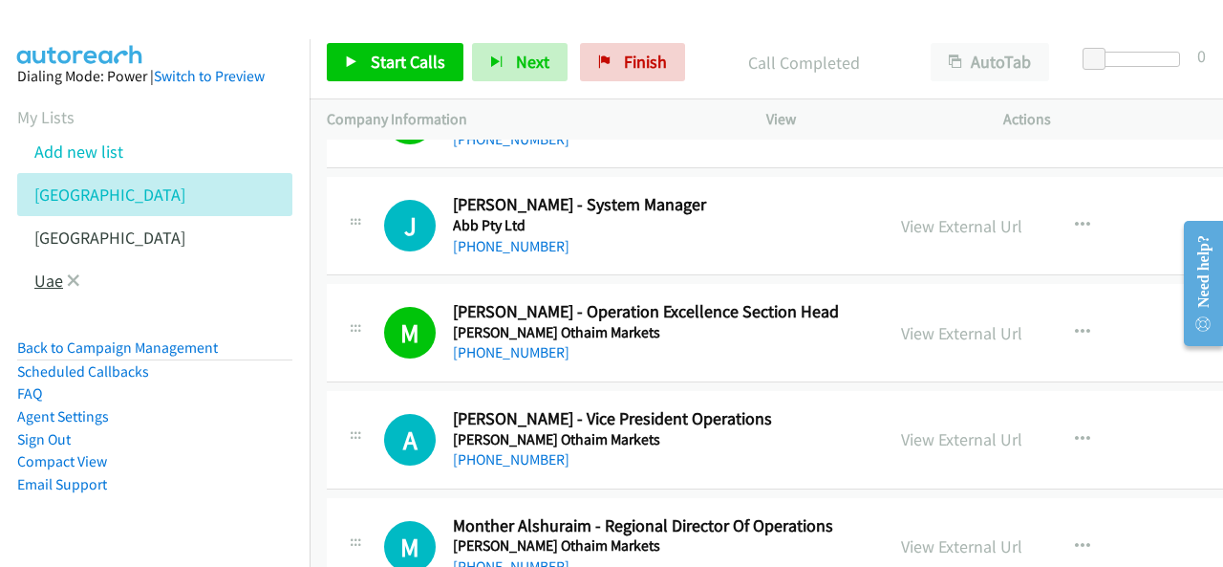
click at [39, 276] on link "Uae" at bounding box center [48, 280] width 29 height 22
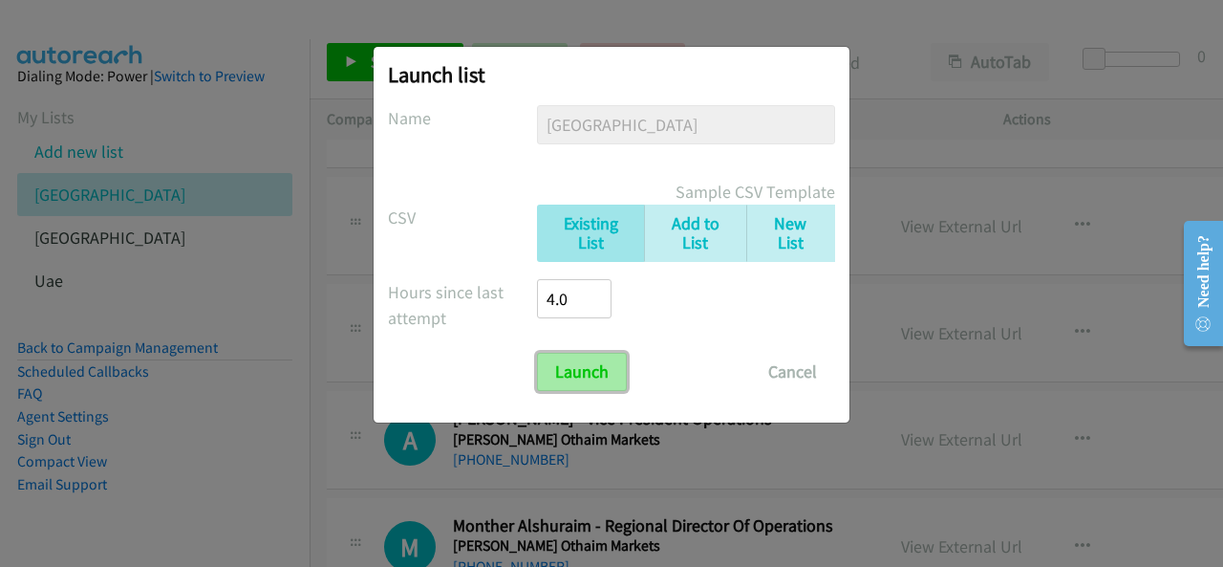
click at [567, 362] on input "Launch" at bounding box center [582, 372] width 90 height 38
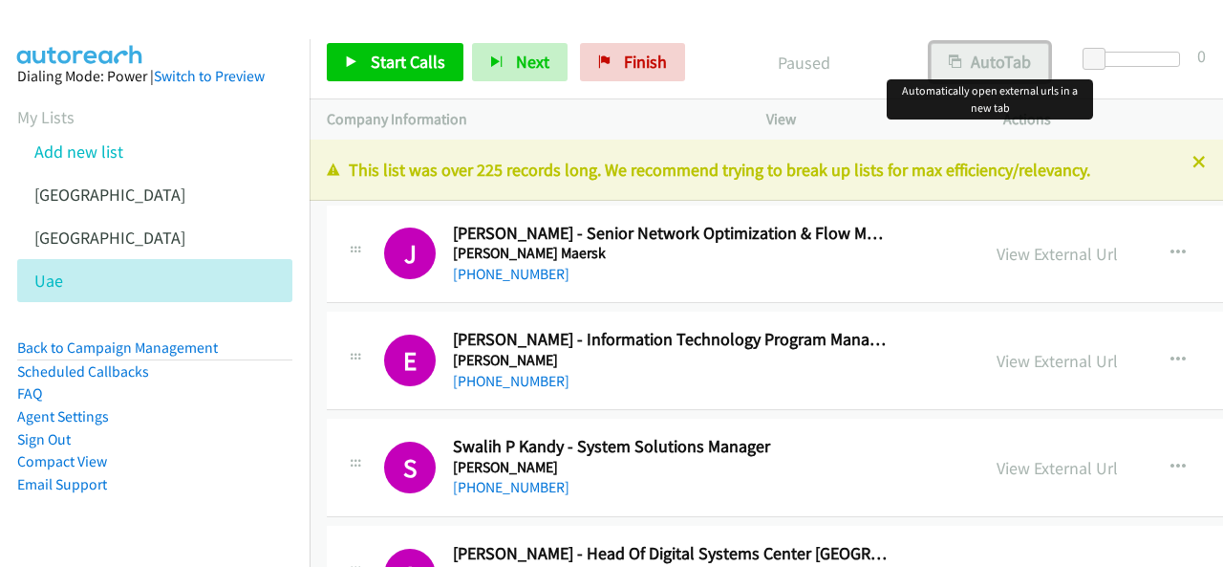
click at [1004, 69] on button "AutoTab" at bounding box center [990, 62] width 118 height 38
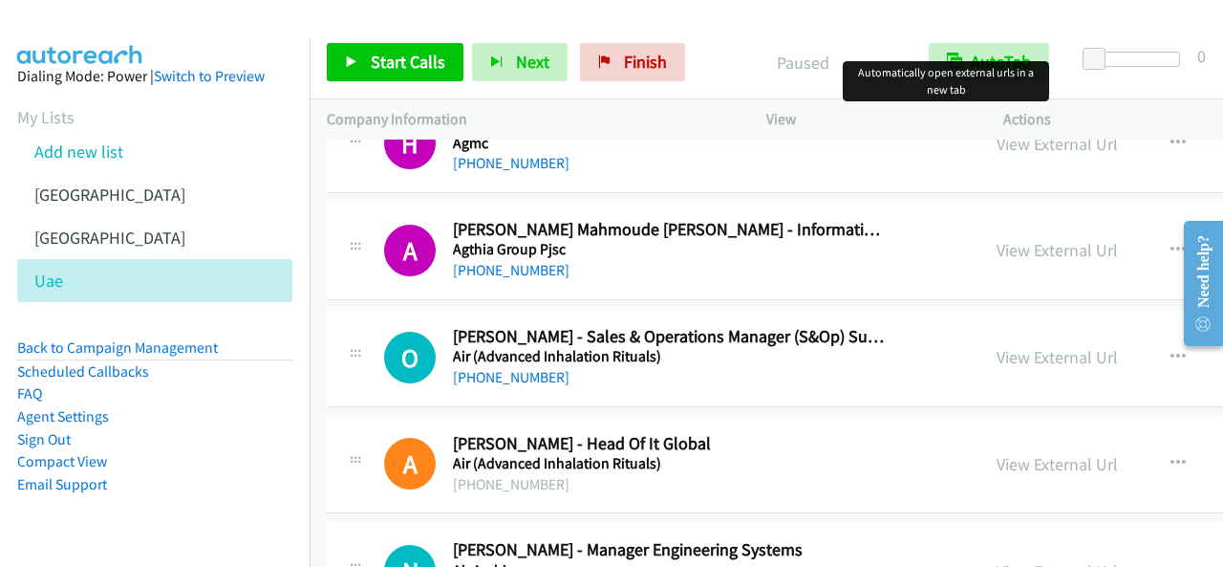
scroll to position [5541, 0]
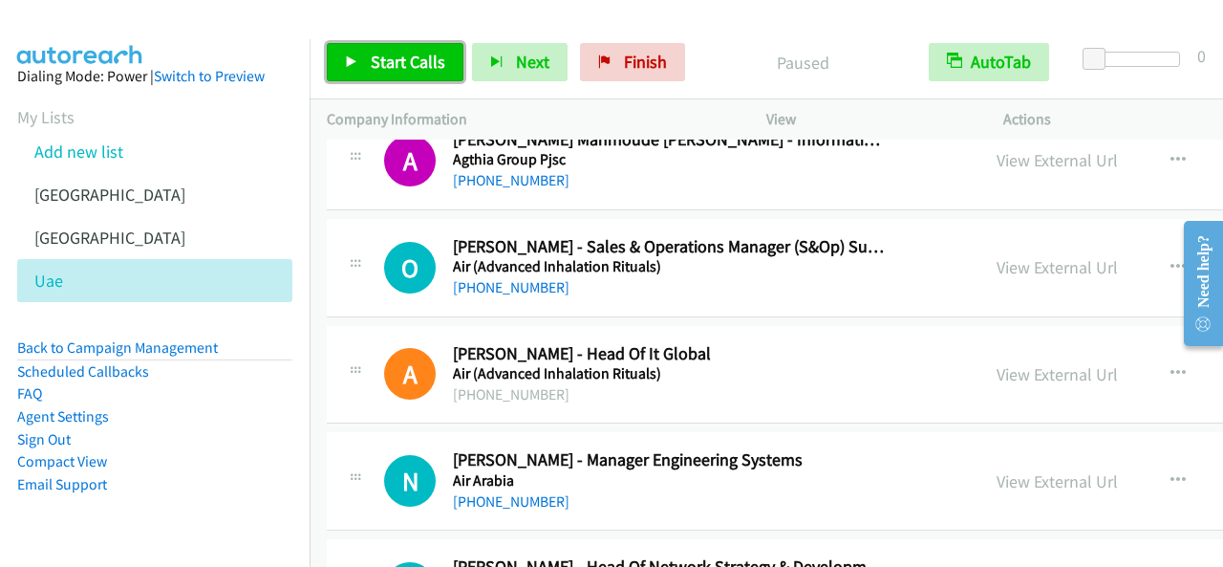
click at [418, 67] on span "Start Calls" at bounding box center [408, 62] width 75 height 22
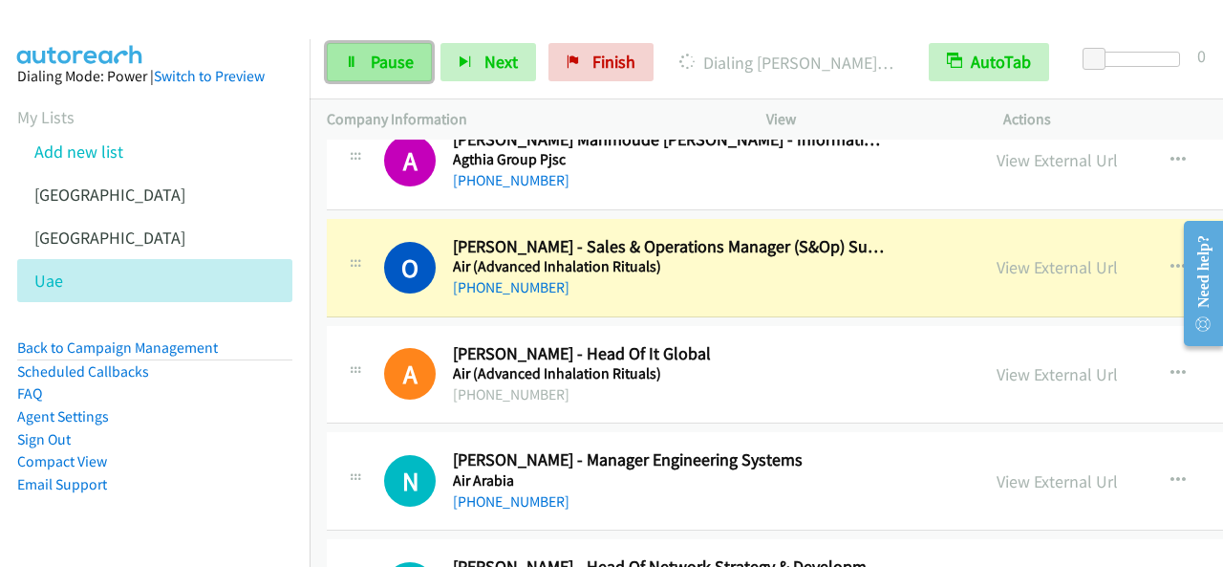
click at [384, 65] on span "Pause" at bounding box center [392, 62] width 43 height 22
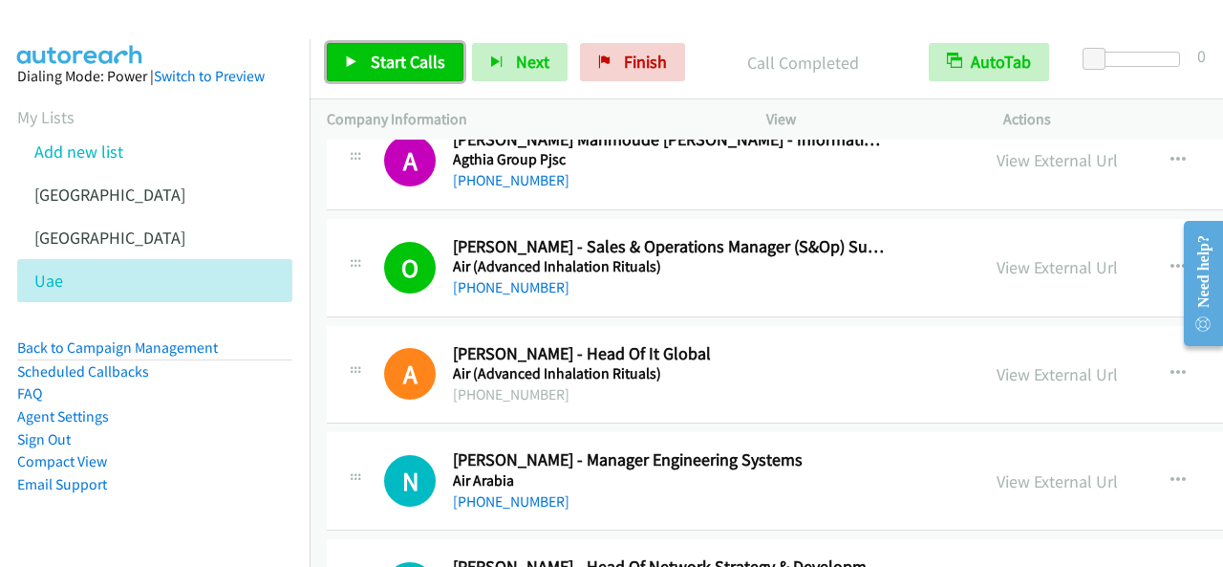
click at [443, 64] on link "Start Calls" at bounding box center [395, 62] width 137 height 38
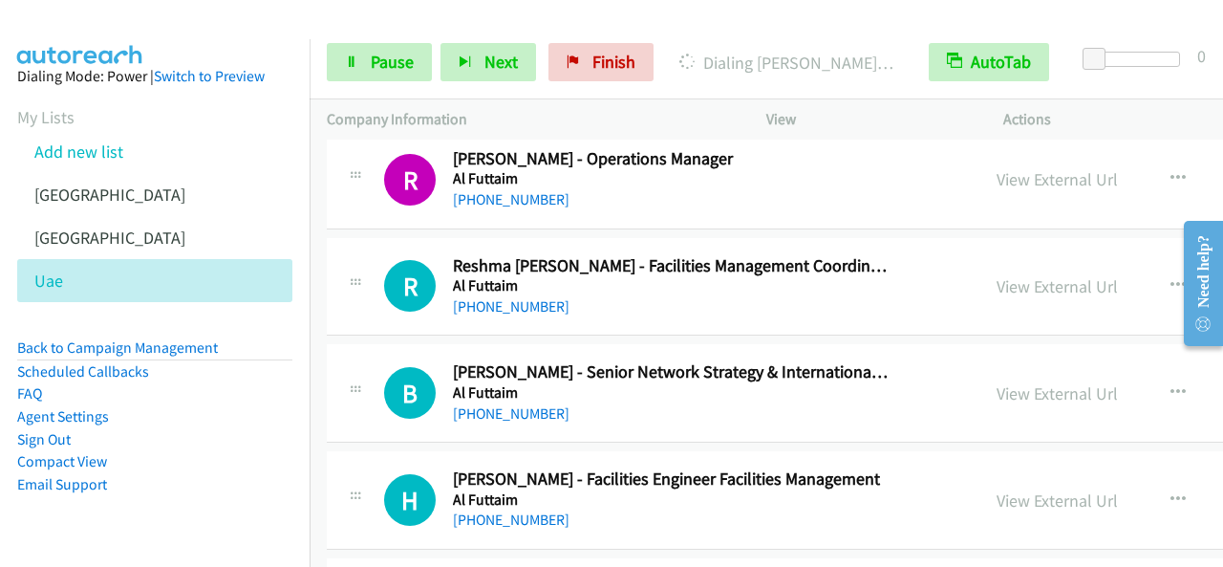
scroll to position [6783, 0]
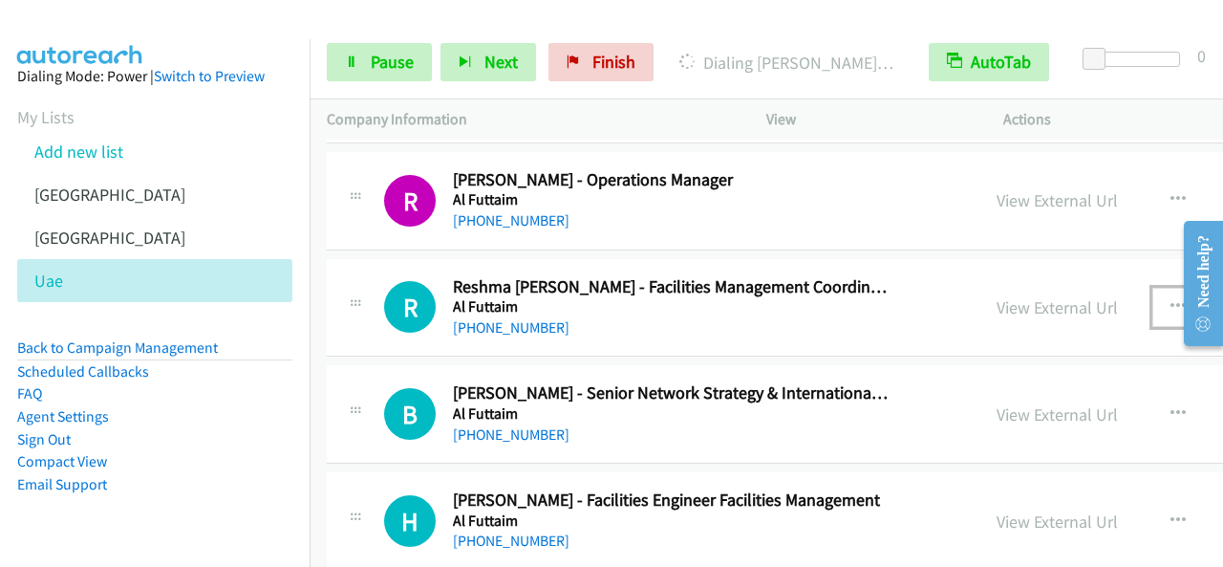
click at [1170, 299] on icon "button" at bounding box center [1177, 306] width 15 height 15
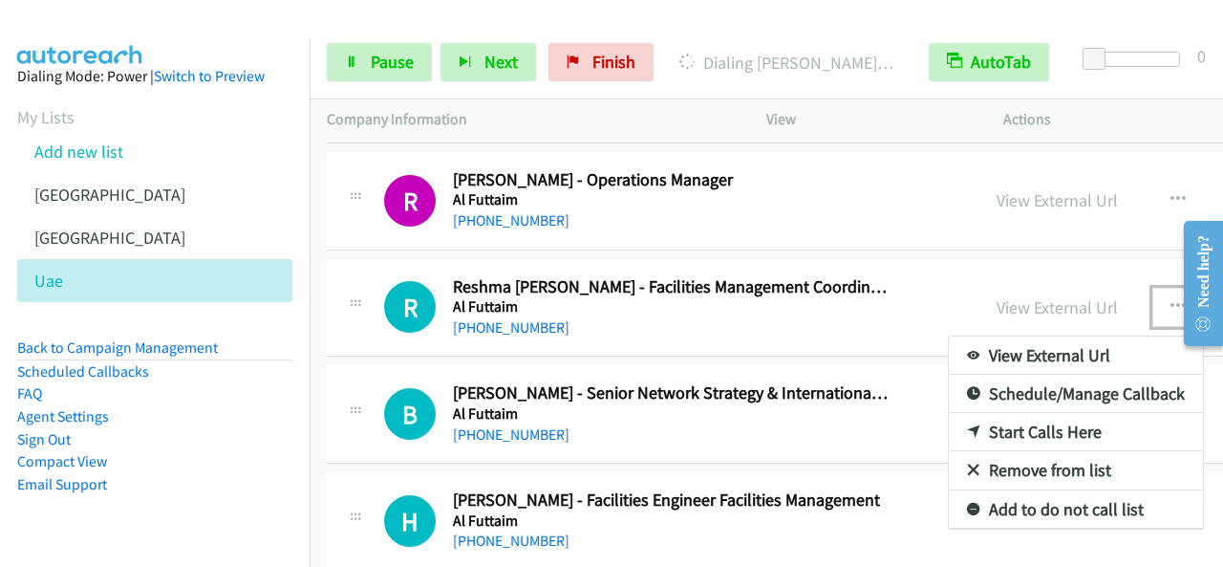
click at [965, 413] on link "Start Calls Here" at bounding box center [1076, 432] width 254 height 38
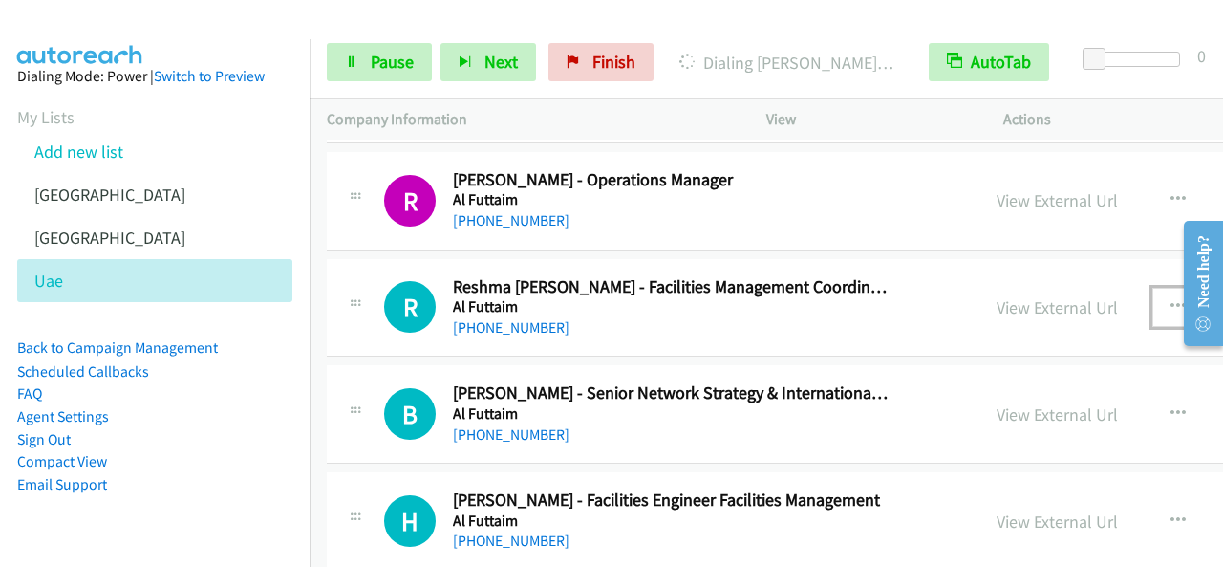
click at [1170, 299] on icon "button" at bounding box center [1177, 306] width 15 height 15
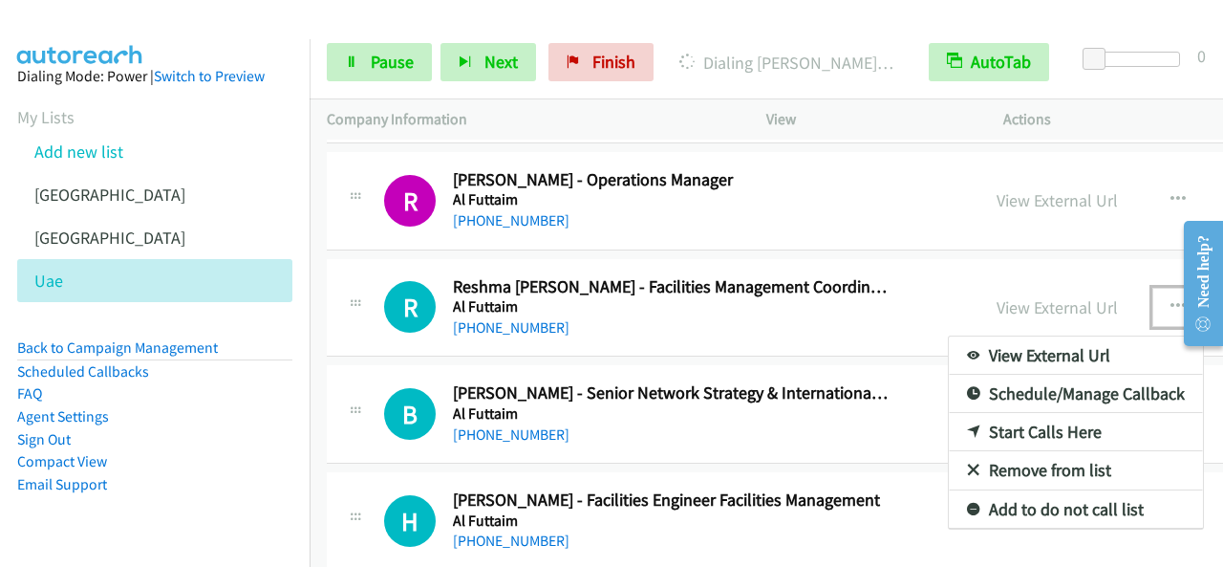
click at [1005, 413] on link "Start Calls Here" at bounding box center [1076, 432] width 254 height 38
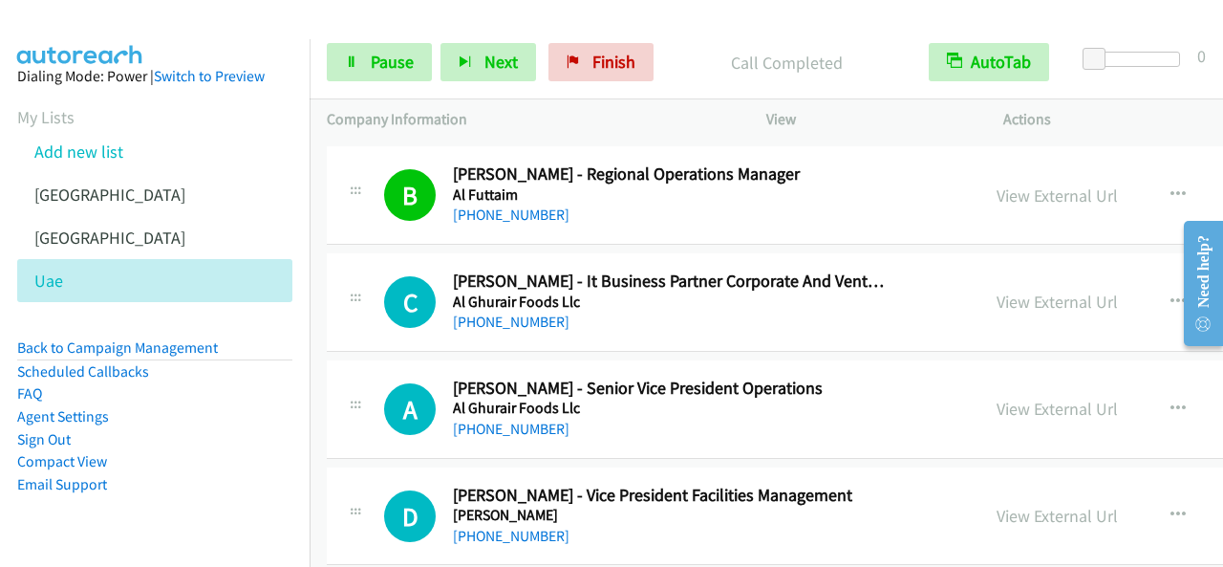
scroll to position [7738, 0]
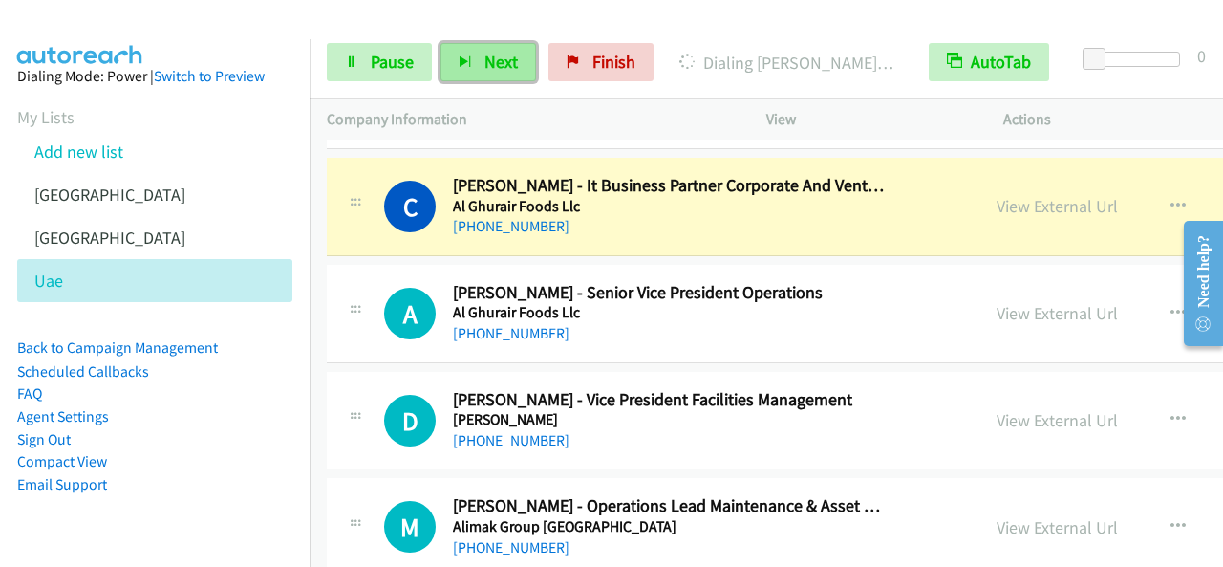
click at [507, 74] on button "Next" at bounding box center [488, 62] width 96 height 38
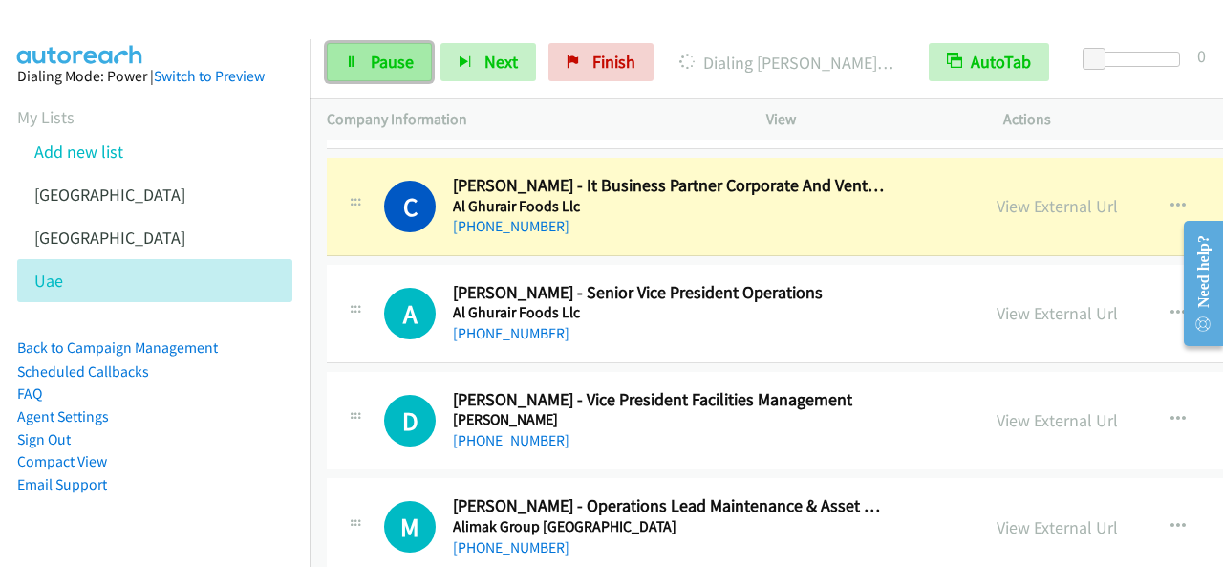
click at [380, 66] on span "Pause" at bounding box center [392, 62] width 43 height 22
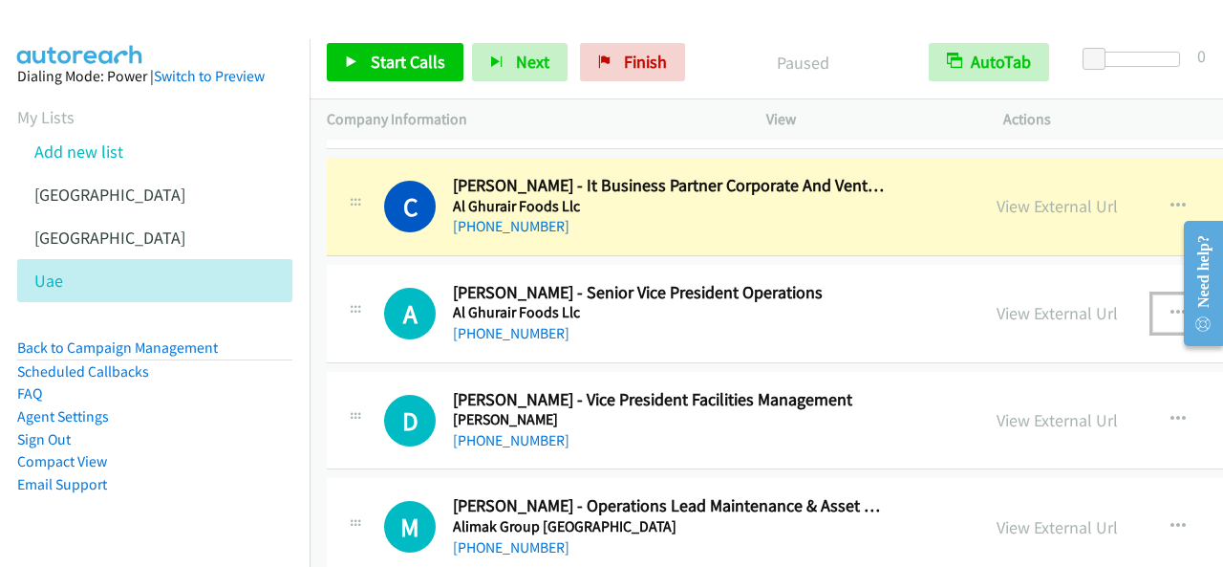
click at [1170, 306] on icon "button" at bounding box center [1177, 313] width 15 height 15
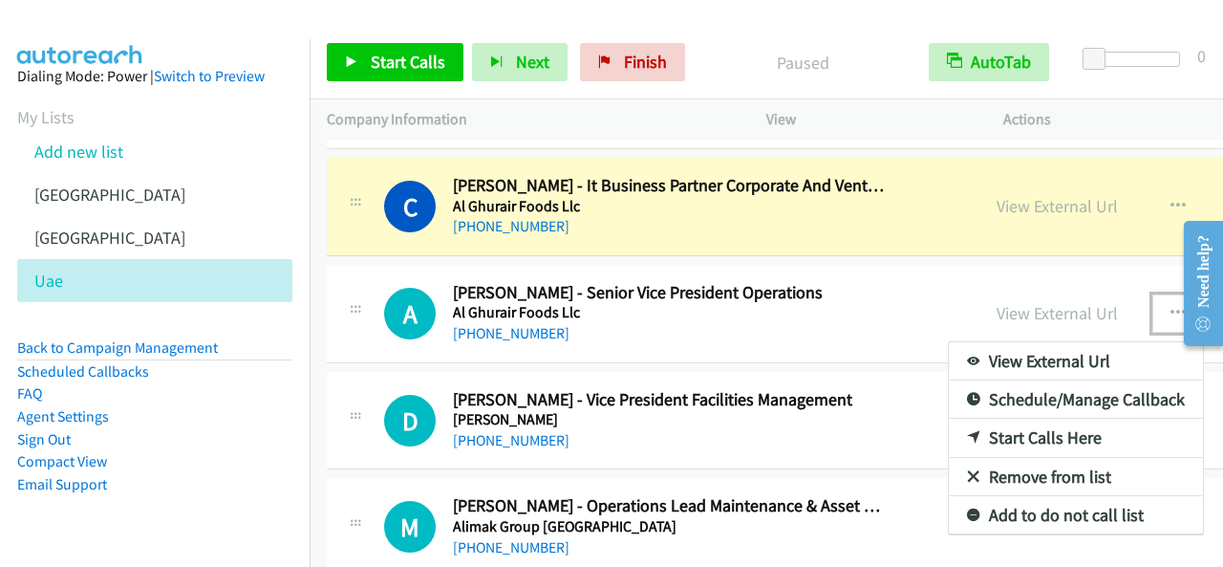
click at [1011, 418] on link "Start Calls Here" at bounding box center [1076, 437] width 254 height 38
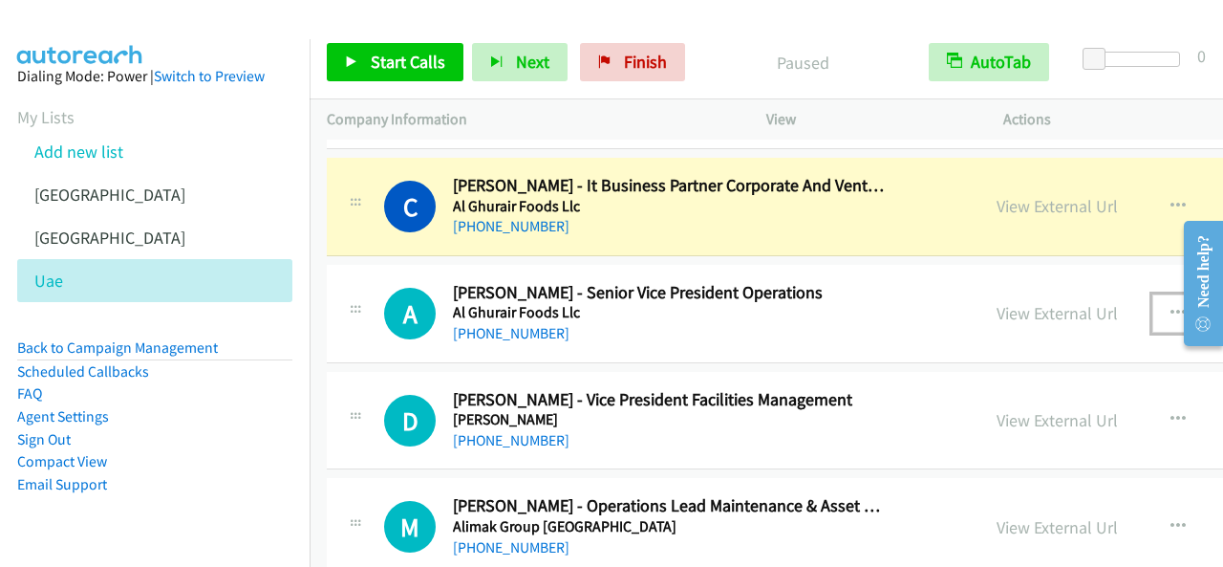
click at [1152, 294] on button "button" at bounding box center [1178, 313] width 52 height 38
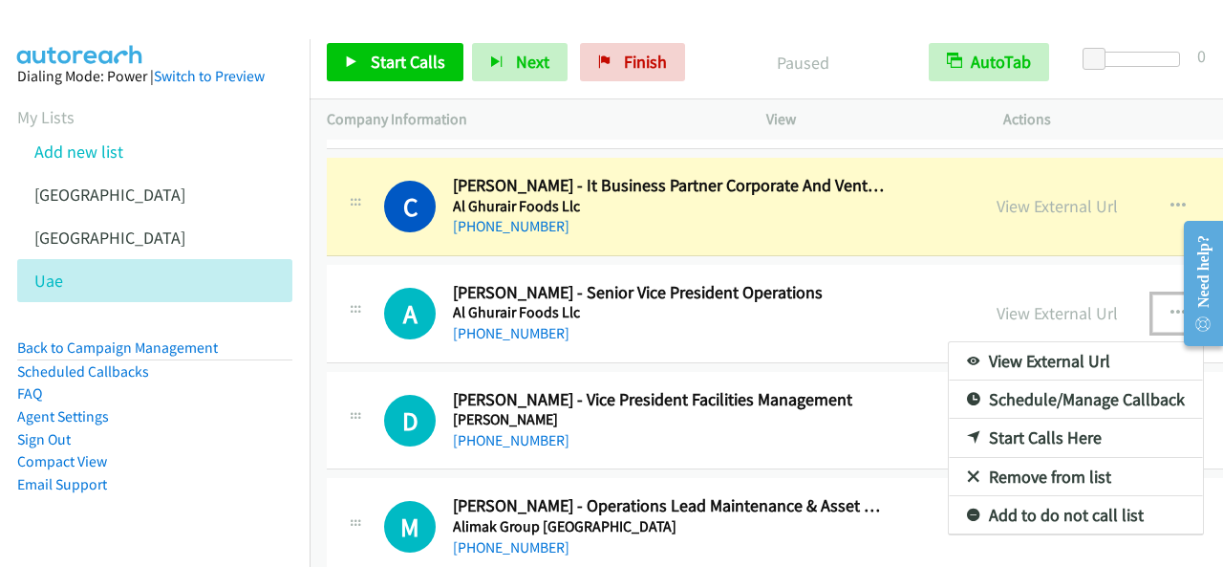
click at [1002, 418] on link "Start Calls Here" at bounding box center [1076, 437] width 254 height 38
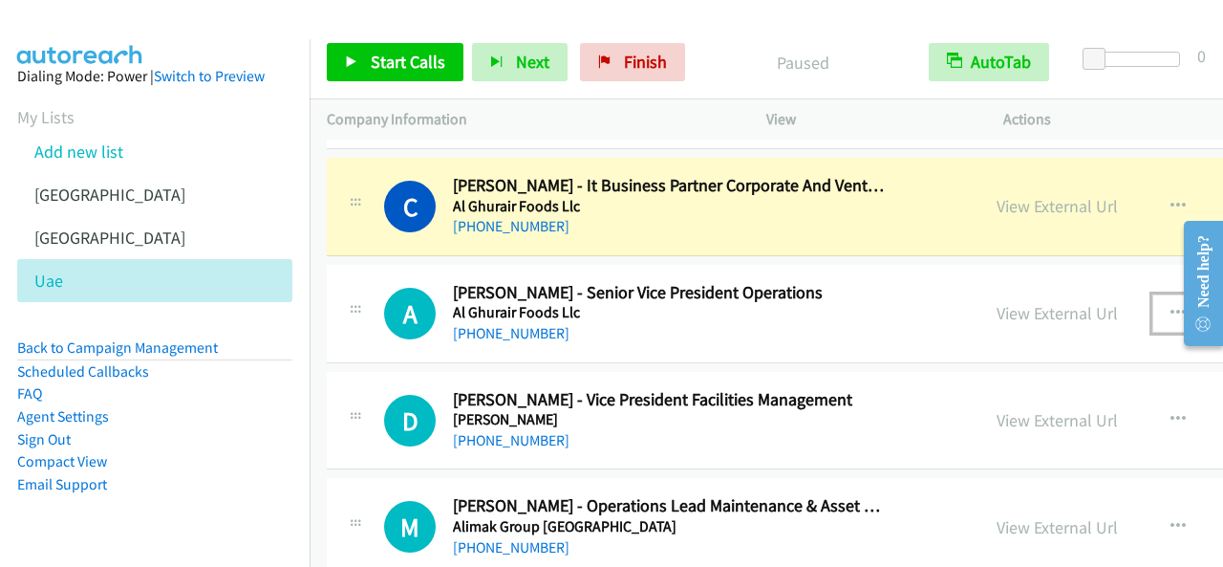
drag, startPoint x: 1096, startPoint y: 287, endPoint x: 1090, endPoint y: 315, distance: 29.2
click at [1170, 306] on icon "button" at bounding box center [1177, 313] width 15 height 15
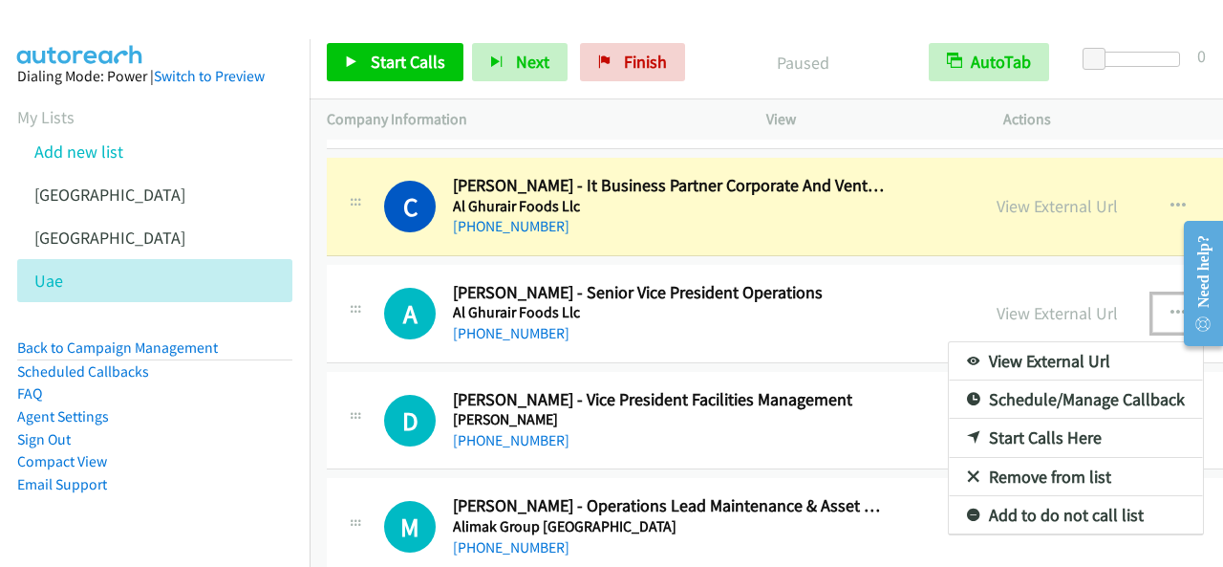
click at [959, 418] on link "Start Calls Here" at bounding box center [1076, 437] width 254 height 38
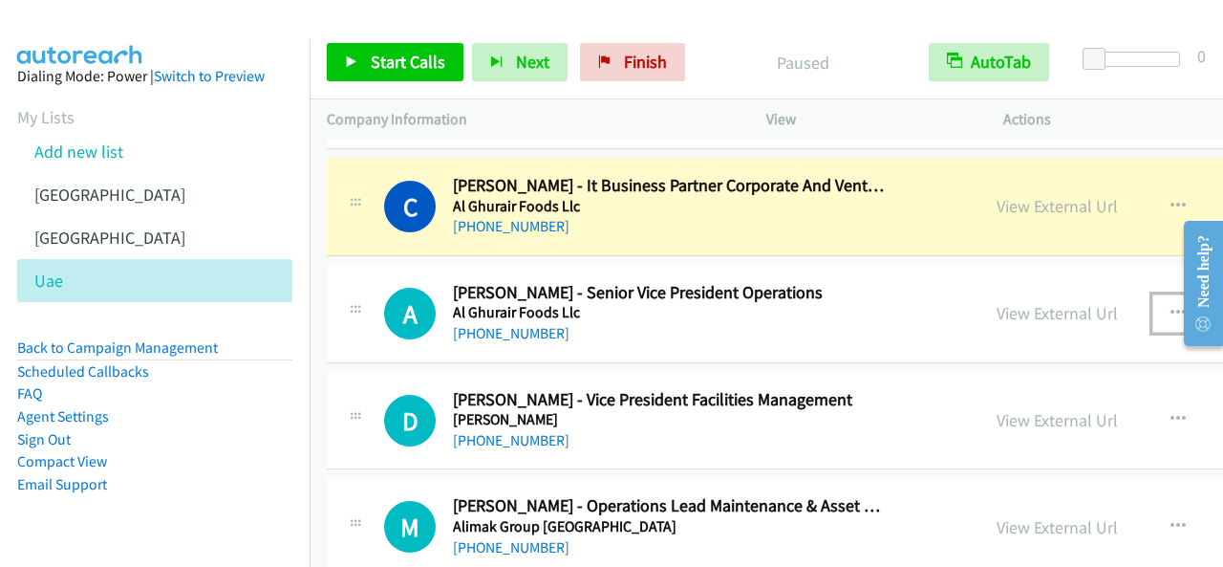
click at [1152, 294] on button "button" at bounding box center [1178, 313] width 52 height 38
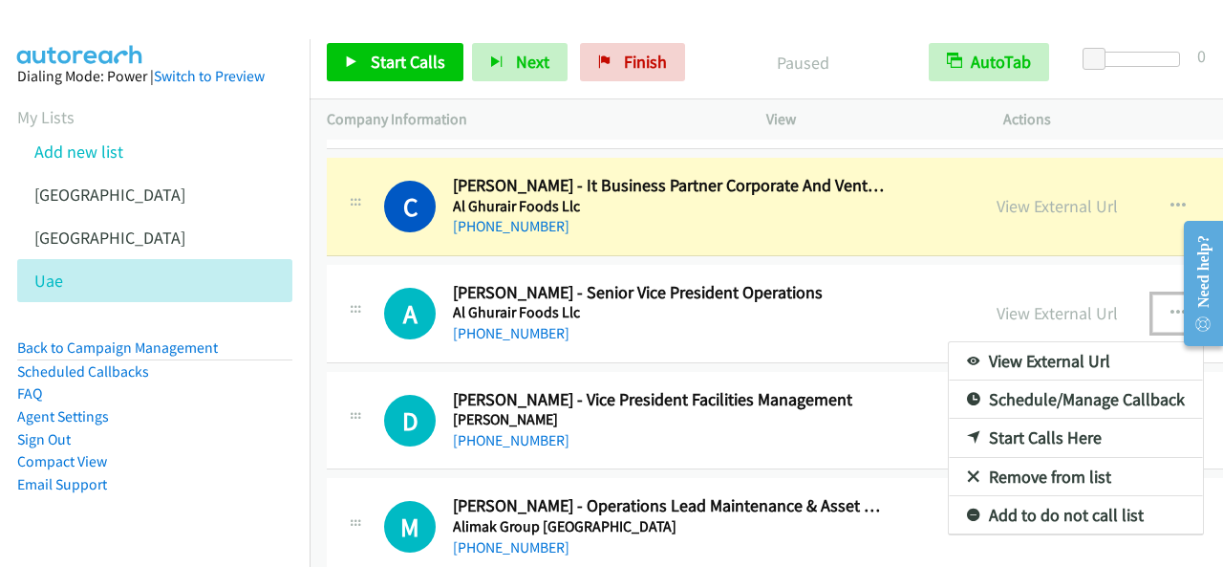
click at [973, 418] on link "Start Calls Here" at bounding box center [1076, 437] width 254 height 38
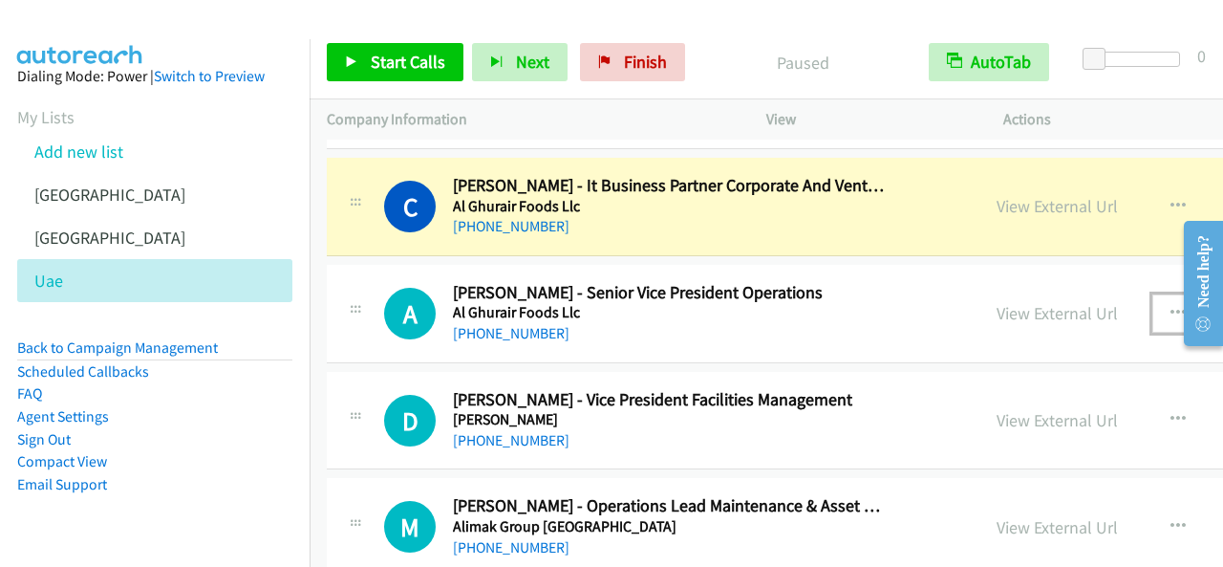
click at [1152, 299] on button "button" at bounding box center [1178, 313] width 52 height 38
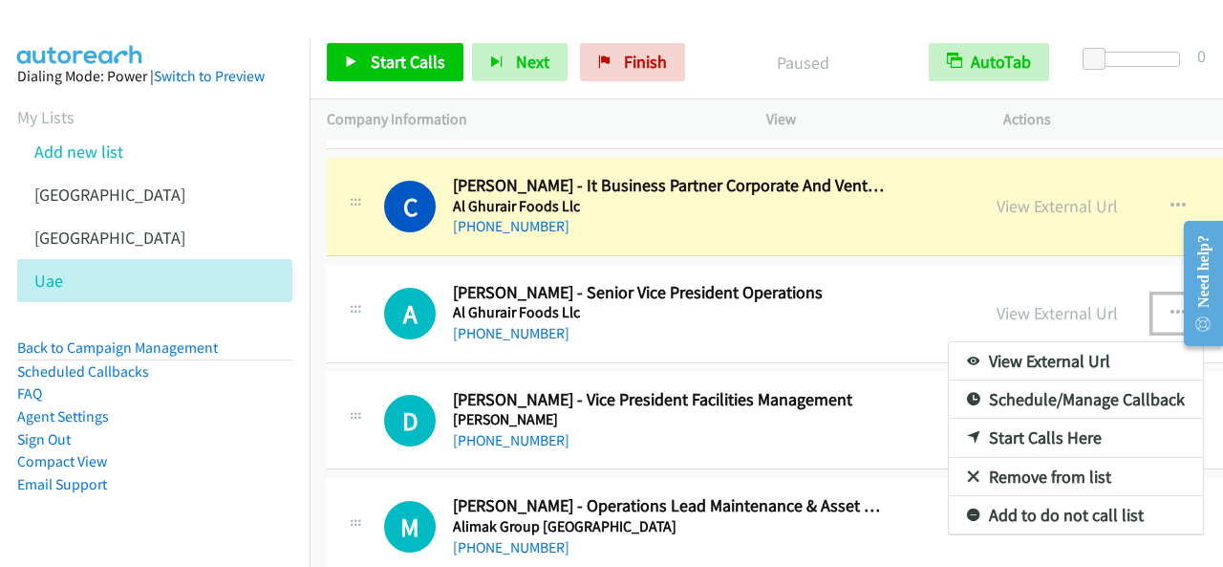
click at [970, 418] on link "Start Calls Here" at bounding box center [1076, 437] width 254 height 38
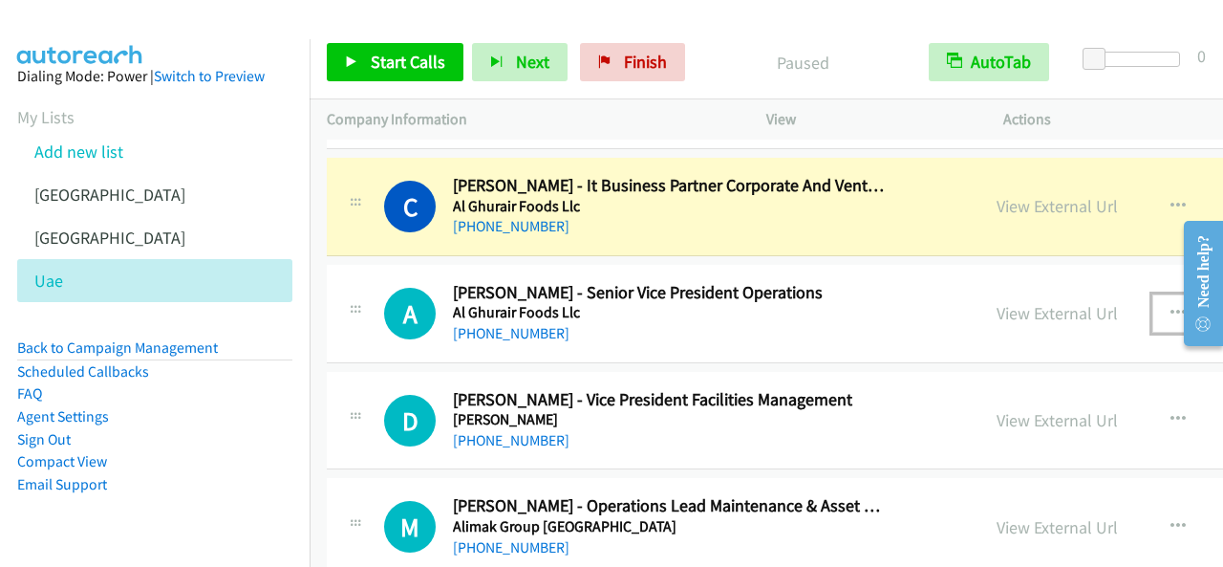
click at [1152, 299] on button "button" at bounding box center [1178, 313] width 52 height 38
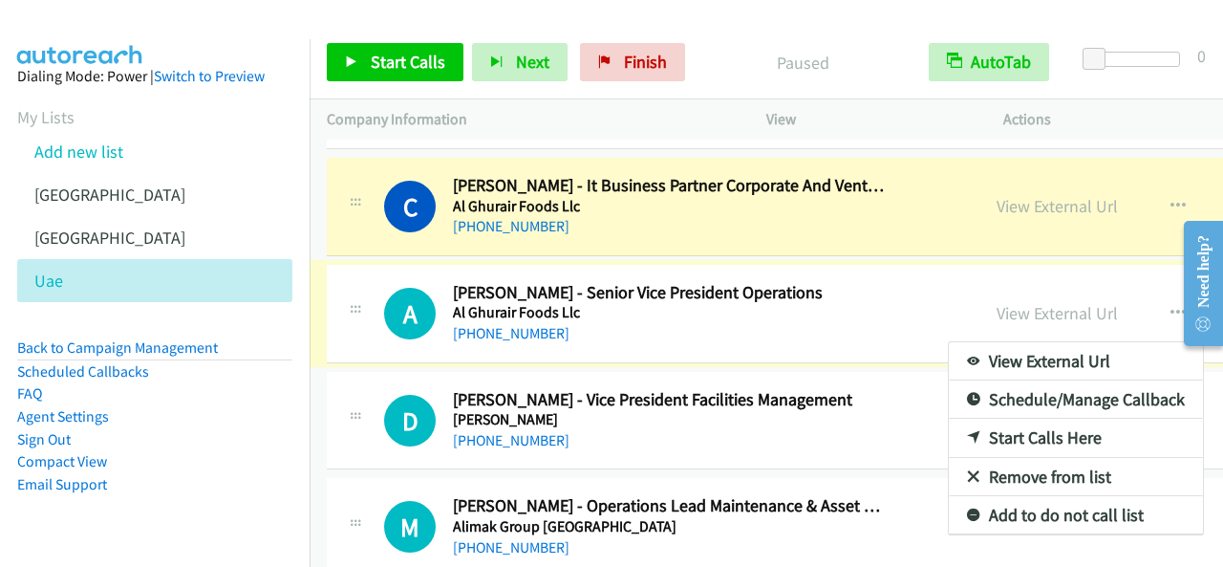
click at [427, 62] on div at bounding box center [611, 283] width 1223 height 567
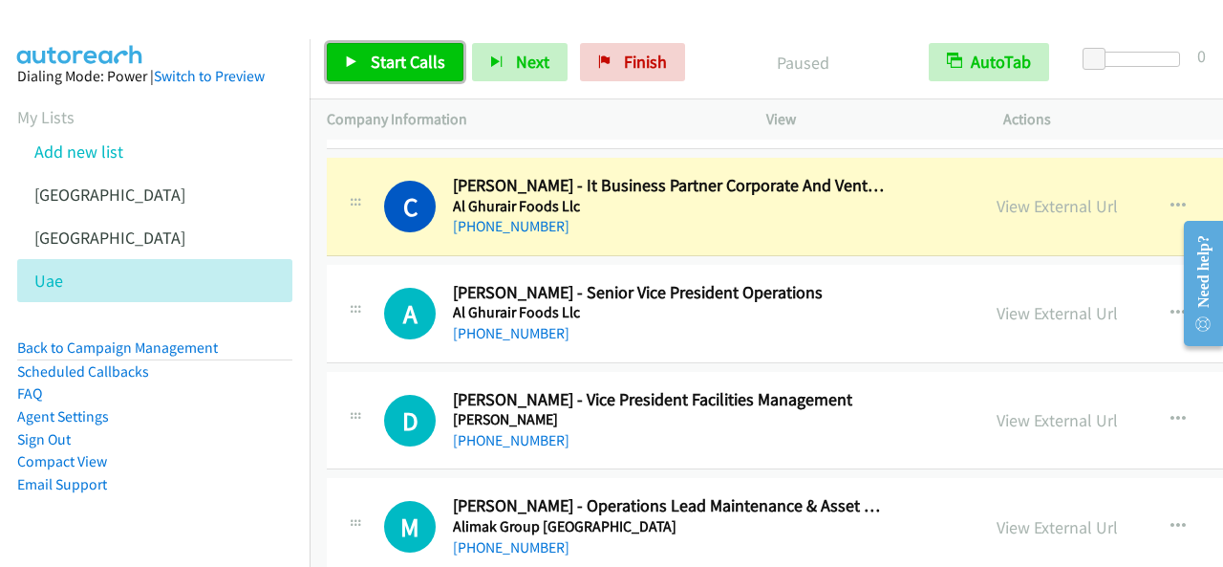
click at [429, 66] on span "Start Calls" at bounding box center [408, 62] width 75 height 22
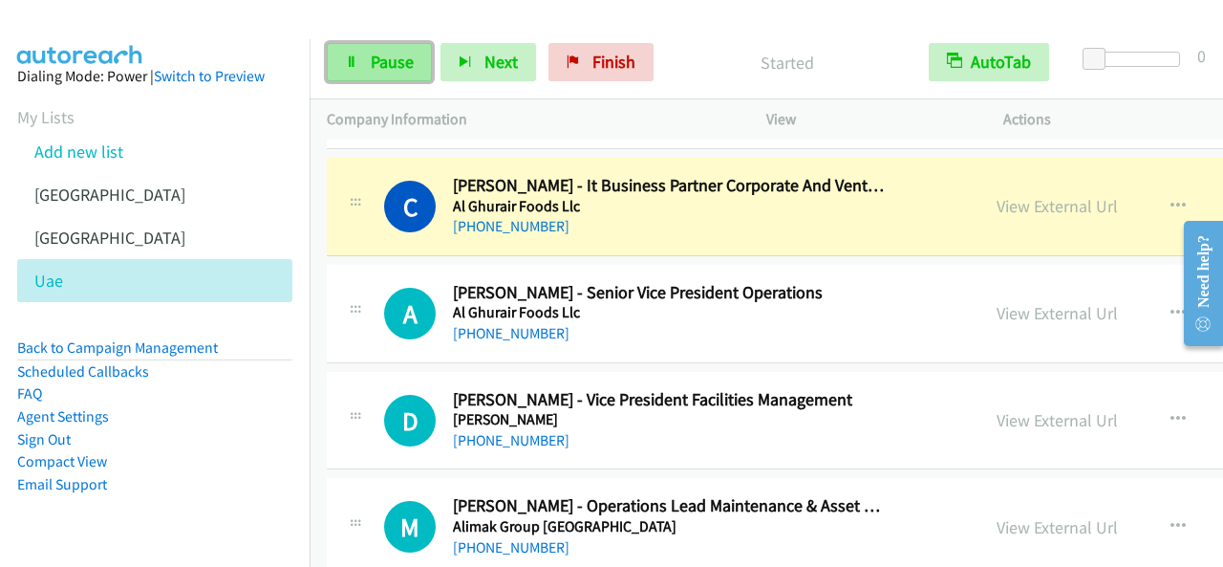
click at [381, 66] on span "Pause" at bounding box center [392, 62] width 43 height 22
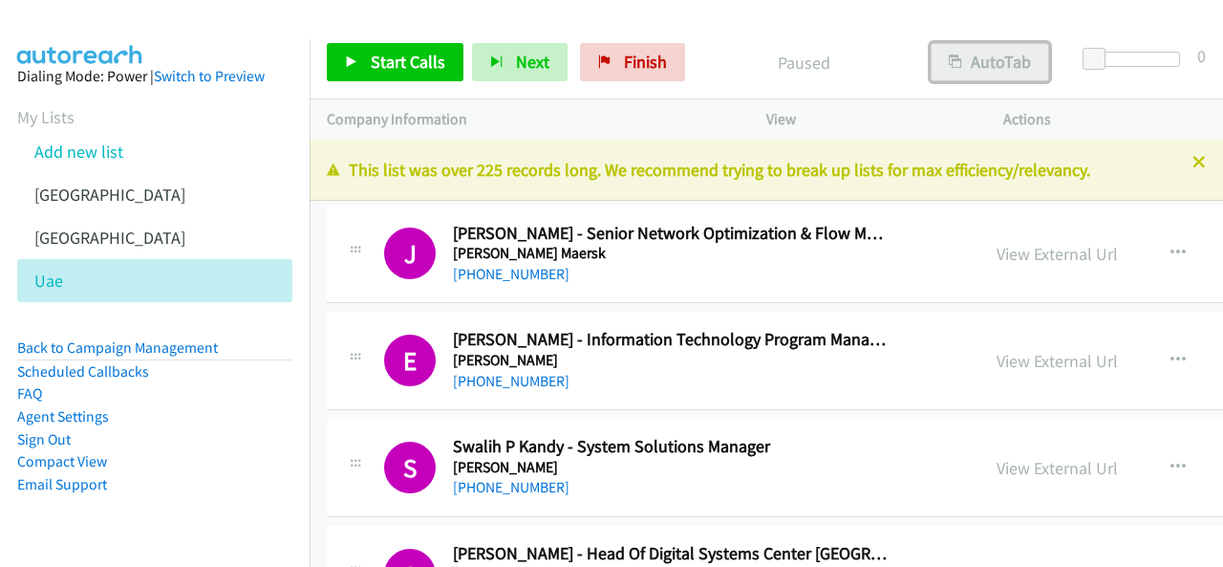
click at [1009, 58] on button "AutoTab" at bounding box center [990, 62] width 118 height 38
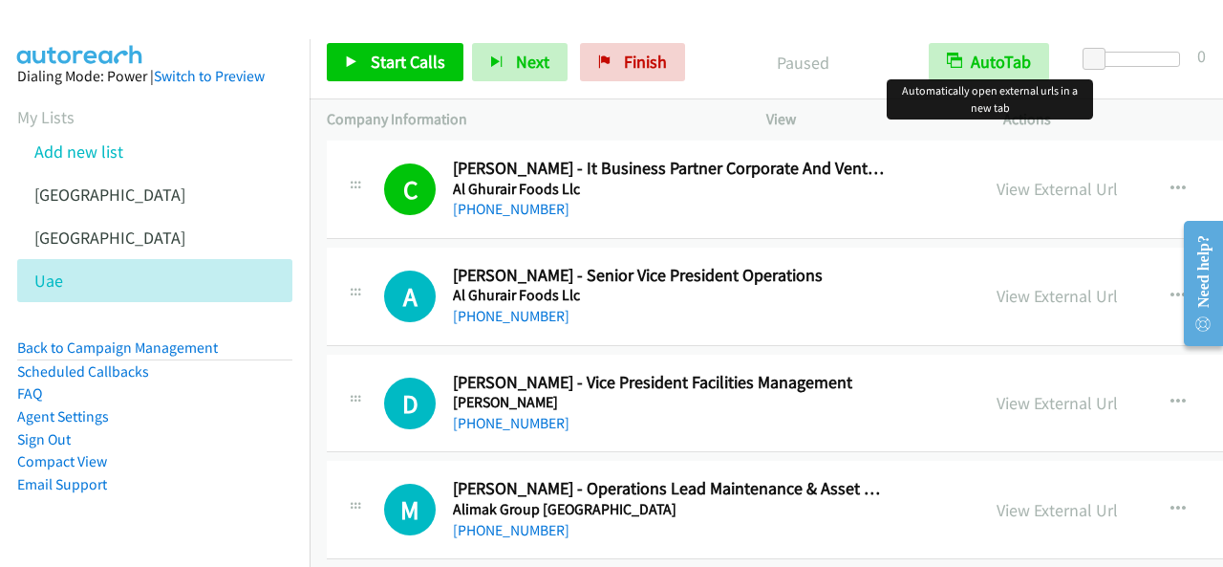
scroll to position [7738, 0]
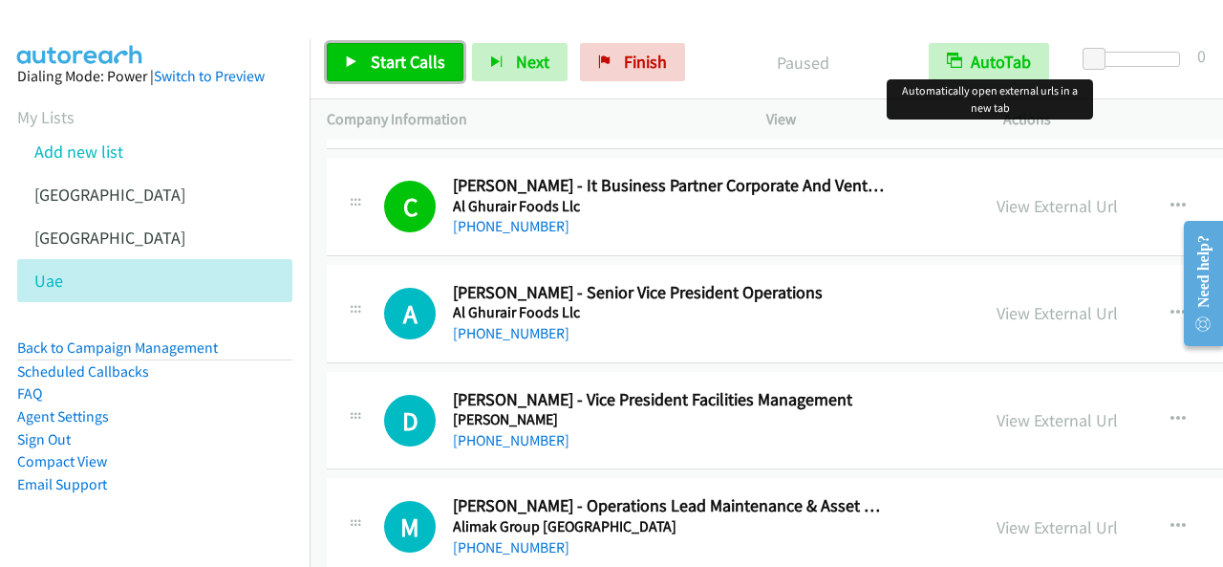
click at [418, 55] on span "Start Calls" at bounding box center [408, 62] width 75 height 22
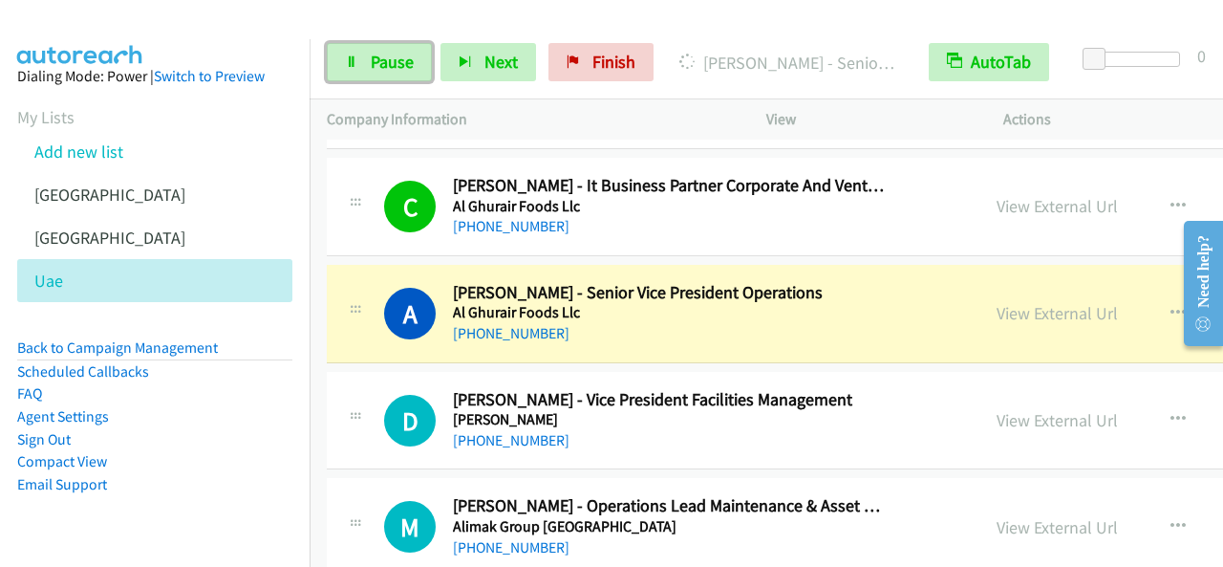
drag, startPoint x: 413, startPoint y: 67, endPoint x: 436, endPoint y: 113, distance: 51.3
click at [412, 66] on link "Pause" at bounding box center [379, 62] width 105 height 38
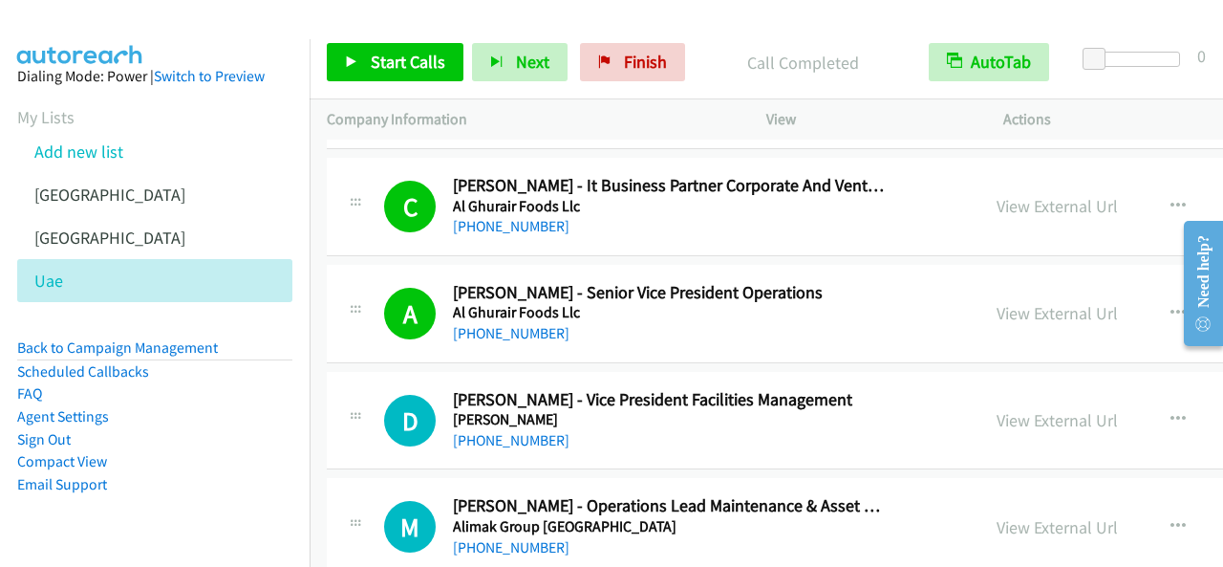
scroll to position [7834, 0]
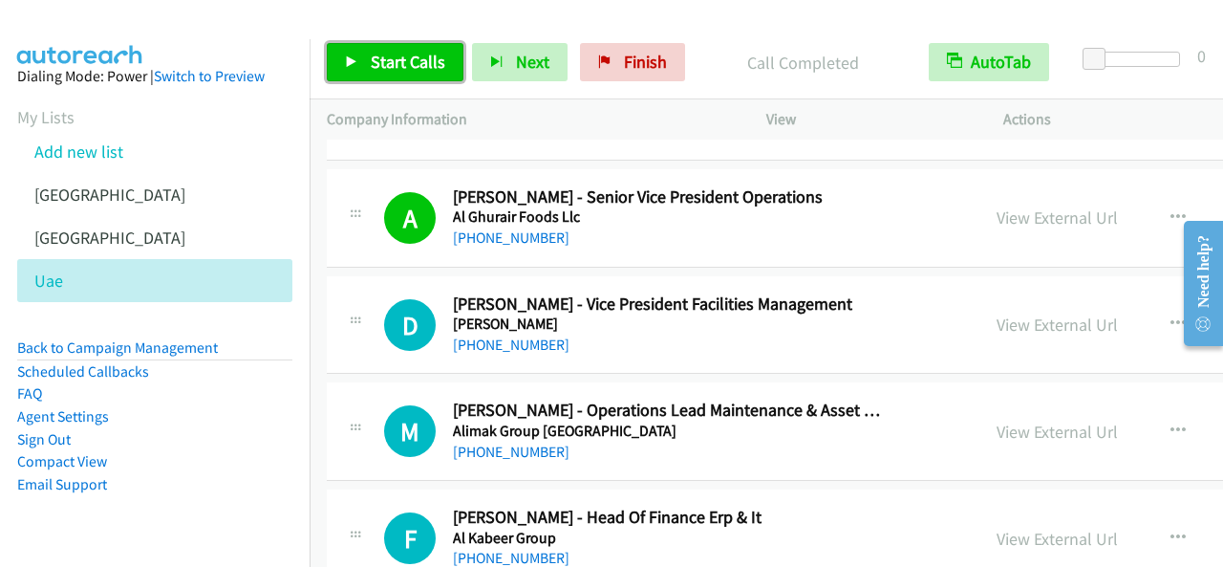
click at [390, 60] on span "Start Calls" at bounding box center [408, 62] width 75 height 22
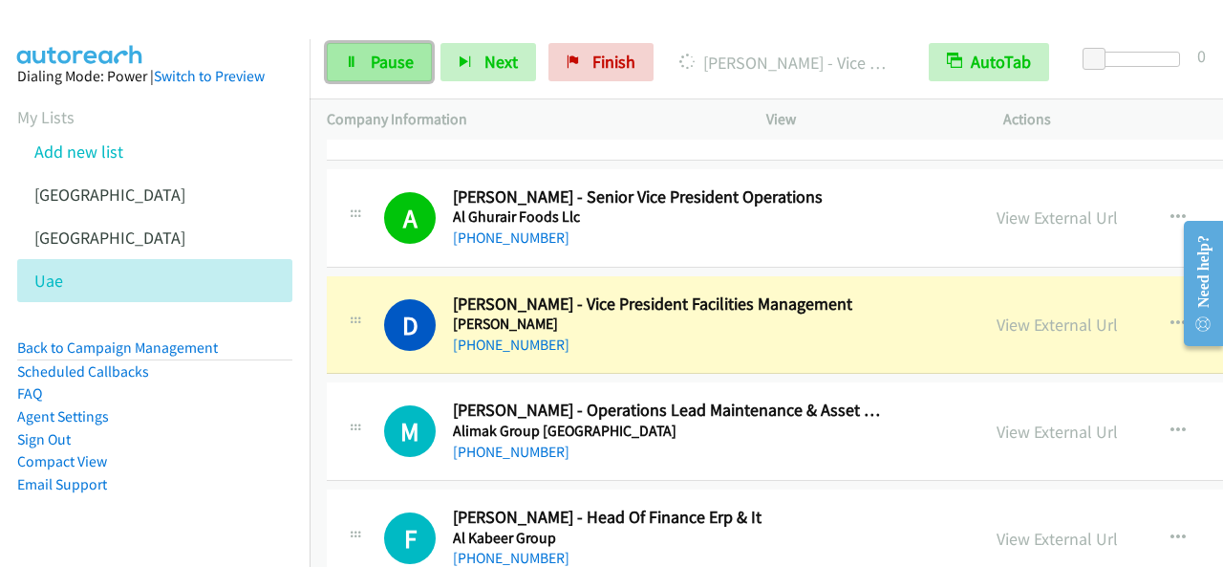
click at [379, 61] on span "Pause" at bounding box center [392, 62] width 43 height 22
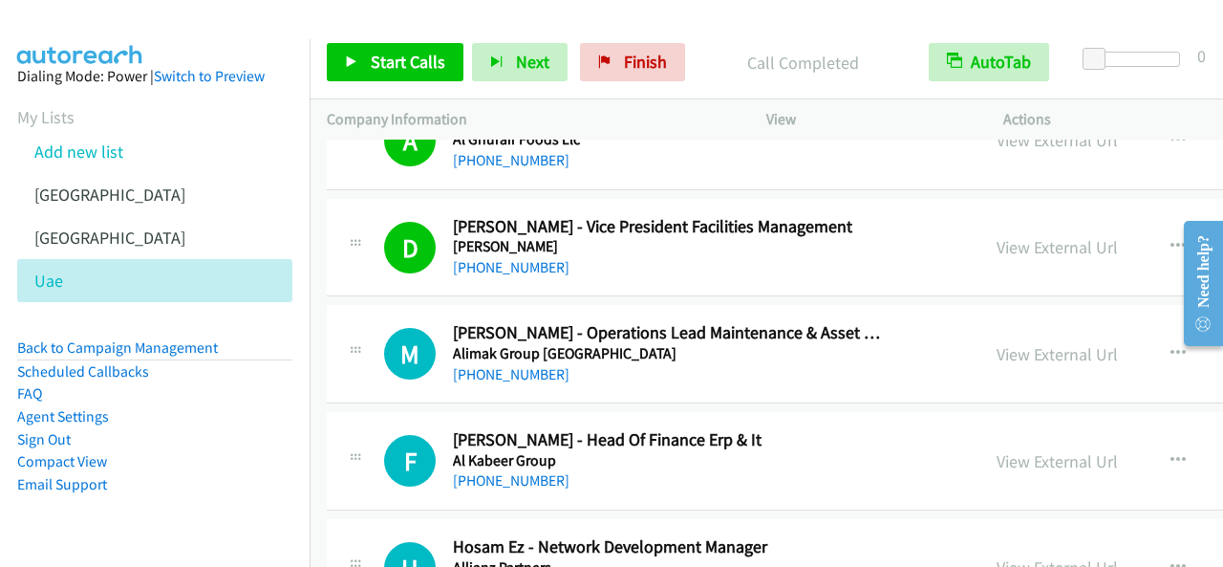
scroll to position [7930, 0]
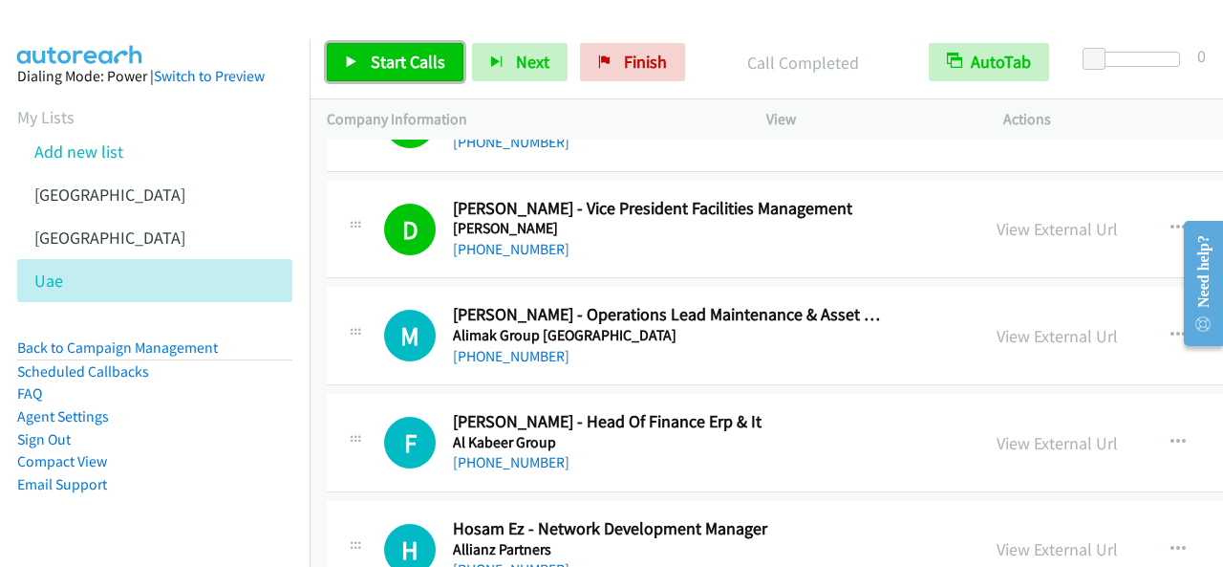
click at [397, 70] on span "Start Calls" at bounding box center [408, 62] width 75 height 22
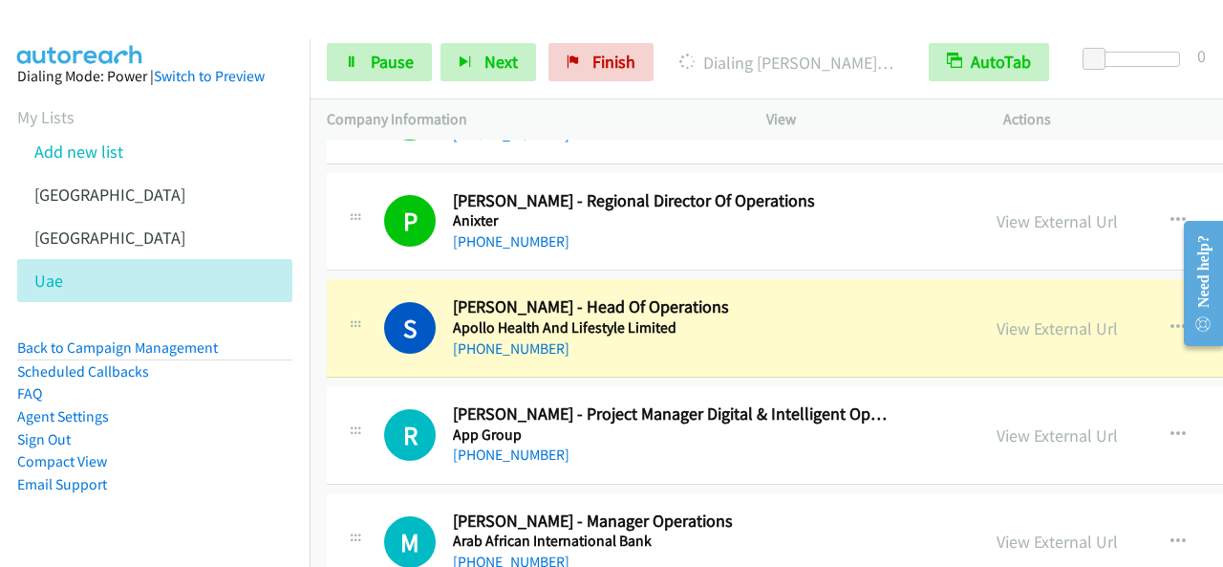
scroll to position [10318, 0]
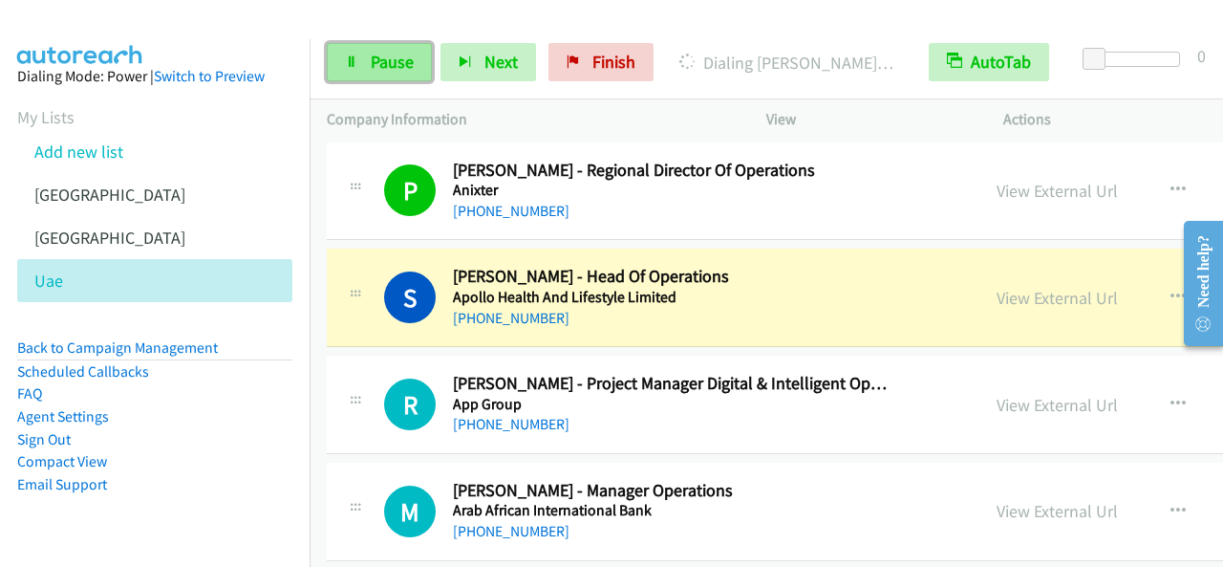
click at [404, 66] on span "Pause" at bounding box center [392, 62] width 43 height 22
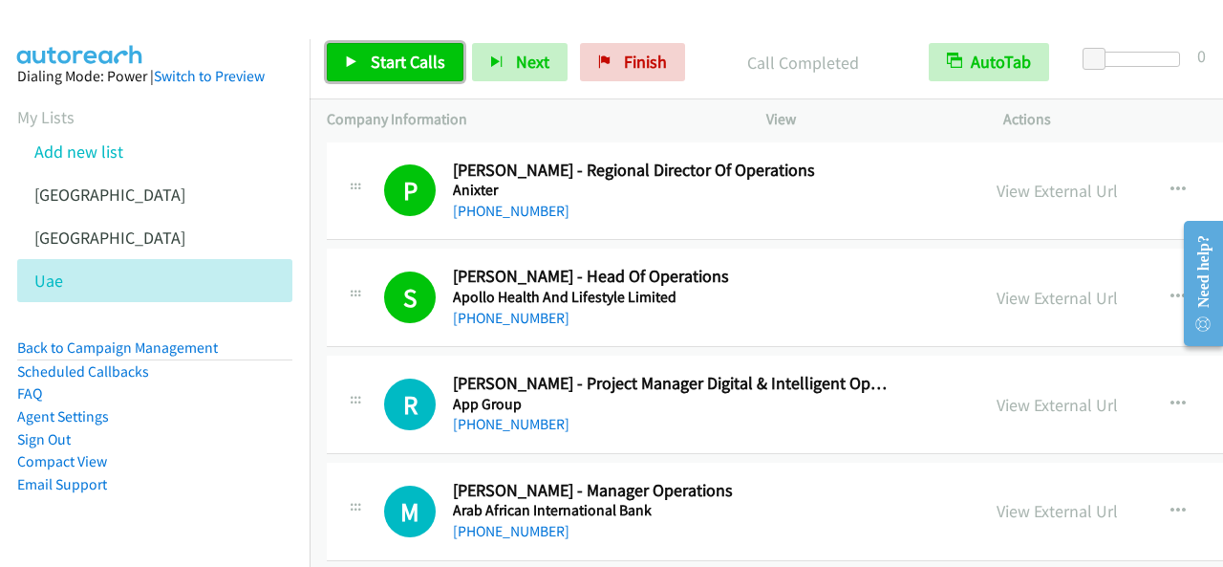
click at [425, 64] on span "Start Calls" at bounding box center [408, 62] width 75 height 22
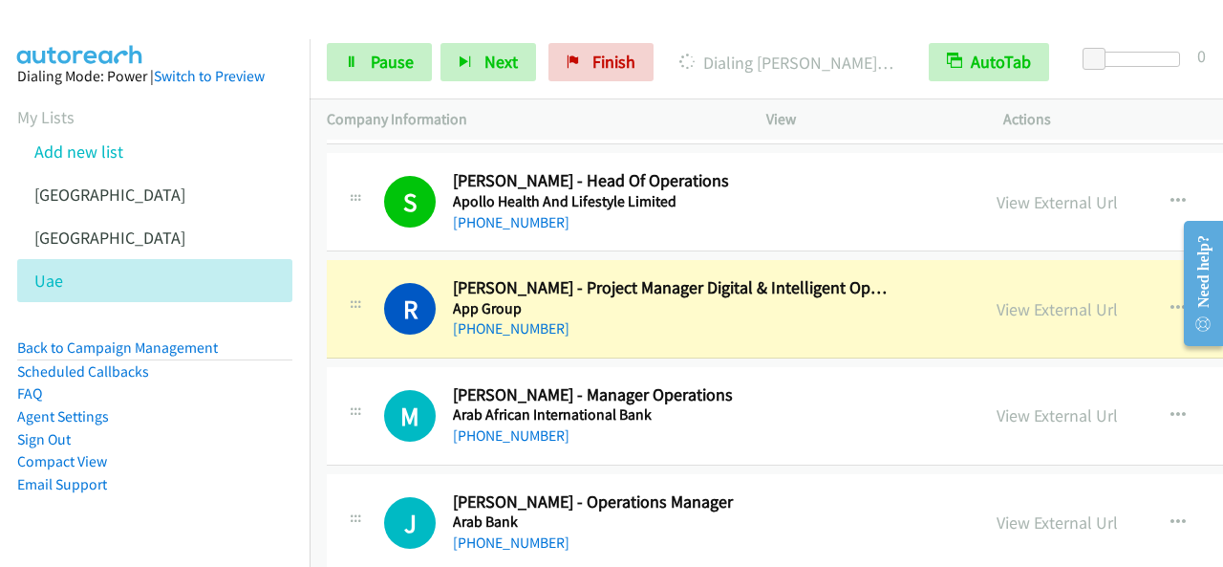
scroll to position [10509, 0]
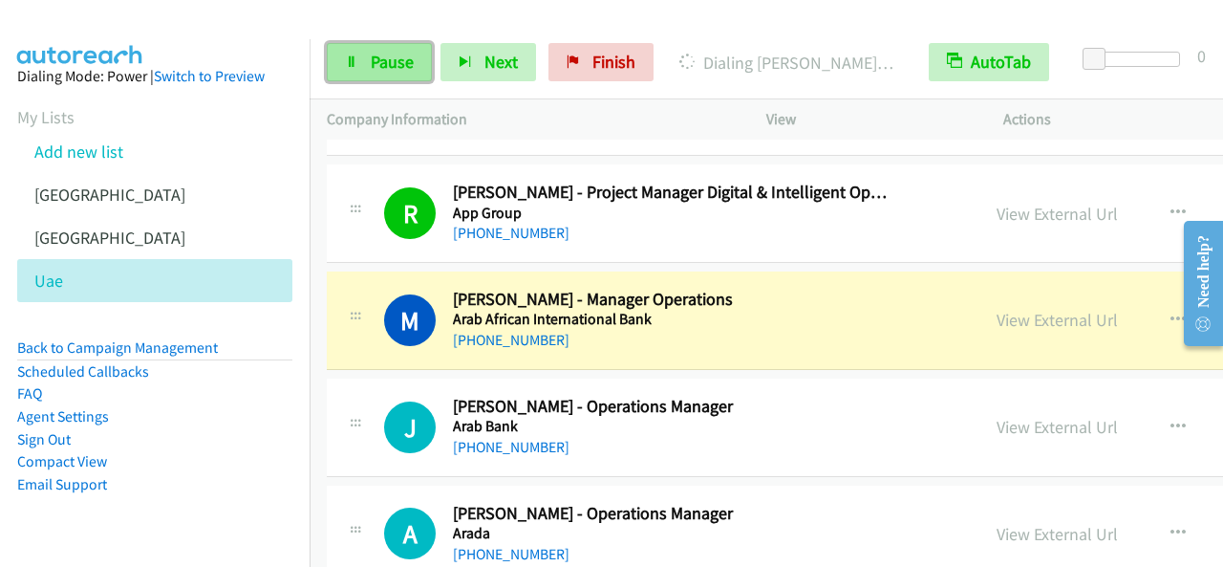
click at [412, 59] on span "Pause" at bounding box center [392, 62] width 43 height 22
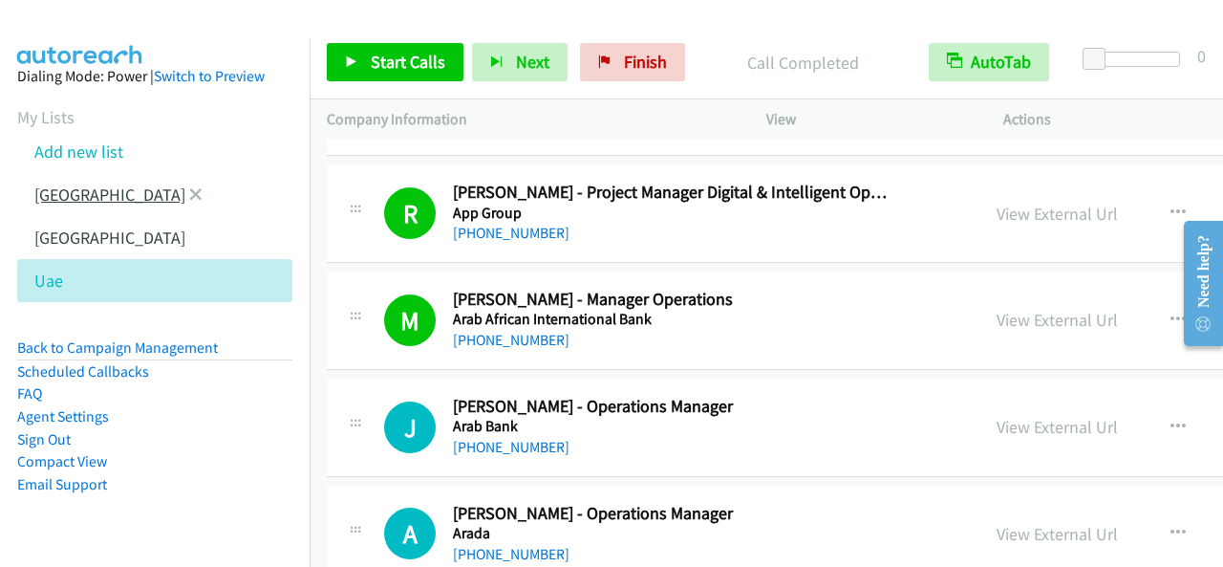
click at [57, 192] on link "[GEOGRAPHIC_DATA]" at bounding box center [109, 194] width 151 height 22
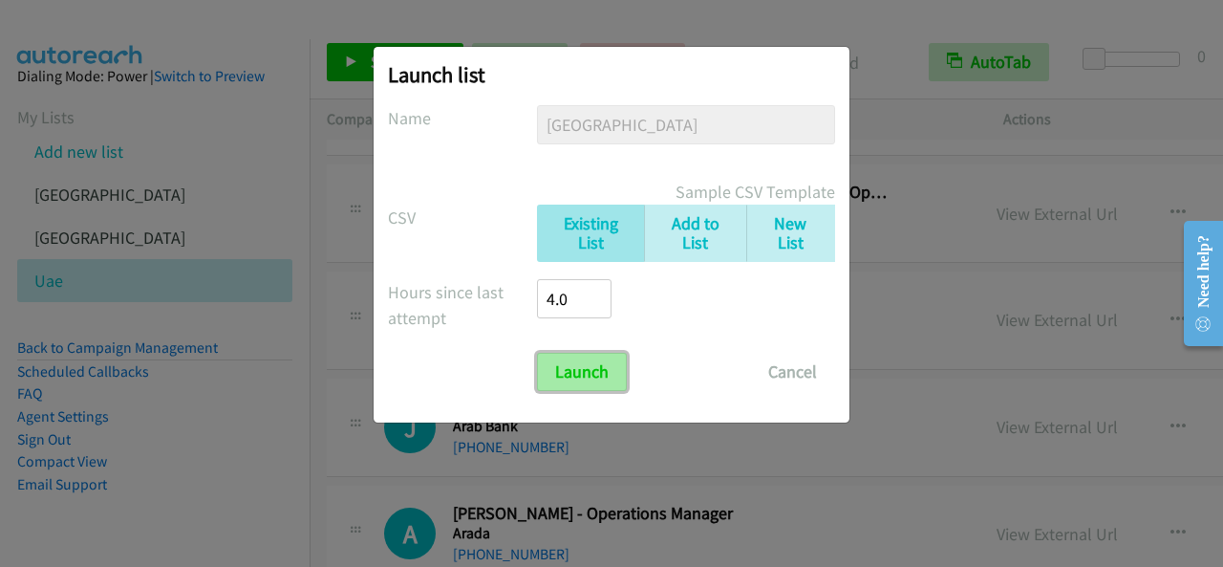
click at [608, 366] on input "Launch" at bounding box center [582, 372] width 90 height 38
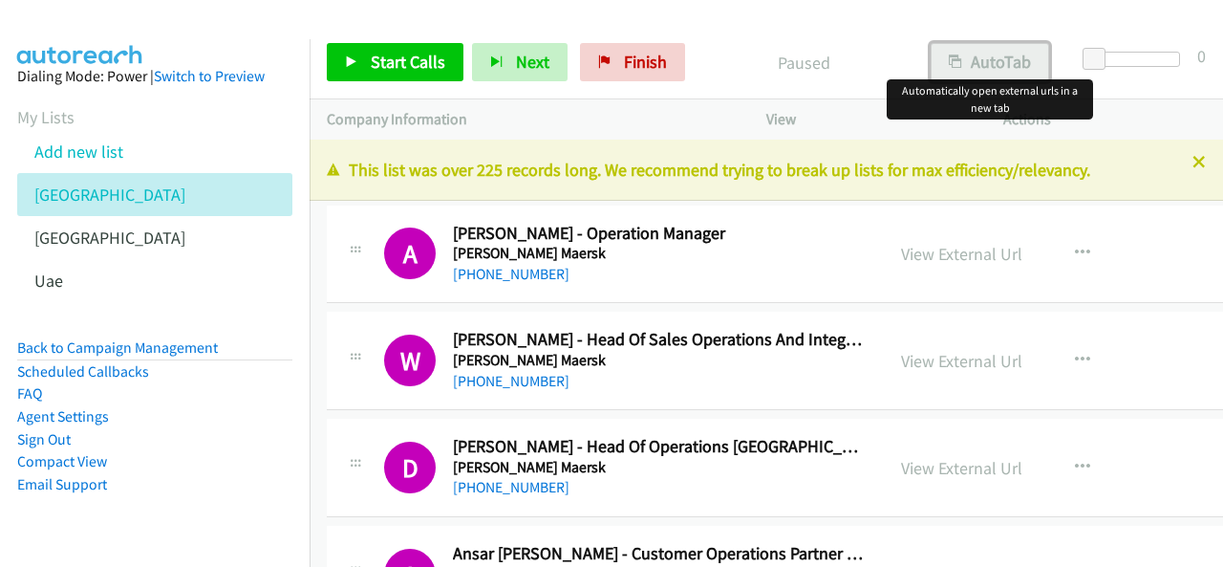
click at [973, 60] on button "AutoTab" at bounding box center [990, 62] width 118 height 38
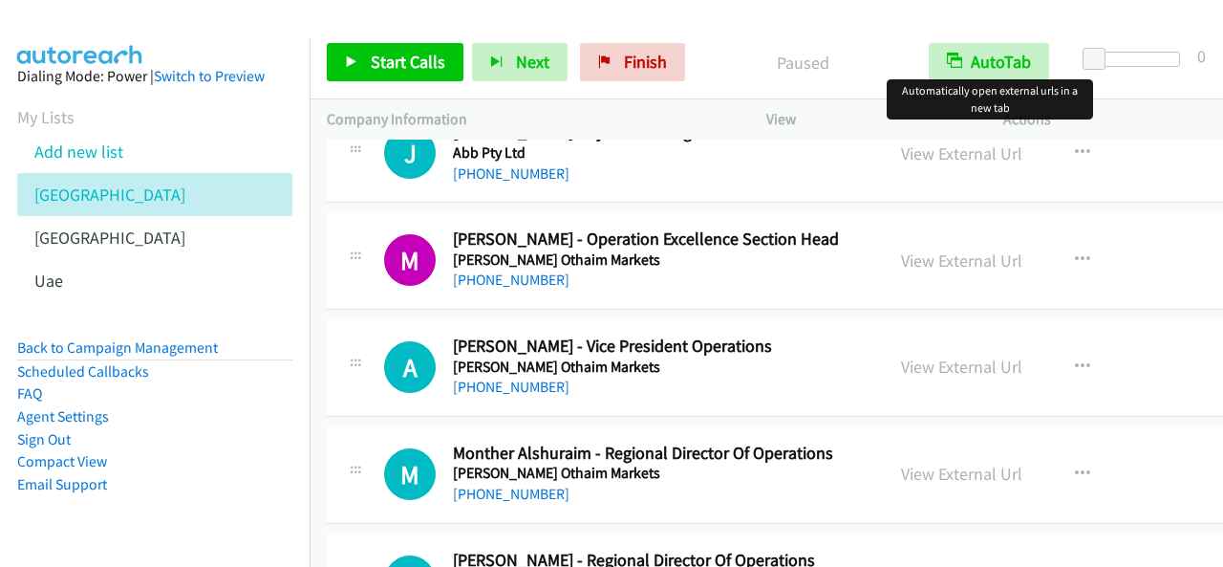
scroll to position [573, 0]
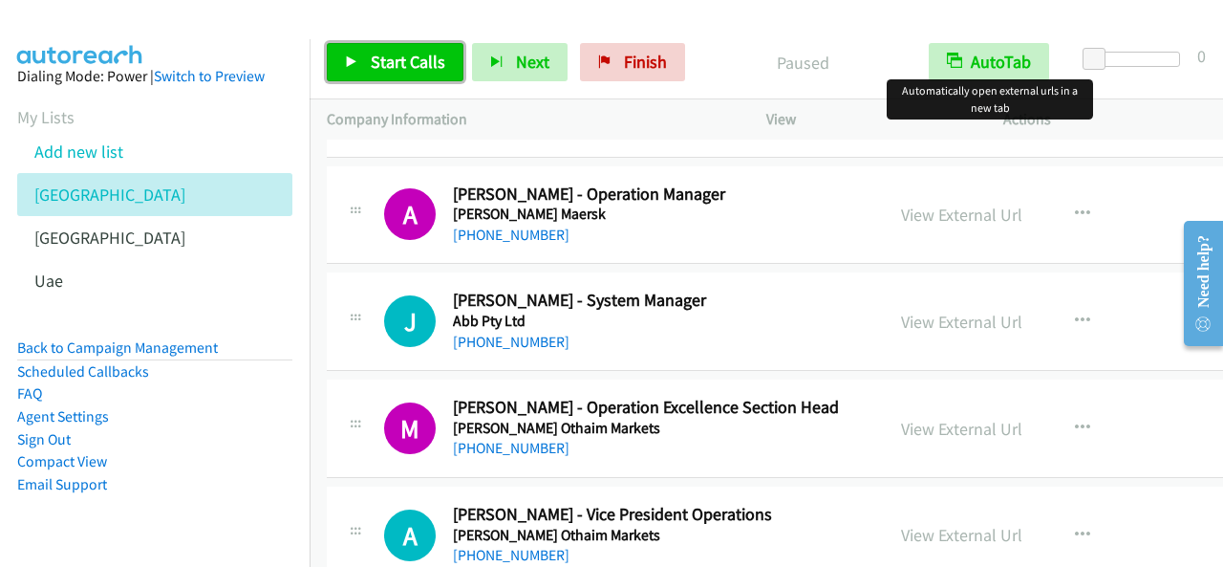
click at [402, 58] on span "Start Calls" at bounding box center [408, 62] width 75 height 22
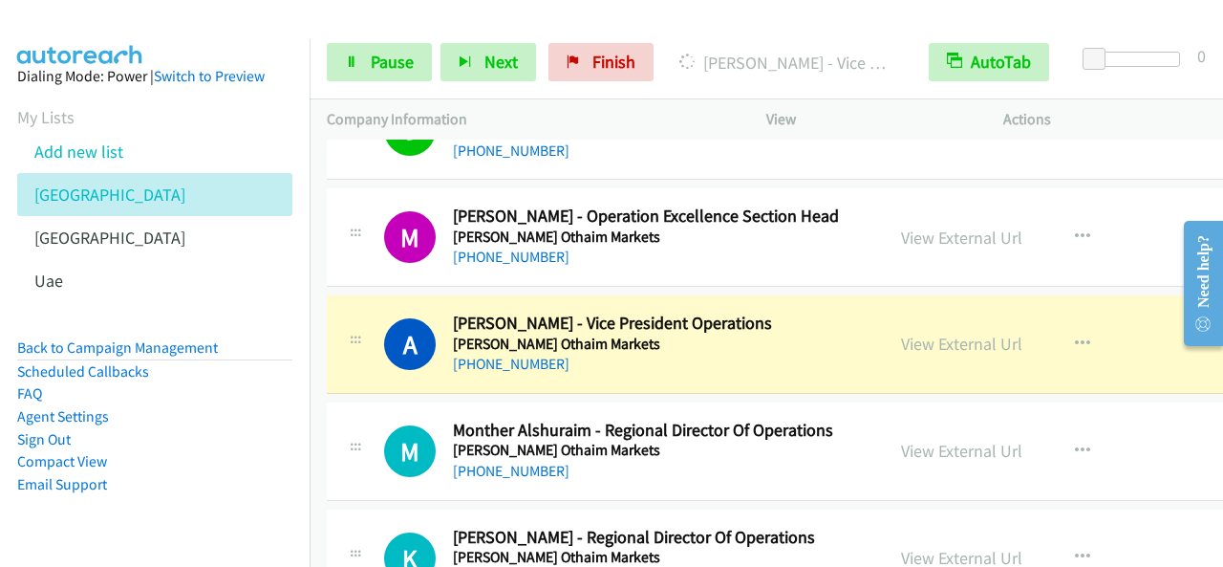
scroll to position [860, 0]
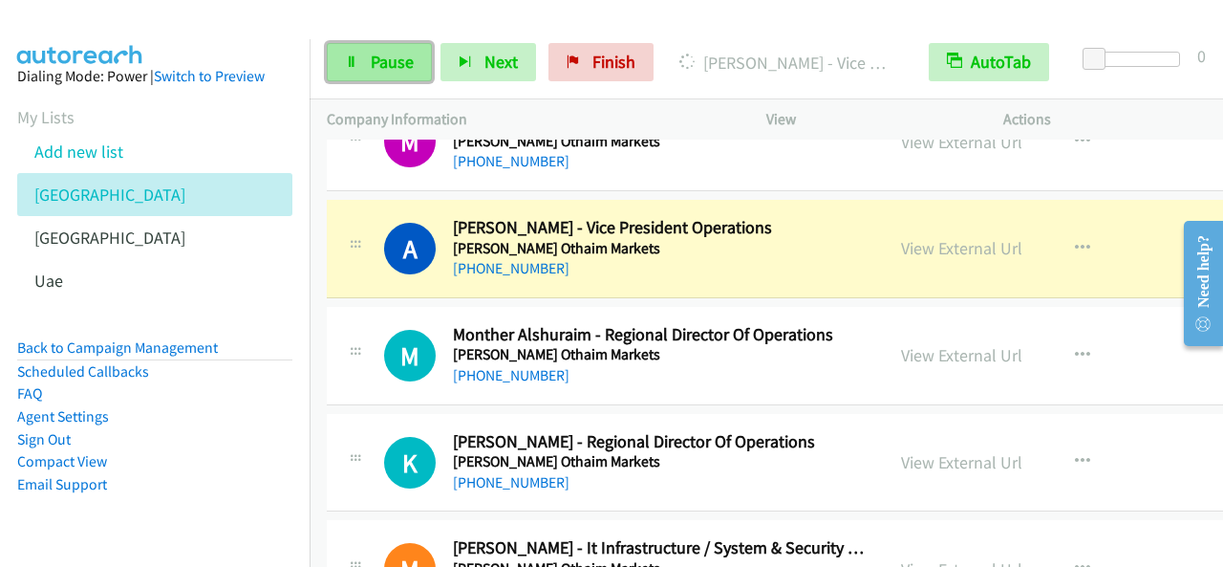
click at [398, 75] on link "Pause" at bounding box center [379, 62] width 105 height 38
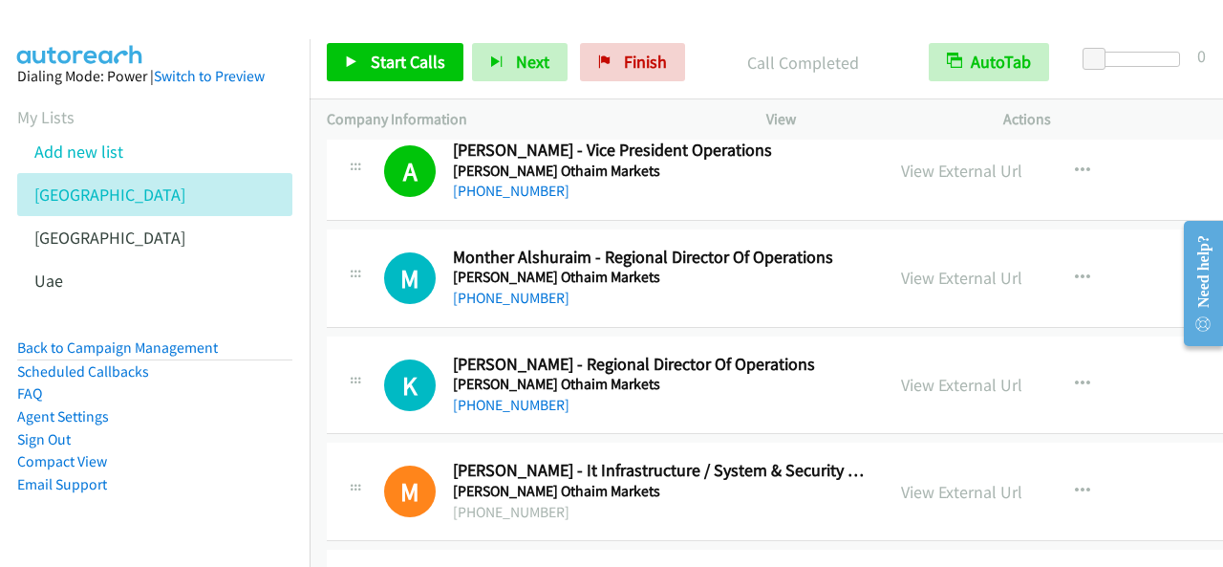
scroll to position [955, 0]
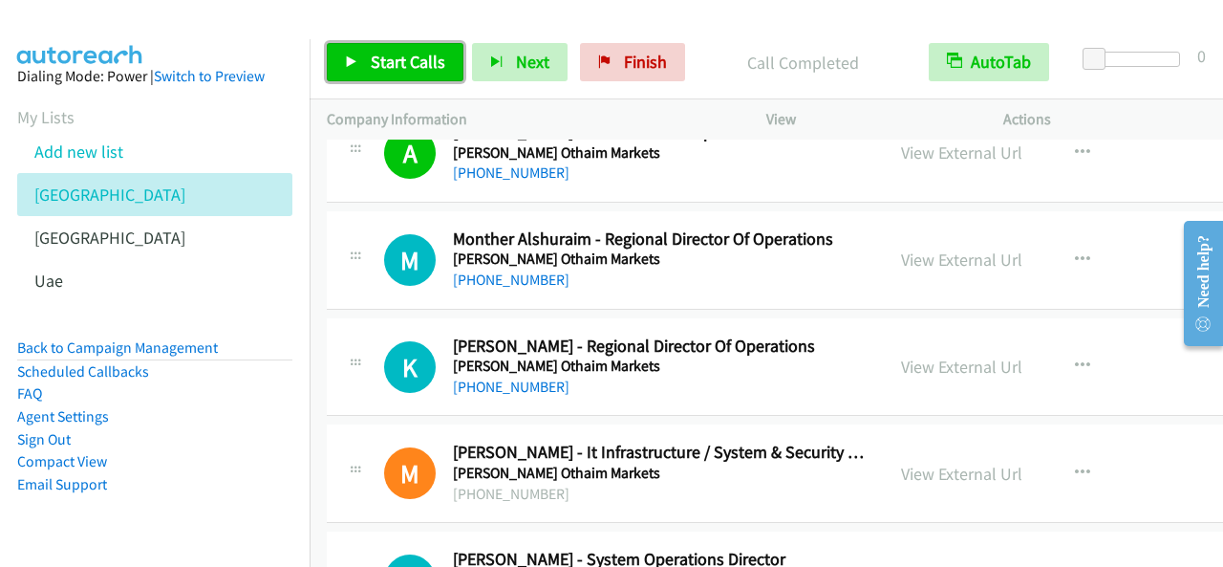
click at [415, 54] on span "Start Calls" at bounding box center [408, 62] width 75 height 22
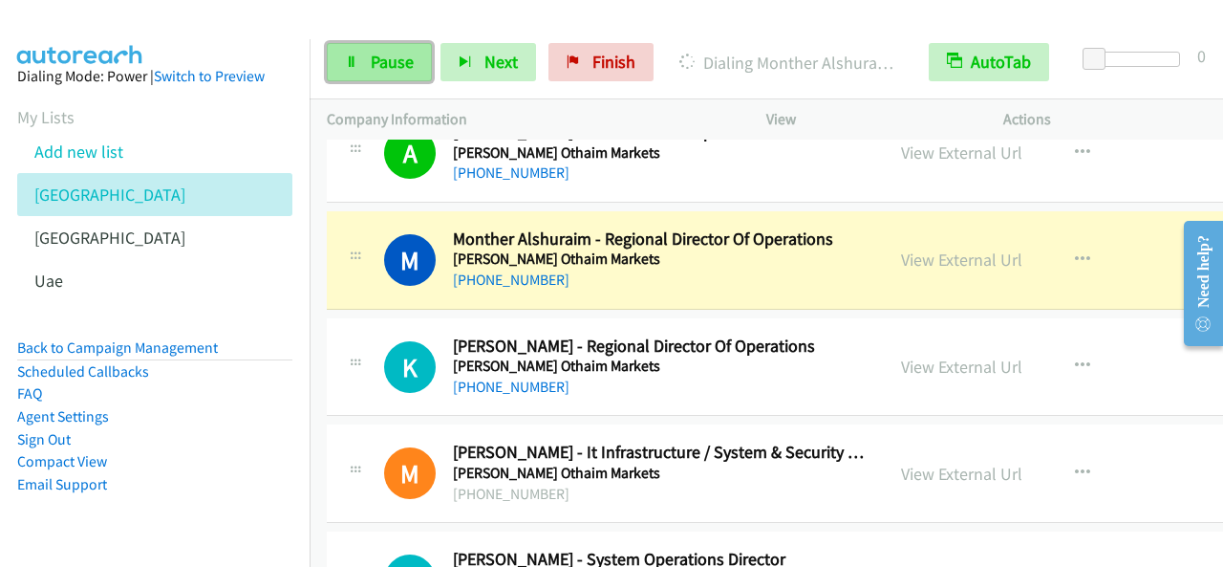
click at [372, 60] on span "Pause" at bounding box center [392, 62] width 43 height 22
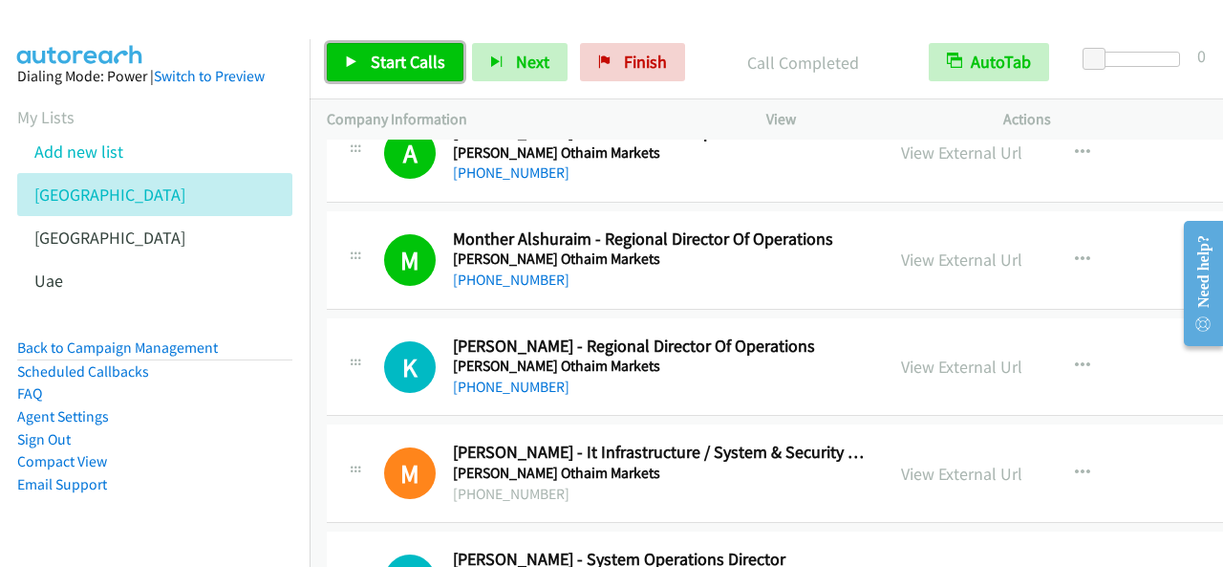
click at [422, 65] on span "Start Calls" at bounding box center [408, 62] width 75 height 22
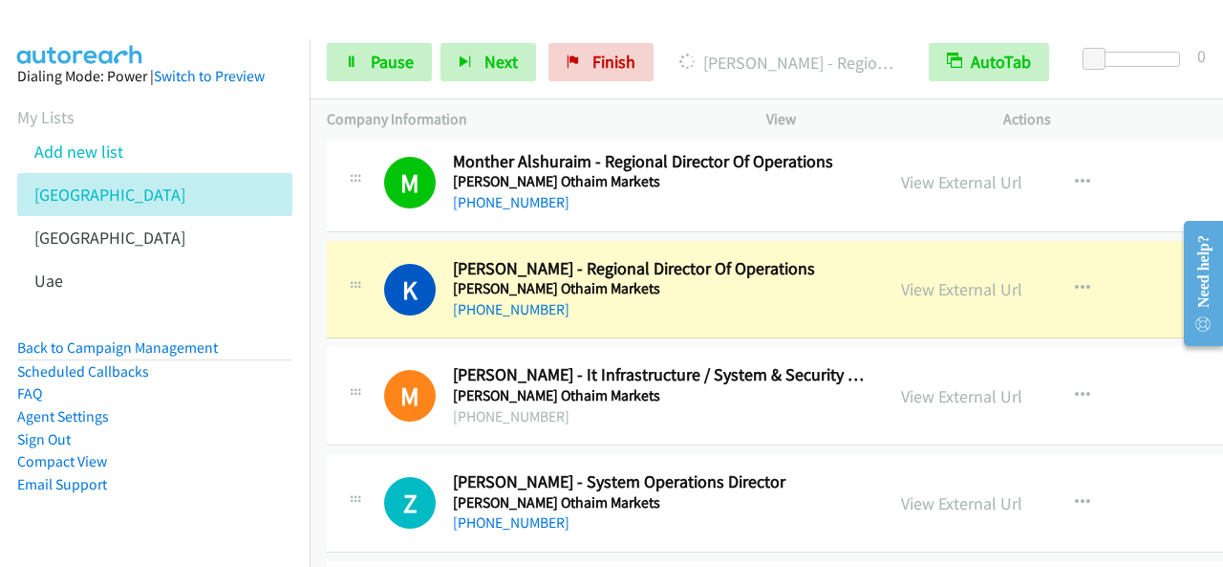
scroll to position [1051, 0]
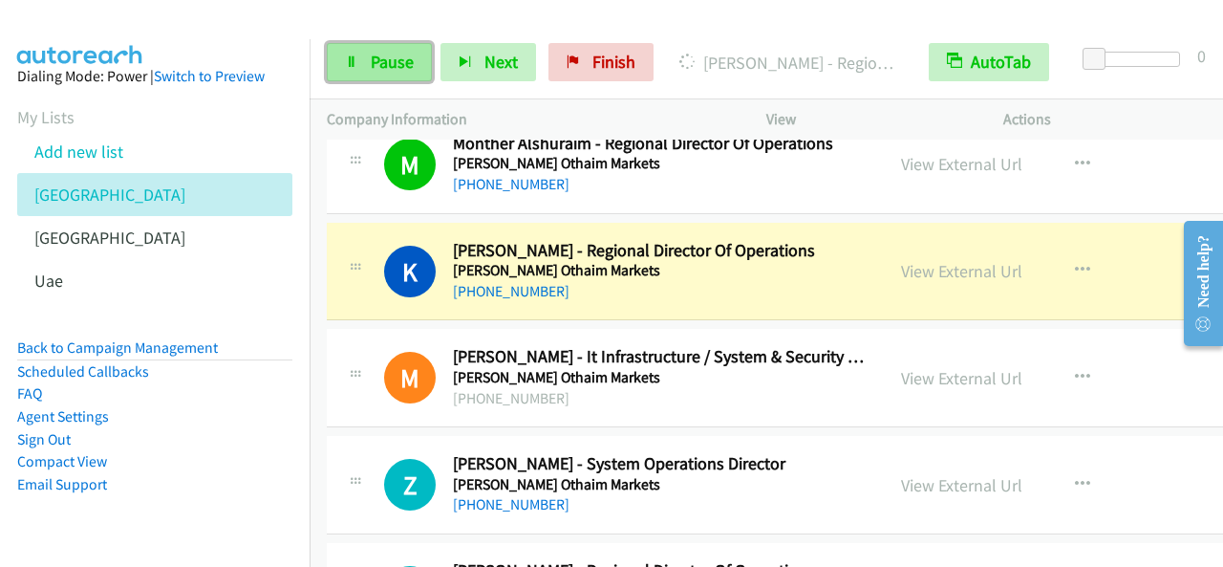
click at [405, 75] on link "Pause" at bounding box center [379, 62] width 105 height 38
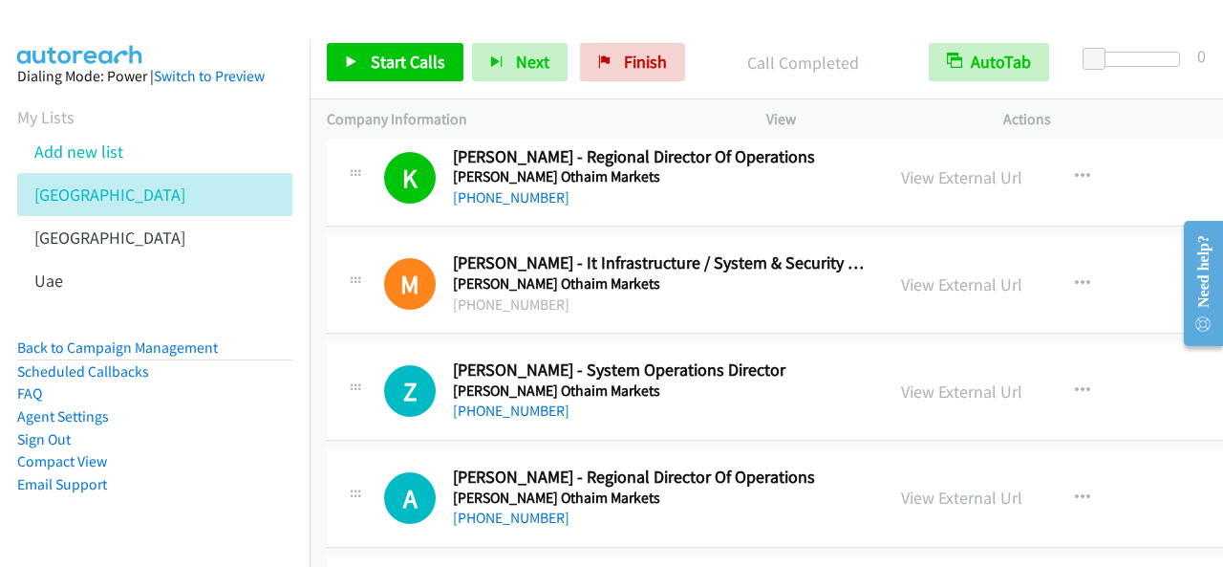
scroll to position [1146, 0]
